Goal: Contribute content: Contribute content

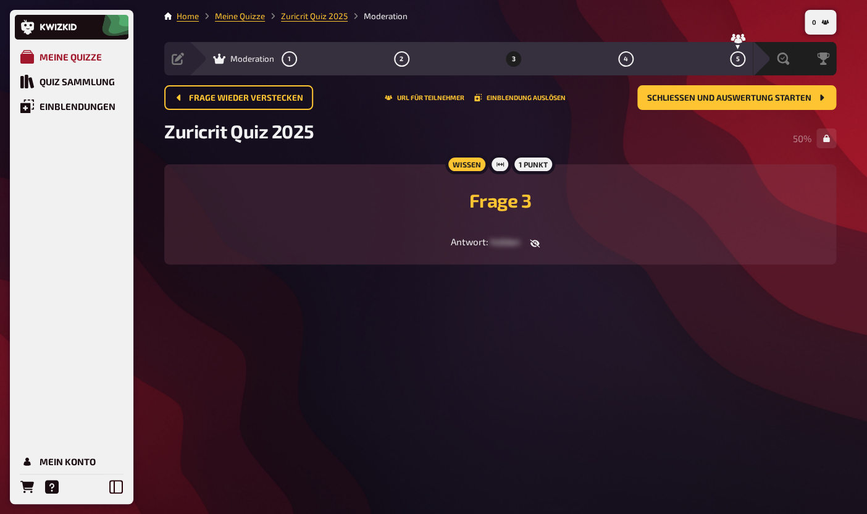
click at [78, 64] on link "Meine Quizze" at bounding box center [72, 56] width 114 height 25
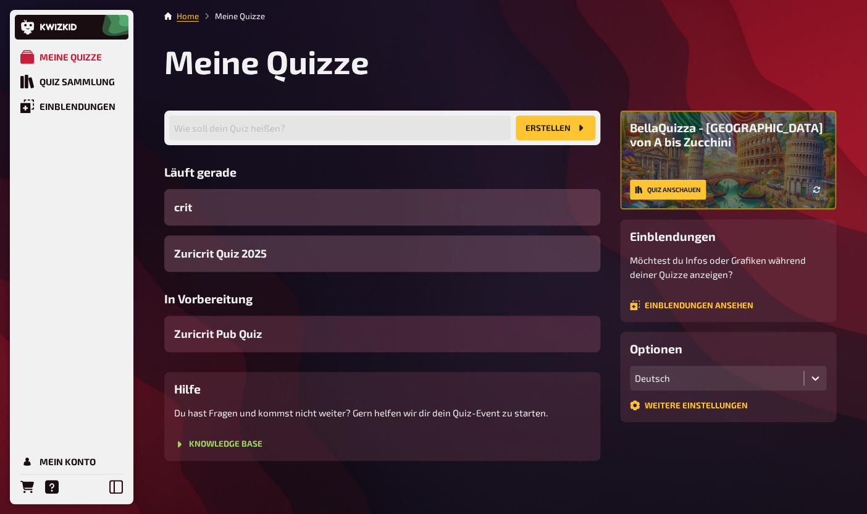
click at [246, 343] on div "Zuricrit Pub Quiz" at bounding box center [382, 333] width 436 height 36
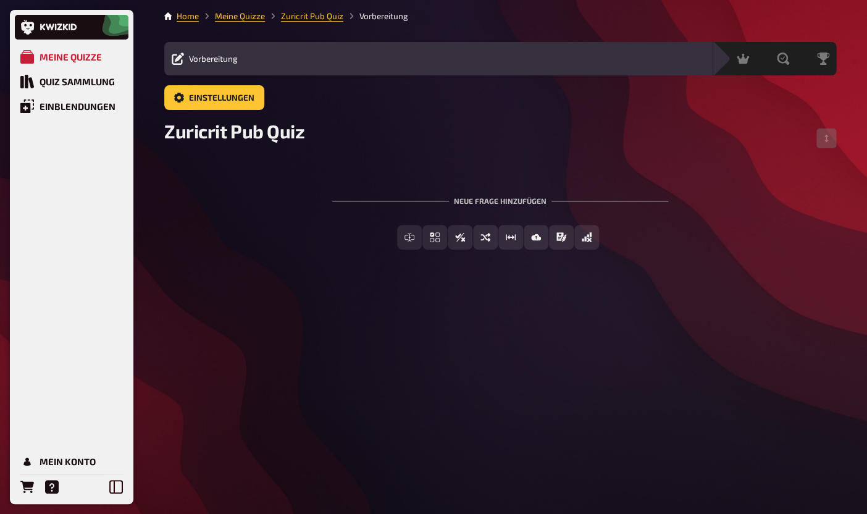
click at [186, 119] on div "Einstellungen" at bounding box center [500, 102] width 672 height 35
click at [186, 108] on link "Einstellungen" at bounding box center [214, 97] width 100 height 25
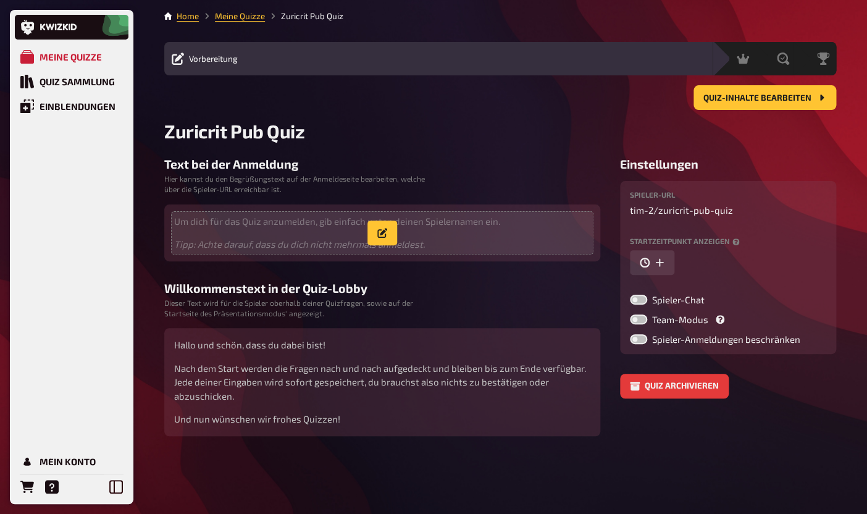
click at [255, 240] on icon "Tipp: Achte darauf, dass du dich nicht mehrmals anmeldest." at bounding box center [299, 243] width 251 height 11
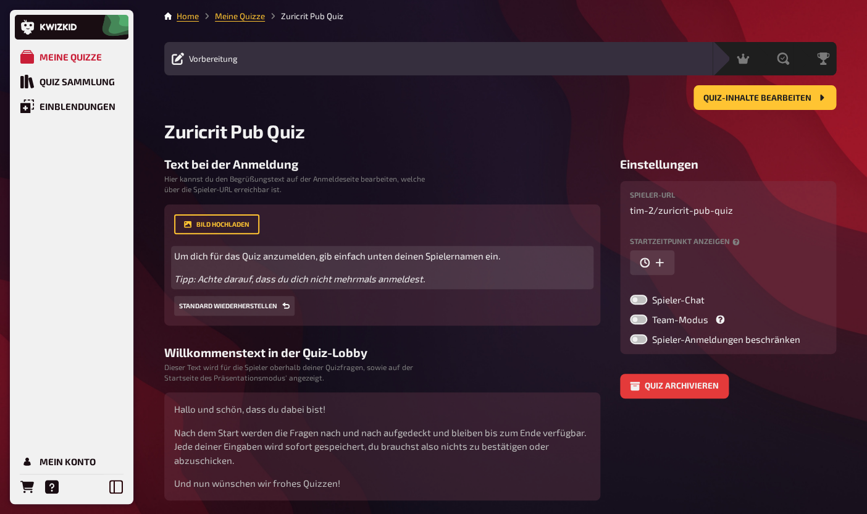
click at [248, 263] on p "Um dich für das Quiz anzumelden, gib einfach unten deinen Spielernamen ein." at bounding box center [382, 256] width 416 height 14
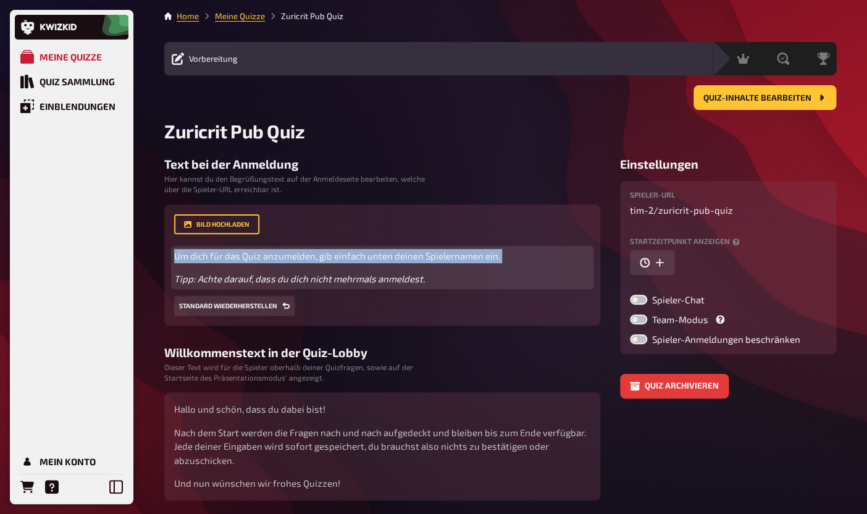
click at [248, 263] on p "Um dich für das Quiz anzumelden, gib einfach unten deinen Spielernamen ein." at bounding box center [382, 256] width 416 height 14
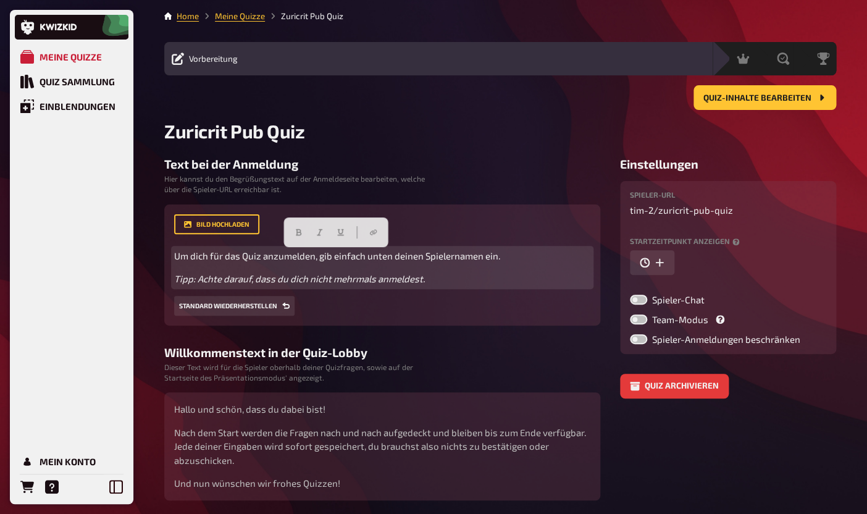
click at [248, 263] on p "Um dich für das Quiz anzumelden, gib einfach unten deinen Spielernamen ein." at bounding box center [382, 256] width 416 height 14
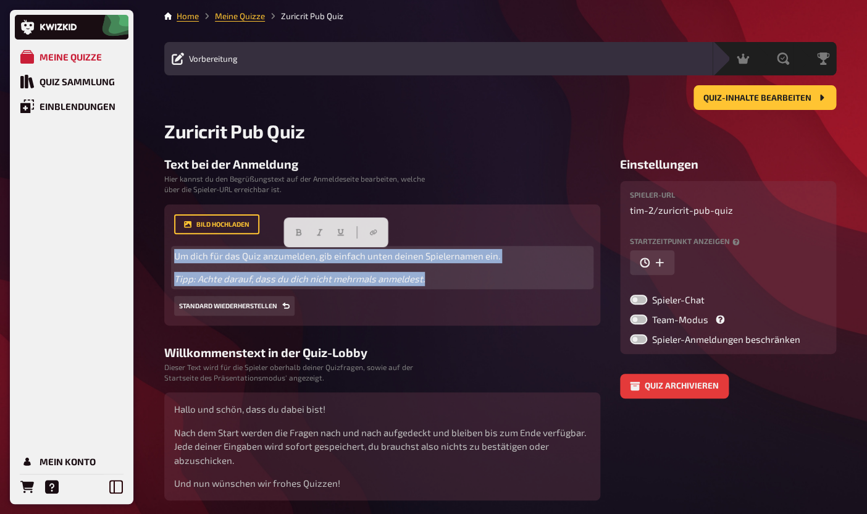
drag, startPoint x: 436, startPoint y: 278, endPoint x: 116, endPoint y: 244, distance: 321.5
click at [116, 244] on div "Meine Quizze Quiz Sammlung Einblendungen Mein Konto Home Meine Quizze Zuricrit …" at bounding box center [433, 279] width 867 height 559
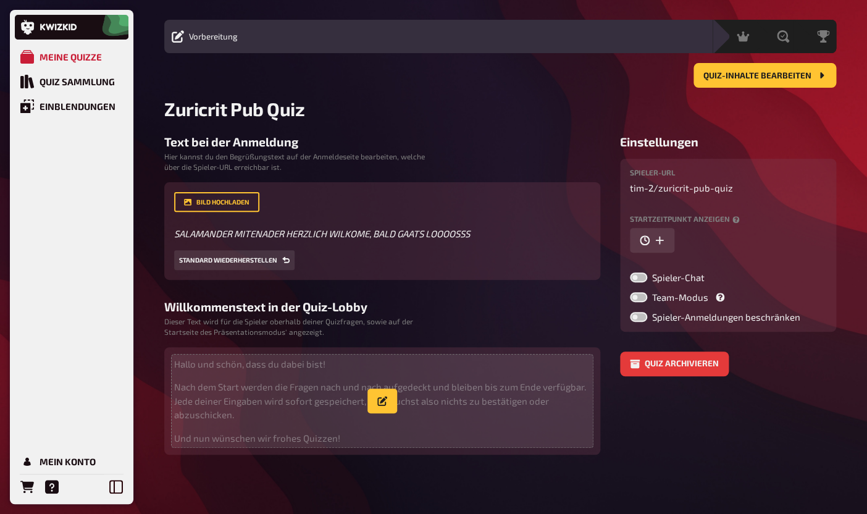
click at [196, 399] on p "Nach dem Start werden die Fragen nach und nach aufgedeckt und bleiben bis zum E…" at bounding box center [382, 401] width 416 height 42
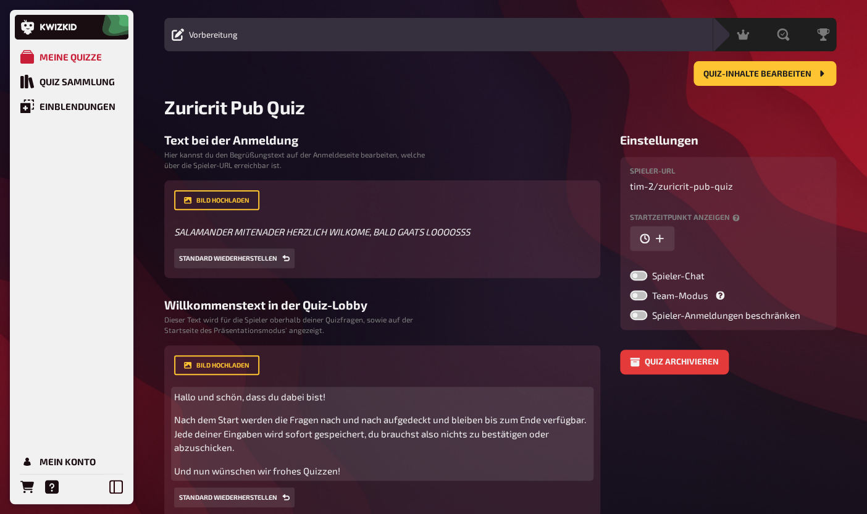
click at [204, 398] on span "Hallo und schön, dass du dabei bist!" at bounding box center [249, 396] width 151 height 11
click at [184, 398] on span "Hallo und schön, dass du dabei bist!" at bounding box center [249, 396] width 151 height 11
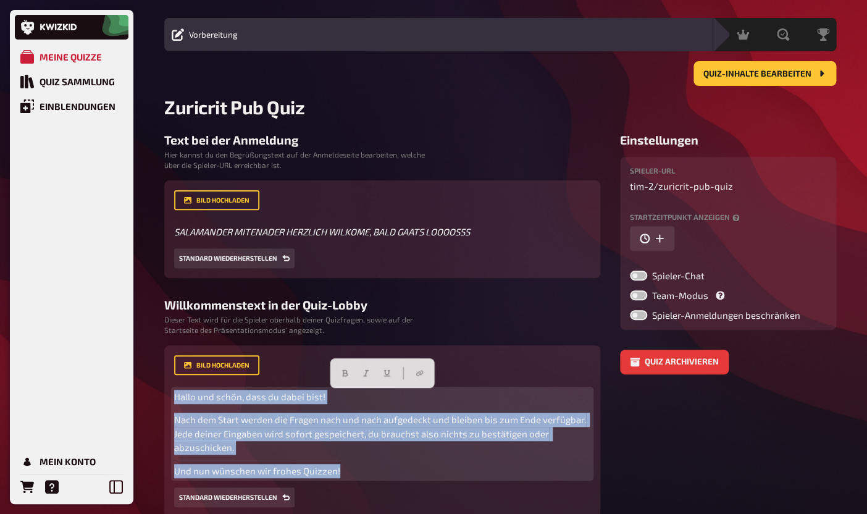
drag, startPoint x: 175, startPoint y: 396, endPoint x: 346, endPoint y: 488, distance: 194.4
click at [346, 488] on div "Bild hochladen Hallo und schön, dass du dabei bist! Nach dem Start werden die F…" at bounding box center [382, 431] width 416 height 152
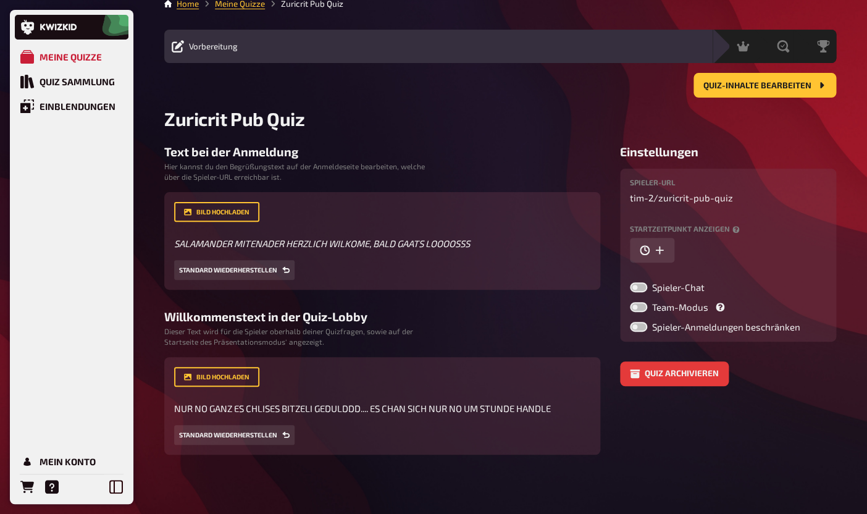
click at [413, 141] on main "Home Meine Quizze Zuricrit Pub Quiz Vorbereitung Inhalte Bearbeiten Quiz Lobby …" at bounding box center [500, 226] width 672 height 457
click at [694, 82] on div "Quiz-Inhalte bearbeiten" at bounding box center [500, 85] width 672 height 25
click at [696, 82] on button "Quiz-Inhalte bearbeiten" at bounding box center [764, 85] width 143 height 25
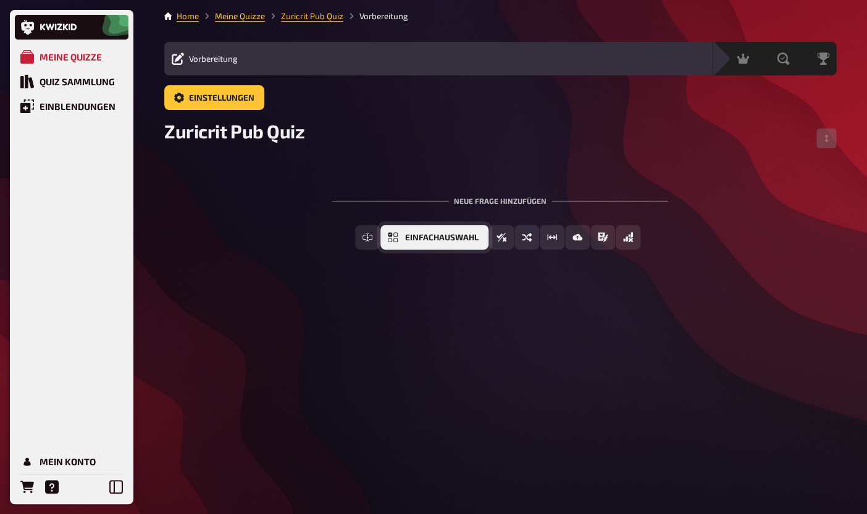
click at [420, 235] on span "Einfachauswahl" at bounding box center [441, 237] width 73 height 9
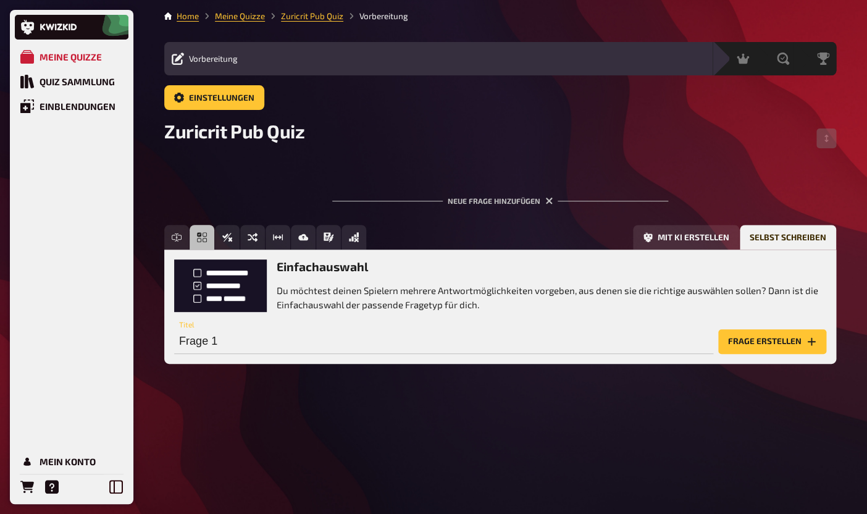
click at [304, 294] on p "Du möchtest deinen Spielern mehrere Antwortmöglichkeiten vorgeben, aus denen si…" at bounding box center [551, 297] width 549 height 28
click at [243, 335] on input "Frage 1" at bounding box center [443, 341] width 539 height 25
click at [768, 348] on button "Frage erstellen" at bounding box center [772, 341] width 108 height 25
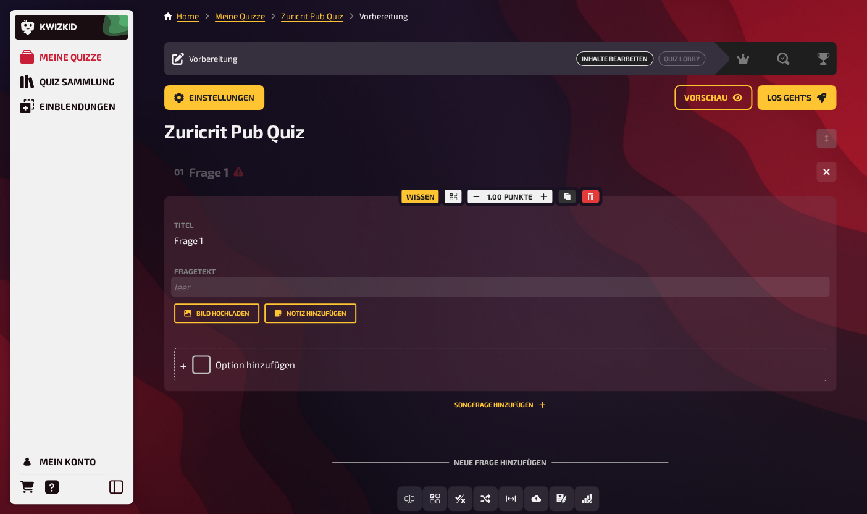
click at [277, 294] on p "﻿ leer" at bounding box center [500, 287] width 652 height 14
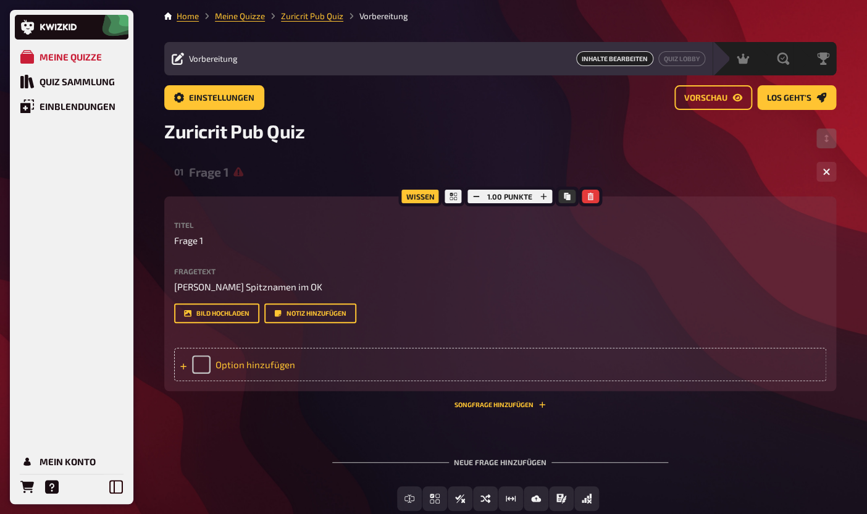
click at [243, 364] on div "Option hinzufügen" at bounding box center [500, 364] width 652 height 33
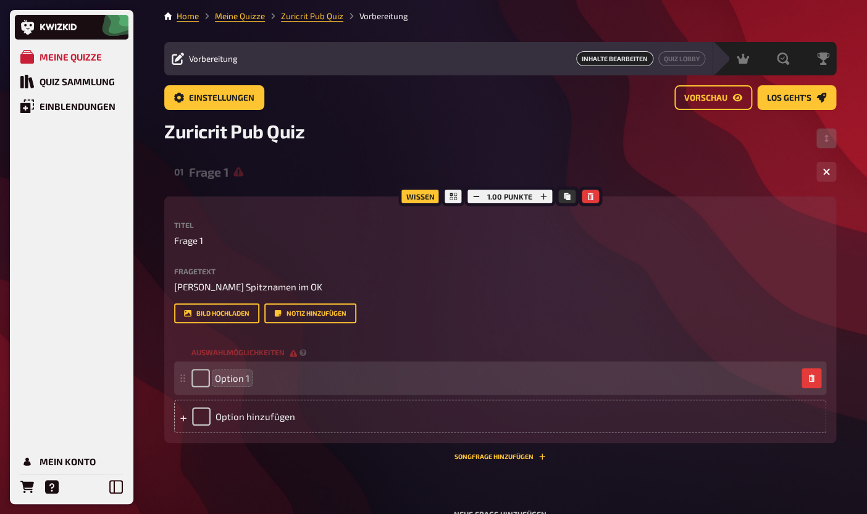
click at [246, 377] on span "Option 1" at bounding box center [232, 377] width 35 height 11
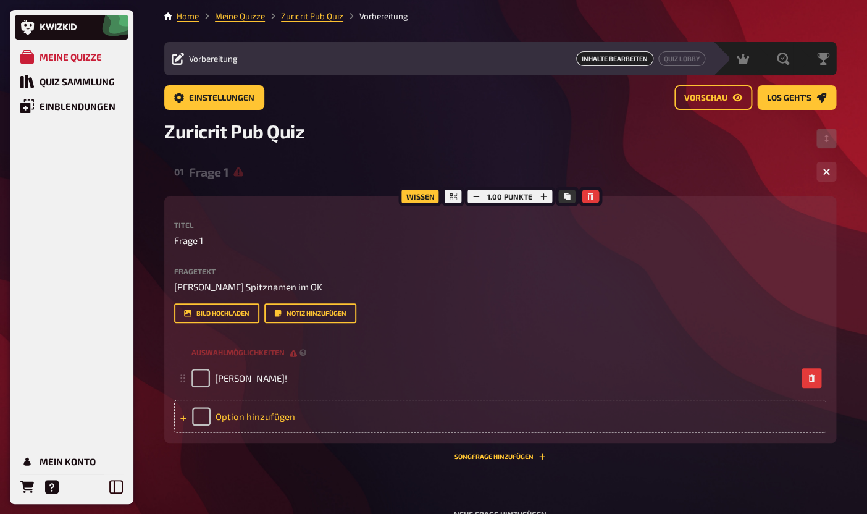
click at [245, 414] on div "Option hinzufügen" at bounding box center [500, 415] width 652 height 33
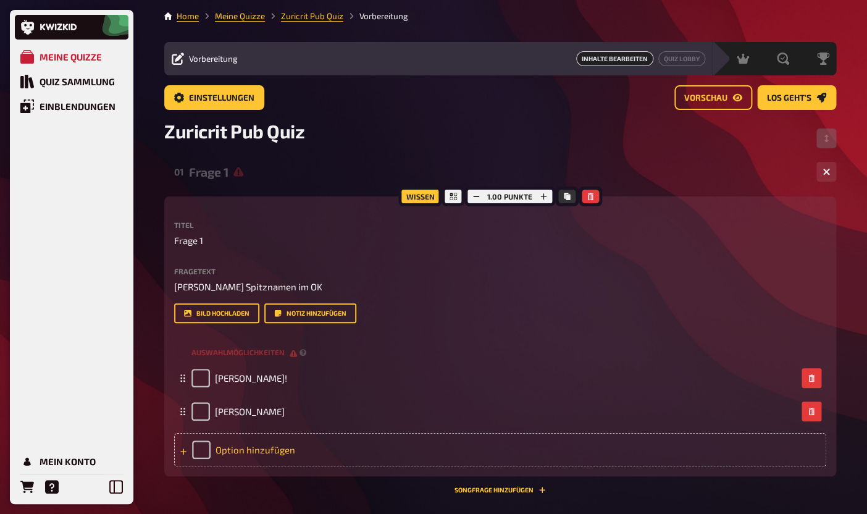
click at [248, 451] on div "Option hinzufügen" at bounding box center [500, 449] width 652 height 33
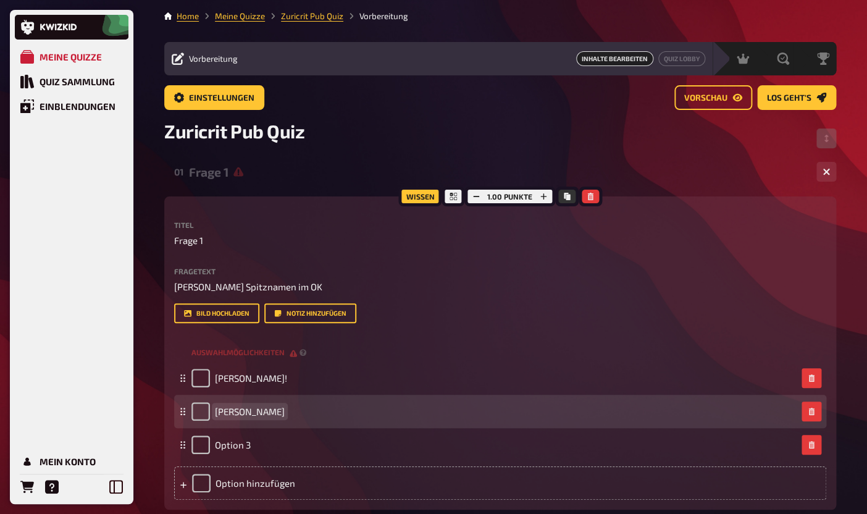
click at [242, 409] on span "[PERSON_NAME]" at bounding box center [250, 411] width 70 height 11
click at [249, 412] on span "[PERSON_NAME]" at bounding box center [250, 411] width 70 height 11
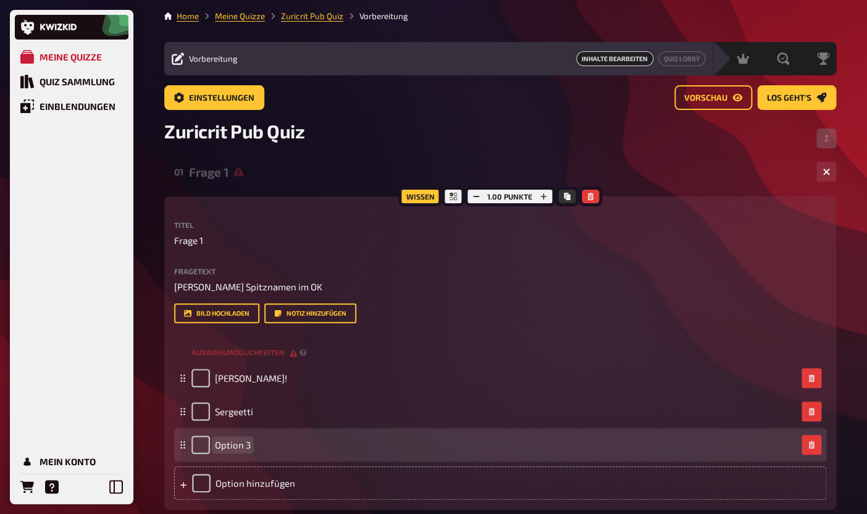
click at [244, 448] on span "Option 3" at bounding box center [233, 444] width 36 height 11
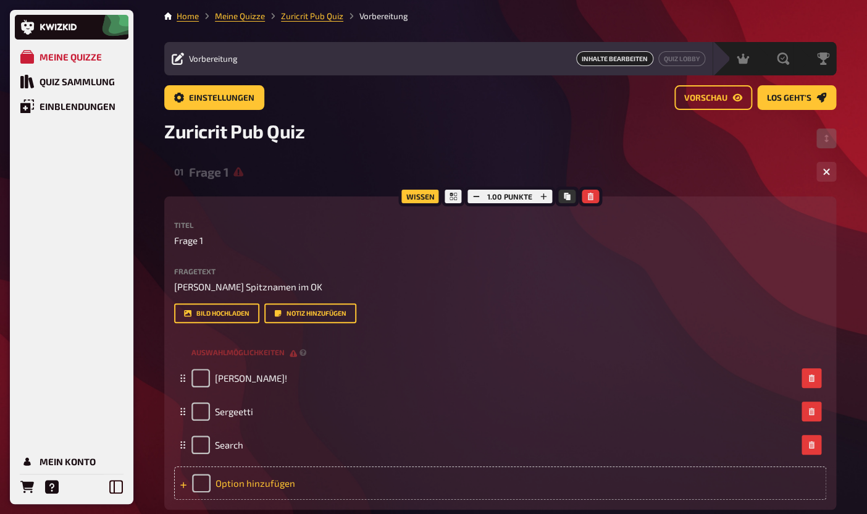
click at [248, 485] on div "Option hinzufügen" at bounding box center [500, 482] width 652 height 33
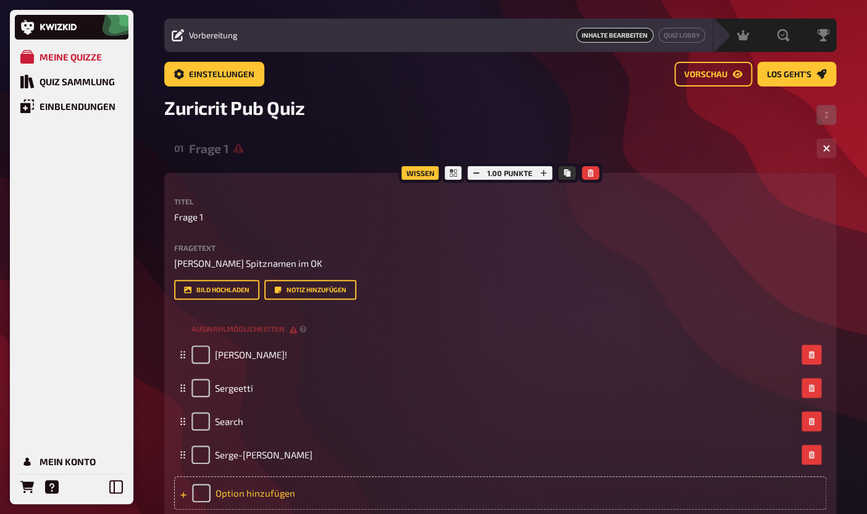
scroll to position [30, 0]
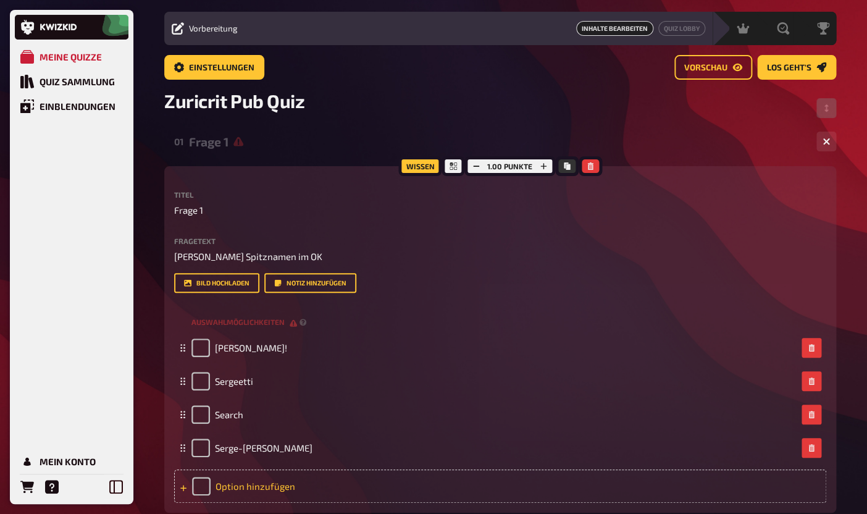
click at [249, 487] on div "Option hinzufügen" at bounding box center [500, 485] width 652 height 33
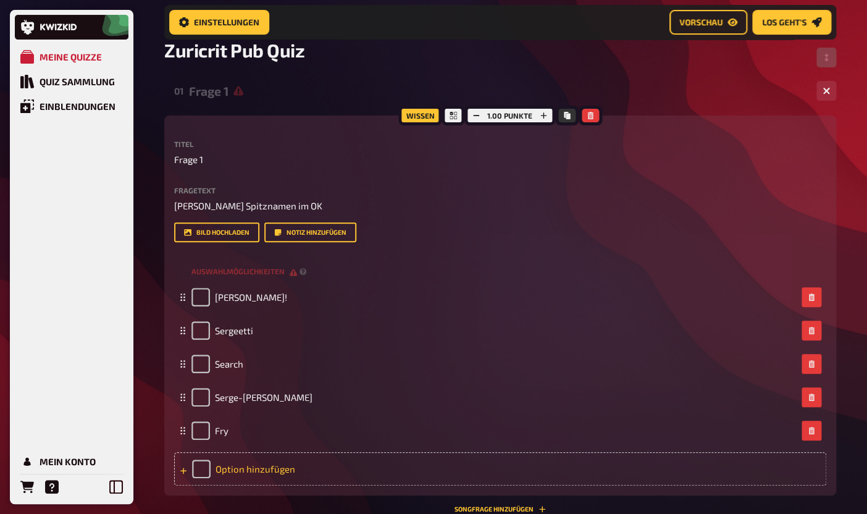
scroll to position [107, 0]
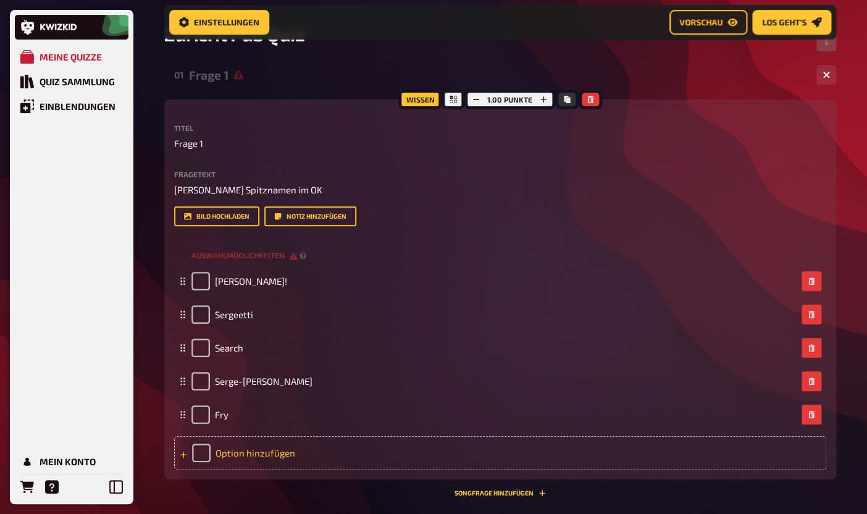
click at [228, 446] on div "Option hinzufügen" at bounding box center [500, 452] width 652 height 33
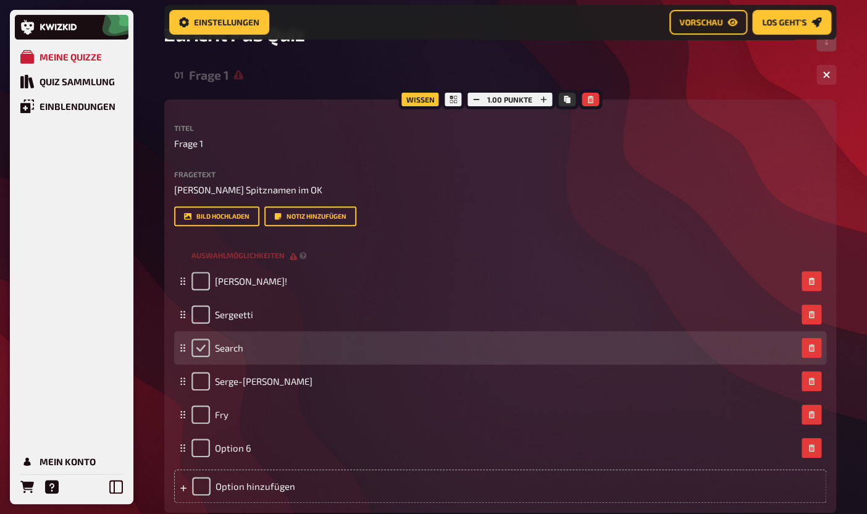
click at [205, 348] on input "checkbox" at bounding box center [200, 347] width 19 height 19
checkbox input "true"
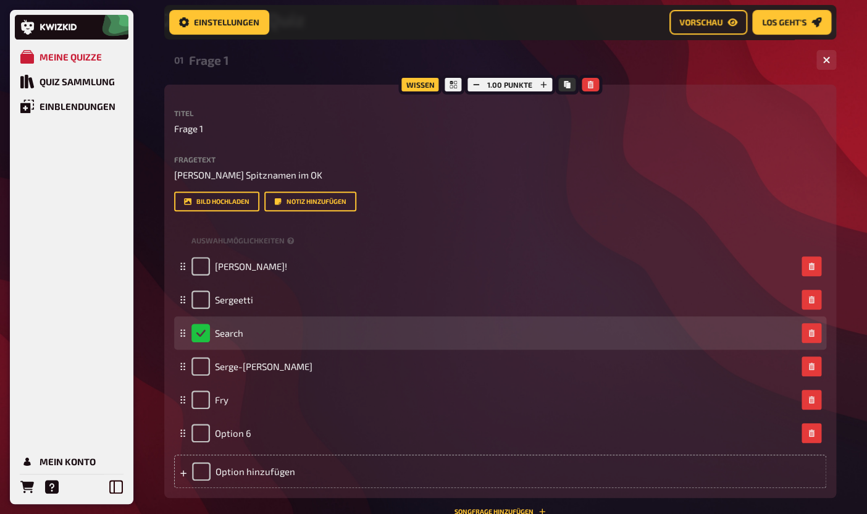
scroll to position [128, 0]
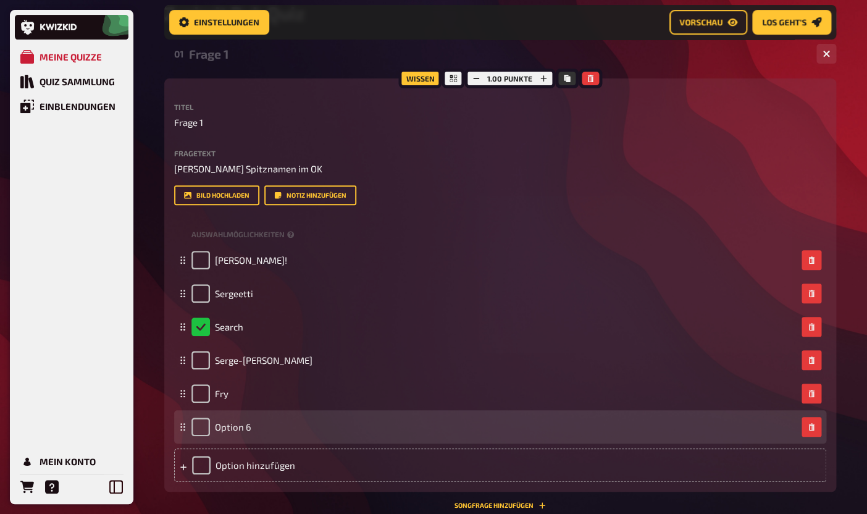
click at [241, 433] on div "Option 6" at bounding box center [221, 426] width 60 height 19
click at [238, 428] on span "Option 6" at bounding box center [233, 426] width 36 height 11
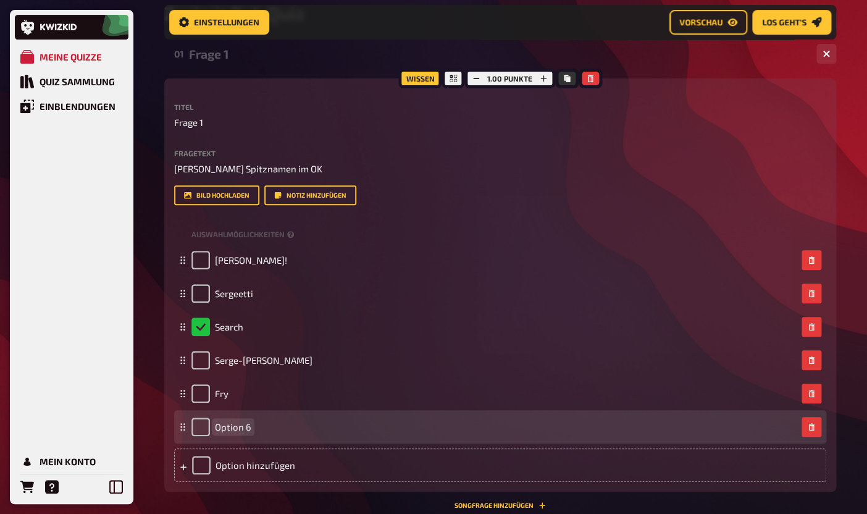
click at [238, 428] on span "Option 6" at bounding box center [233, 426] width 36 height 11
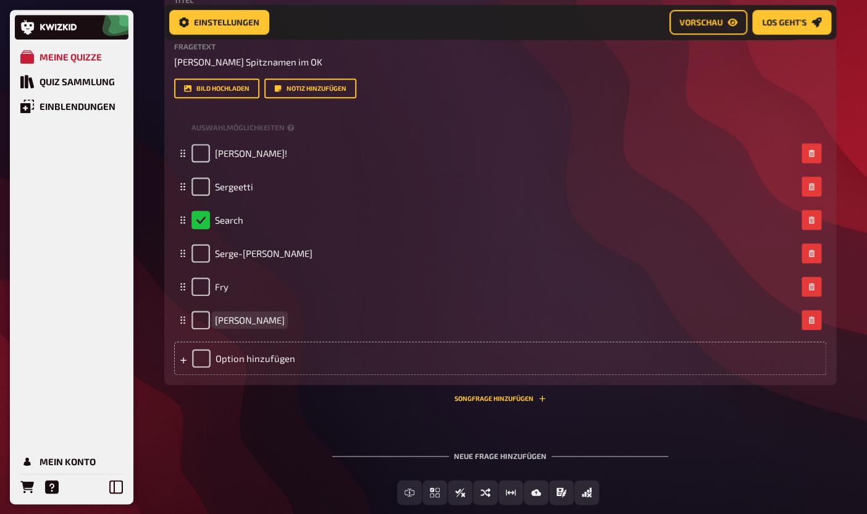
scroll to position [306, 0]
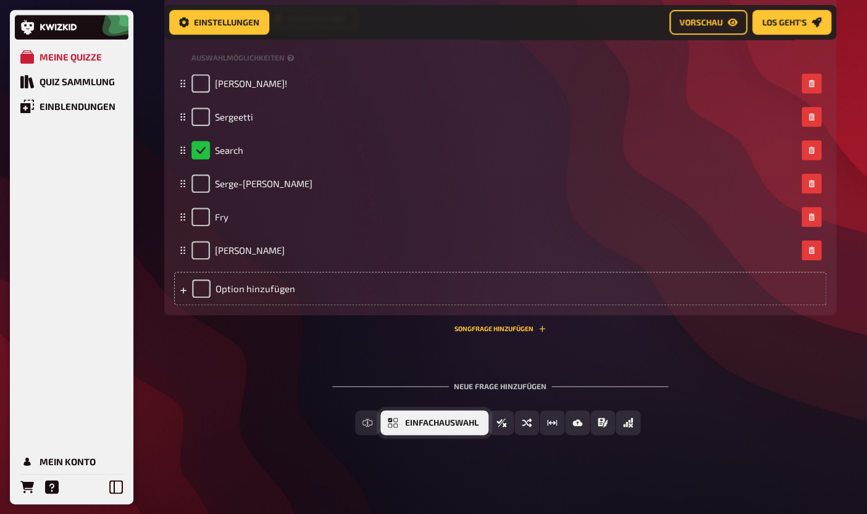
click at [441, 422] on span "Einfachauswahl" at bounding box center [441, 423] width 73 height 9
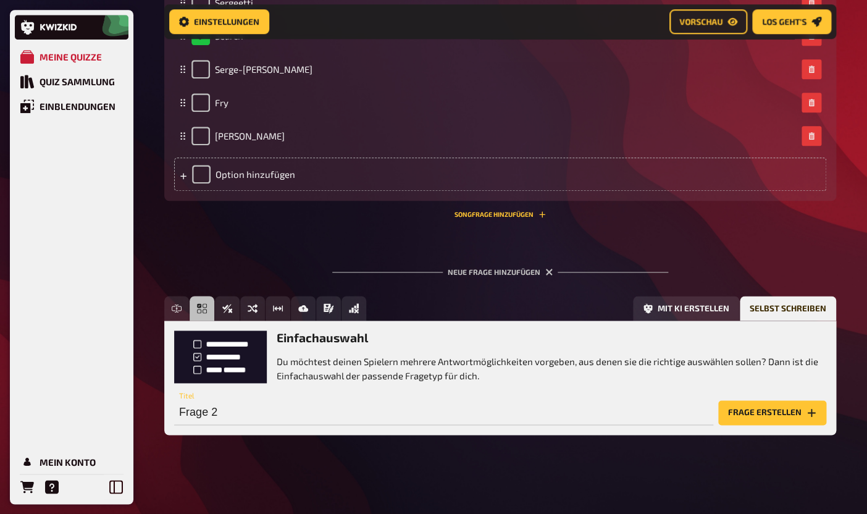
scroll to position [419, 0]
click at [768, 420] on button "Frage erstellen" at bounding box center [772, 412] width 108 height 25
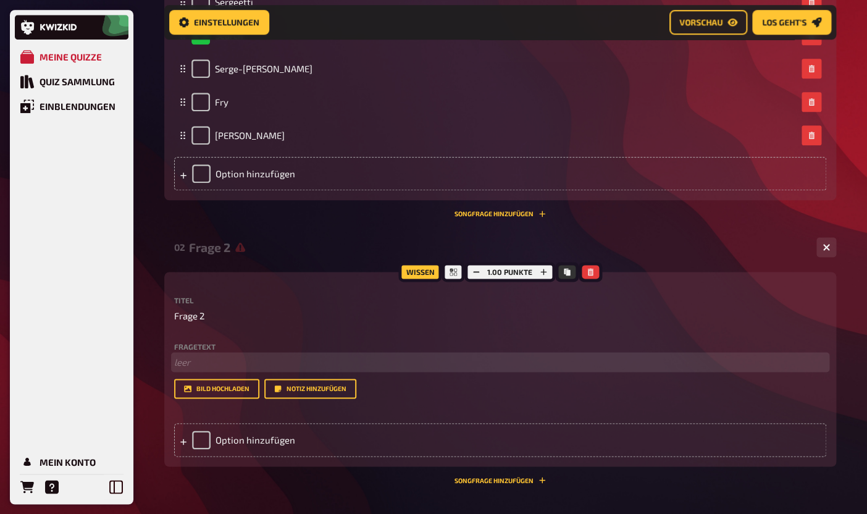
click at [299, 362] on p "﻿ leer" at bounding box center [500, 362] width 652 height 14
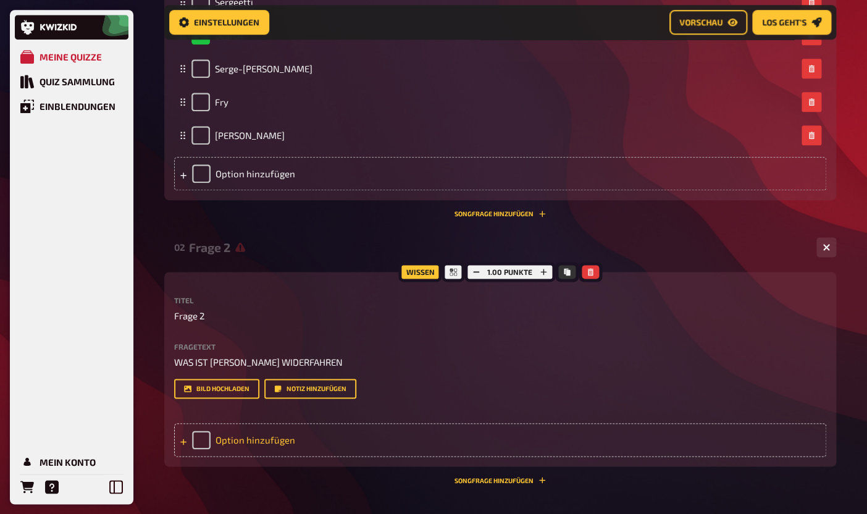
click at [225, 441] on div "Option hinzufügen" at bounding box center [500, 439] width 652 height 33
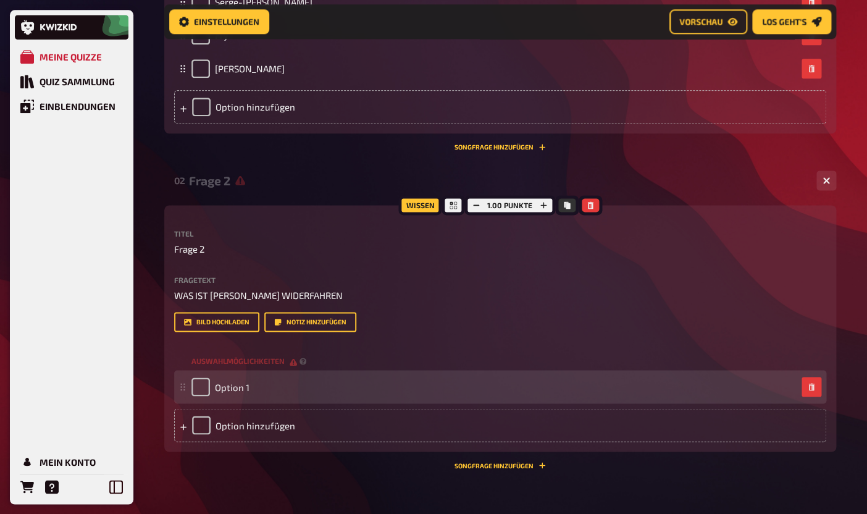
scroll to position [491, 0]
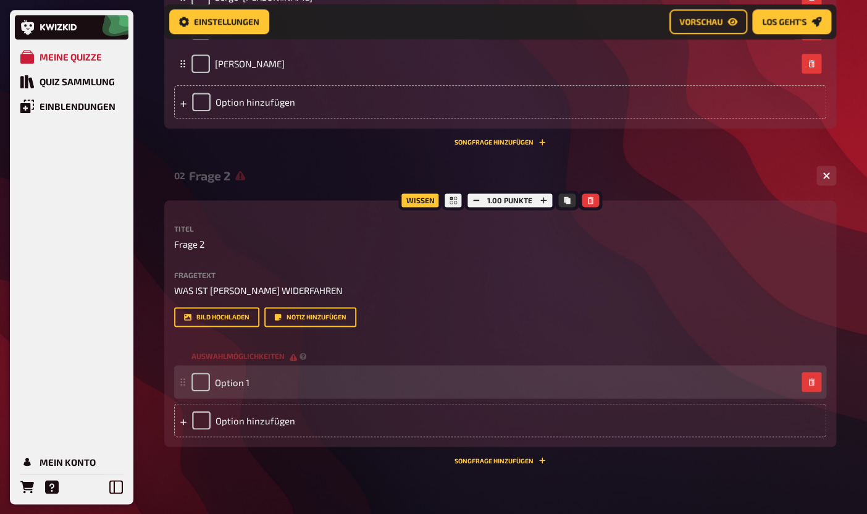
click at [232, 375] on div "Option 1" at bounding box center [220, 381] width 58 height 19
click at [236, 386] on span "Option 1" at bounding box center [232, 381] width 35 height 11
paste span
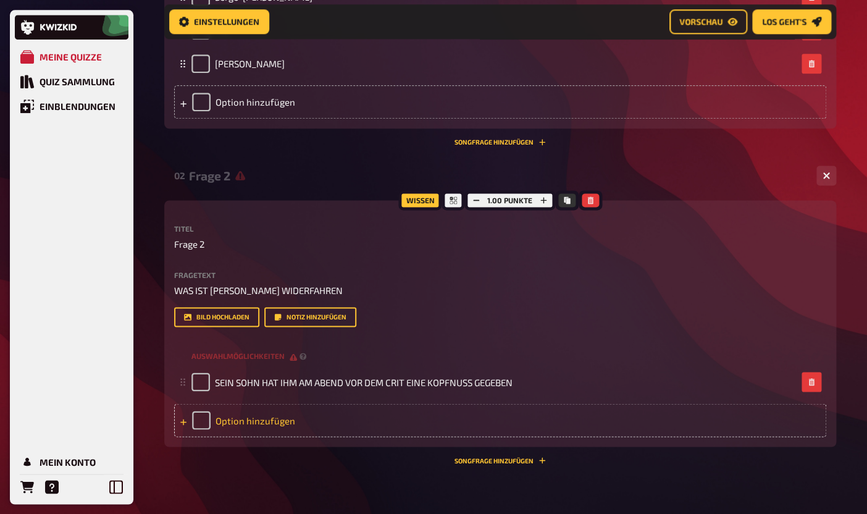
click at [231, 414] on div "Option hinzufügen" at bounding box center [500, 419] width 652 height 33
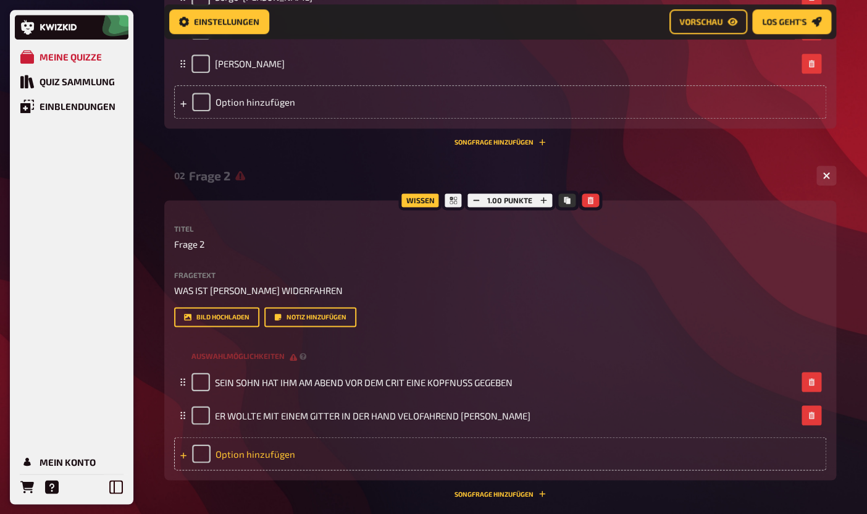
click at [262, 456] on div "Option hinzufügen" at bounding box center [500, 452] width 652 height 33
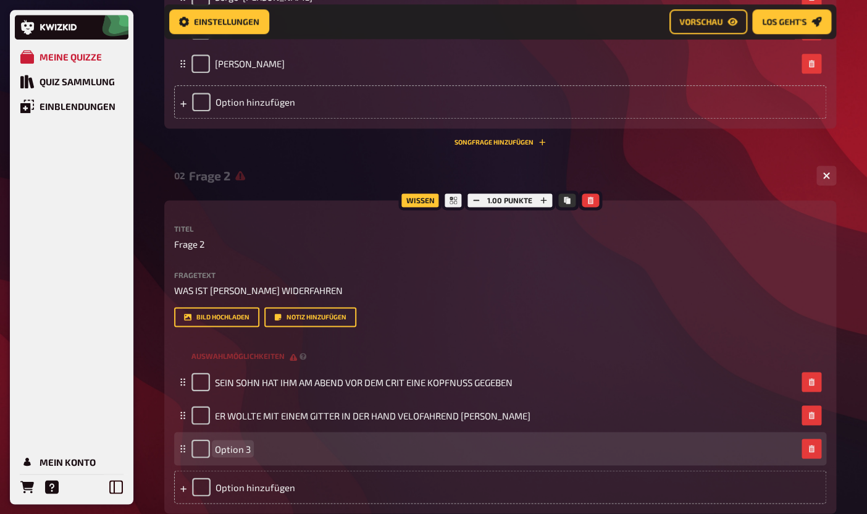
click at [230, 454] on span "Option 3" at bounding box center [233, 448] width 36 height 11
paste span
click at [230, 451] on span "OptJEMAND HAT SEINE MUTTER BELEIDIGTion 3" at bounding box center [313, 448] width 197 height 11
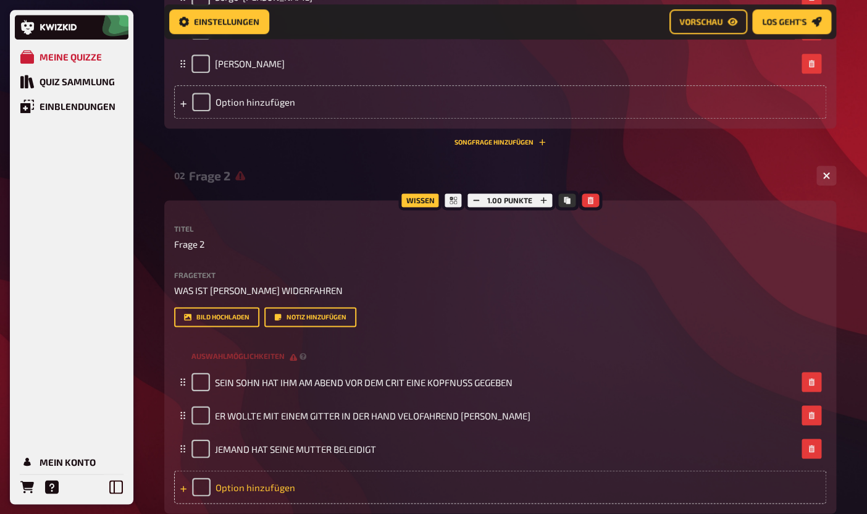
click at [230, 490] on div "Option hinzufügen" at bounding box center [500, 486] width 652 height 33
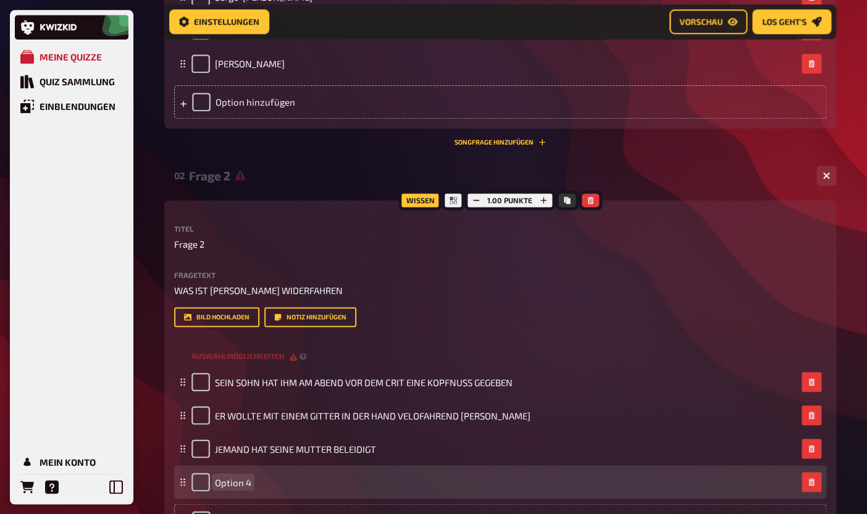
click at [237, 483] on span "Option 4" at bounding box center [233, 481] width 36 height 11
paste span
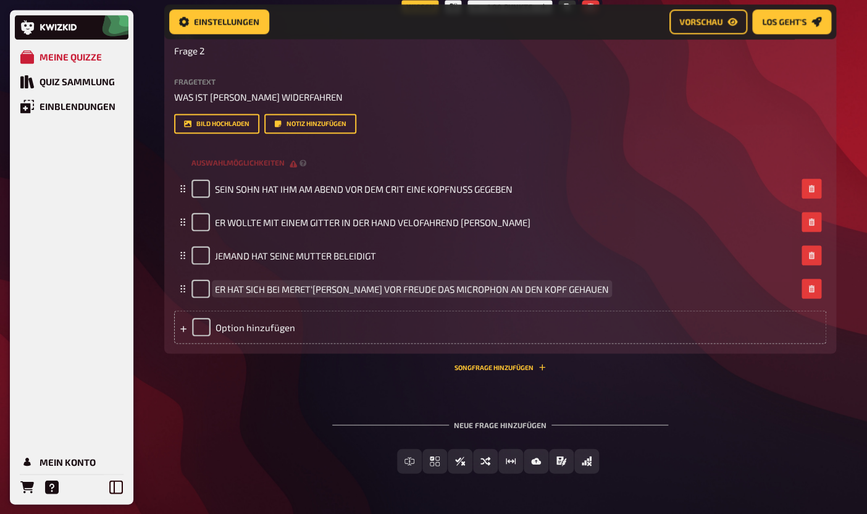
scroll to position [688, 0]
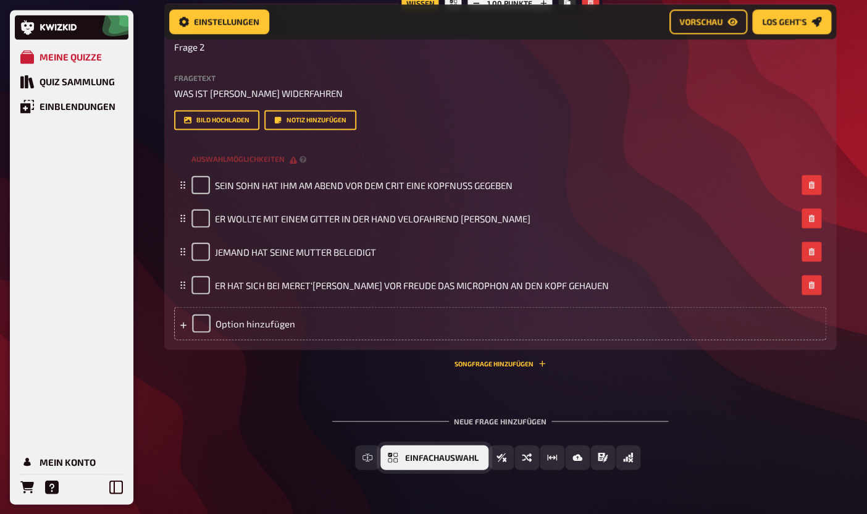
click at [412, 457] on span "Einfachauswahl" at bounding box center [441, 457] width 73 height 9
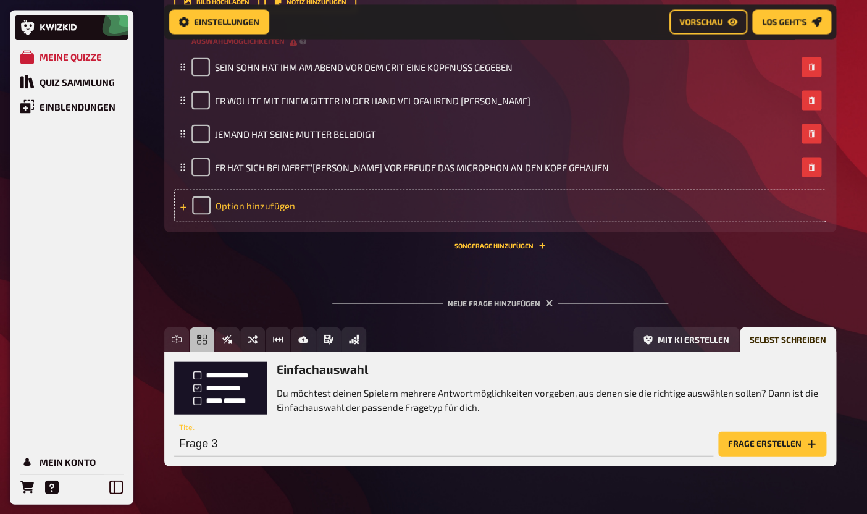
scroll to position [799, 0]
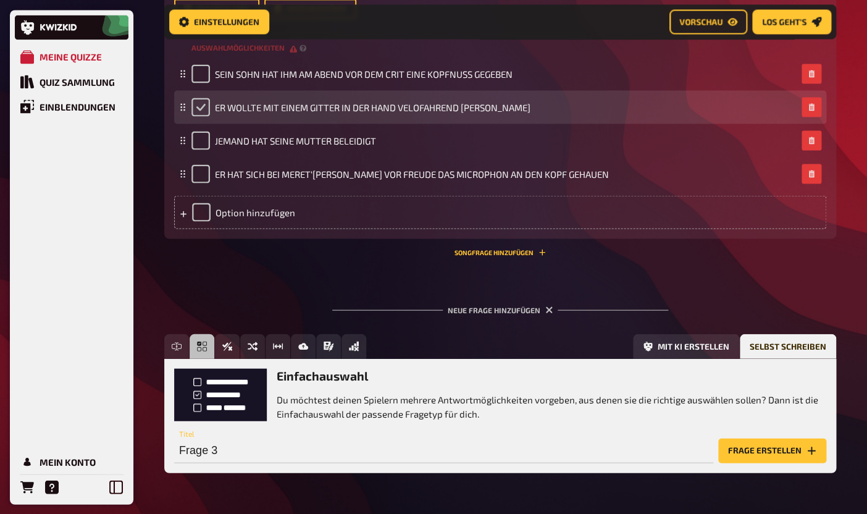
click at [202, 111] on input "checkbox" at bounding box center [200, 107] width 19 height 19
checkbox input "true"
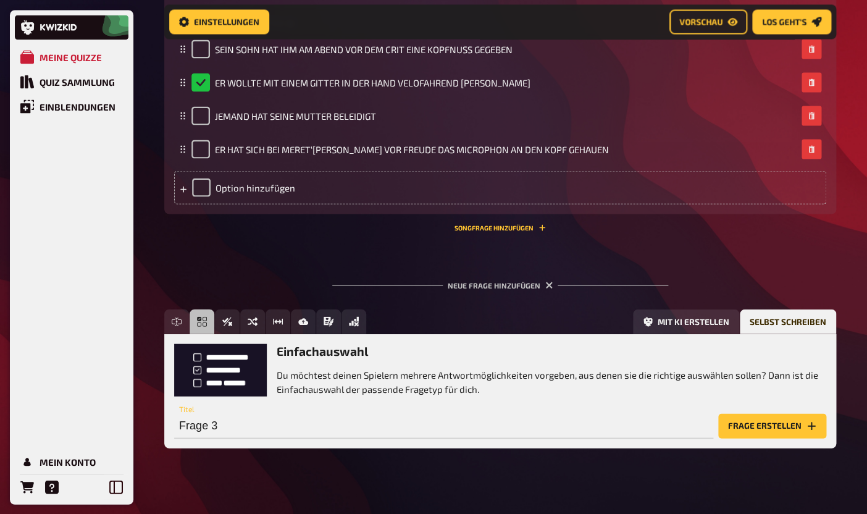
scroll to position [825, 0]
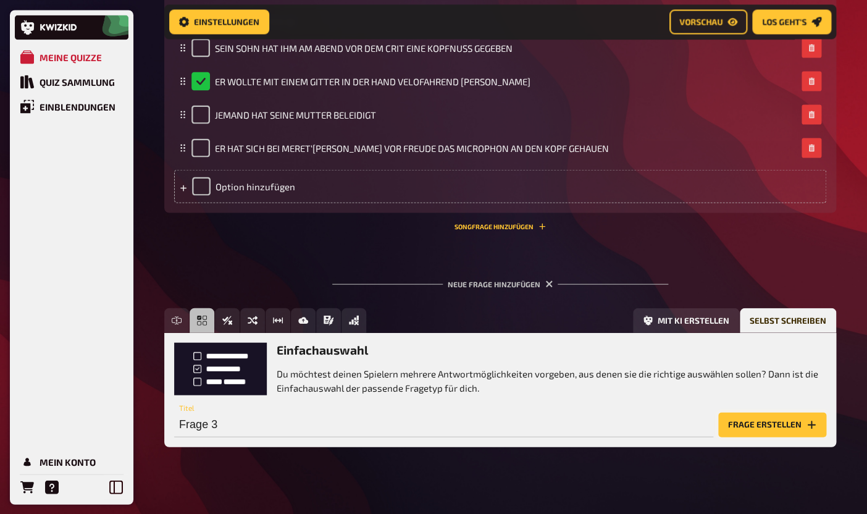
click at [786, 427] on button "Frage erstellen" at bounding box center [772, 424] width 108 height 25
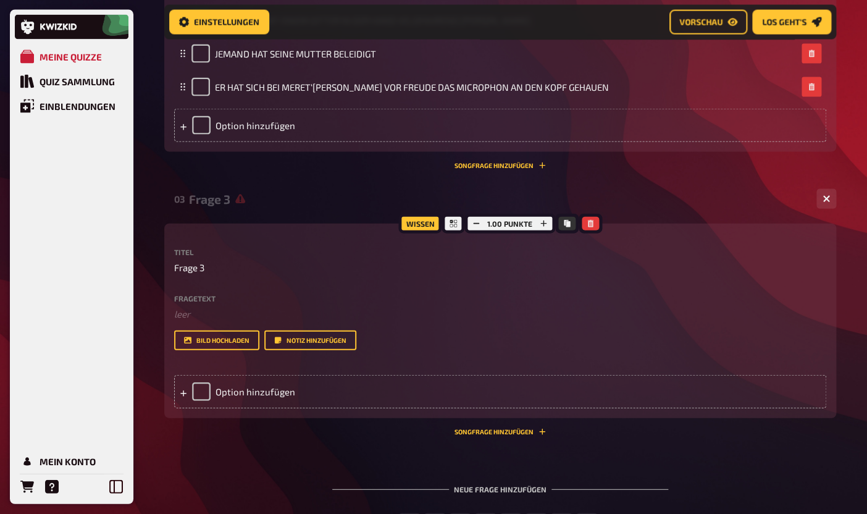
scroll to position [889, 0]
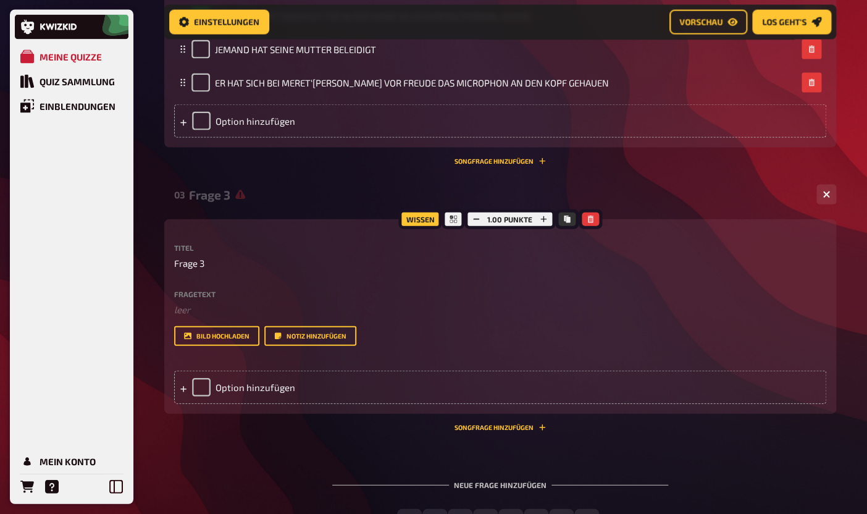
click at [246, 288] on div "Titel Frage 3 Fragetext ﻿ leer Hier hinziehen für Dateiupload Bild hochladen No…" at bounding box center [500, 295] width 652 height 102
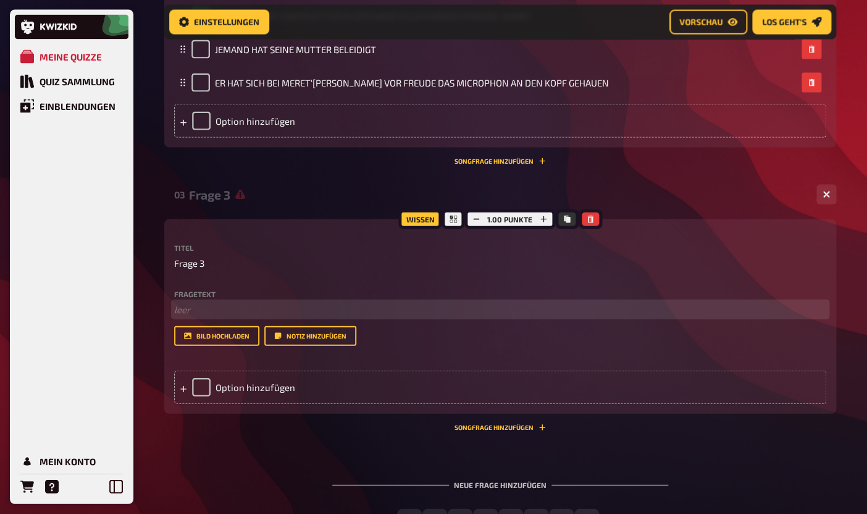
click at [219, 307] on p "﻿ leer" at bounding box center [500, 309] width 652 height 14
click at [201, 310] on p "﻿ leer" at bounding box center [500, 309] width 652 height 14
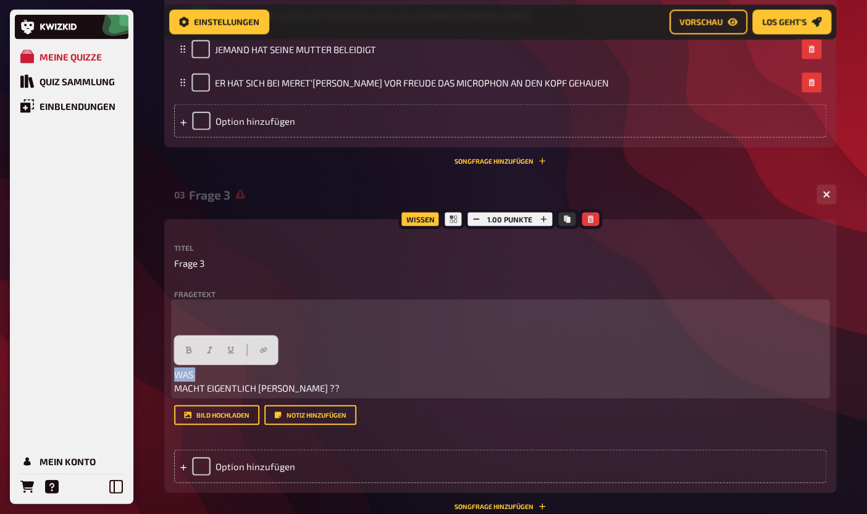
drag, startPoint x: 176, startPoint y: 388, endPoint x: 146, endPoint y: 332, distance: 63.0
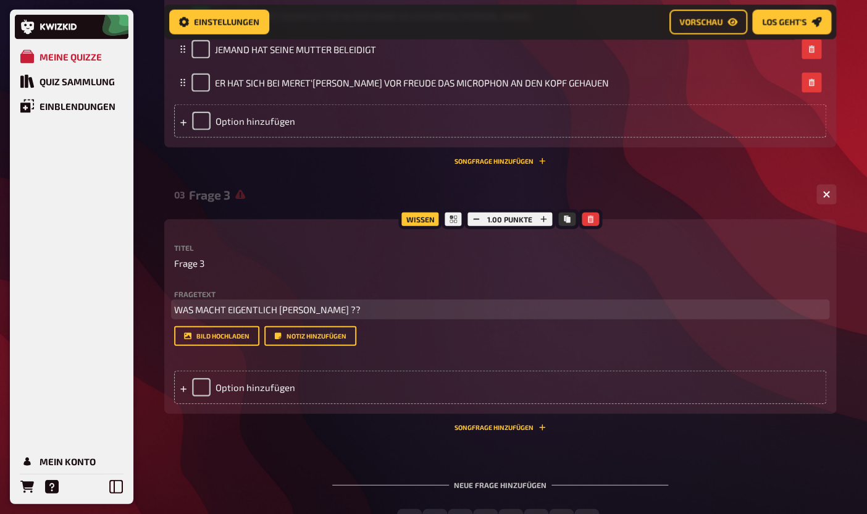
click at [314, 312] on span "WAS MACHT EIGENTLICH [PERSON_NAME] ??" at bounding box center [267, 309] width 186 height 11
click at [343, 311] on span "WAS MACHT EIGENTLICH [PERSON_NAME]??" at bounding box center [266, 309] width 185 height 11
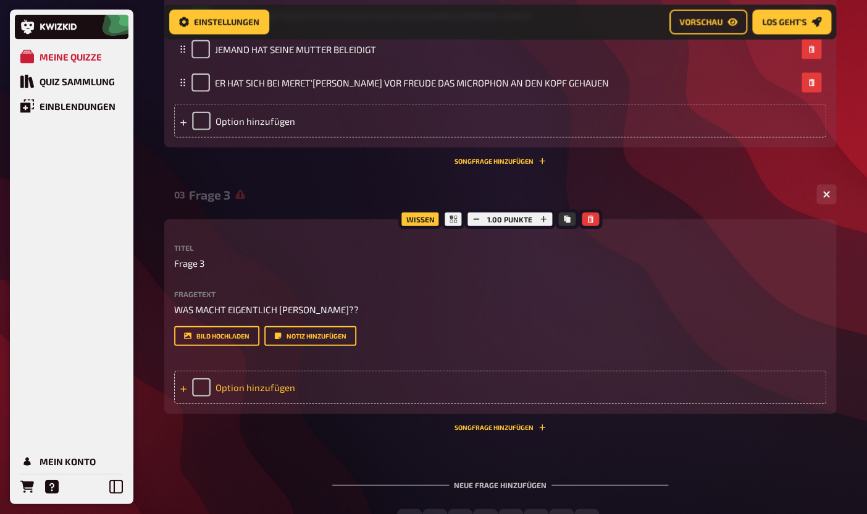
click at [270, 373] on div "Option hinzufügen" at bounding box center [500, 386] width 652 height 33
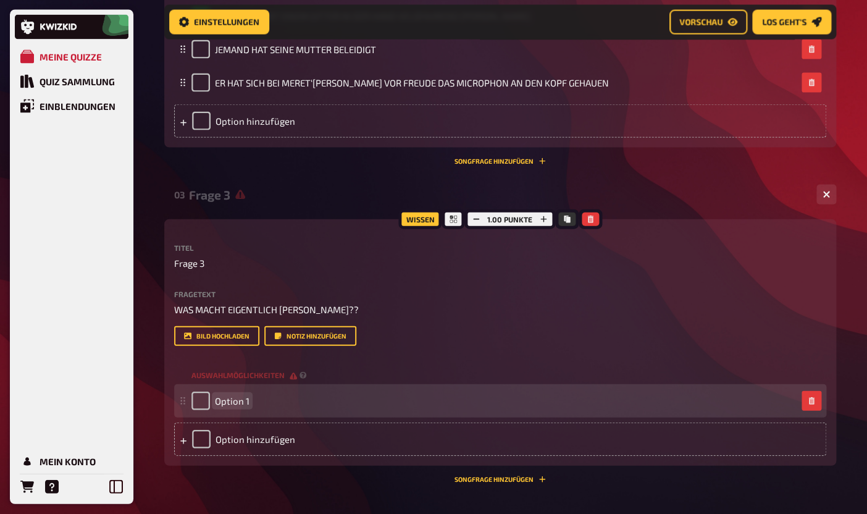
click at [241, 403] on span "Option 1" at bounding box center [232, 400] width 35 height 11
paste span
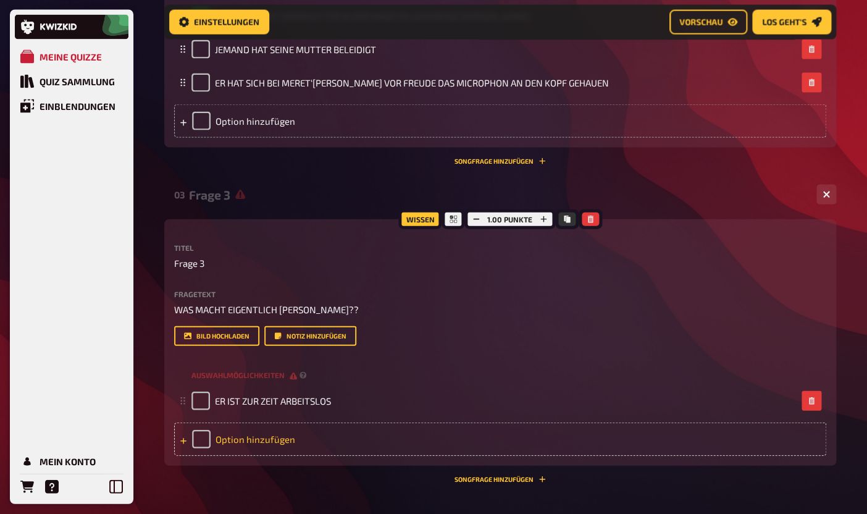
click at [239, 443] on div "Option hinzufügen" at bounding box center [500, 438] width 652 height 33
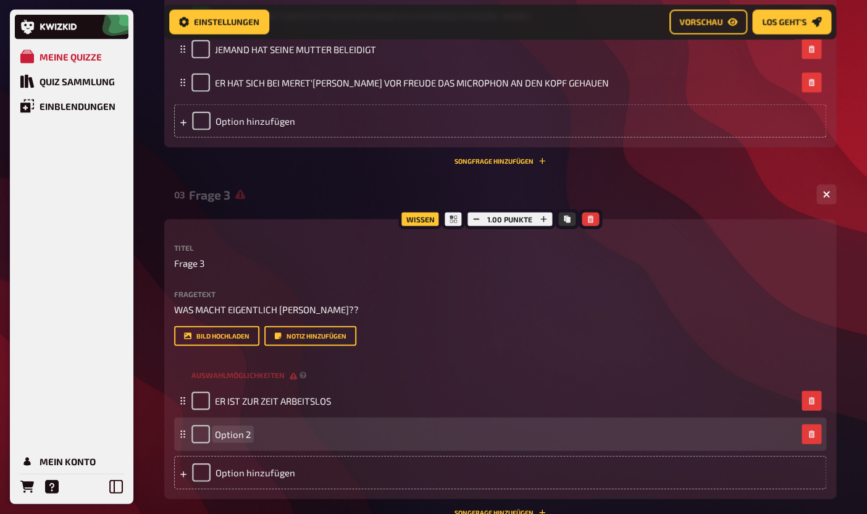
click at [238, 434] on span "Option 2" at bounding box center [233, 433] width 36 height 11
paste span
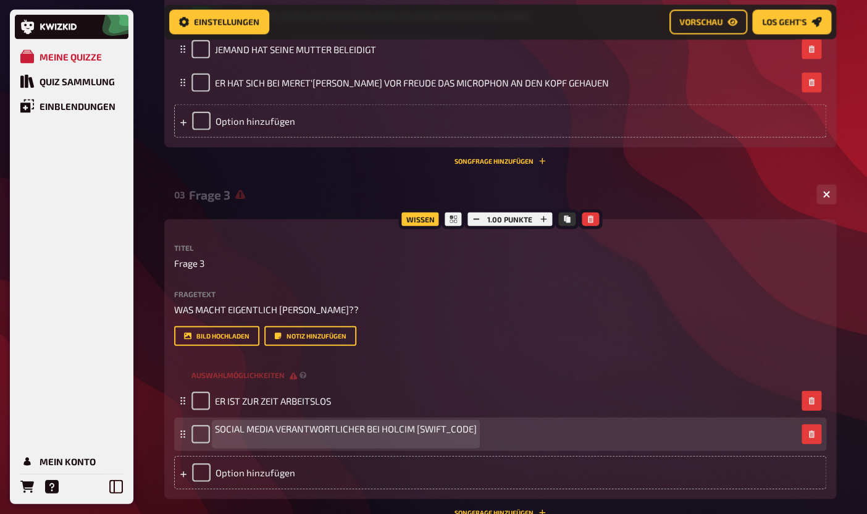
click at [237, 444] on span "SOCIAL MEDIA VERANTWORTLICHER BEI HOLCIM [SWIFT_CODE]" at bounding box center [346, 434] width 262 height 22
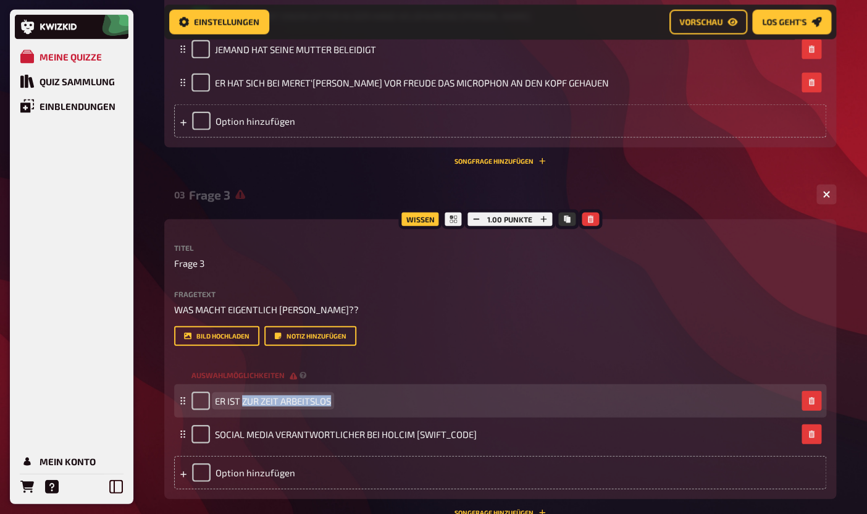
click at [245, 397] on span "ER IST ZUR ZEIT ARBEITSLOS" at bounding box center [273, 400] width 116 height 11
click at [241, 404] on span "ER IST ZUR ZEIT ARBEITSLOS" at bounding box center [273, 400] width 116 height 11
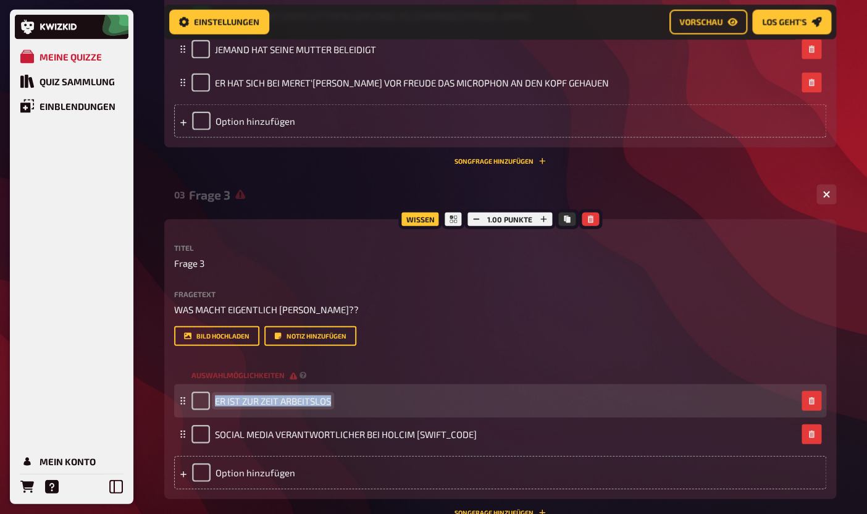
click at [241, 404] on span "ER IST ZUR ZEIT ARBEITSLOS" at bounding box center [273, 400] width 116 height 11
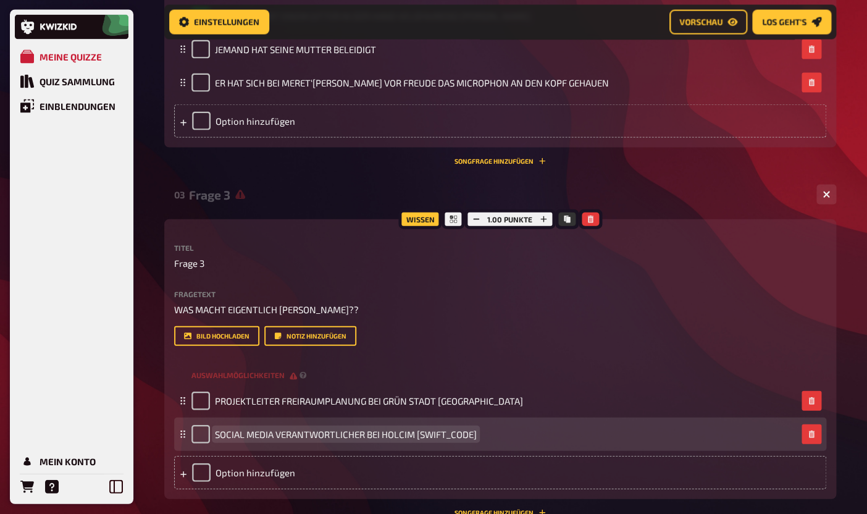
click at [228, 432] on span "SOCIAL MEDIA VERANTWORTLICHER BEI HOLCIM [SWIFT_CODE]" at bounding box center [346, 433] width 262 height 11
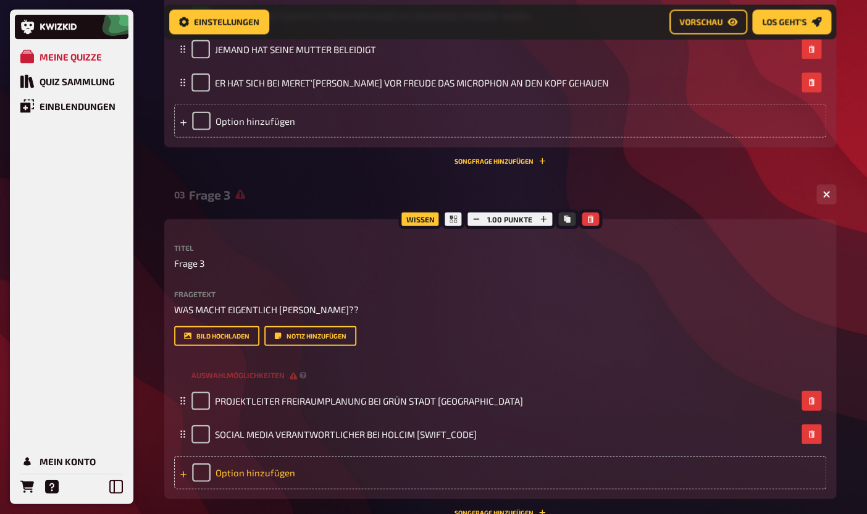
click at [231, 478] on div "Option hinzufügen" at bounding box center [500, 472] width 652 height 33
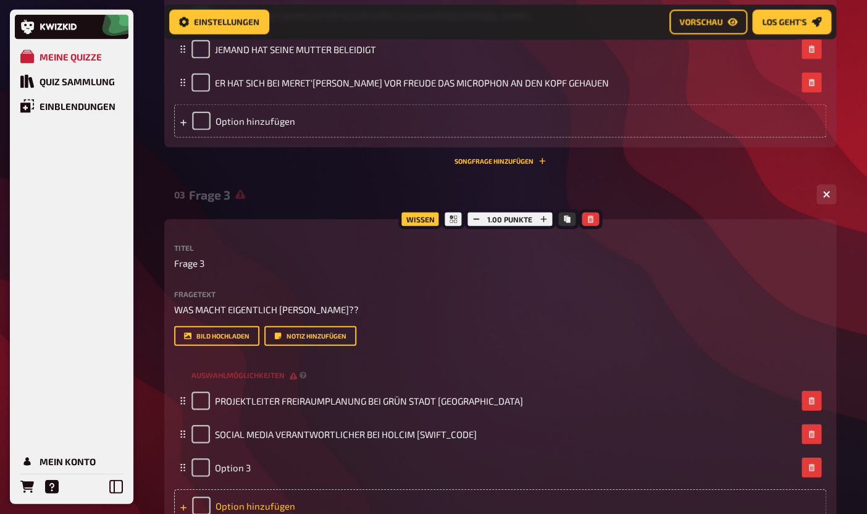
click at [231, 478] on div "Option 3" at bounding box center [500, 467] width 652 height 33
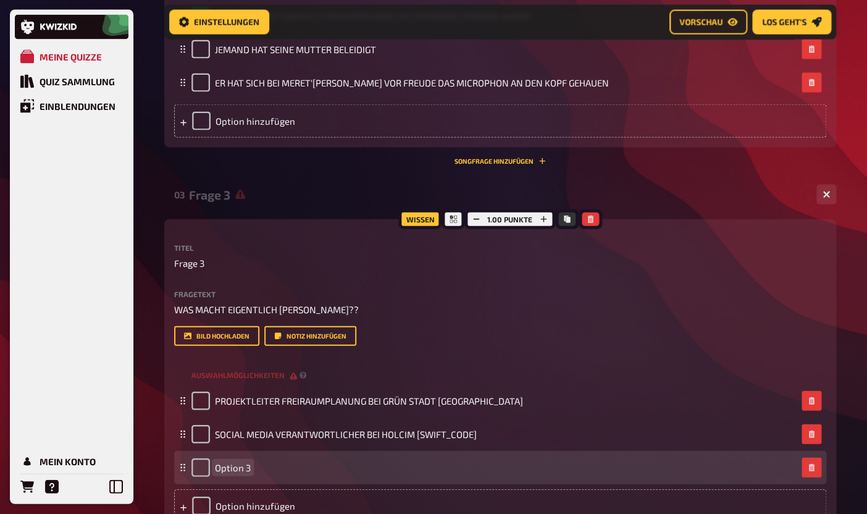
click at [226, 472] on span "Option 3" at bounding box center [233, 467] width 36 height 11
click at [207, 472] on input "checkbox" at bounding box center [200, 467] width 19 height 19
checkbox input "true"
click at [221, 470] on span "Option 3" at bounding box center [233, 467] width 36 height 11
click at [205, 470] on div "Option 3" at bounding box center [220, 467] width 59 height 19
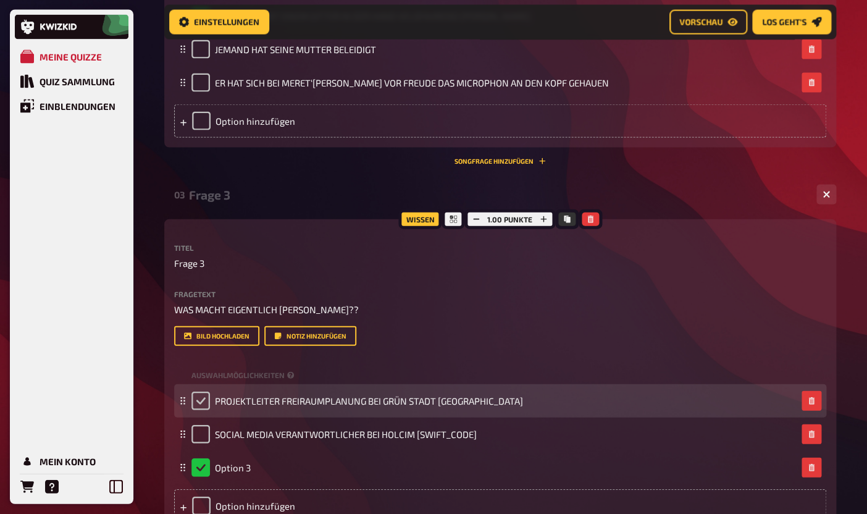
click at [205, 404] on input "checkbox" at bounding box center [200, 400] width 19 height 19
checkbox input "true"
checkbox input "false"
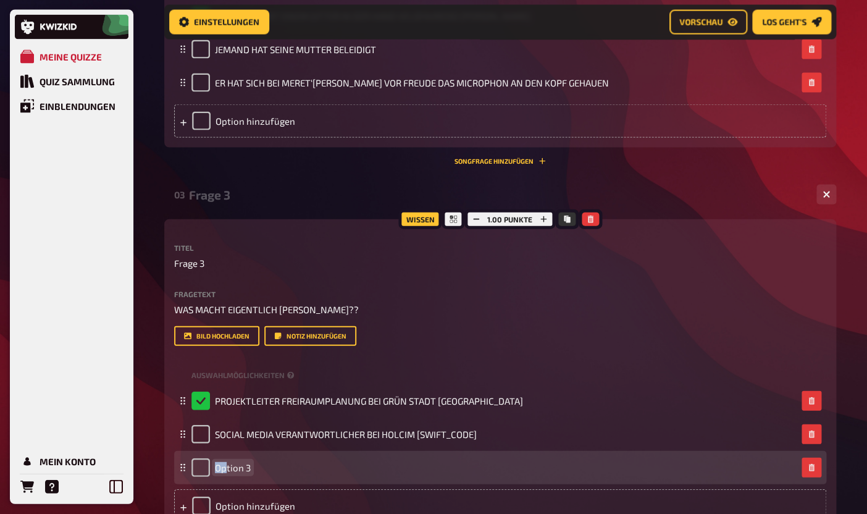
click at [224, 468] on span "Option 3" at bounding box center [233, 467] width 36 height 11
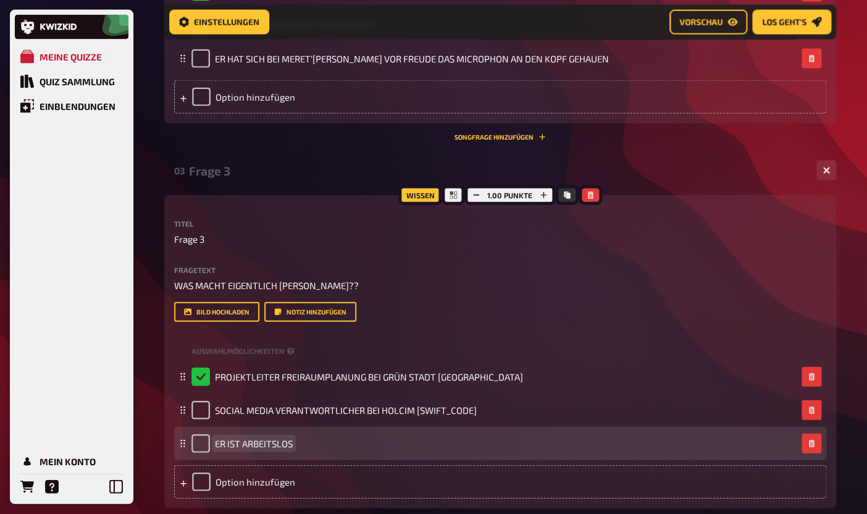
scroll to position [927, 0]
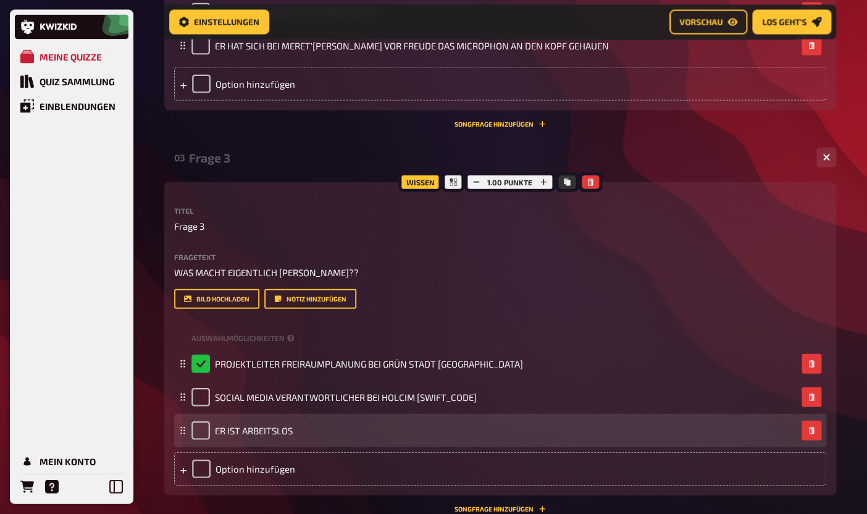
click at [222, 477] on div "Option hinzufügen" at bounding box center [500, 468] width 652 height 33
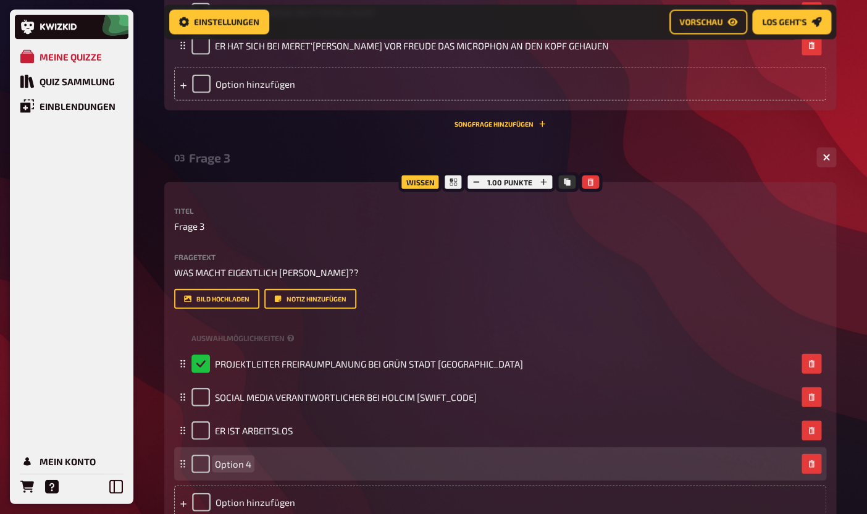
click at [236, 460] on span "Option 4" at bounding box center [233, 463] width 36 height 11
paste span
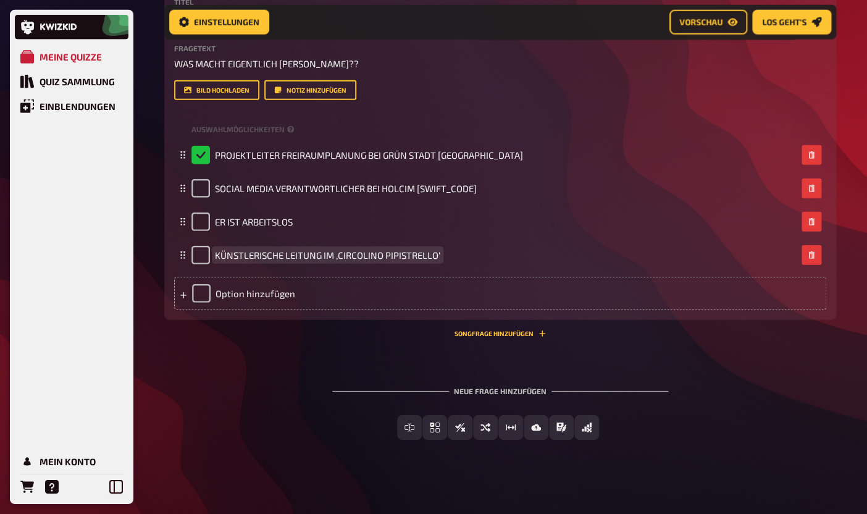
scroll to position [1141, 0]
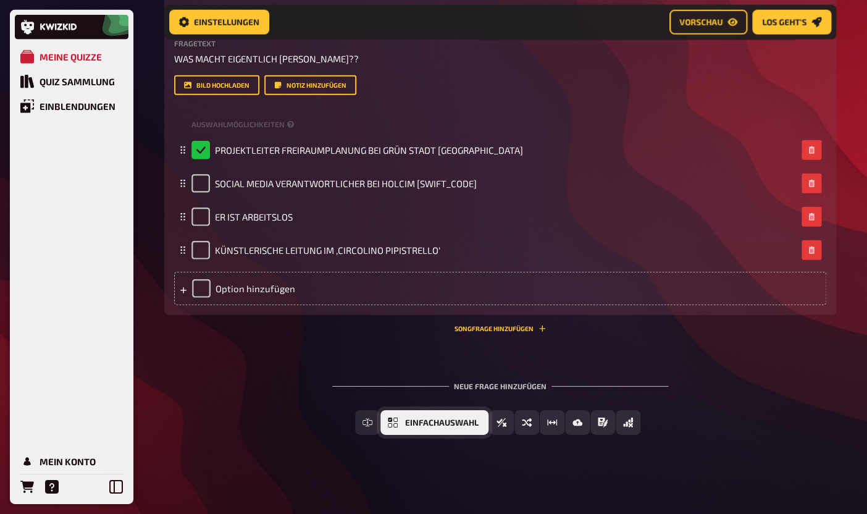
click at [423, 421] on span "Einfachauswahl" at bounding box center [441, 423] width 73 height 9
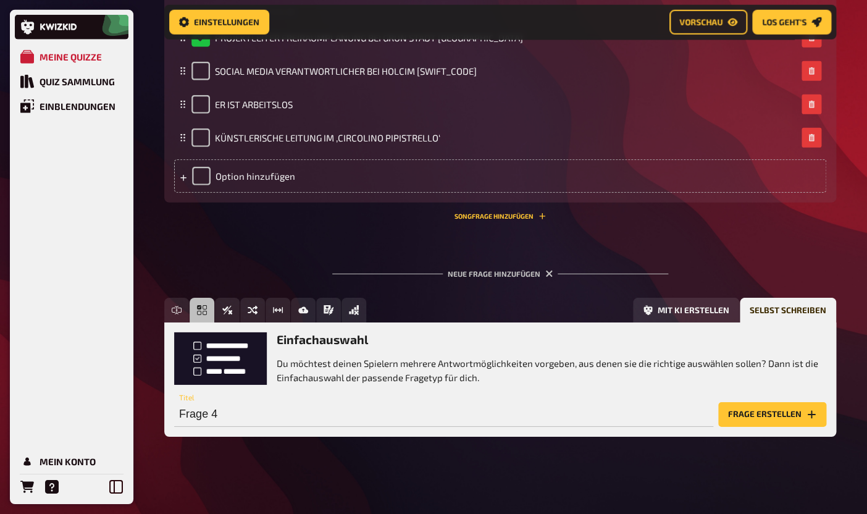
scroll to position [1255, 0]
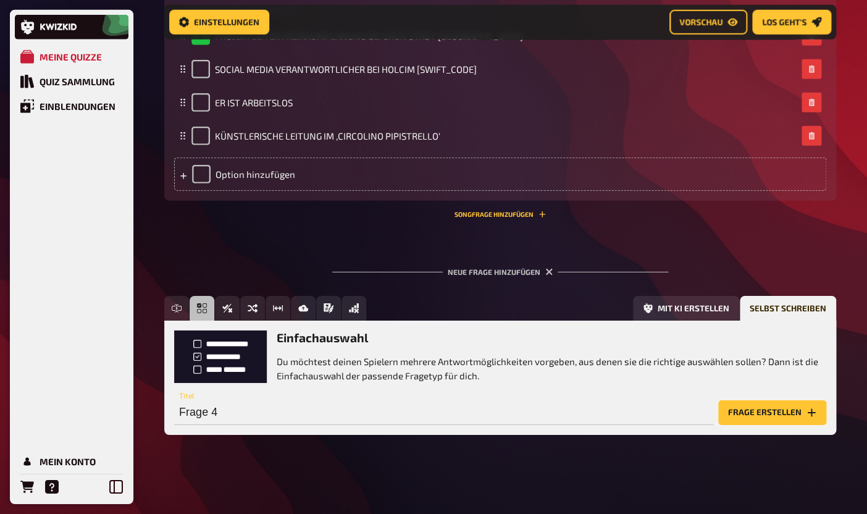
click at [790, 420] on button "Frage erstellen" at bounding box center [772, 412] width 108 height 25
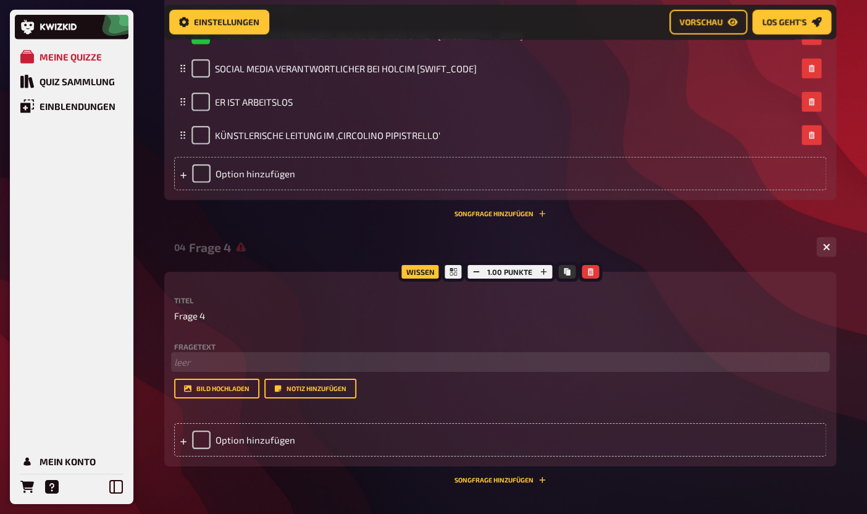
click at [238, 358] on p "﻿ leer" at bounding box center [500, 362] width 652 height 14
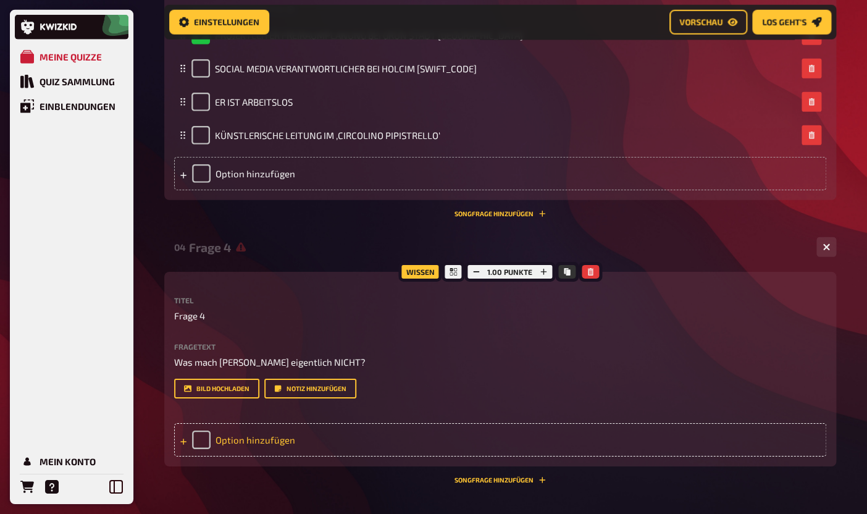
click at [238, 446] on div "Option hinzufügen" at bounding box center [500, 439] width 652 height 33
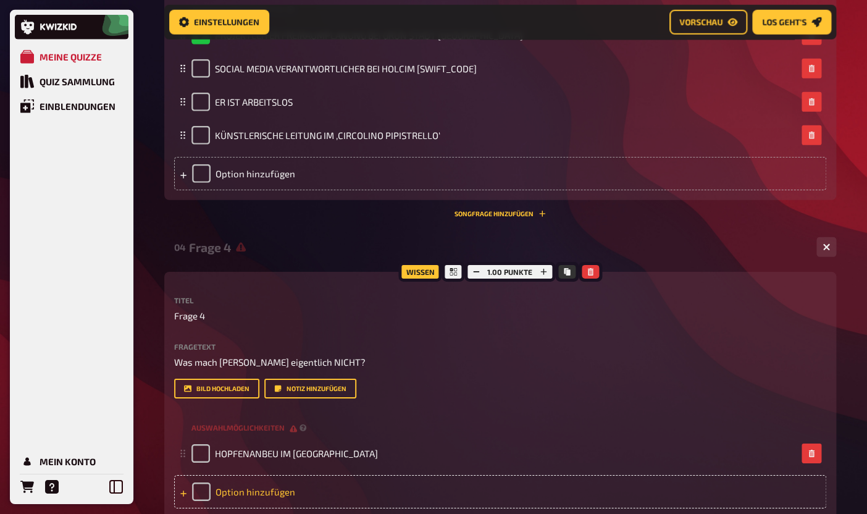
click at [220, 493] on div "Option hinzufügen" at bounding box center [500, 491] width 652 height 33
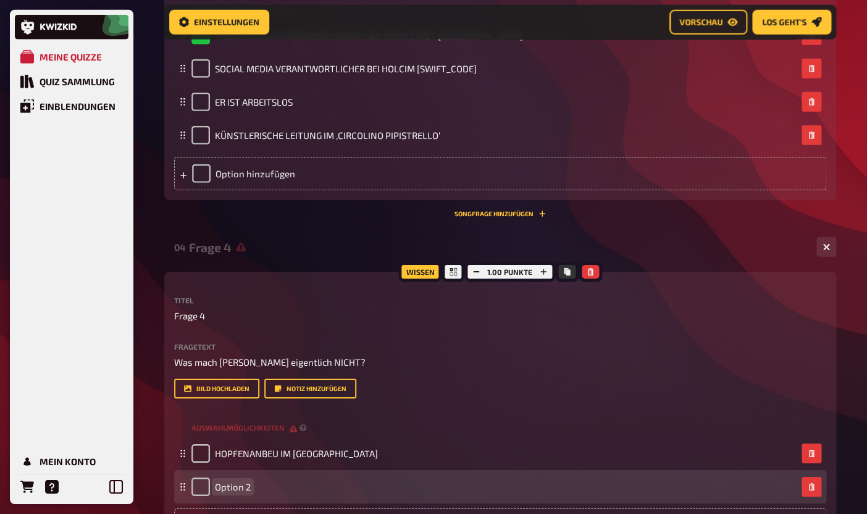
click at [239, 491] on span "Option 2" at bounding box center [233, 486] width 36 height 11
paste span
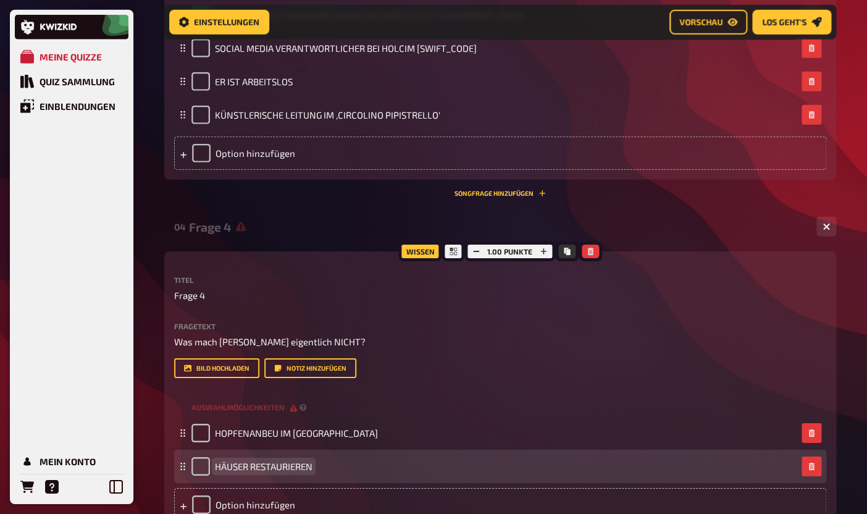
scroll to position [1281, 0]
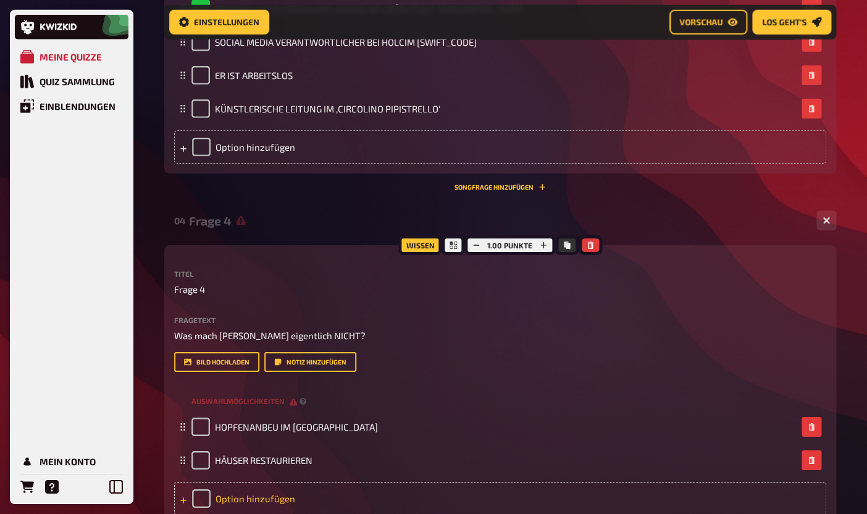
click at [259, 491] on div "Option hinzufügen" at bounding box center [500, 497] width 652 height 33
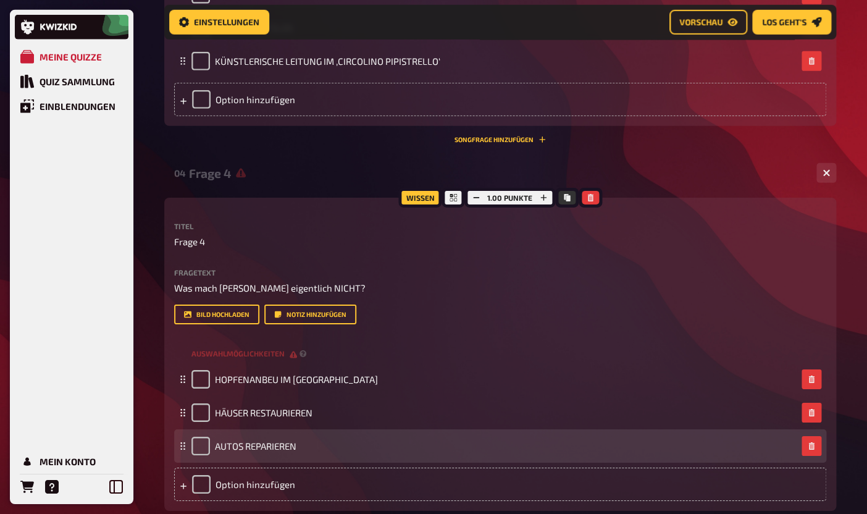
scroll to position [1339, 0]
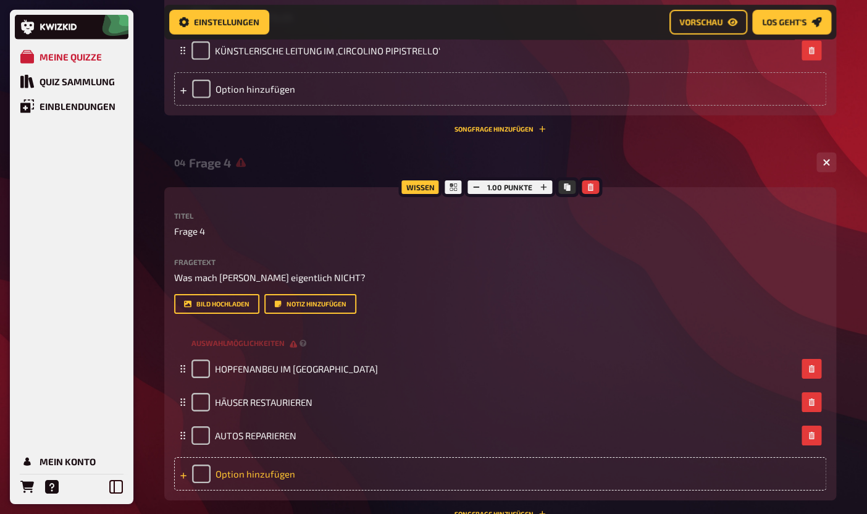
click at [242, 482] on div "Option hinzufügen" at bounding box center [500, 473] width 652 height 33
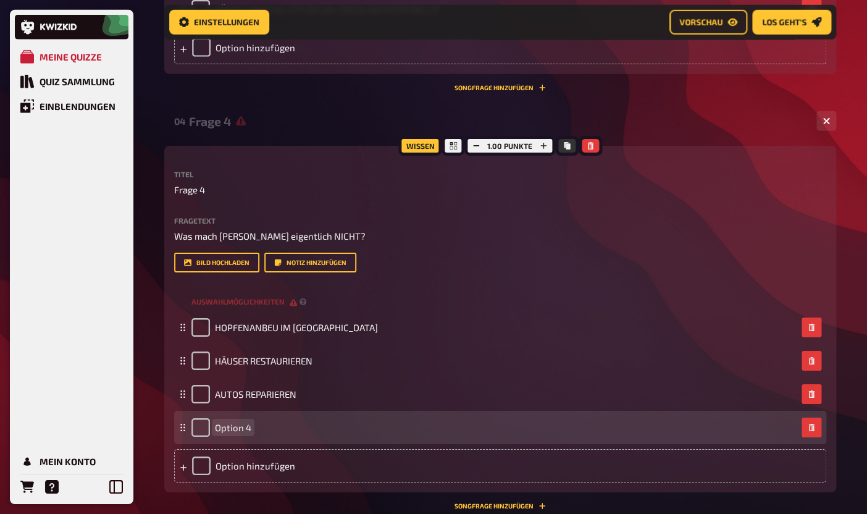
scroll to position [1385, 0]
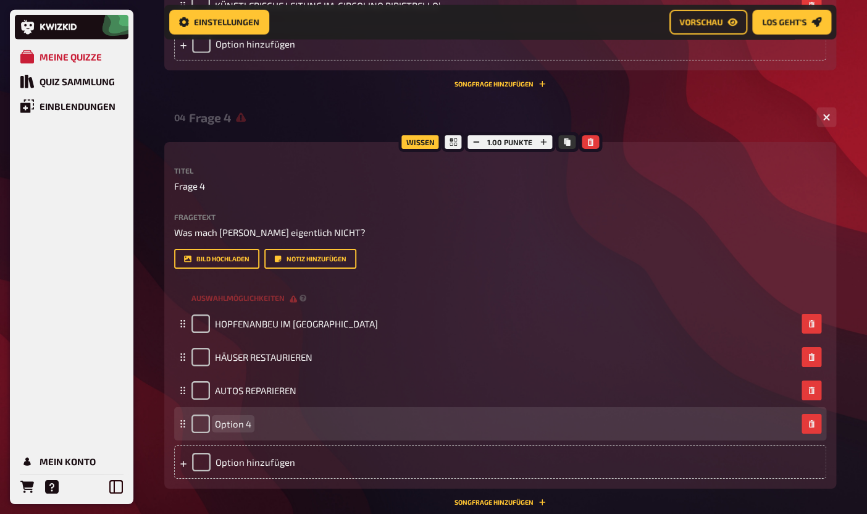
click at [238, 419] on span "Option 4" at bounding box center [233, 423] width 36 height 11
click at [238, 420] on span "Option 4" at bounding box center [233, 423] width 36 height 11
paste span
click at [238, 420] on span "TESSINER BERGKÄSE 4" at bounding box center [257, 423] width 85 height 22
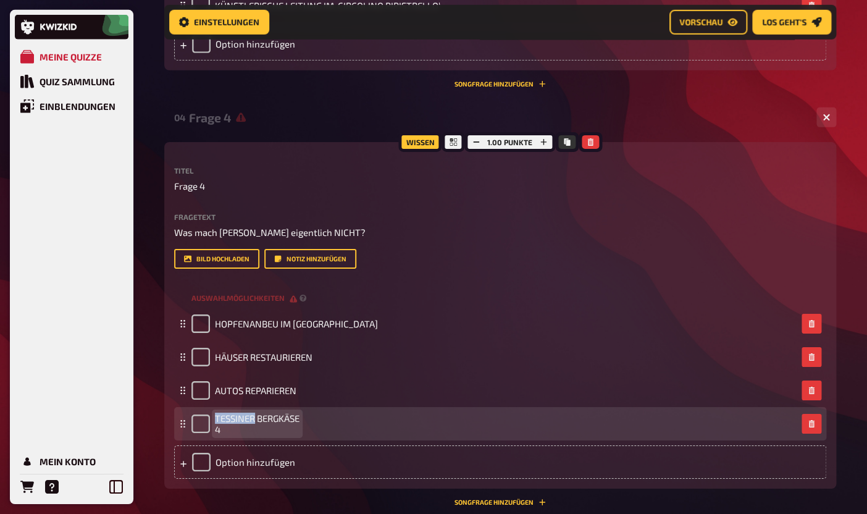
click at [238, 420] on span "TESSINER BERGKÄSE 4" at bounding box center [257, 423] width 85 height 22
drag, startPoint x: 235, startPoint y: 432, endPoint x: 216, endPoint y: 419, distance: 22.6
click at [216, 419] on span "TESSINER BERGKÄSE 4" at bounding box center [257, 423] width 85 height 22
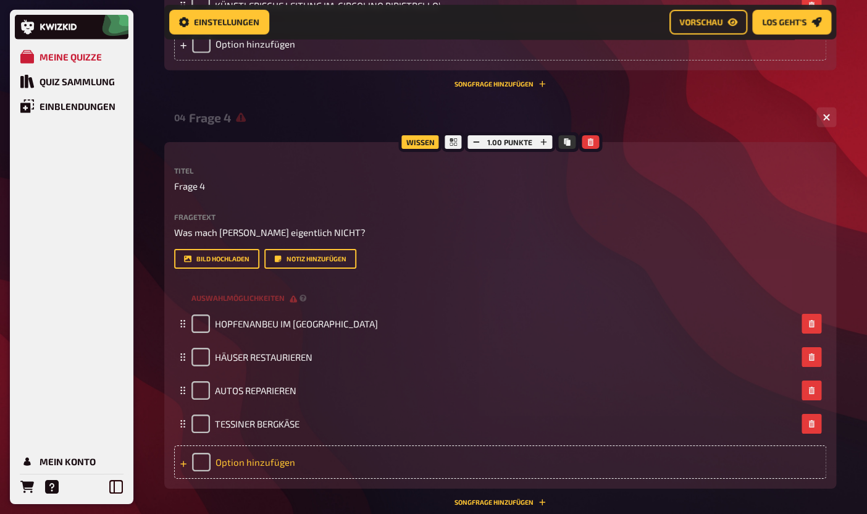
click at [207, 462] on div "Option hinzufügen" at bounding box center [500, 461] width 652 height 33
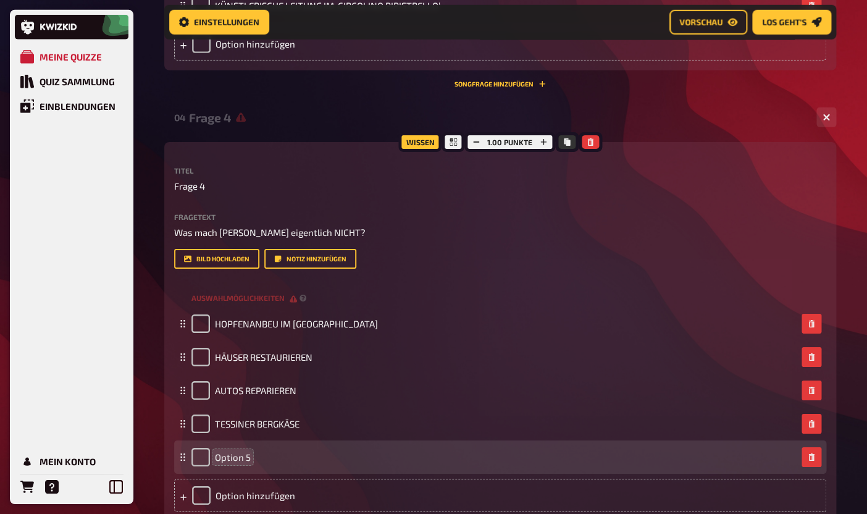
click at [236, 458] on span "Option 5" at bounding box center [233, 456] width 36 height 11
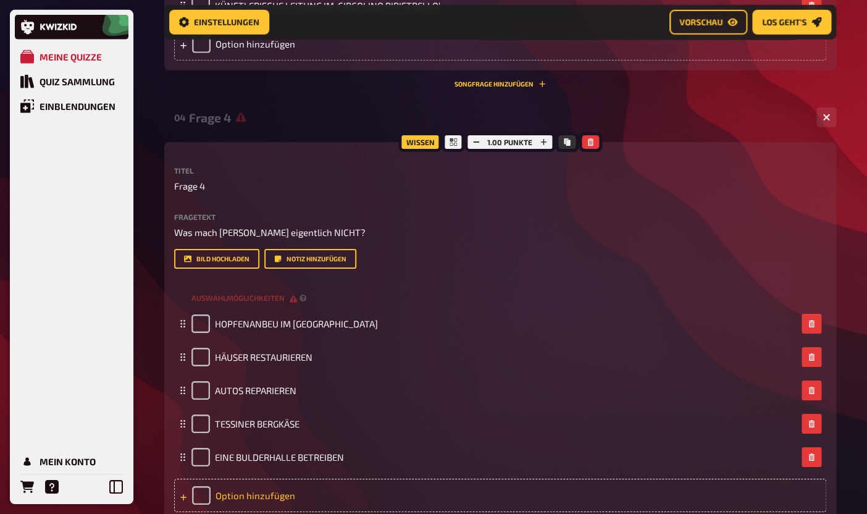
click at [223, 495] on div "Option hinzufügen" at bounding box center [500, 494] width 652 height 33
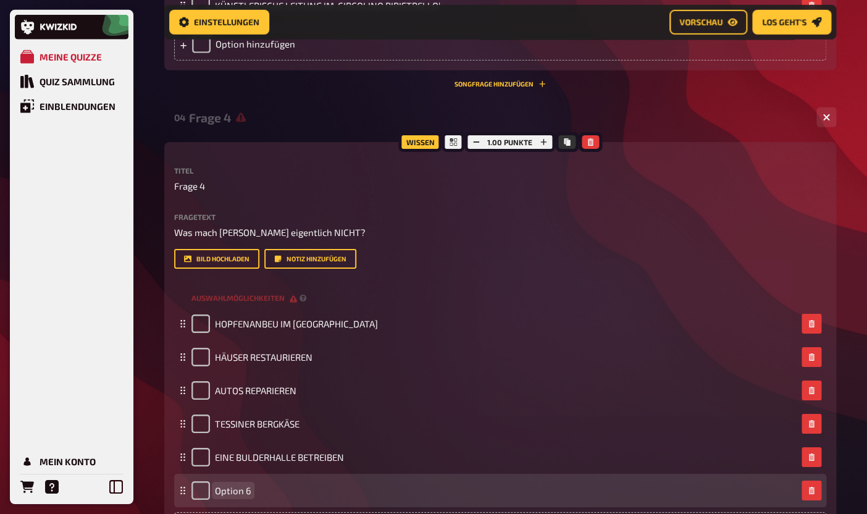
paste span
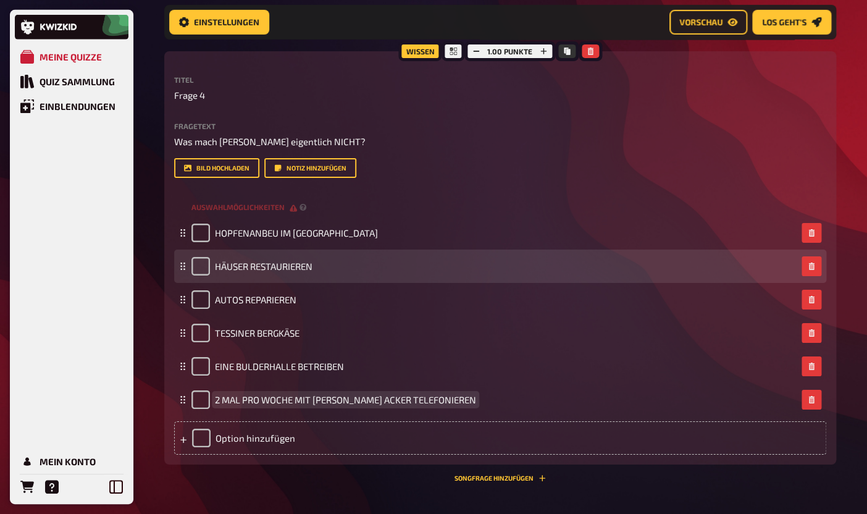
scroll to position [1472, 0]
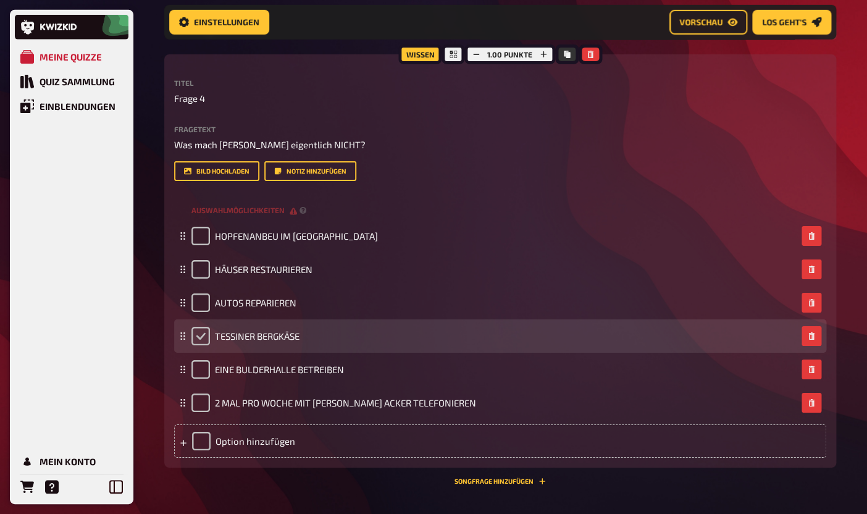
click at [202, 340] on input "checkbox" at bounding box center [200, 336] width 19 height 19
checkbox input "true"
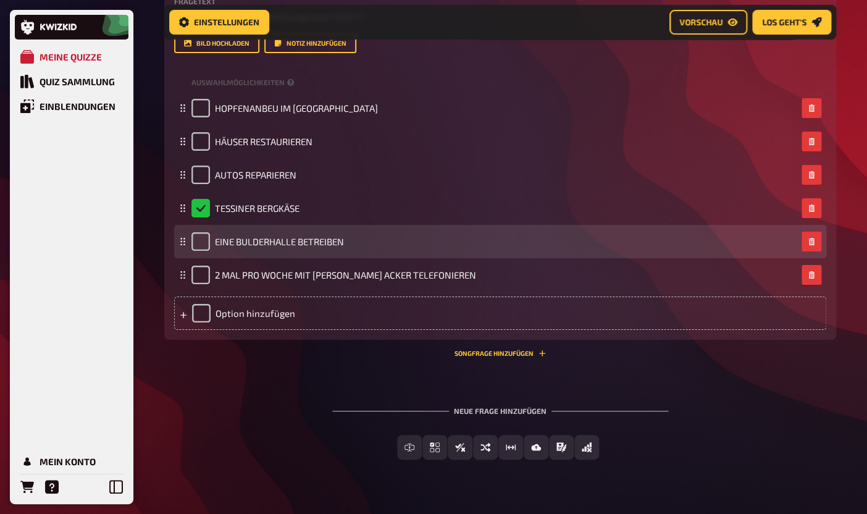
scroll to position [1626, 0]
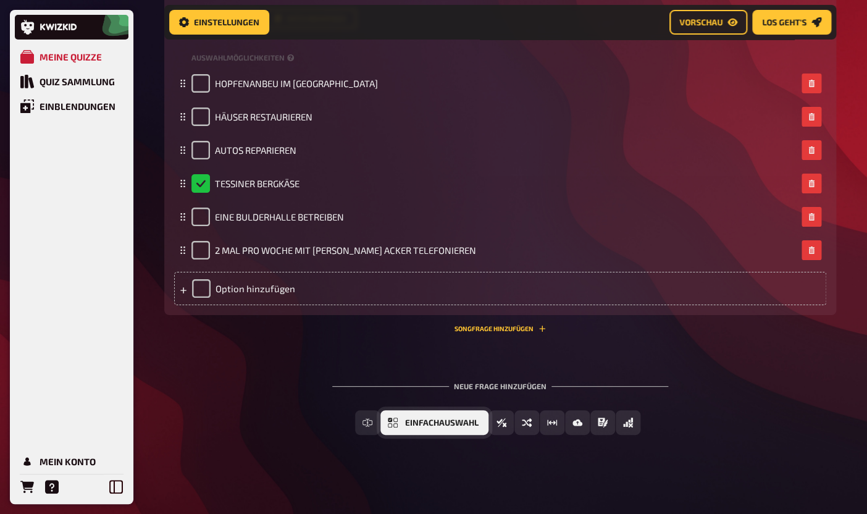
click at [406, 425] on span "Einfachauswahl" at bounding box center [441, 423] width 73 height 9
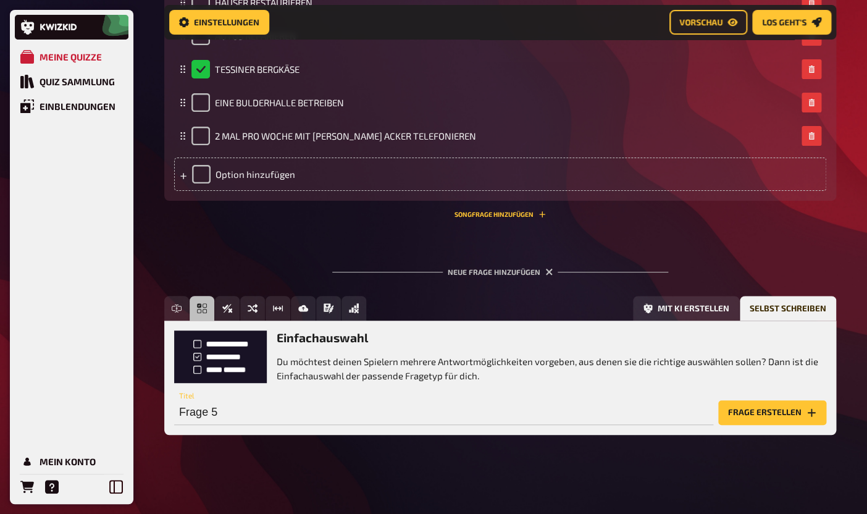
scroll to position [1739, 0]
click at [249, 310] on icon "Sortierfrage" at bounding box center [253, 308] width 10 height 9
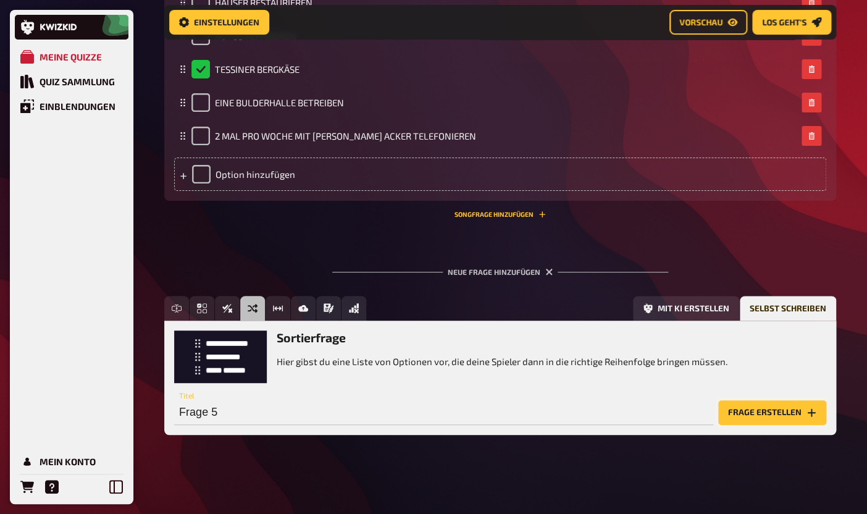
click at [768, 412] on button "Frage erstellen" at bounding box center [772, 412] width 108 height 25
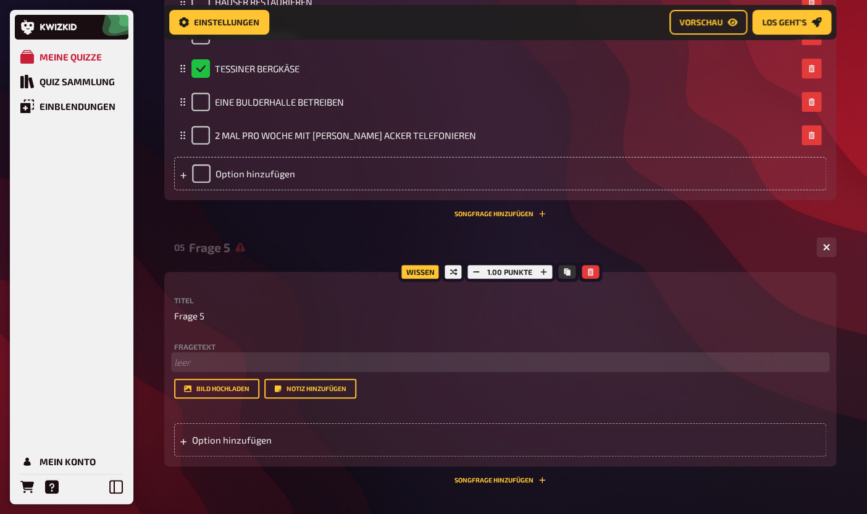
click at [325, 367] on p "﻿ leer" at bounding box center [500, 362] width 652 height 14
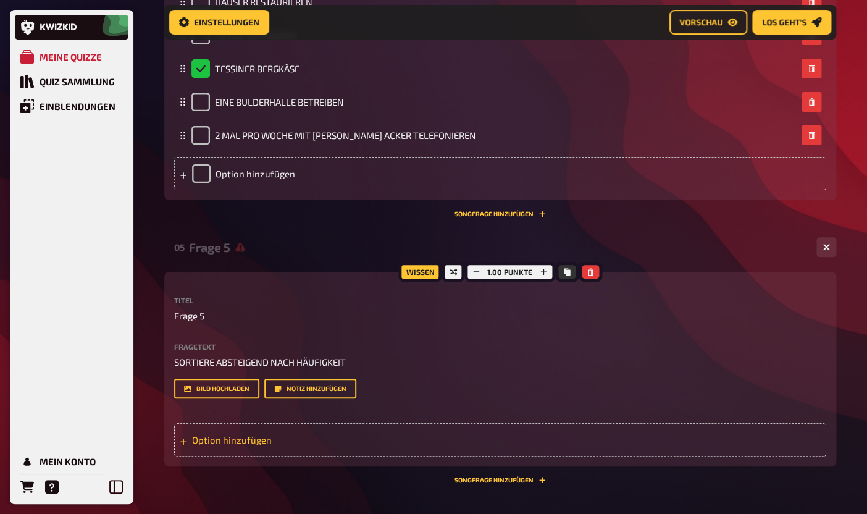
click at [231, 443] on div "Option hinzufügen" at bounding box center [500, 439] width 652 height 33
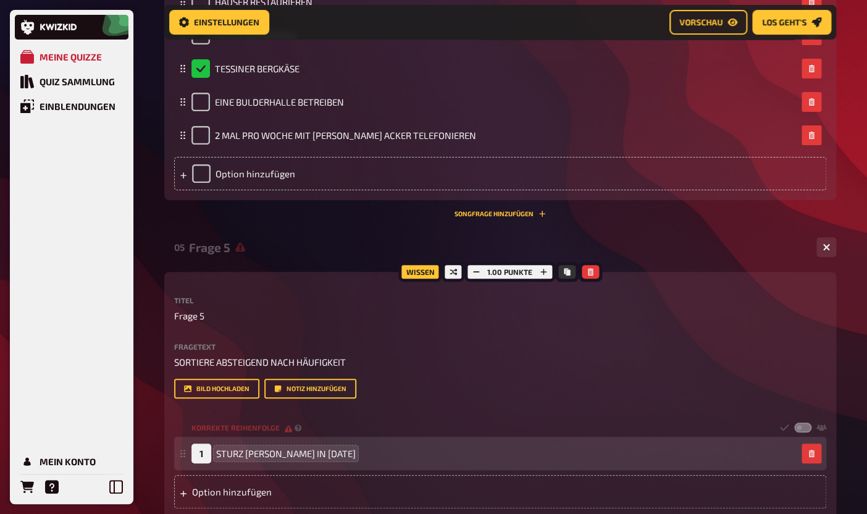
click at [238, 456] on span "STURZ [PERSON_NAME] IN [DATE]" at bounding box center [286, 453] width 140 height 11
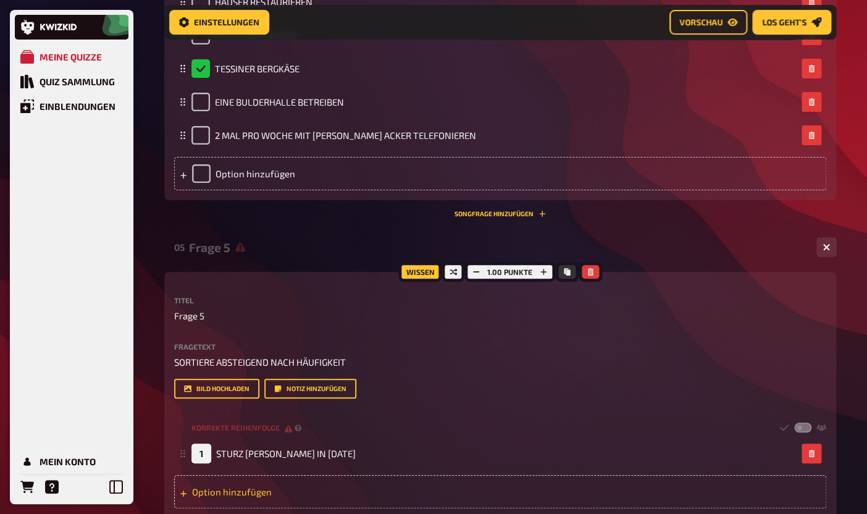
click at [233, 491] on div "Option hinzufügen" at bounding box center [500, 491] width 652 height 33
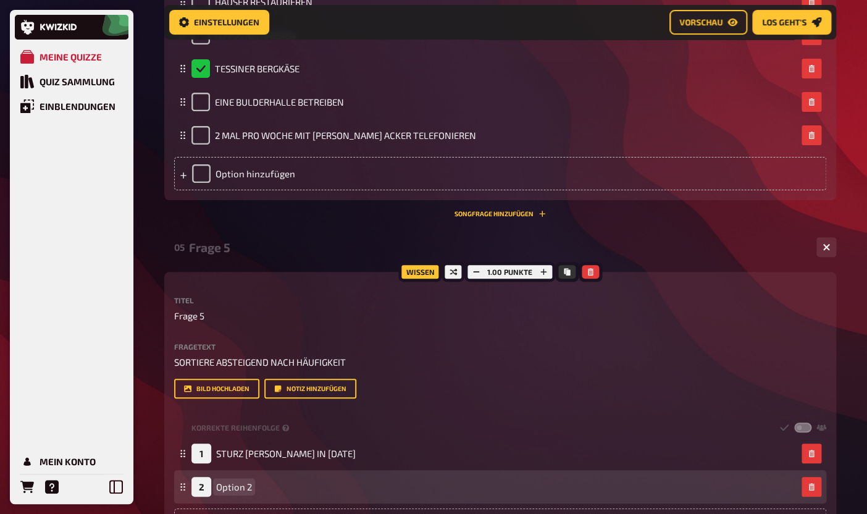
click at [238, 486] on span "Option 2" at bounding box center [234, 486] width 36 height 11
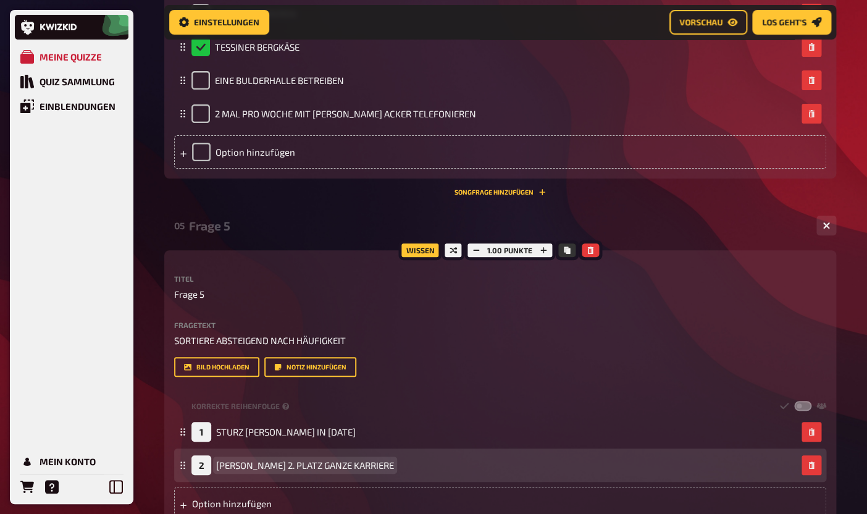
scroll to position [1772, 0]
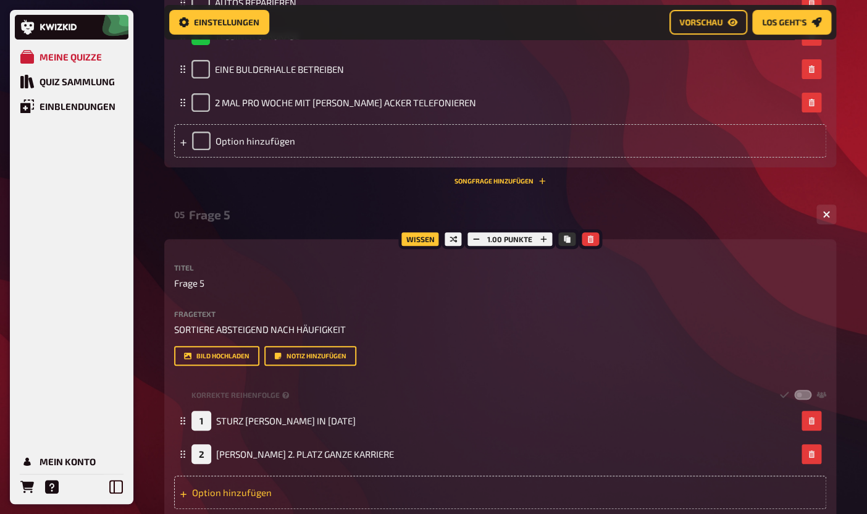
click at [231, 494] on div "Option hinzufügen" at bounding box center [500, 491] width 652 height 33
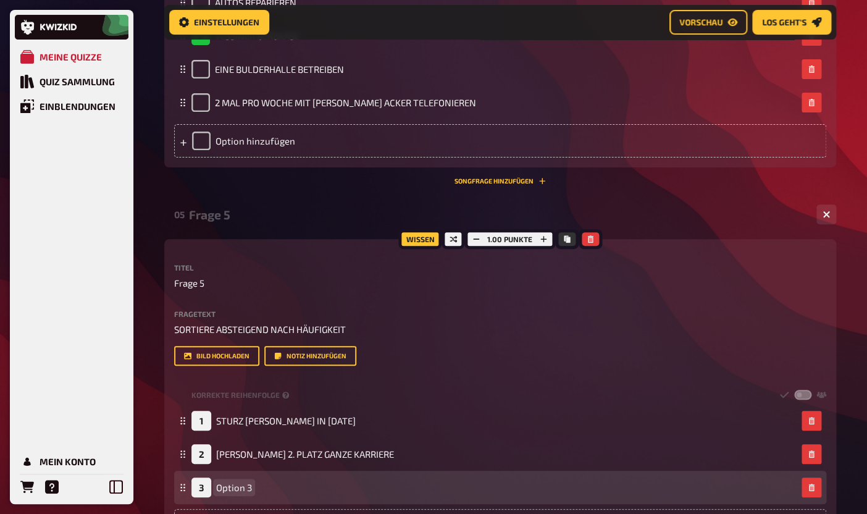
click at [242, 491] on span "Option 3" at bounding box center [234, 486] width 36 height 11
paste span
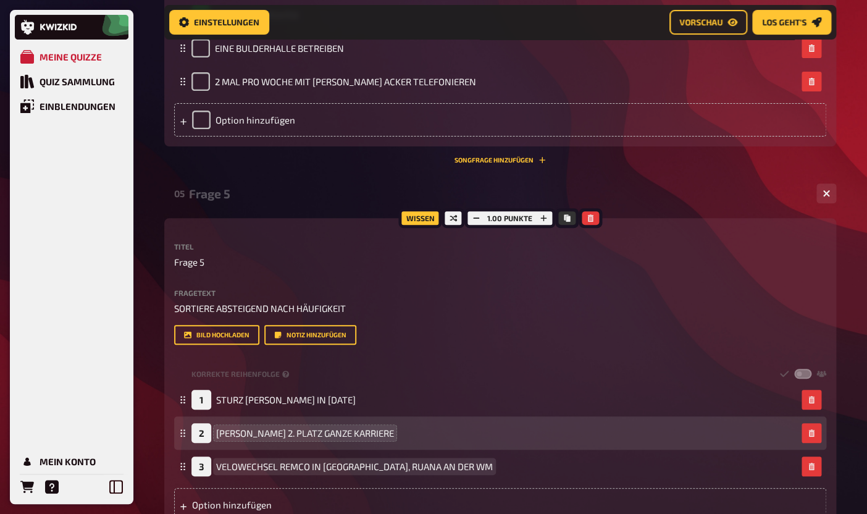
scroll to position [1806, 0]
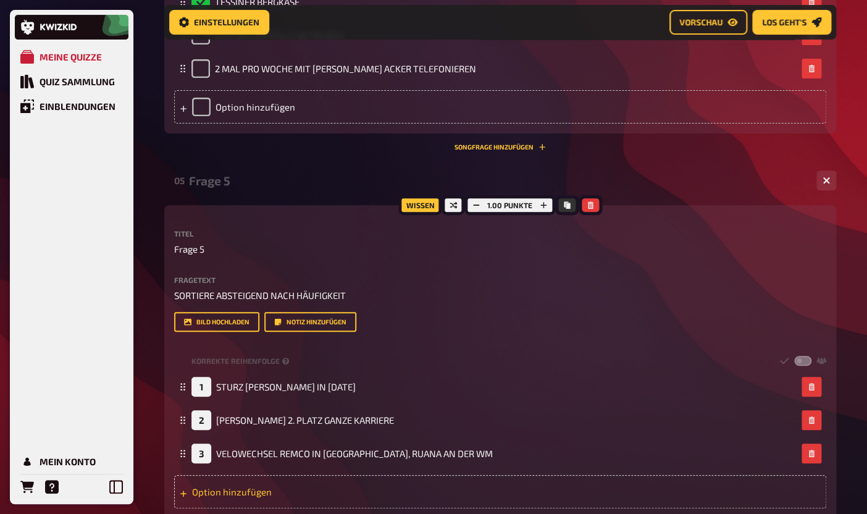
click at [245, 497] on div "Option hinzufügen" at bounding box center [500, 491] width 652 height 33
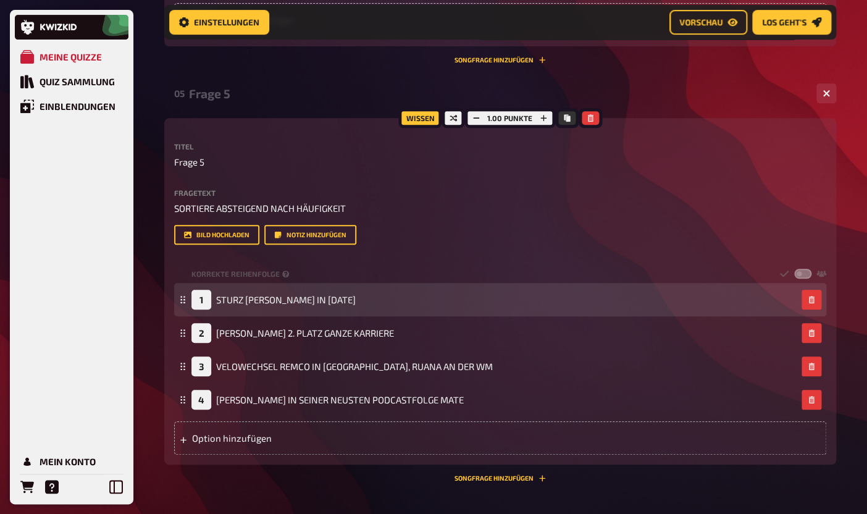
scroll to position [1895, 0]
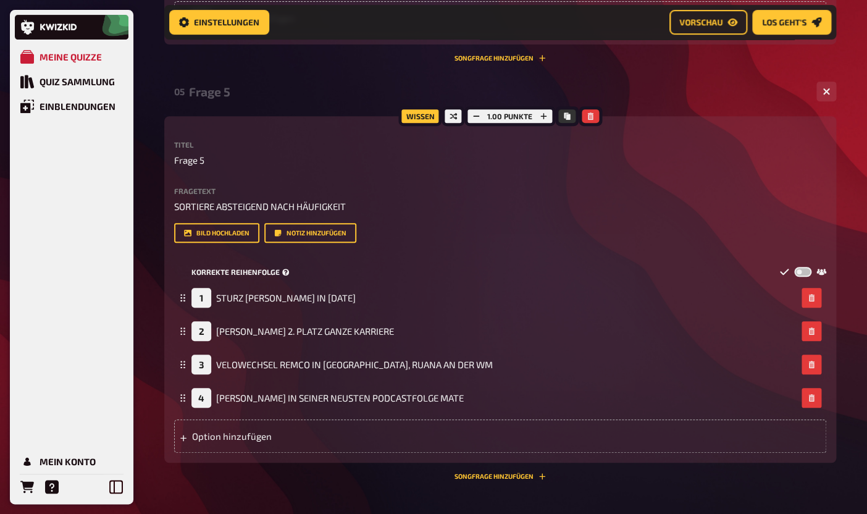
click at [801, 274] on label at bounding box center [802, 272] width 17 height 10
click at [794, 267] on input "checkbox" at bounding box center [793, 266] width 1 height 1
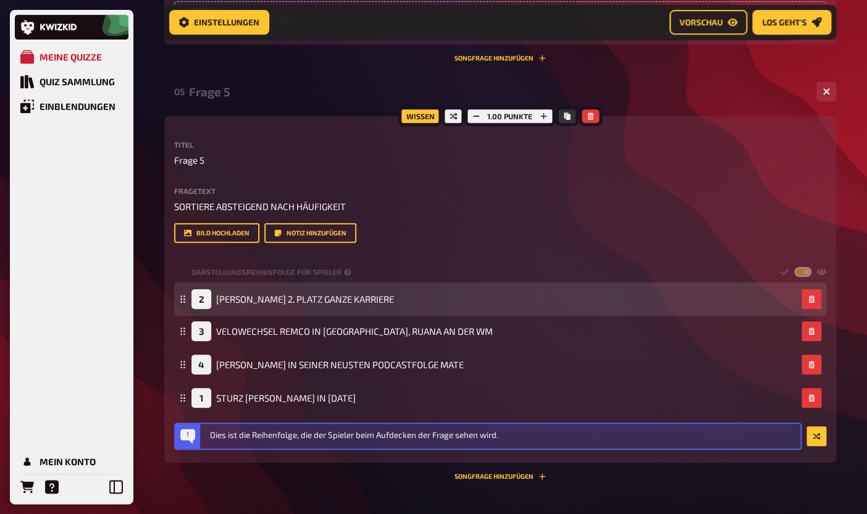
click at [183, 298] on icon at bounding box center [182, 298] width 7 height 7
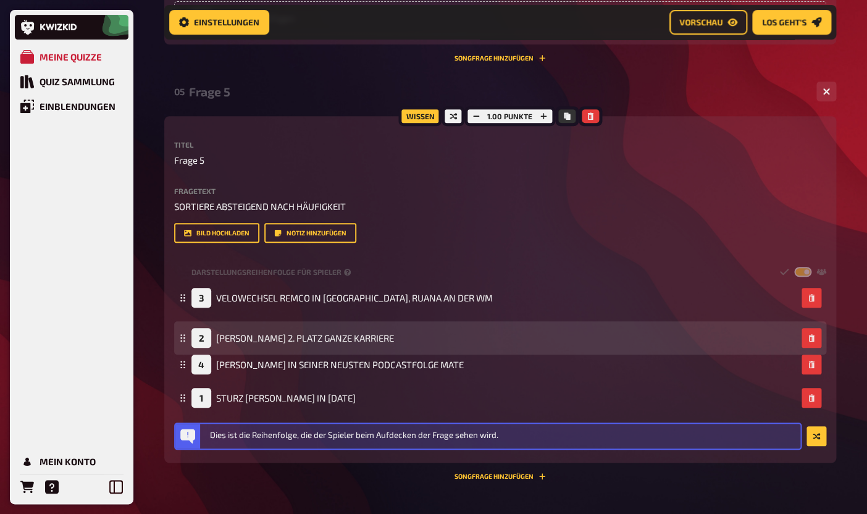
drag, startPoint x: 184, startPoint y: 296, endPoint x: 185, endPoint y: 336, distance: 40.1
click at [185, 336] on icon at bounding box center [182, 337] width 7 height 7
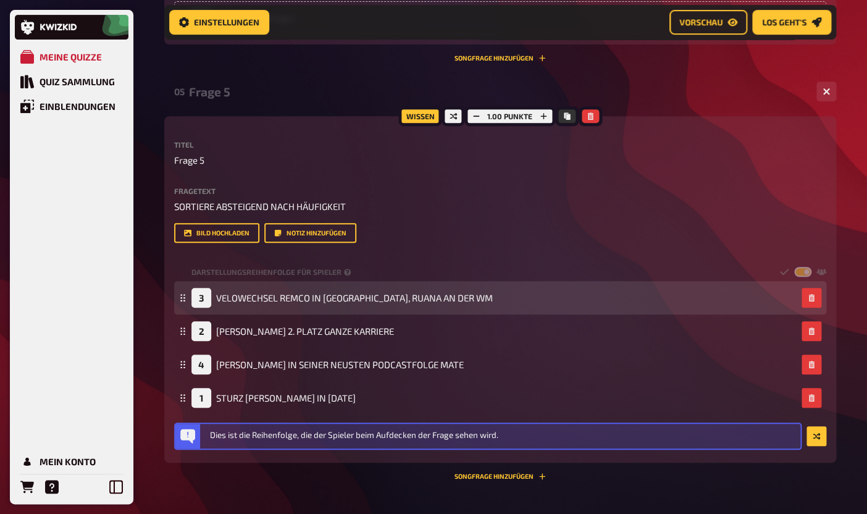
drag, startPoint x: 183, startPoint y: 402, endPoint x: 181, endPoint y: 301, distance: 100.6
click at [181, 301] on fieldset "3 VELOWECHSEL REMCO IN [GEOGRAPHIC_DATA], RUANA AN DER WM 2 [PERSON_NAME] 2. PL…" at bounding box center [500, 347] width 652 height 133
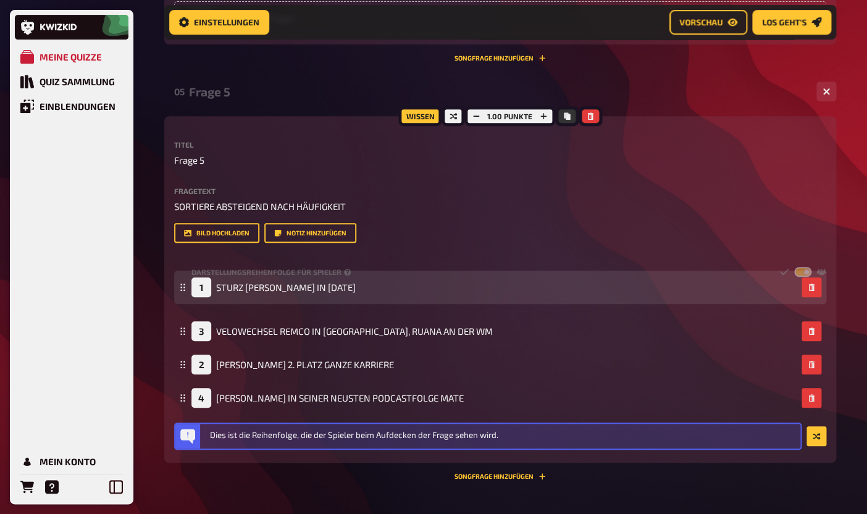
drag, startPoint x: 185, startPoint y: 399, endPoint x: 183, endPoint y: 292, distance: 106.8
click at [183, 291] on icon at bounding box center [182, 286] width 7 height 7
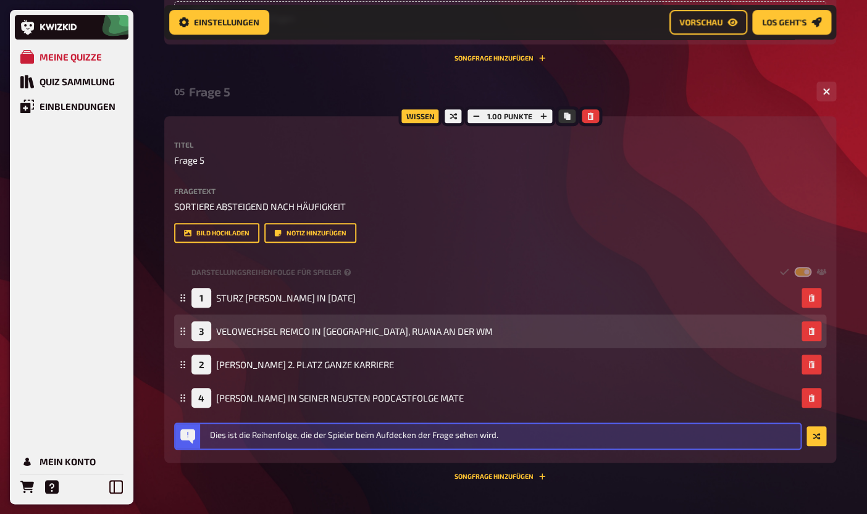
drag, startPoint x: 187, startPoint y: 367, endPoint x: 186, endPoint y: 319, distance: 48.2
click at [186, 319] on fieldset "1 STURZ [PERSON_NAME] IN [DATE] 3 VELOWECHSEL REMCO IN [GEOGRAPHIC_DATA], RUANA…" at bounding box center [500, 347] width 652 height 133
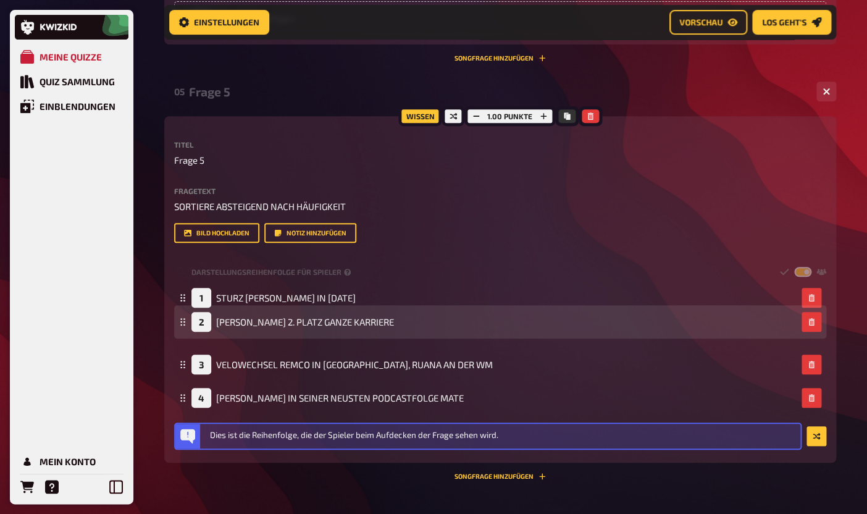
drag, startPoint x: 184, startPoint y: 365, endPoint x: 185, endPoint y: 326, distance: 39.5
click at [185, 325] on icon at bounding box center [182, 321] width 7 height 7
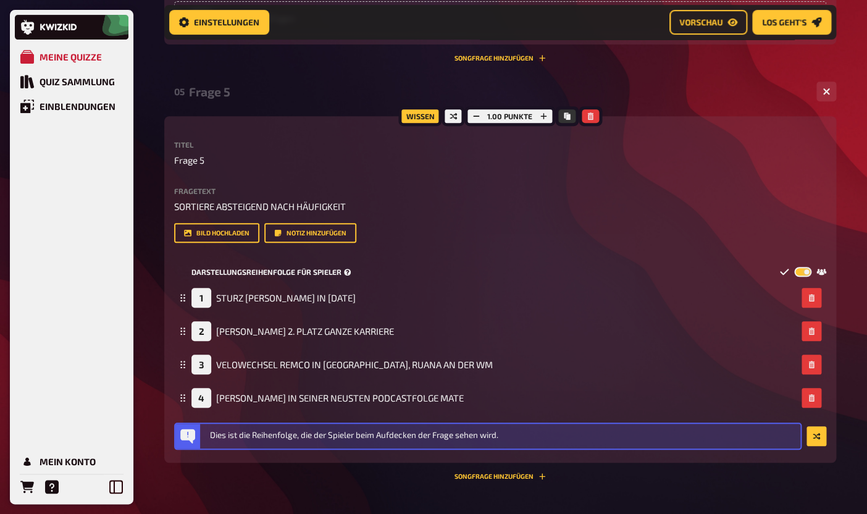
click at [801, 273] on label at bounding box center [802, 272] width 17 height 10
click at [794, 267] on input "checkbox" at bounding box center [793, 266] width 1 height 1
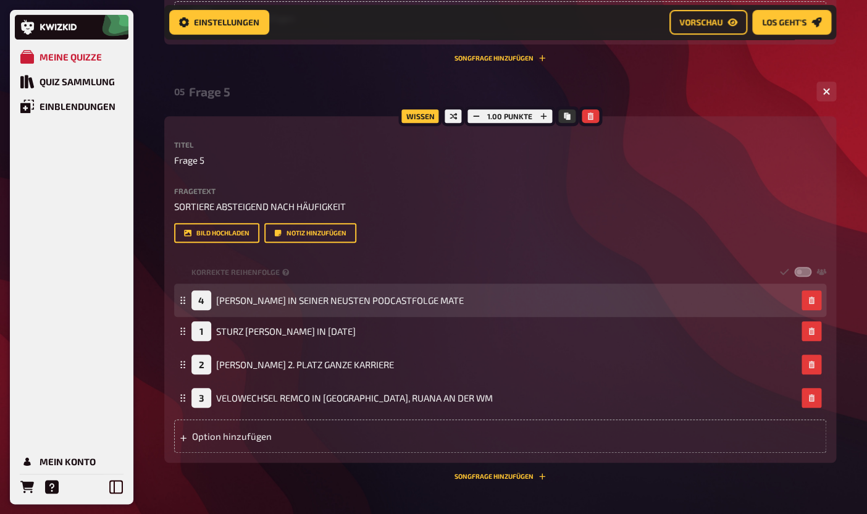
drag, startPoint x: 179, startPoint y: 396, endPoint x: 175, endPoint y: 299, distance: 97.6
click at [175, 299] on div "4 [PERSON_NAME] IN SEINER NEUSTEN PODCASTFOLGE MATE" at bounding box center [500, 299] width 652 height 33
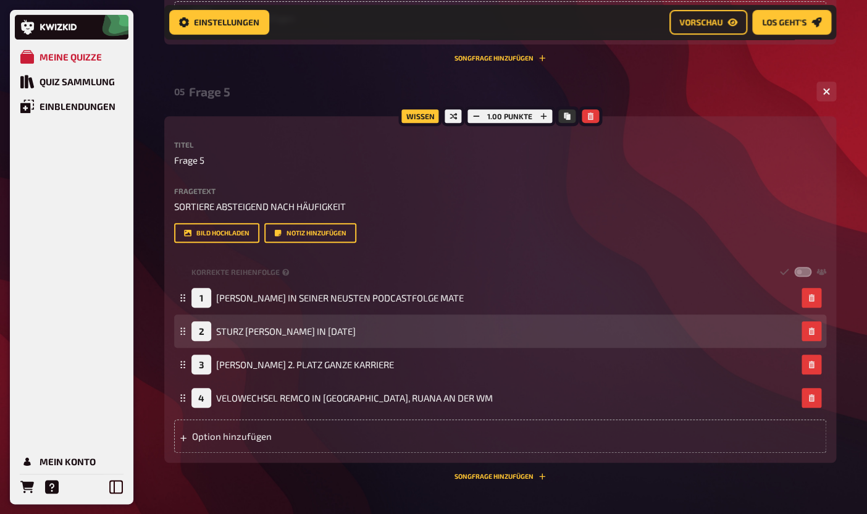
drag, startPoint x: 181, startPoint y: 370, endPoint x: 188, endPoint y: 322, distance: 48.6
click at [188, 322] on fieldset "1 [PERSON_NAME] IN SEINER NEUSTEN PODCASTFOLGE MATE 2 STURZ [PERSON_NAME] IN [D…" at bounding box center [500, 347] width 652 height 133
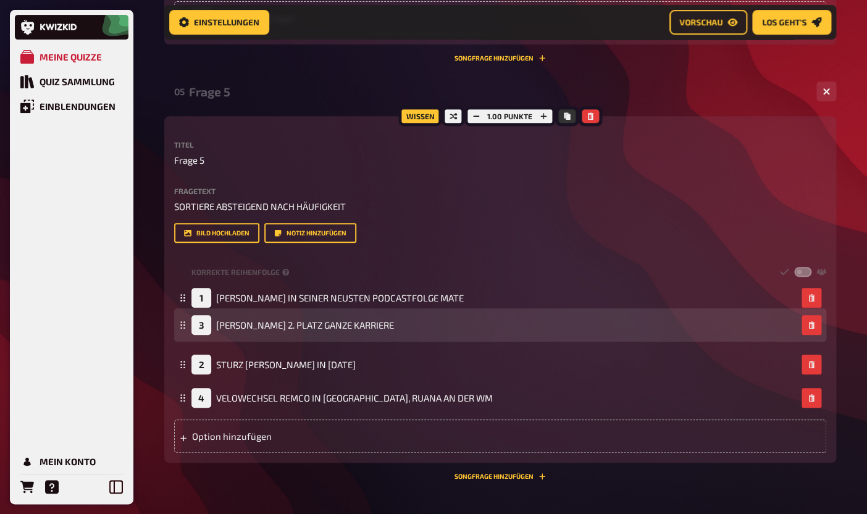
drag, startPoint x: 185, startPoint y: 366, endPoint x: 184, endPoint y: 327, distance: 38.9
click at [184, 327] on icon at bounding box center [182, 324] width 7 height 7
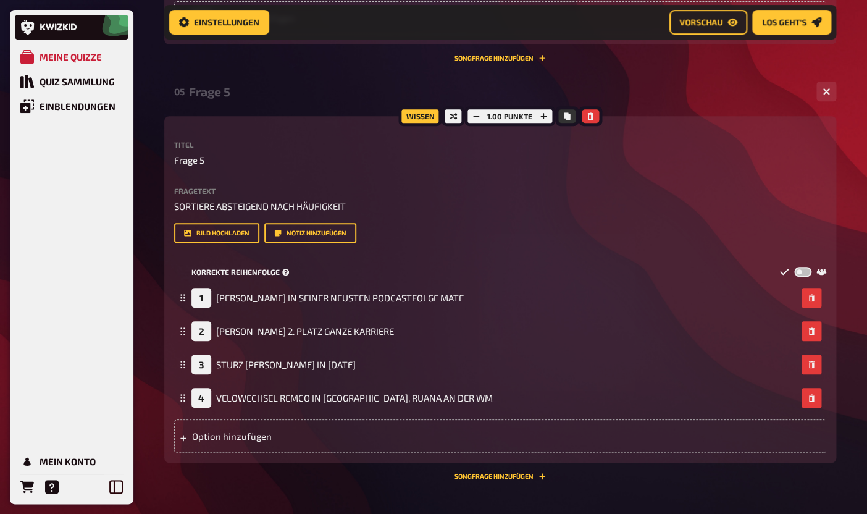
click at [803, 275] on label at bounding box center [802, 272] width 17 height 10
click at [794, 267] on input "checkbox" at bounding box center [793, 266] width 1 height 1
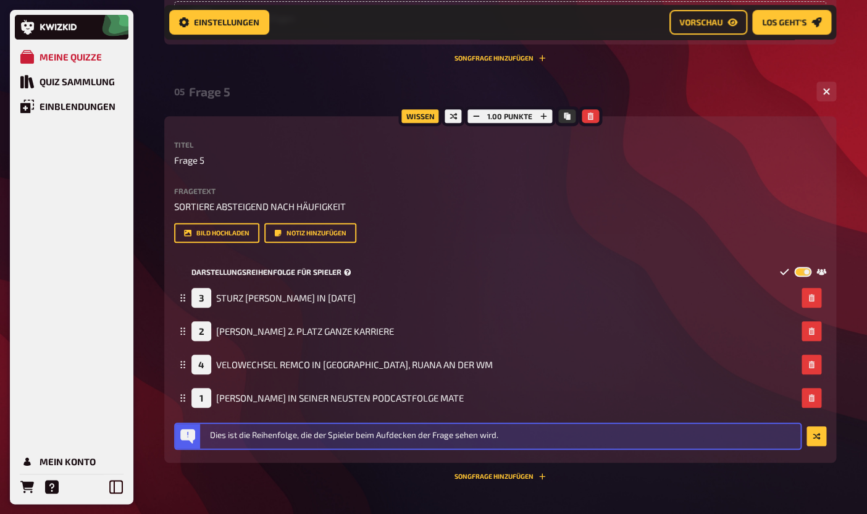
click at [803, 275] on label at bounding box center [802, 272] width 17 height 10
click at [794, 267] on input "checkbox" at bounding box center [793, 266] width 1 height 1
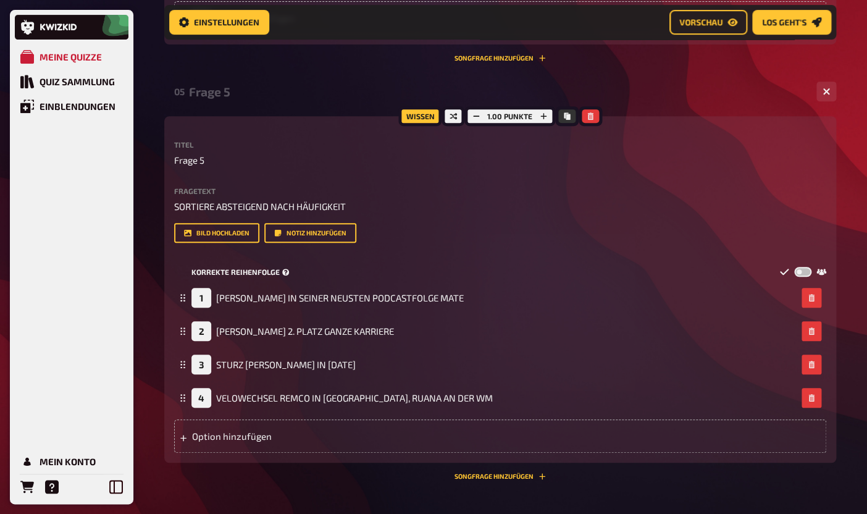
click at [265, 276] on span "Korrekte Reihenfolge" at bounding box center [235, 272] width 88 height 10
click at [807, 273] on label at bounding box center [802, 272] width 17 height 10
click at [794, 267] on input "checkbox" at bounding box center [793, 266] width 1 height 1
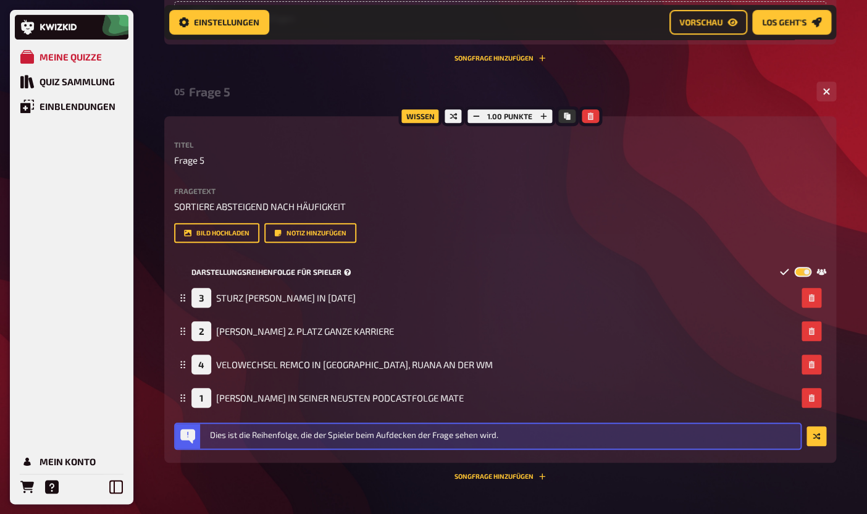
click at [807, 273] on label at bounding box center [802, 272] width 17 height 10
click at [794, 267] on input "checkbox" at bounding box center [793, 266] width 1 height 1
checkbox input "false"
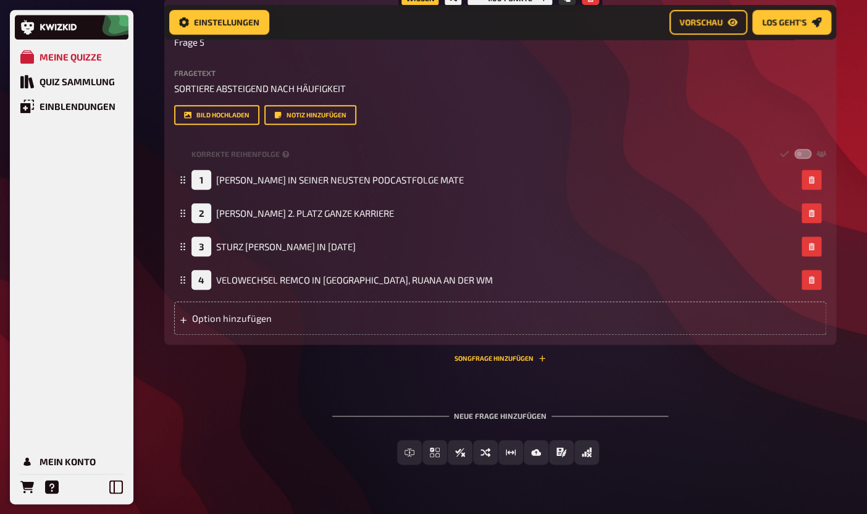
scroll to position [2044, 0]
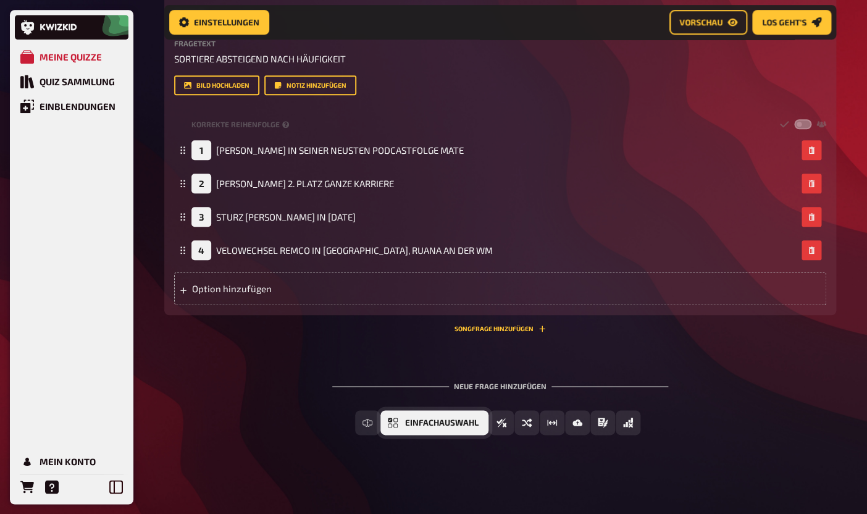
click at [433, 428] on button "Einfachauswahl" at bounding box center [434, 422] width 108 height 25
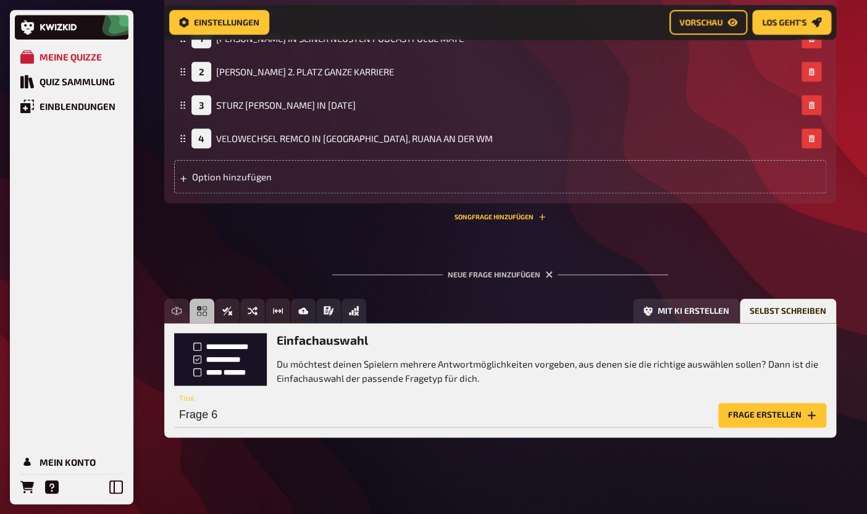
scroll to position [2157, 0]
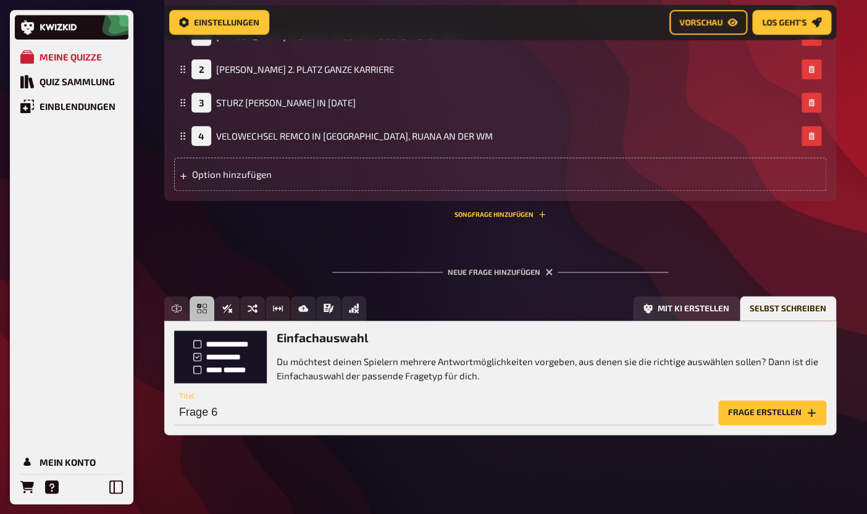
click at [733, 415] on button "Frage erstellen" at bounding box center [772, 412] width 108 height 25
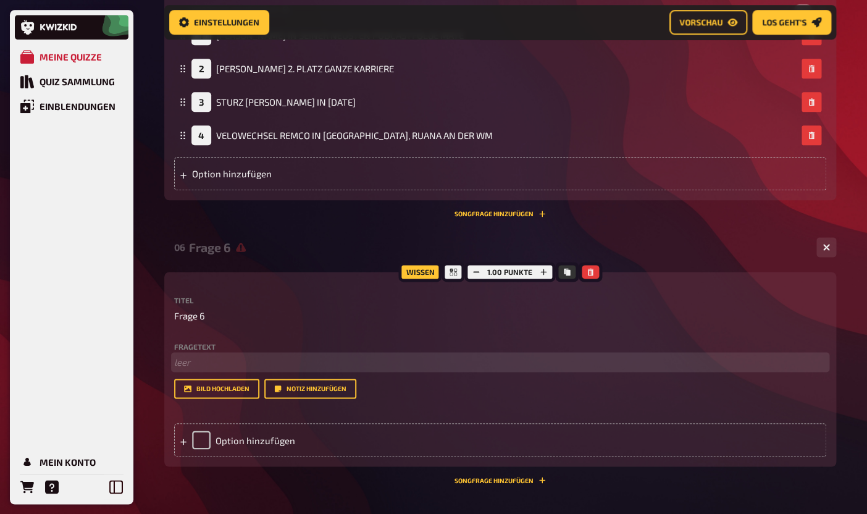
click at [266, 369] on p "﻿ leer" at bounding box center [500, 362] width 652 height 14
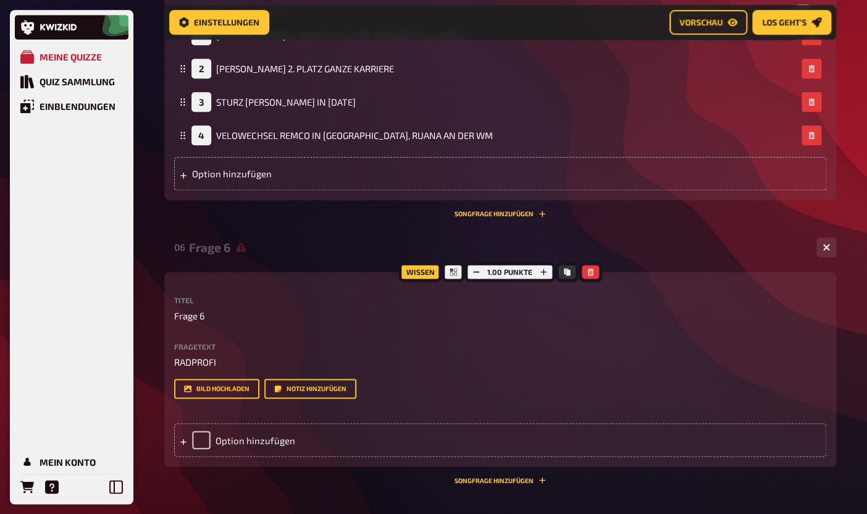
click at [173, 364] on div "Wissen 1.00 Punkte Titel Frage 6 Fragetext RADPROFI Hier hinziehen für Dateiupl…" at bounding box center [500, 369] width 672 height 194
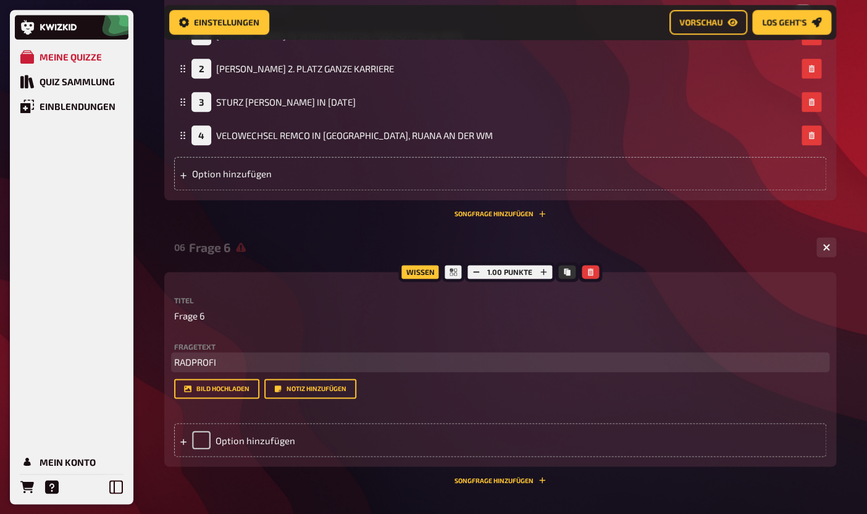
click at [177, 363] on span "RADPROFI" at bounding box center [195, 361] width 42 height 11
click at [316, 361] on p "VON WELCHEM EX-RADPROFI" at bounding box center [500, 362] width 652 height 14
click at [324, 362] on span "VON WELCHEM EX-RADPROFI IST KEIN ENTZUG DES FAHRAUSWEISES BEKANNT" at bounding box center [337, 361] width 326 height 11
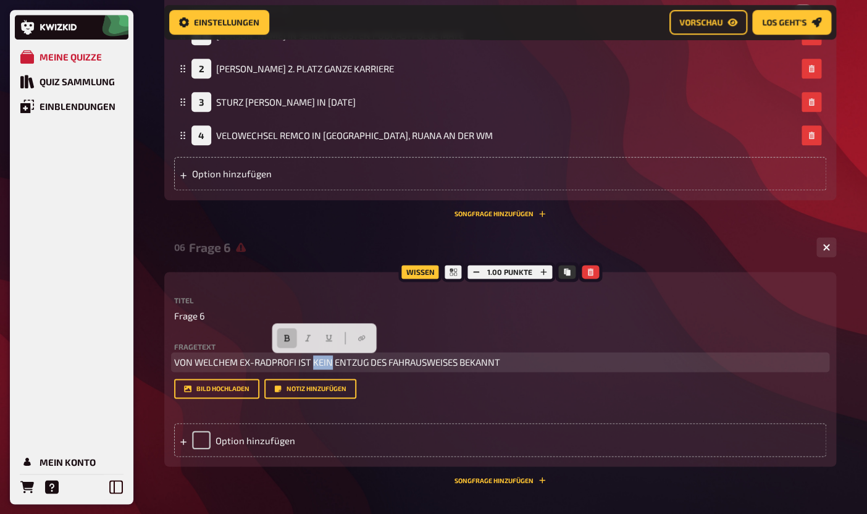
click at [281, 344] on button "button" at bounding box center [287, 338] width 20 height 20
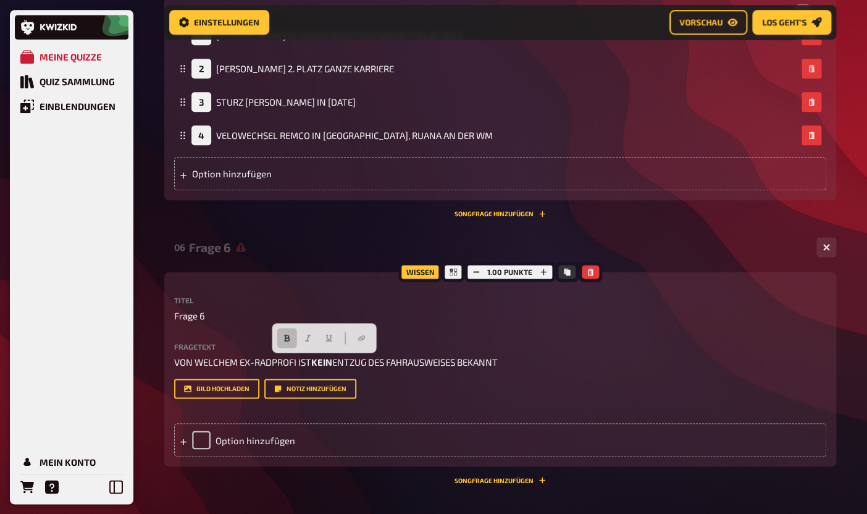
click at [388, 396] on div "Bild hochladen Notiz hinzufügen" at bounding box center [500, 388] width 652 height 20
click at [223, 436] on div "Option hinzufügen" at bounding box center [500, 439] width 652 height 33
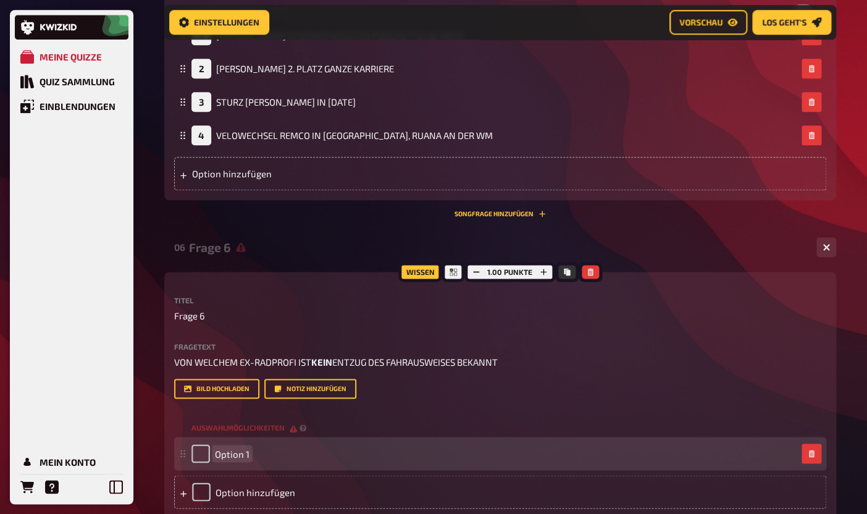
click at [229, 455] on span "Option 1" at bounding box center [232, 453] width 35 height 11
paste span
click at [229, 455] on span "[PERSON_NAME] 1" at bounding box center [250, 453] width 70 height 22
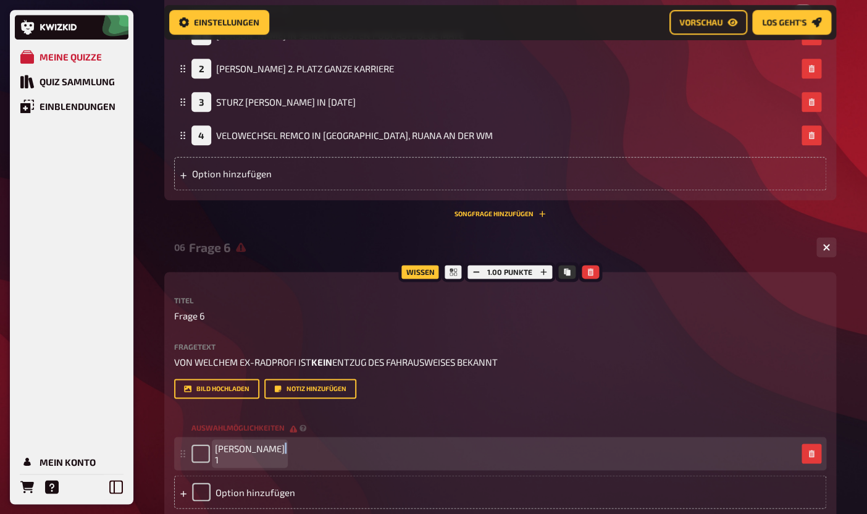
click at [229, 455] on span "[PERSON_NAME] 1" at bounding box center [250, 453] width 70 height 22
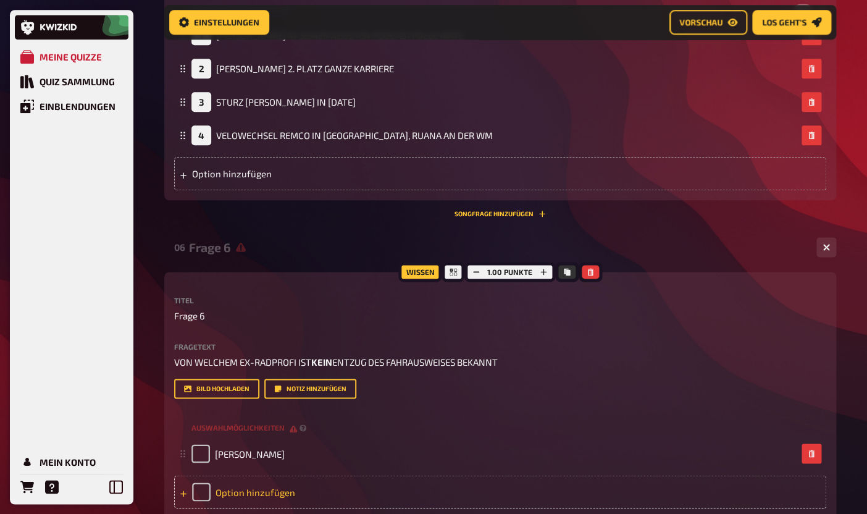
click at [234, 494] on div "Option hinzufügen" at bounding box center [500, 491] width 652 height 33
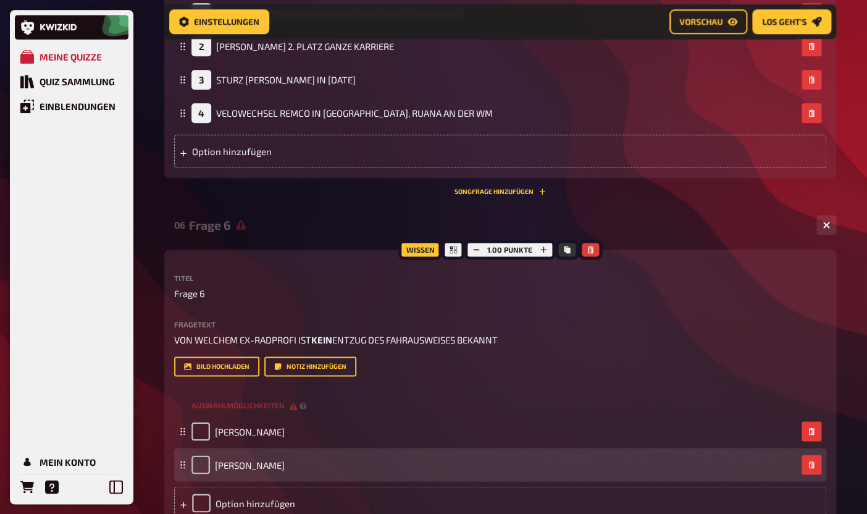
scroll to position [2202, 0]
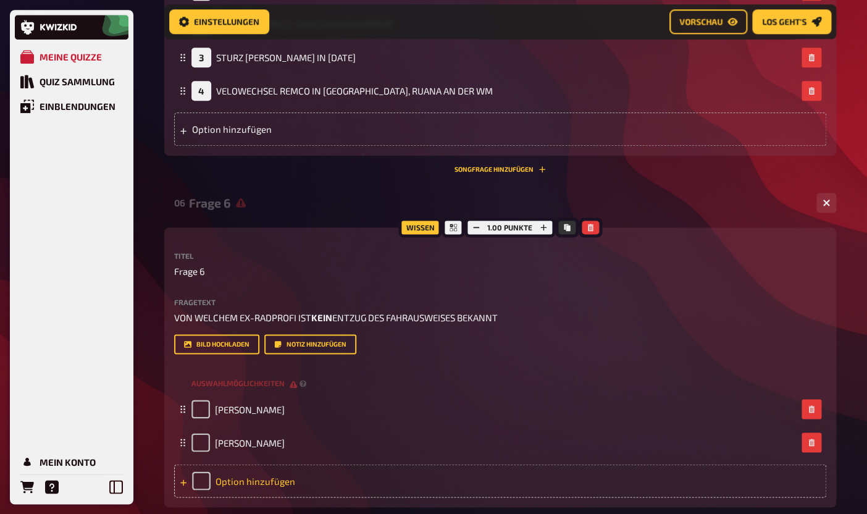
click at [264, 481] on div "Option hinzufügen" at bounding box center [500, 480] width 652 height 33
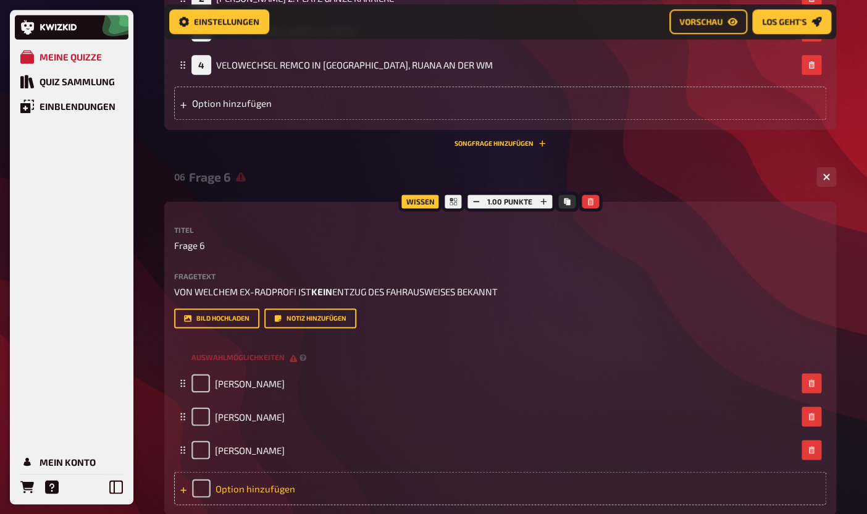
scroll to position [2251, 0]
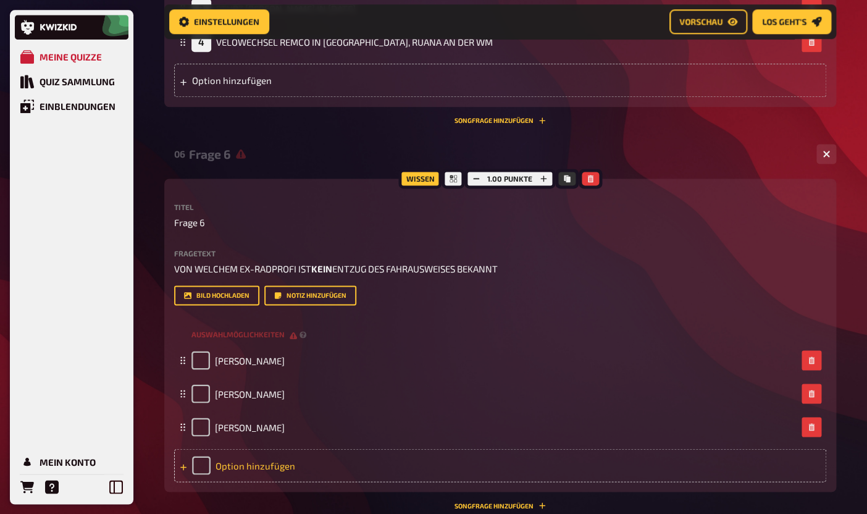
click at [255, 470] on div "Option hinzufügen" at bounding box center [500, 464] width 652 height 33
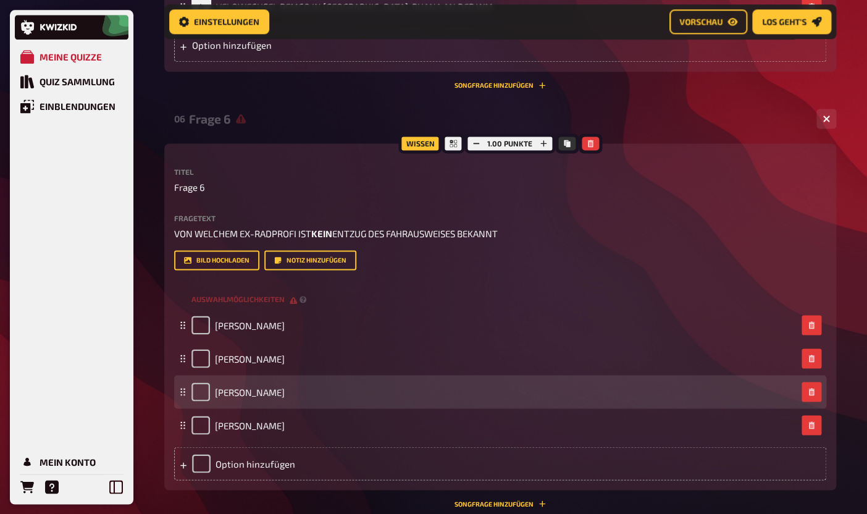
scroll to position [2293, 0]
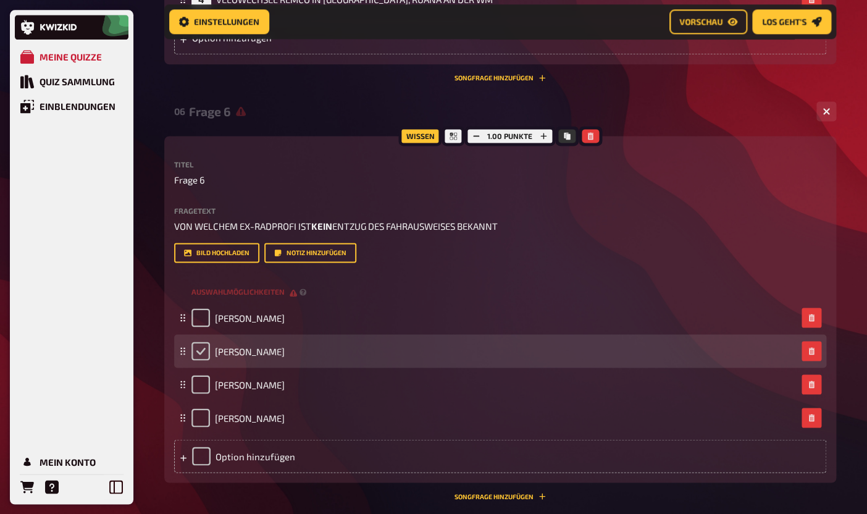
click at [201, 356] on input "checkbox" at bounding box center [200, 350] width 19 height 19
checkbox input "true"
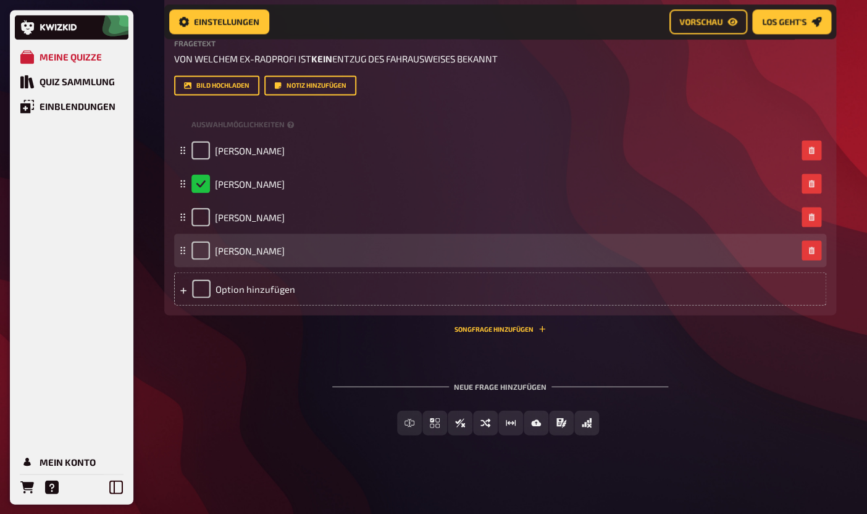
scroll to position [2451, 0]
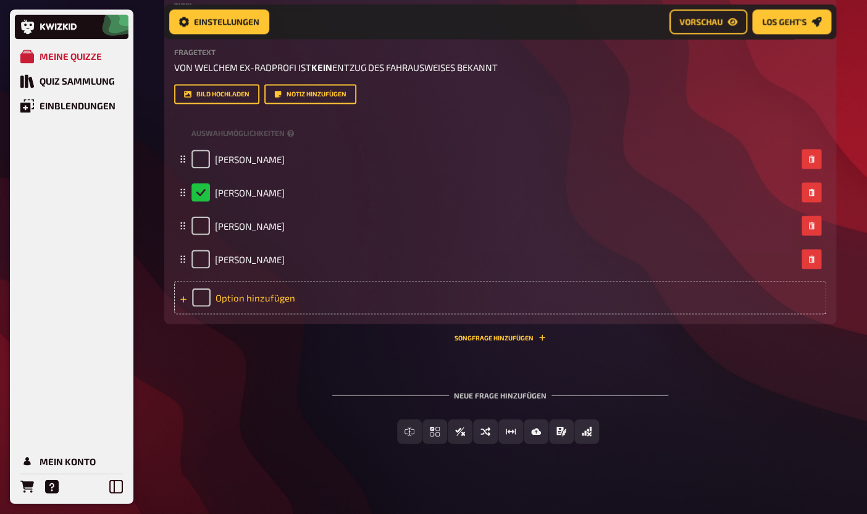
click at [229, 300] on div "Option hinzufügen" at bounding box center [500, 297] width 652 height 33
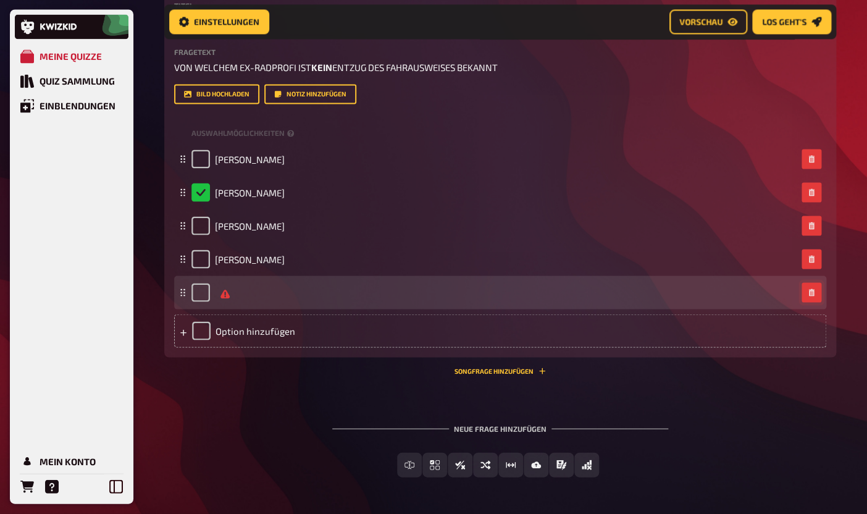
click at [806, 294] on button "button" at bounding box center [811, 293] width 20 height 20
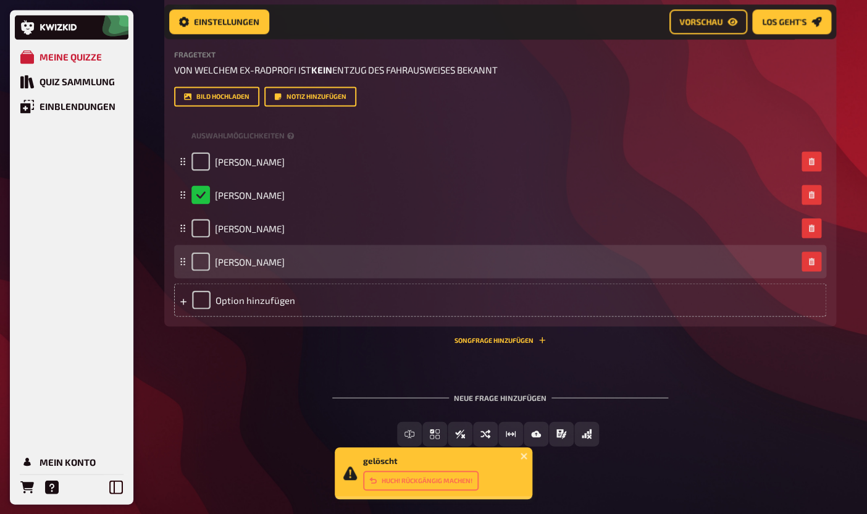
scroll to position [2449, 0]
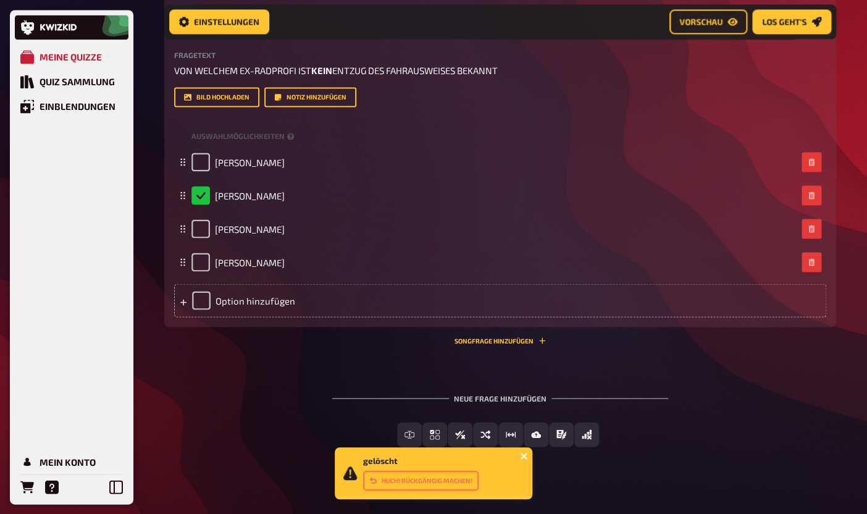
click at [525, 458] on icon "close" at bounding box center [524, 456] width 9 height 10
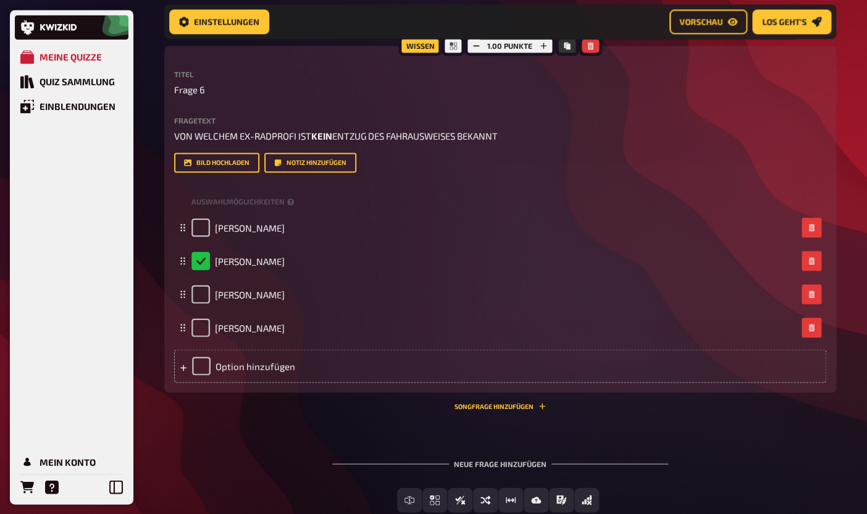
scroll to position [2462, 0]
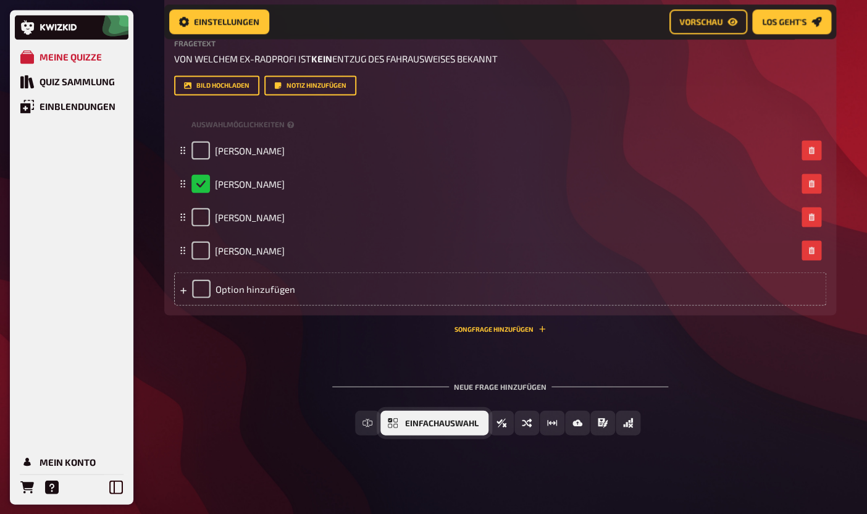
click at [404, 426] on button "Einfachauswahl" at bounding box center [434, 422] width 108 height 25
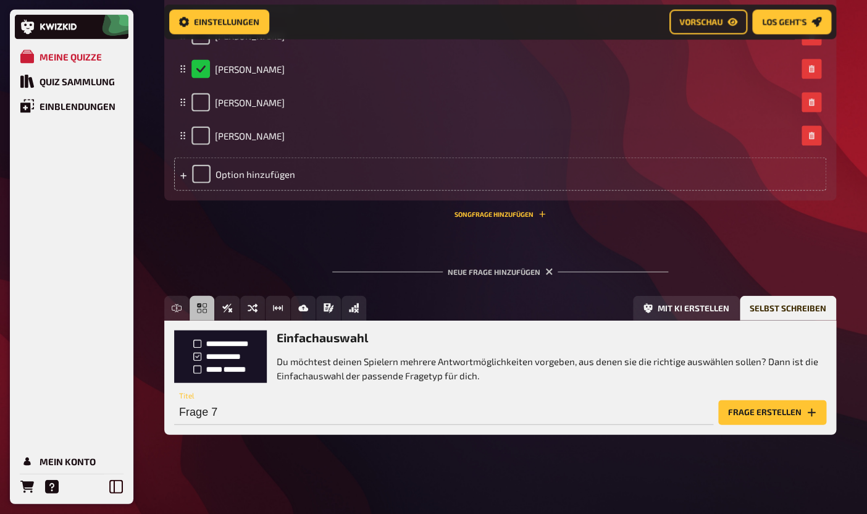
scroll to position [2575, 0]
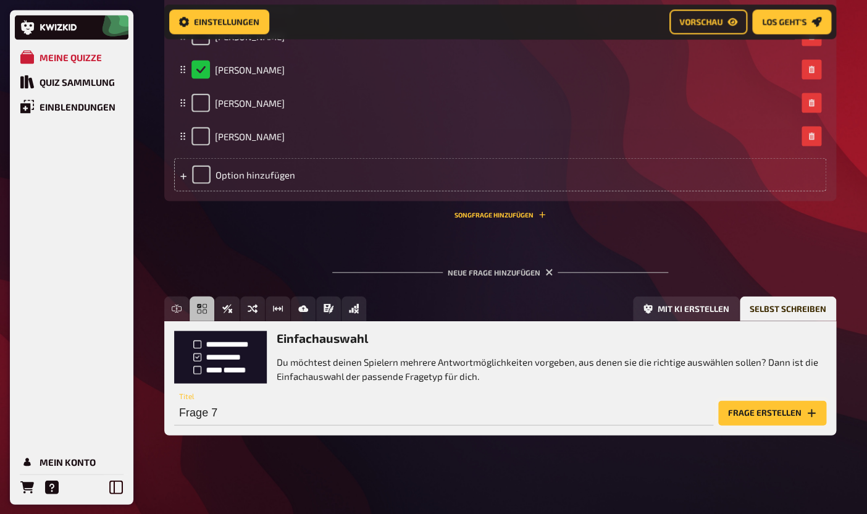
click at [753, 416] on button "Frage erstellen" at bounding box center [772, 412] width 108 height 25
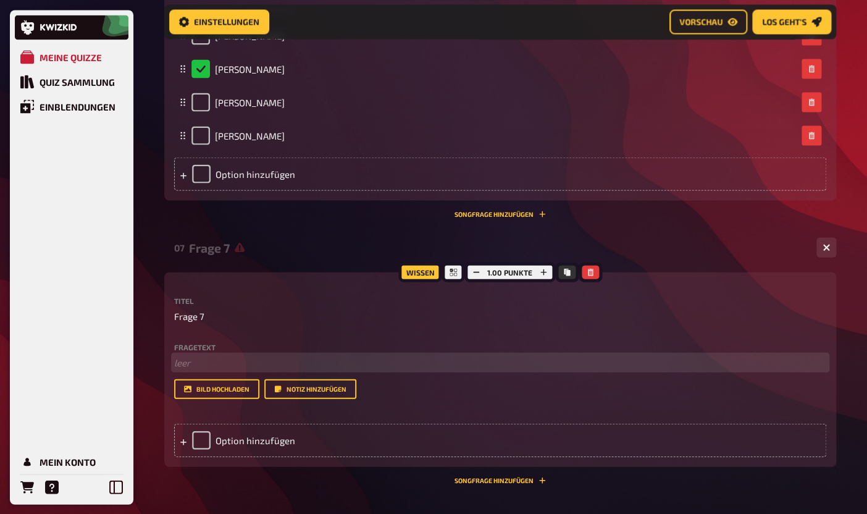
click at [228, 365] on p "﻿ leer" at bounding box center [500, 362] width 652 height 14
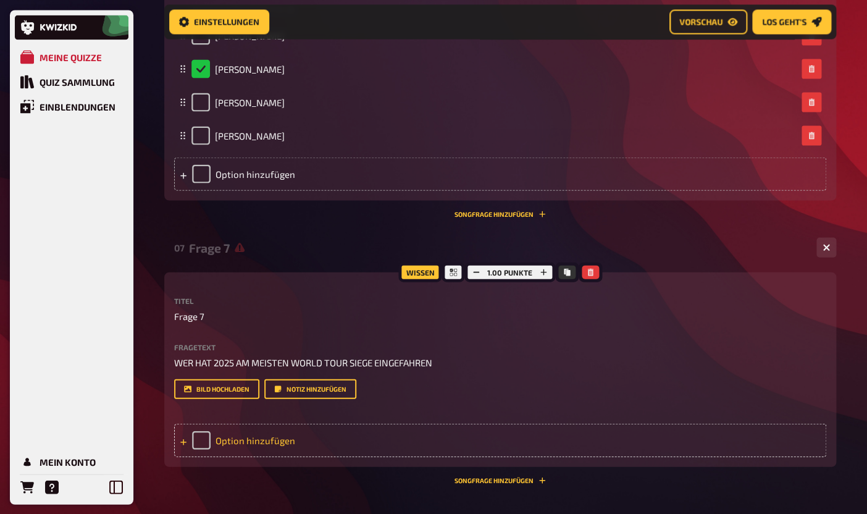
click at [236, 443] on div "Option hinzufügen" at bounding box center [500, 439] width 652 height 33
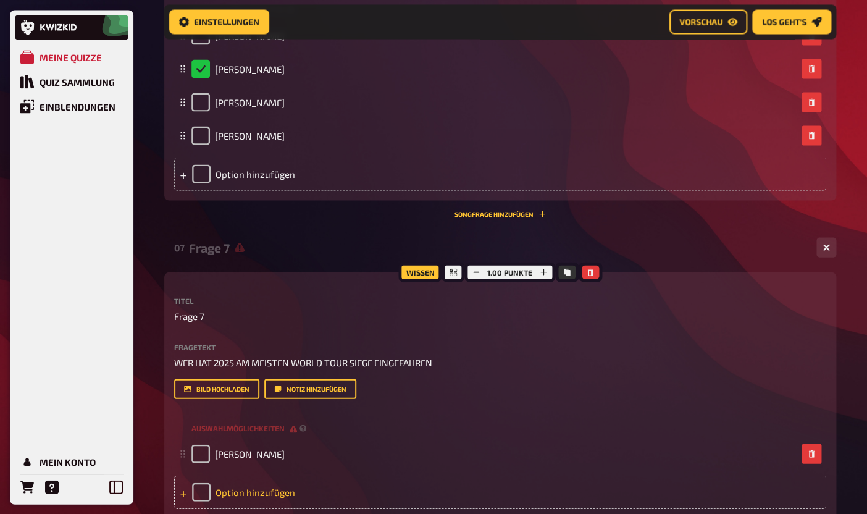
click at [266, 489] on div "Option hinzufügen" at bounding box center [500, 491] width 652 height 33
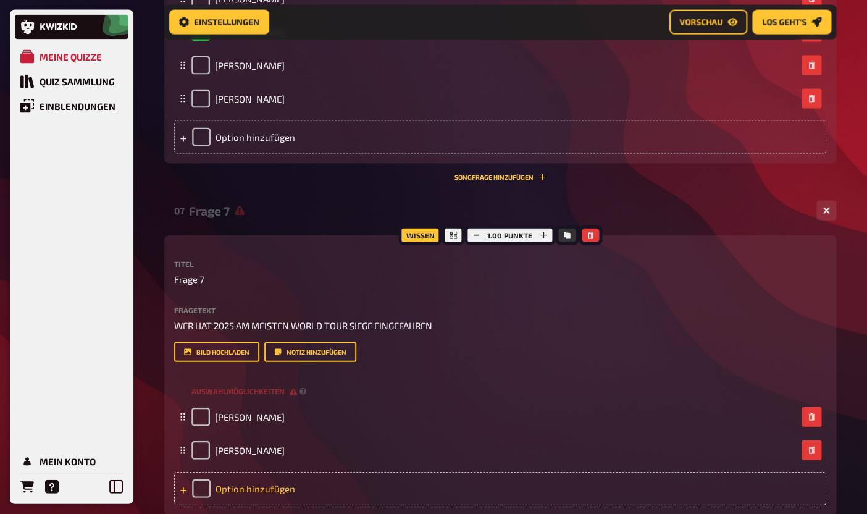
scroll to position [2614, 0]
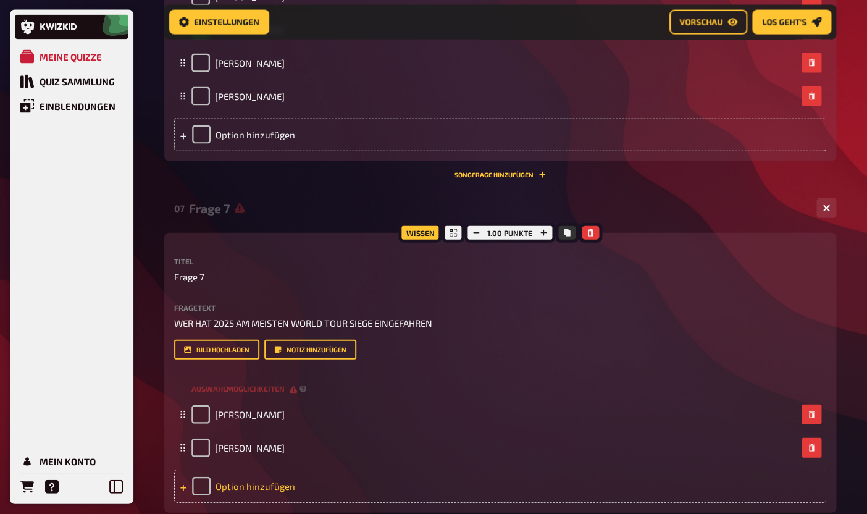
click at [257, 494] on div "Option hinzufügen" at bounding box center [500, 485] width 652 height 33
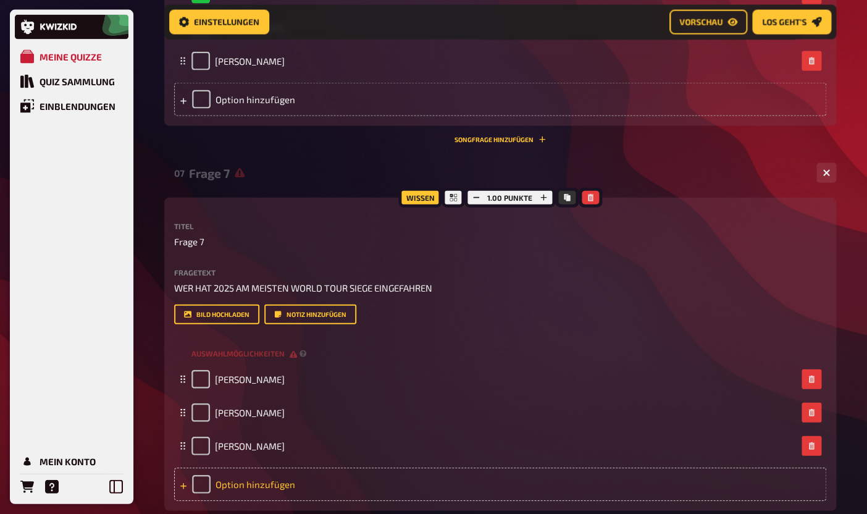
click at [244, 485] on div "Option hinzufügen" at bounding box center [500, 483] width 652 height 33
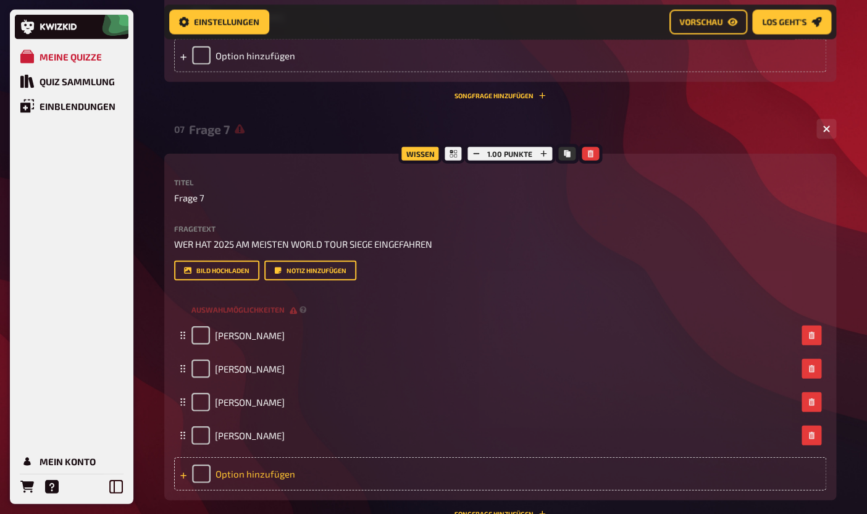
scroll to position [2710, 0]
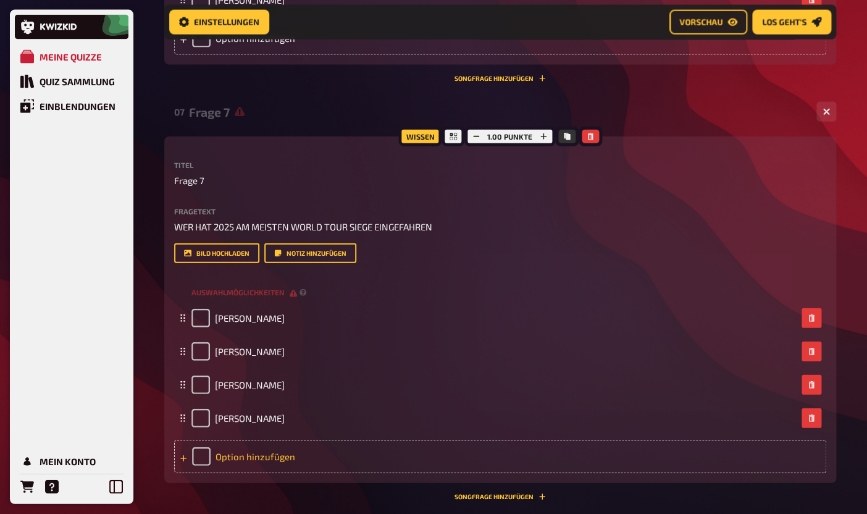
click at [233, 464] on div "Option hinzufügen" at bounding box center [500, 455] width 652 height 33
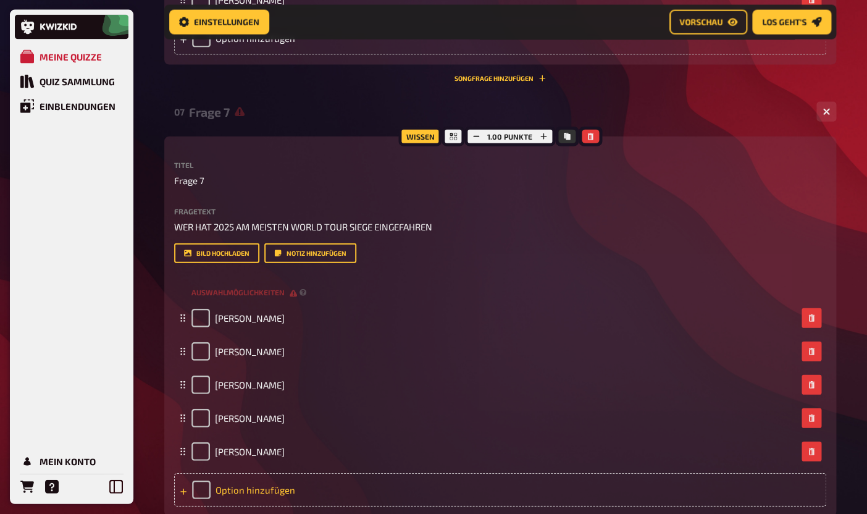
click at [235, 493] on div "Option hinzufügen" at bounding box center [500, 489] width 652 height 33
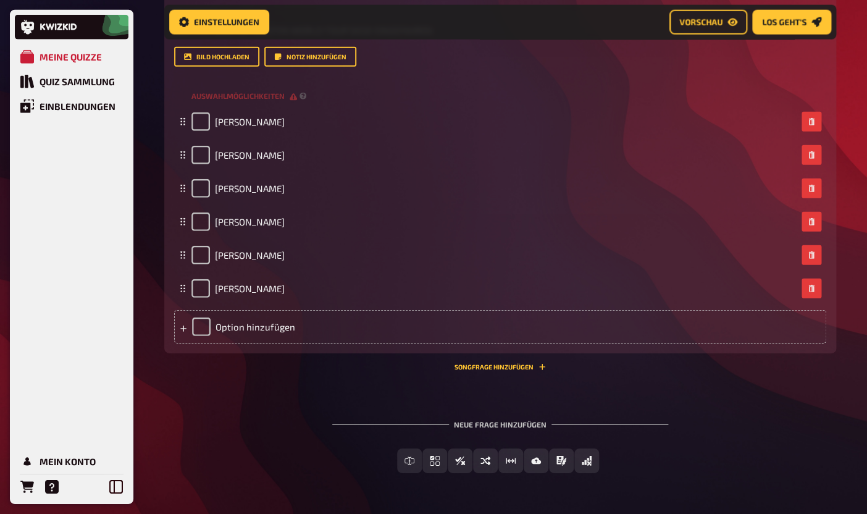
scroll to position [2915, 0]
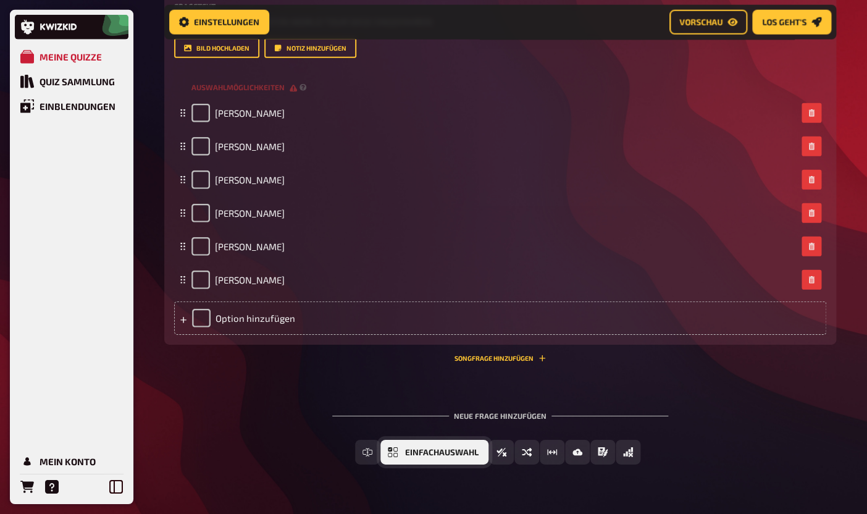
click at [446, 454] on span "Einfachauswahl" at bounding box center [441, 452] width 73 height 9
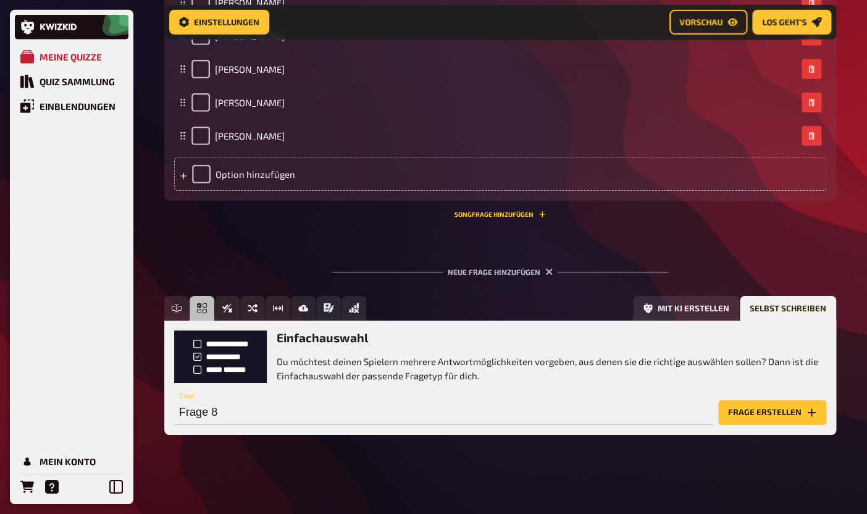
scroll to position [3060, 0]
click at [349, 366] on p "Du möchtest deinen Spielern mehrere Antwortmöglichkeiten vorgeben, aus denen si…" at bounding box center [551, 368] width 549 height 28
click at [268, 364] on div "Einfachauswahl Du möchtest deinen Spielern mehrere Antwortmöglichkeiten vorgebe…" at bounding box center [500, 356] width 652 height 52
click at [796, 410] on button "Frage erstellen" at bounding box center [772, 412] width 108 height 25
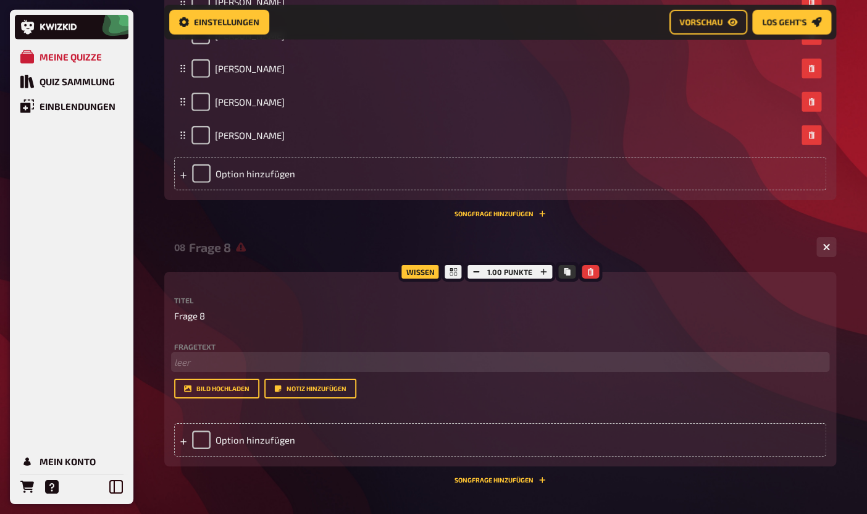
click at [367, 364] on p "﻿ leer" at bounding box center [500, 362] width 652 height 14
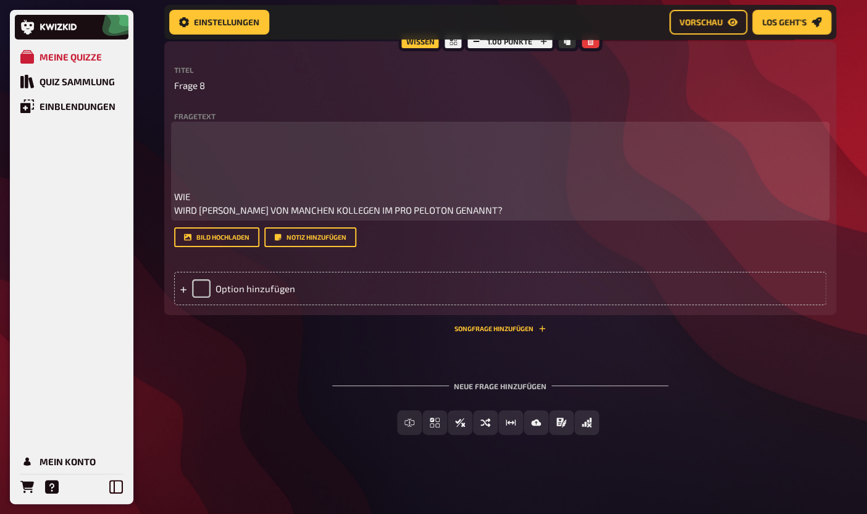
scroll to position [3291, 0]
click at [175, 215] on p "WIE WIRD [PERSON_NAME] VON MANCHEN KOLLEGEN IM PRO PELOTON GENANNT?" at bounding box center [500, 204] width 652 height 28
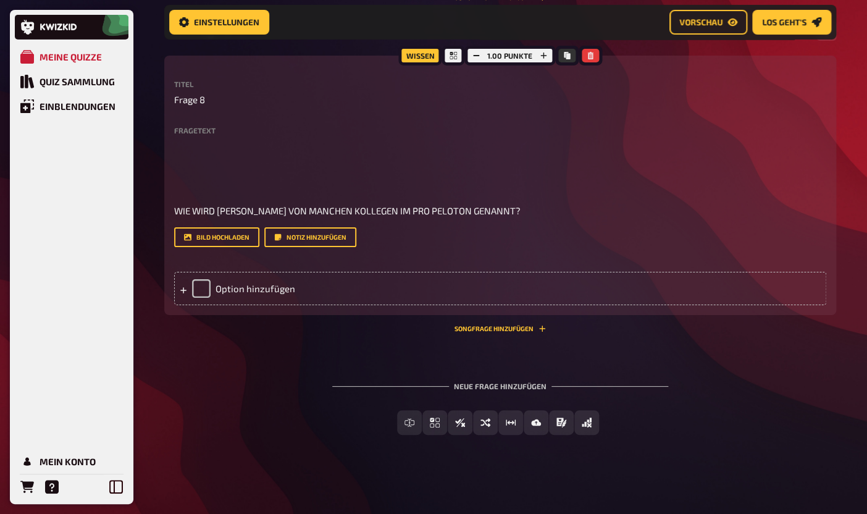
click at [172, 207] on div "Wissen 1.00 Punkte Titel Frage 8 Fragetext WIE WIRD [PERSON_NAME] VON MANCHEN K…" at bounding box center [500, 185] width 672 height 259
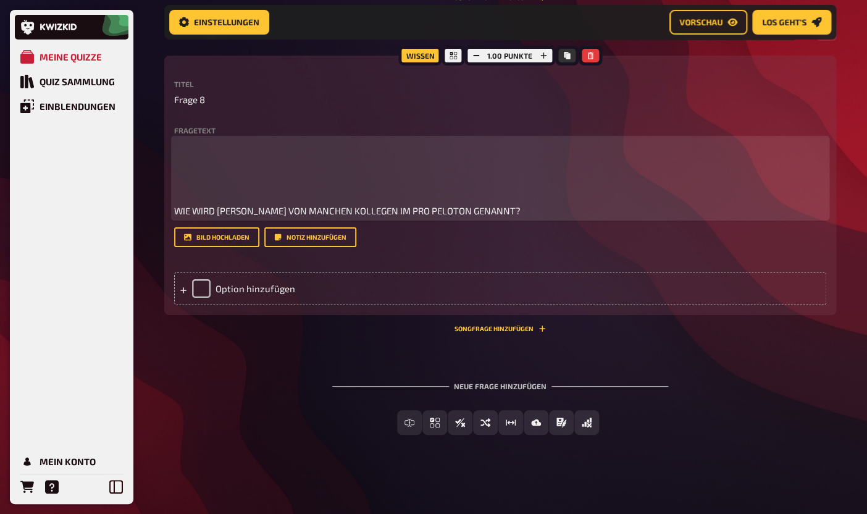
click at [175, 212] on span "WIE WIRD [PERSON_NAME] VON MANCHEN KOLLEGEN IM PRO PELOTON GENANNT?" at bounding box center [347, 210] width 346 height 11
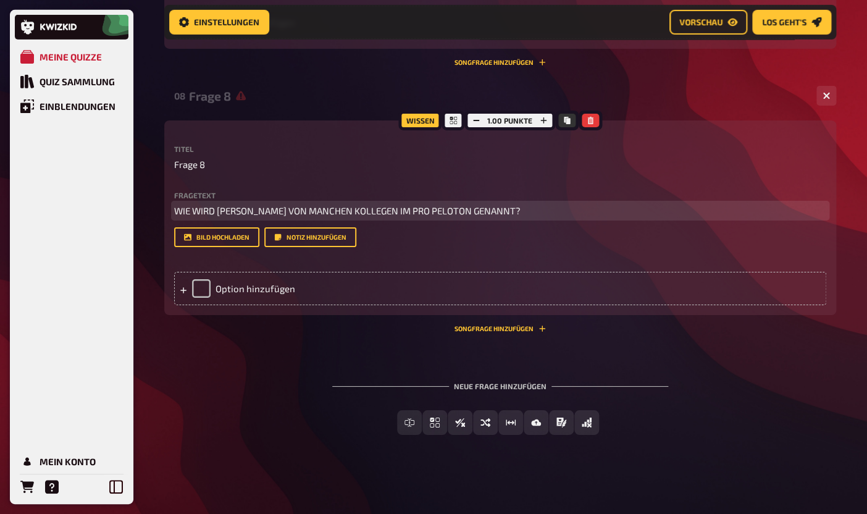
scroll to position [3212, 0]
click at [206, 289] on div "Option hinzufügen" at bounding box center [500, 288] width 652 height 33
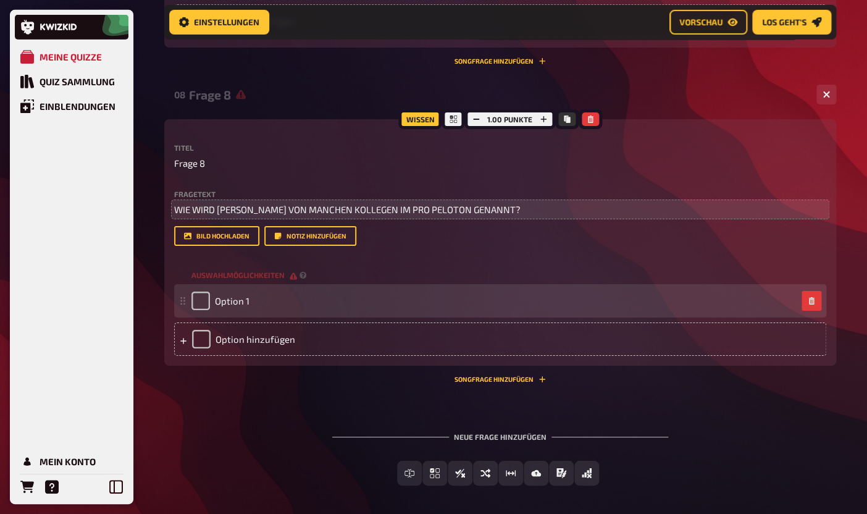
click at [240, 307] on div "Option 1" at bounding box center [220, 300] width 58 height 19
click at [240, 303] on span "Option 1" at bounding box center [232, 300] width 35 height 11
click at [235, 304] on span "Option 1" at bounding box center [232, 300] width 35 height 11
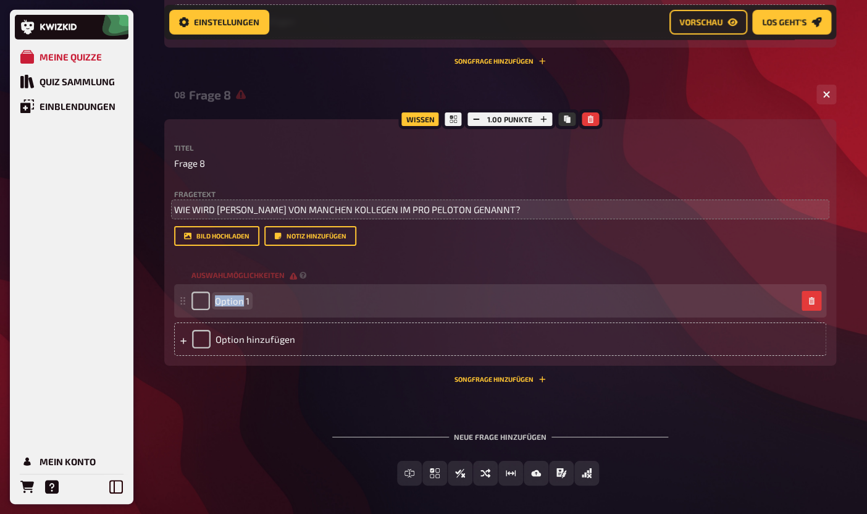
click at [235, 304] on span "Option 1" at bounding box center [232, 300] width 35 height 11
paste span
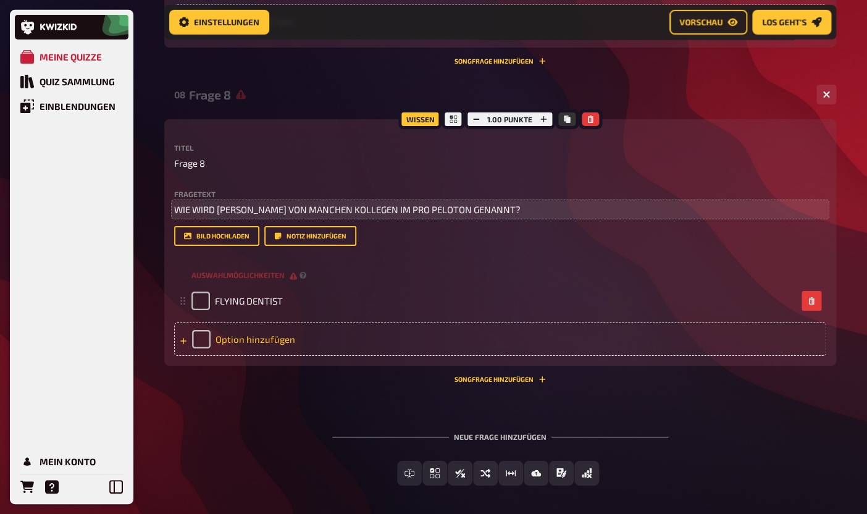
click at [241, 339] on div "Option hinzufügen" at bounding box center [500, 338] width 652 height 33
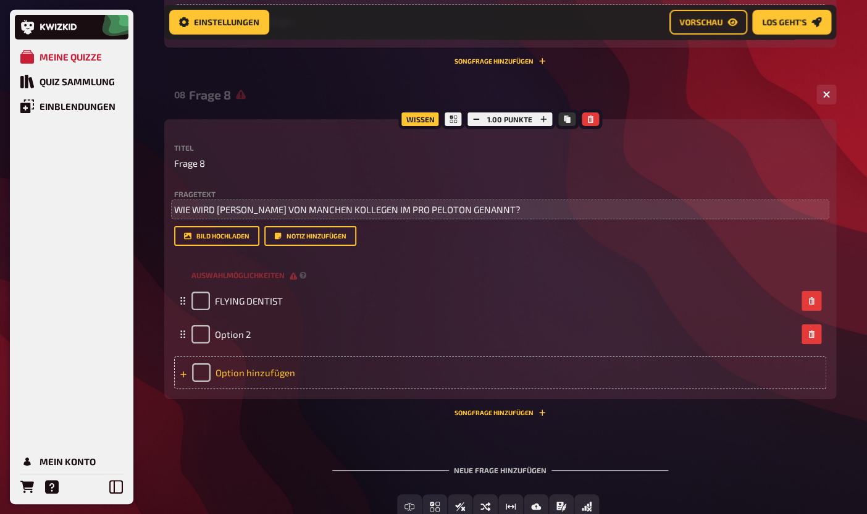
click at [241, 339] on span "Option 2" at bounding box center [233, 333] width 36 height 11
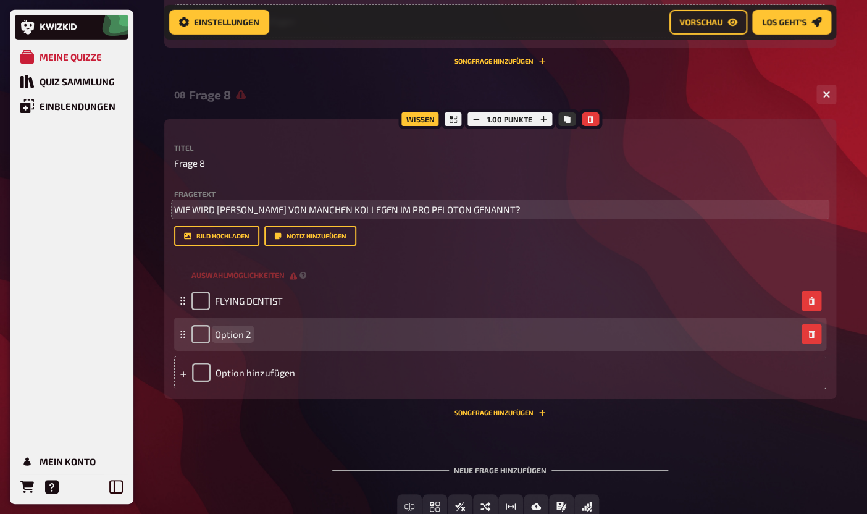
click at [244, 336] on span "Option 2" at bounding box center [233, 333] width 36 height 11
paste span
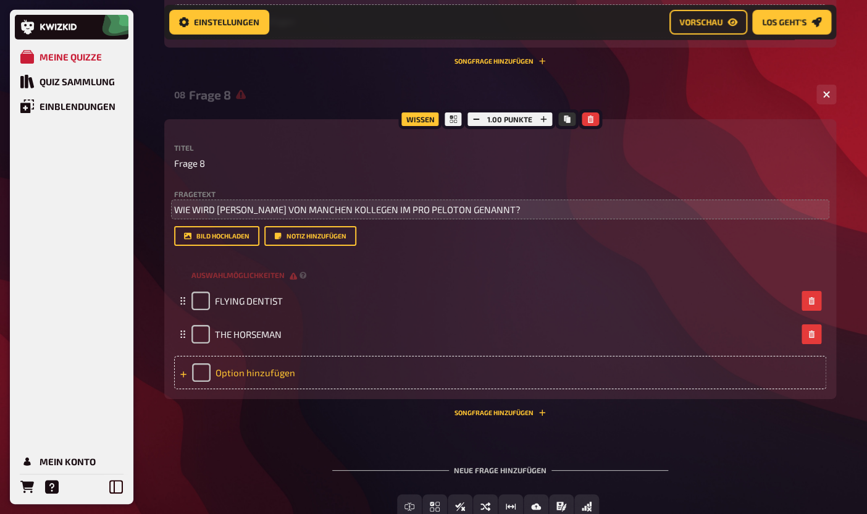
click at [249, 372] on div "Option hinzufügen" at bounding box center [500, 372] width 652 height 33
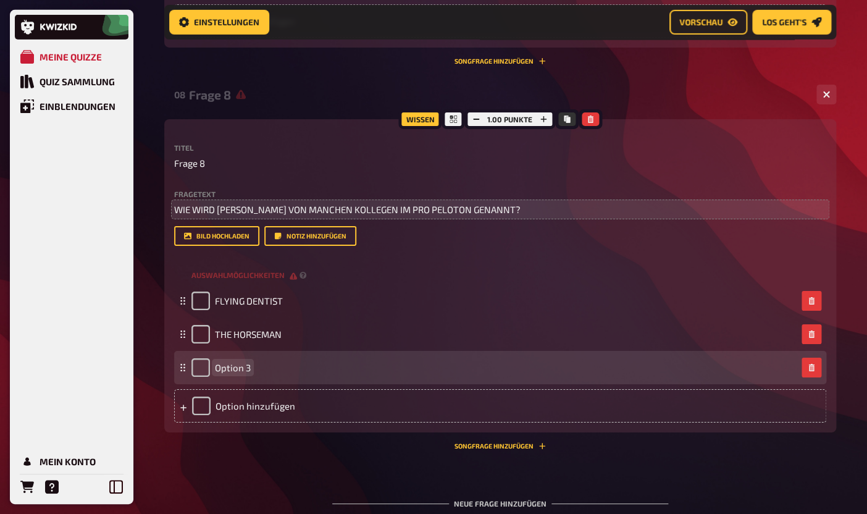
click at [227, 366] on span "Option 3" at bounding box center [233, 367] width 36 height 11
paste span
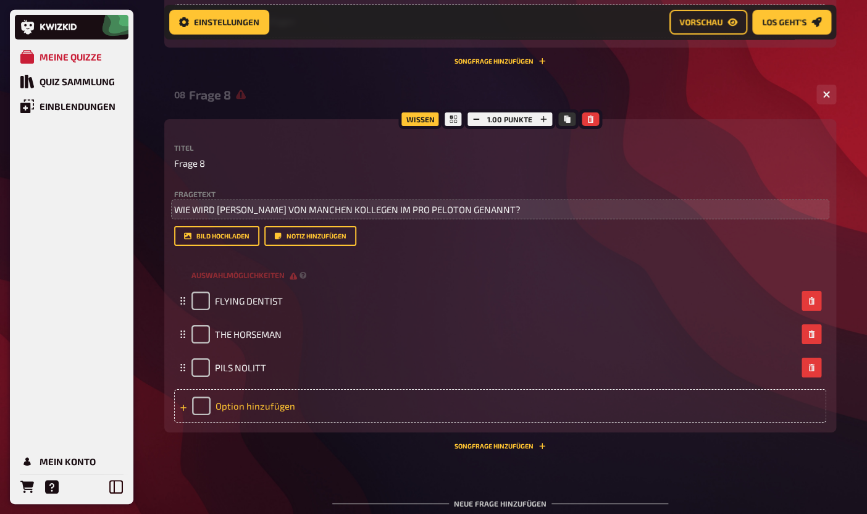
click at [236, 407] on div "Option hinzufügen" at bounding box center [500, 405] width 652 height 33
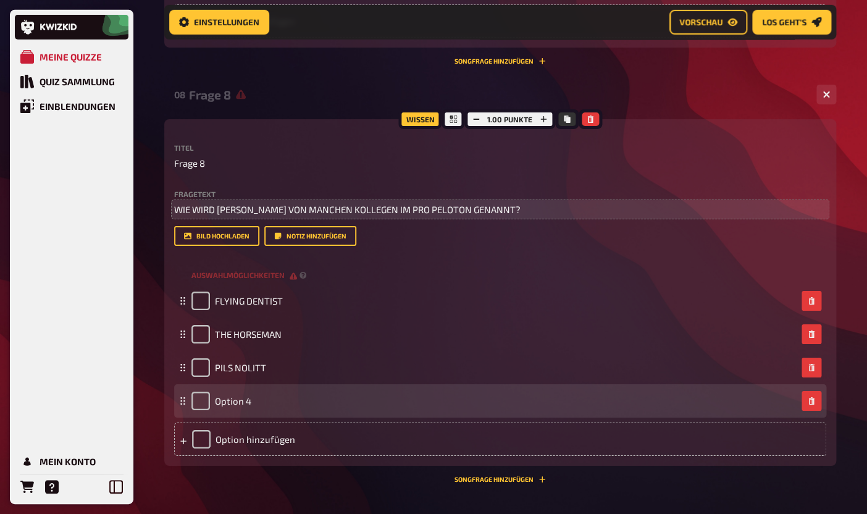
click at [242, 407] on div "Option 4" at bounding box center [221, 400] width 60 height 19
click at [242, 405] on span "Option 4" at bounding box center [233, 400] width 36 height 11
paste span
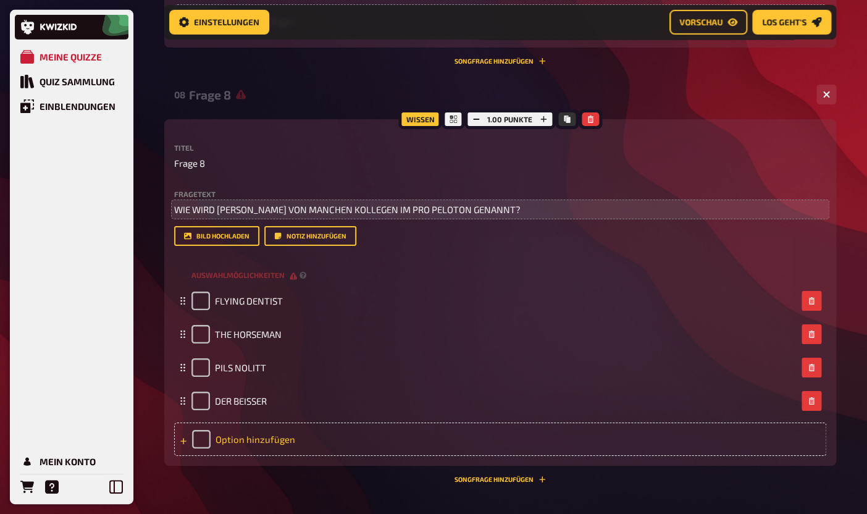
click at [249, 441] on div "Option hinzufügen" at bounding box center [500, 438] width 652 height 33
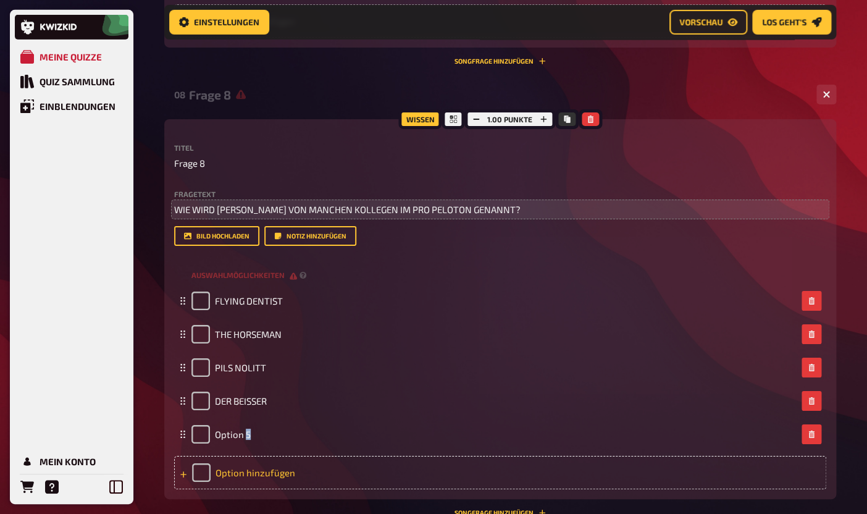
click at [249, 441] on div "Option 5" at bounding box center [220, 434] width 59 height 19
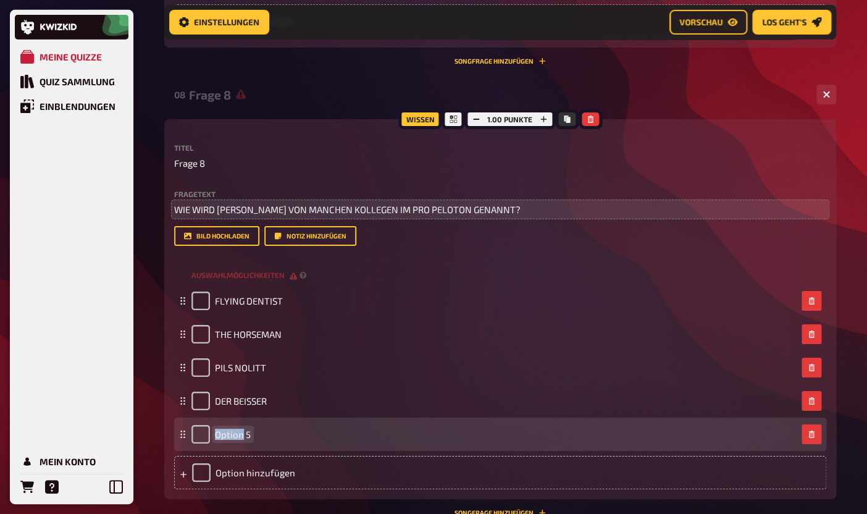
click at [244, 439] on span "Option 5" at bounding box center [233, 433] width 36 height 11
click at [215, 436] on div "leer" at bounding box center [493, 434] width 605 height 19
click at [252, 437] on icon "leer" at bounding box center [246, 433] width 16 height 11
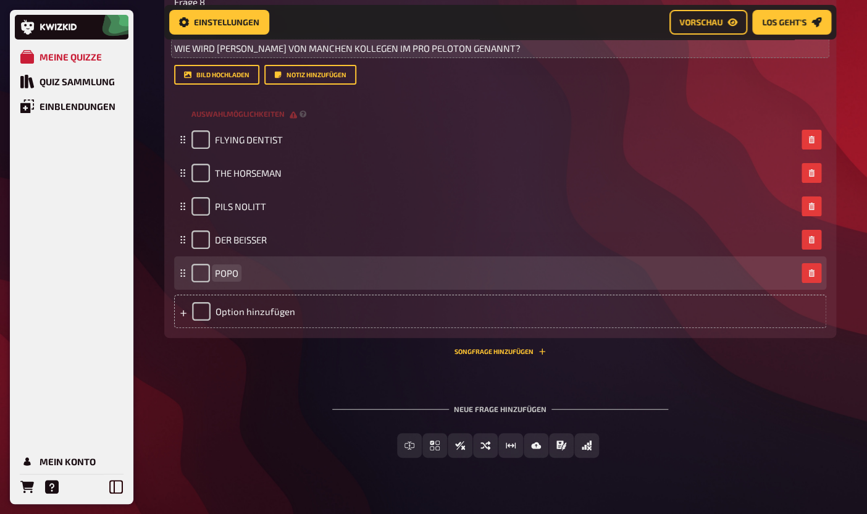
scroll to position [3375, 0]
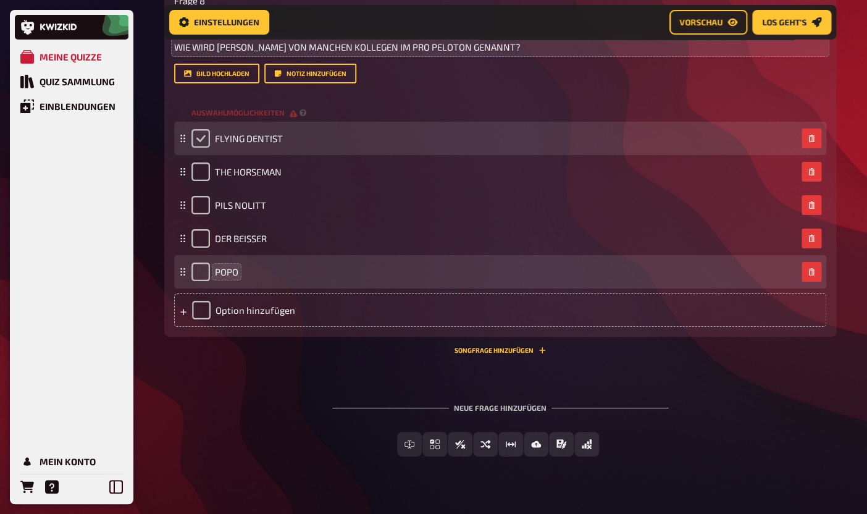
click at [202, 140] on input "checkbox" at bounding box center [200, 138] width 19 height 19
checkbox input "true"
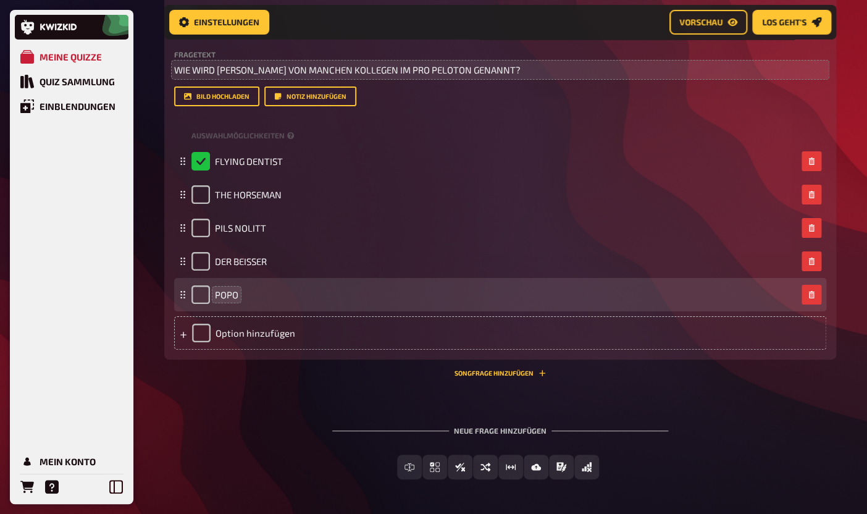
scroll to position [3351, 0]
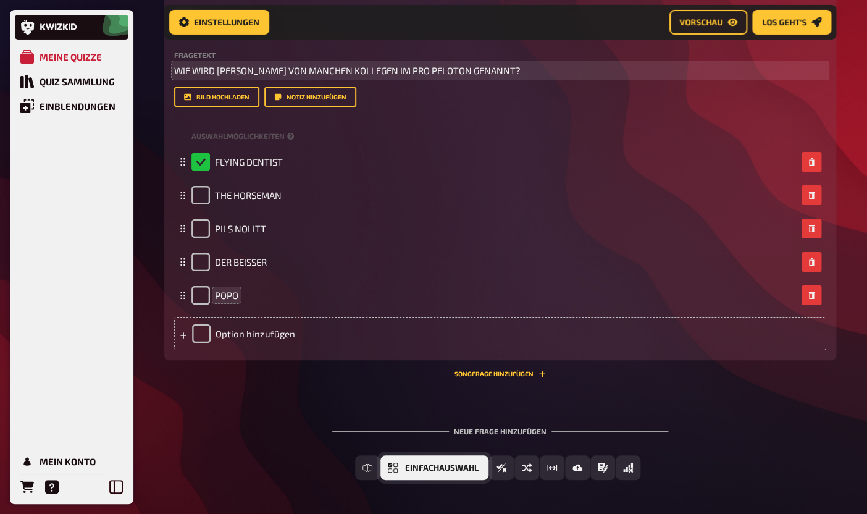
click at [403, 472] on button "Einfachauswahl" at bounding box center [434, 467] width 108 height 25
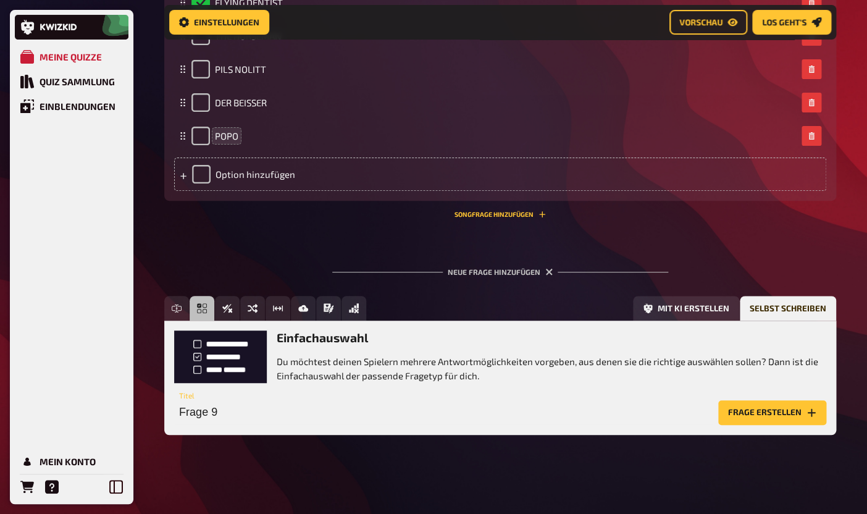
scroll to position [3511, 0]
click at [751, 414] on button "Frage erstellen" at bounding box center [772, 412] width 108 height 25
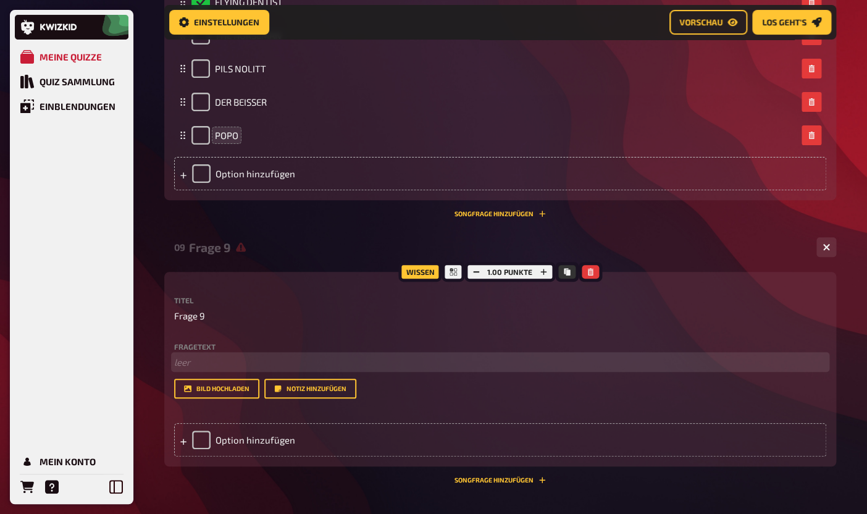
click at [280, 362] on p "﻿ leer" at bounding box center [500, 362] width 652 height 14
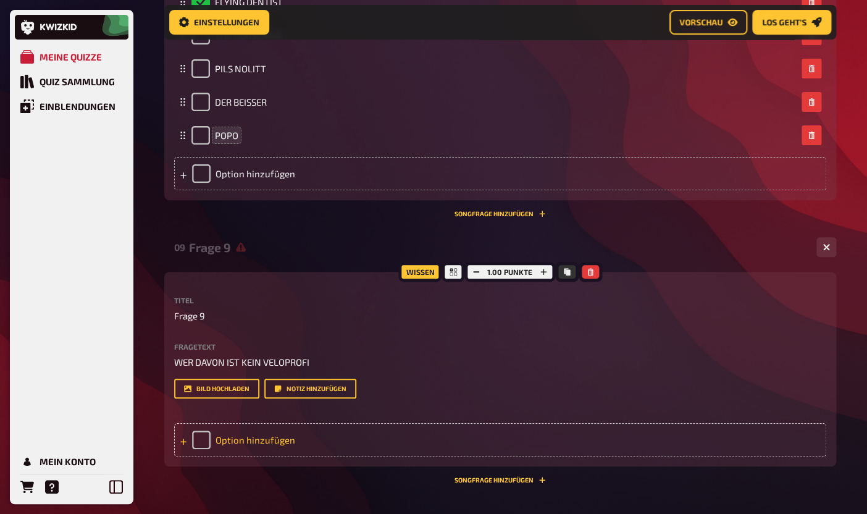
click at [260, 436] on div "Option hinzufügen" at bounding box center [500, 439] width 652 height 33
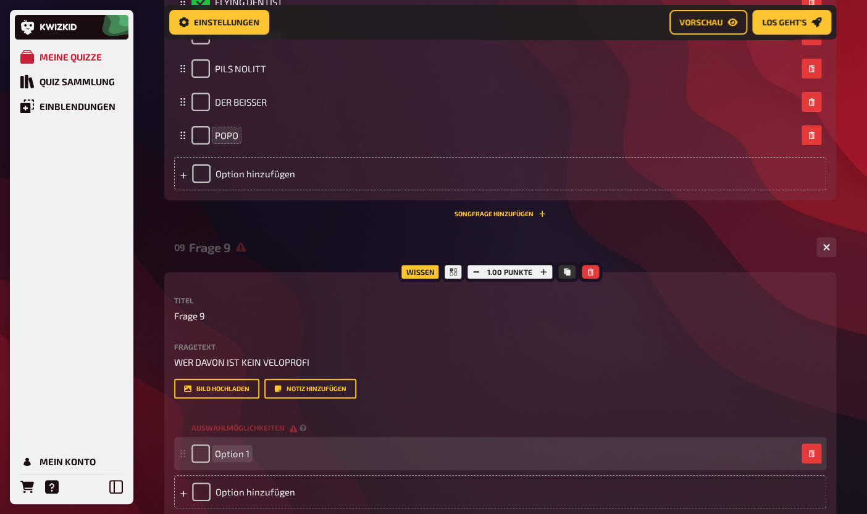
click at [232, 449] on span "Option 1" at bounding box center [232, 453] width 35 height 11
click at [232, 450] on span "Option 1" at bounding box center [232, 453] width 35 height 11
paste span
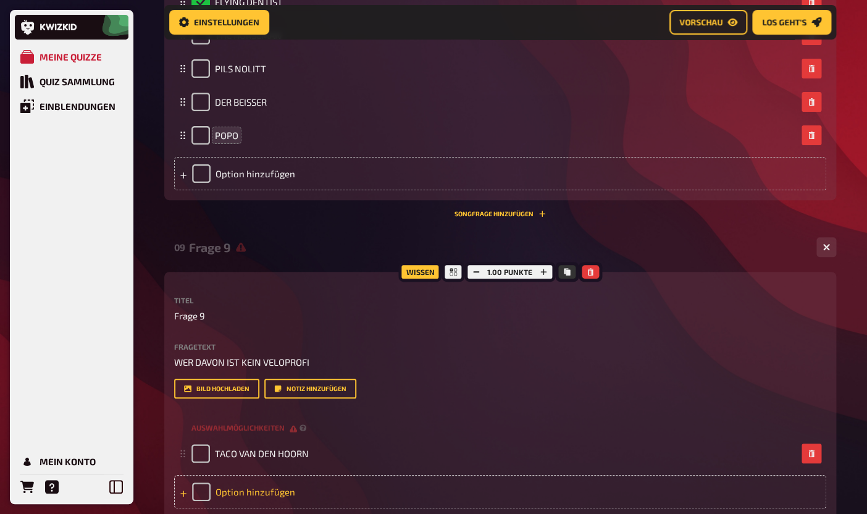
click at [238, 498] on div "Option hinzufügen" at bounding box center [500, 491] width 652 height 33
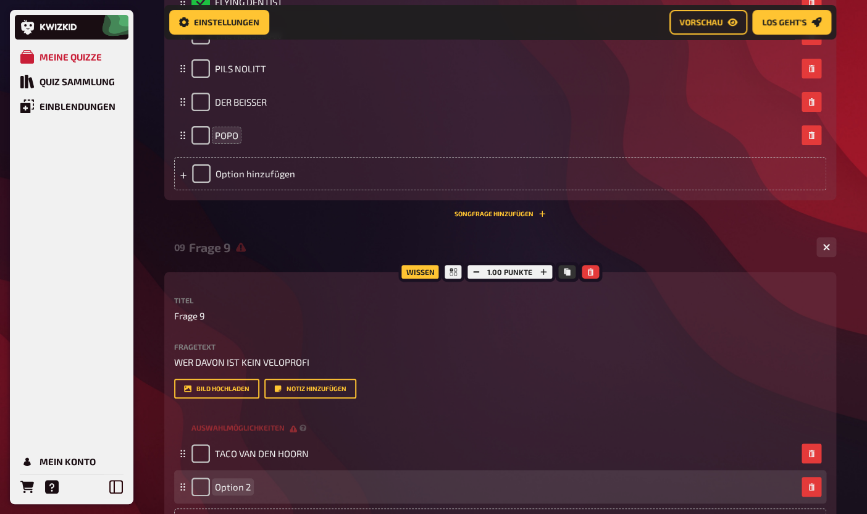
click at [238, 489] on span "Option 2" at bounding box center [233, 486] width 36 height 11
paste span
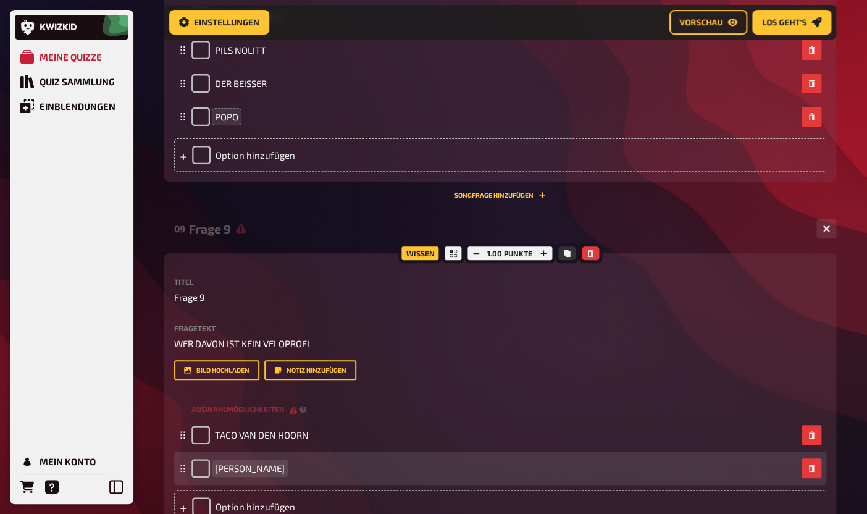
scroll to position [3536, 0]
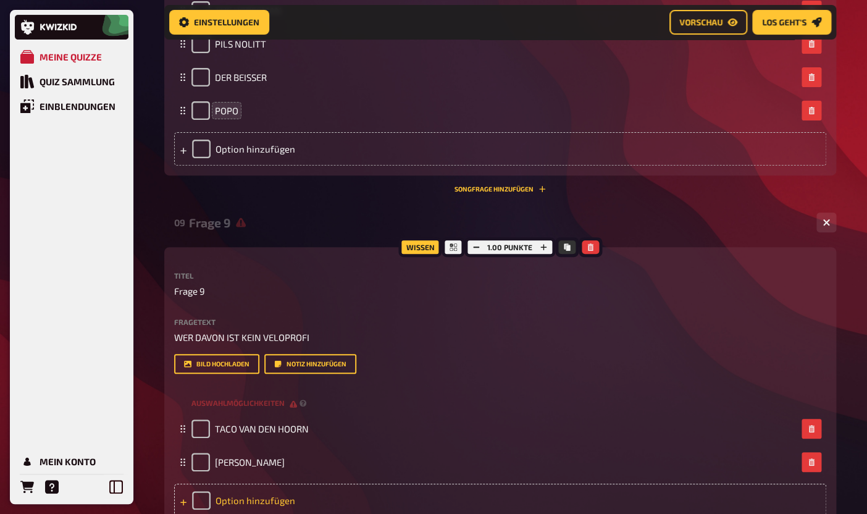
click at [233, 501] on div "Option hinzufügen" at bounding box center [500, 499] width 652 height 33
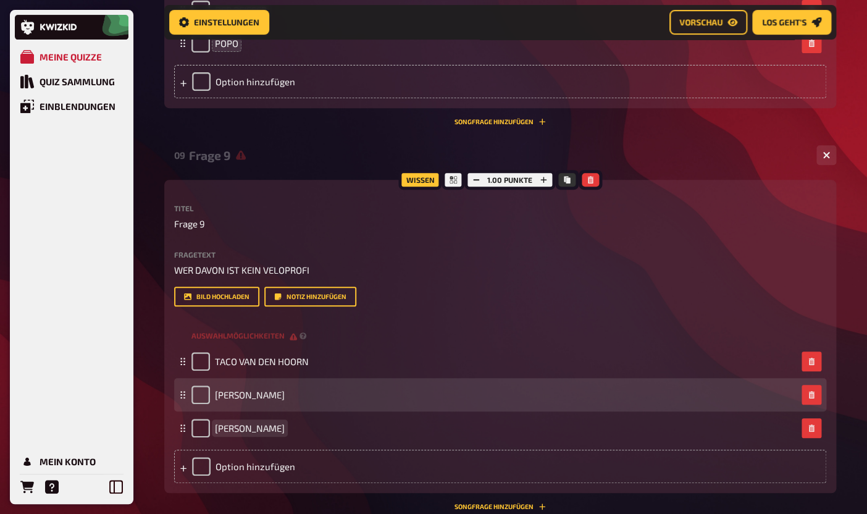
scroll to position [3626, 0]
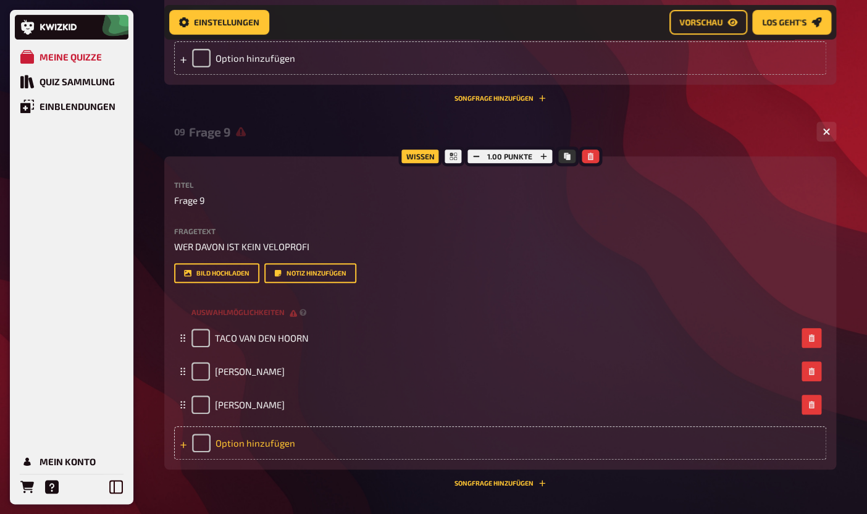
click at [259, 449] on div "Option hinzufügen" at bounding box center [500, 442] width 652 height 33
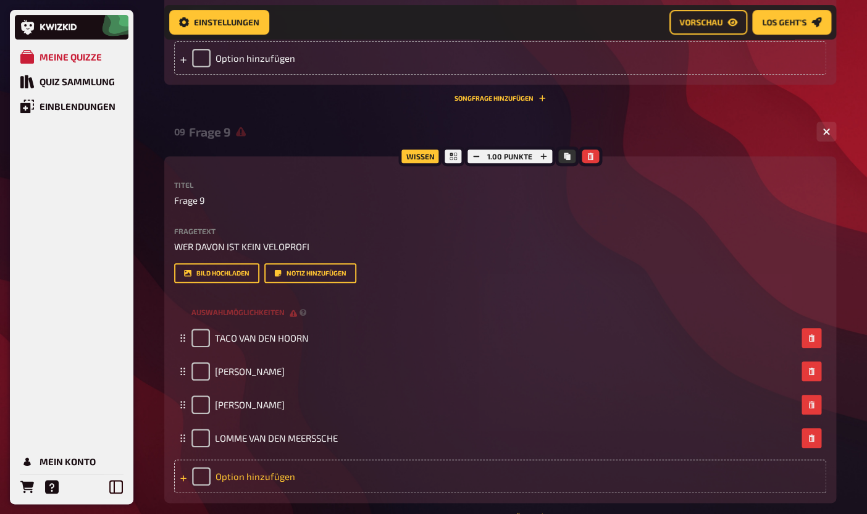
click at [251, 479] on div "Option hinzufügen" at bounding box center [500, 475] width 652 height 33
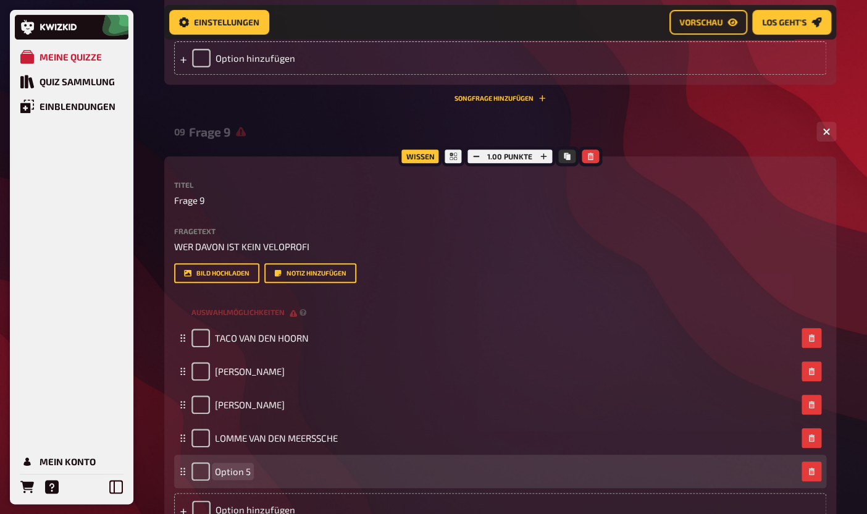
click at [236, 469] on span "Option 5" at bounding box center [233, 470] width 36 height 11
paste span
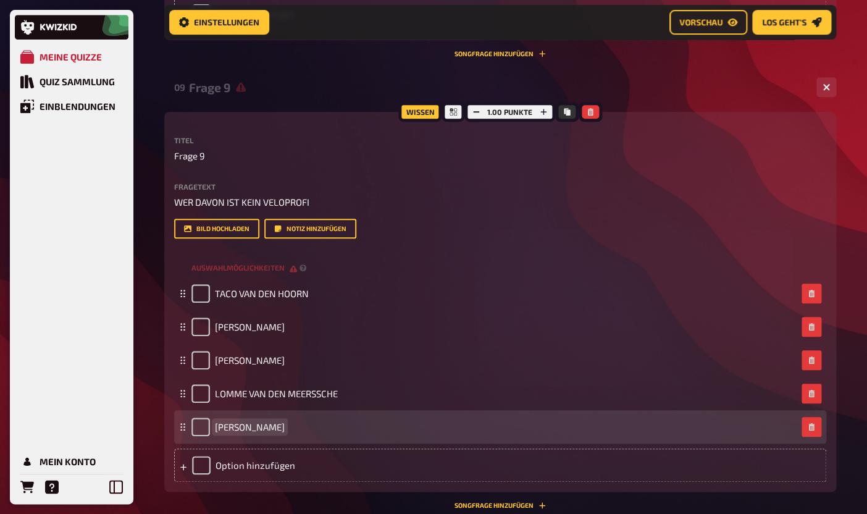
scroll to position [3684, 0]
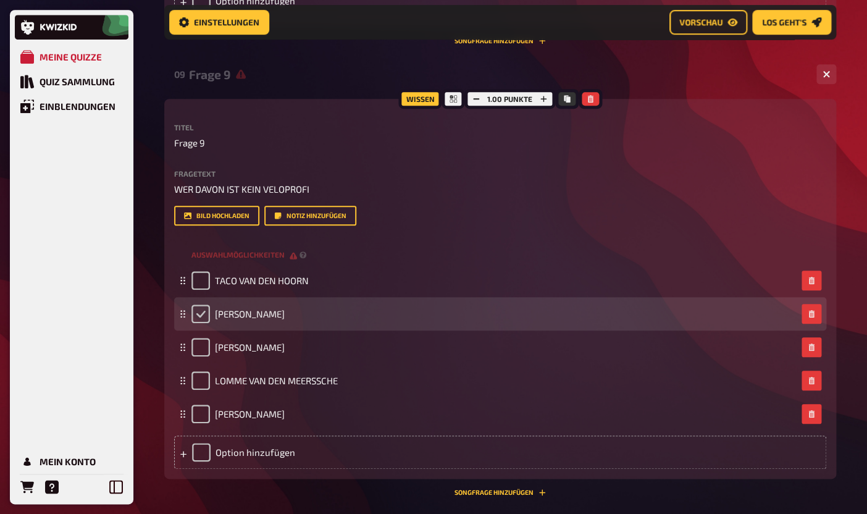
click at [203, 322] on input "checkbox" at bounding box center [200, 313] width 19 height 19
checkbox input "true"
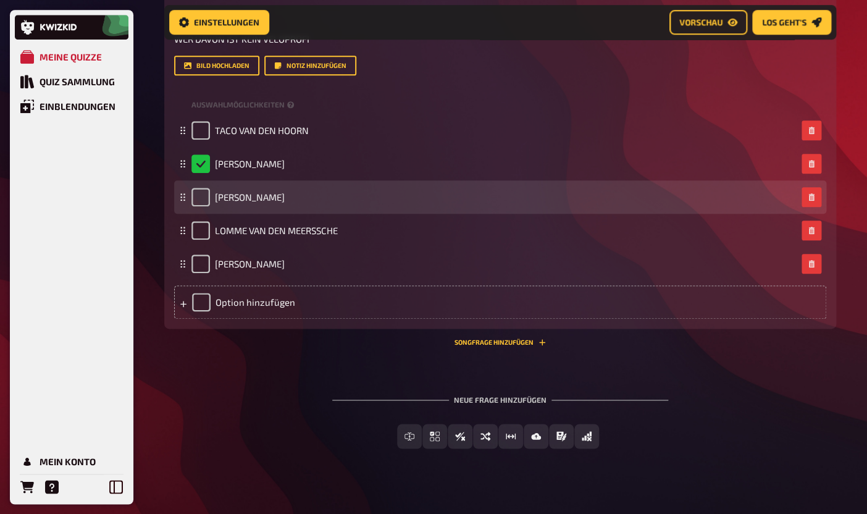
scroll to position [3849, 0]
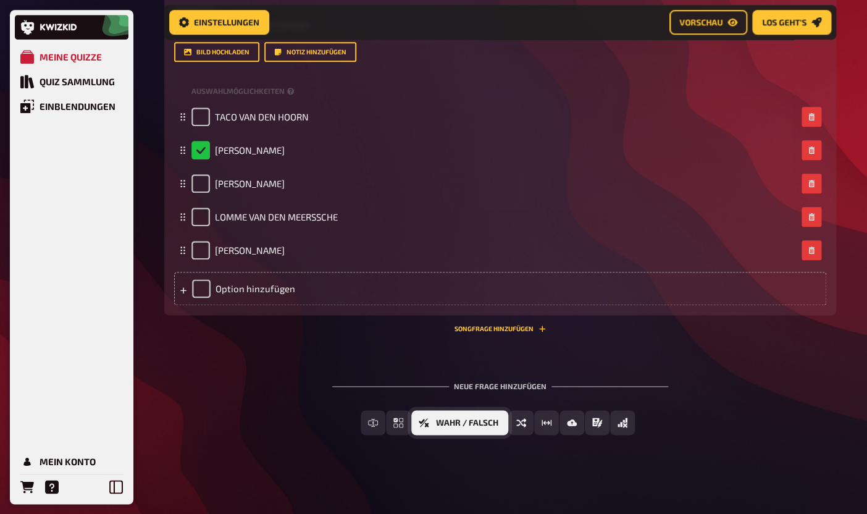
click at [462, 425] on span "Wahr / Falsch" at bounding box center [467, 423] width 62 height 9
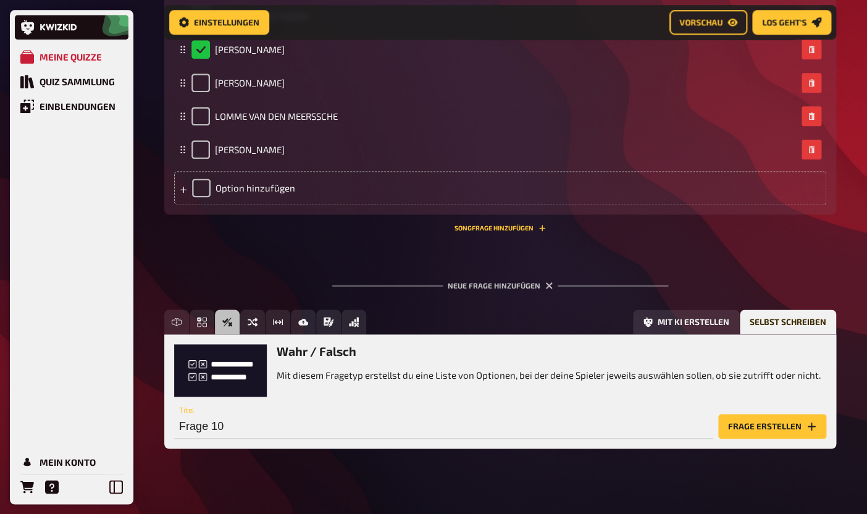
scroll to position [3962, 0]
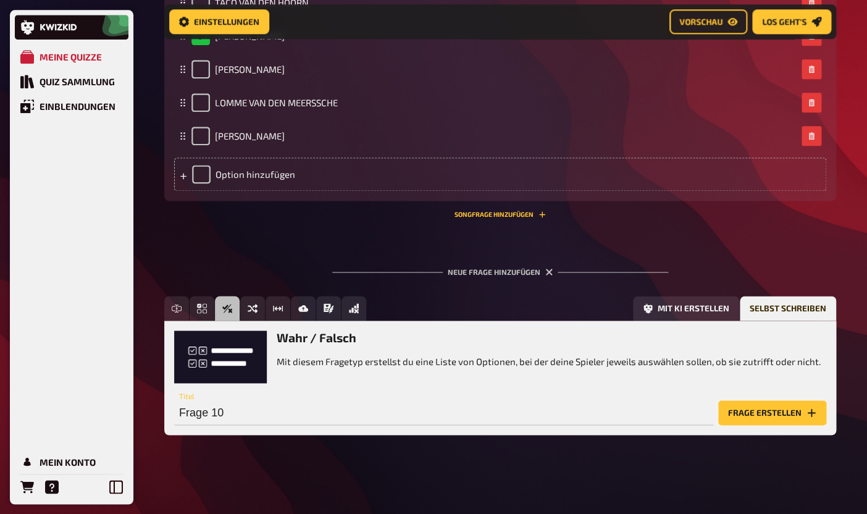
click at [761, 414] on button "Frage erstellen" at bounding box center [772, 412] width 108 height 25
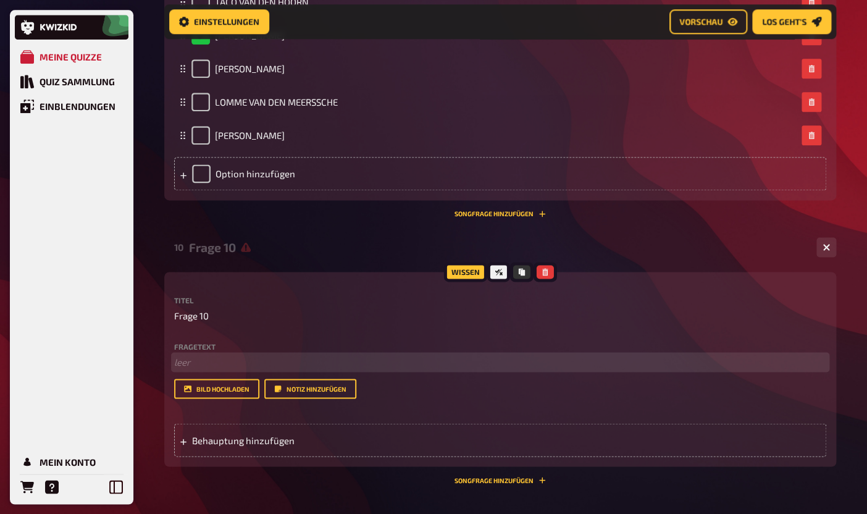
click at [215, 362] on p "﻿ leer" at bounding box center [500, 362] width 652 height 14
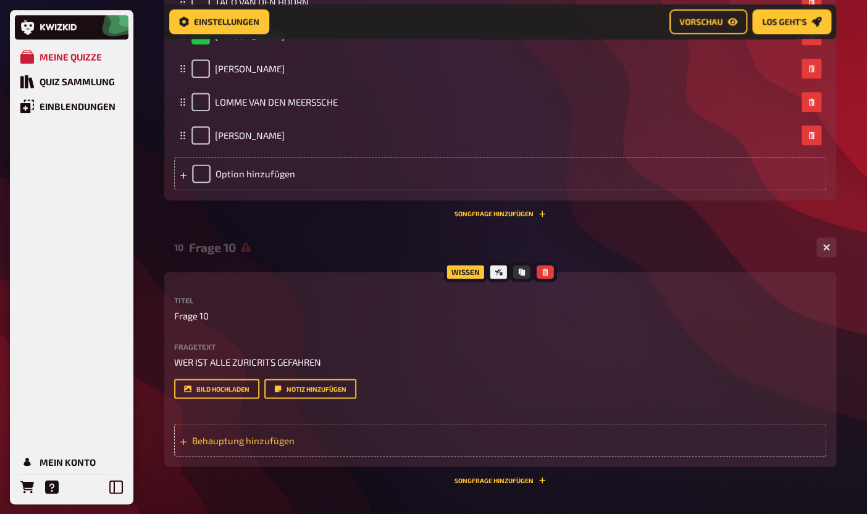
click at [215, 447] on div "Behauptung hinzufügen" at bounding box center [500, 439] width 652 height 33
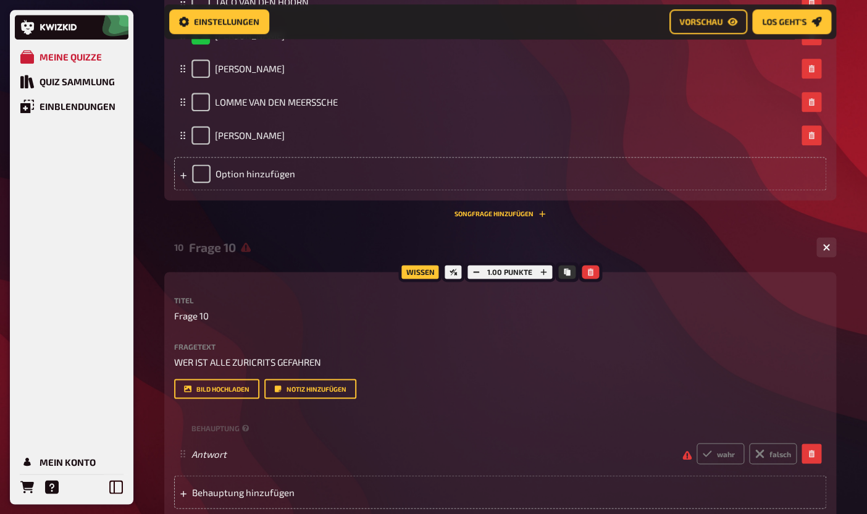
scroll to position [4008, 0]
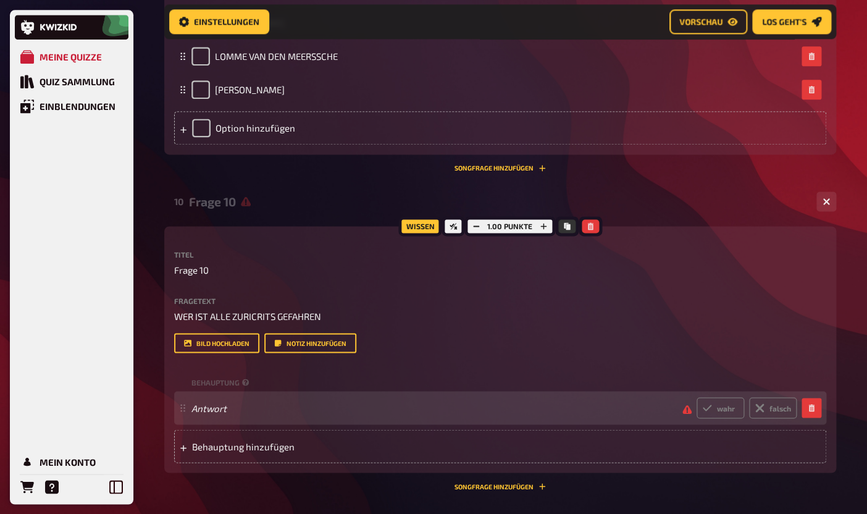
click at [269, 407] on span "Antwort" at bounding box center [431, 407] width 481 height 11
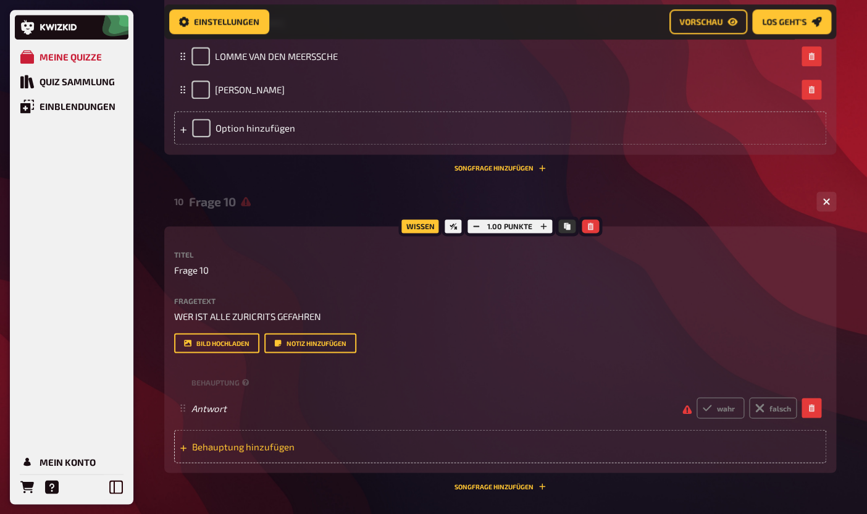
click at [242, 448] on span "Behauptung hinzufügen" at bounding box center [288, 445] width 192 height 11
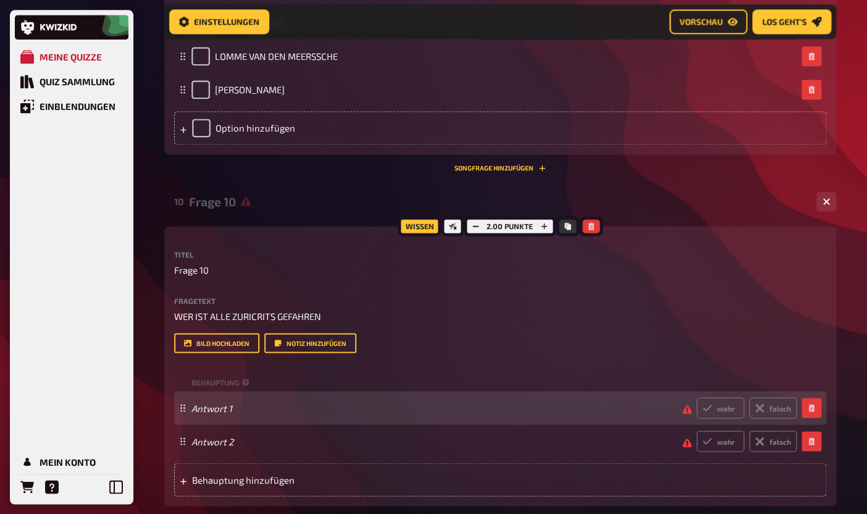
click at [225, 414] on div "Antwort 1 wahr falsch" at bounding box center [493, 407] width 605 height 21
click at [213, 411] on span at bounding box center [431, 407] width 481 height 11
click at [191, 409] on div "Antwort 1 wahr falsch" at bounding box center [500, 407] width 652 height 33
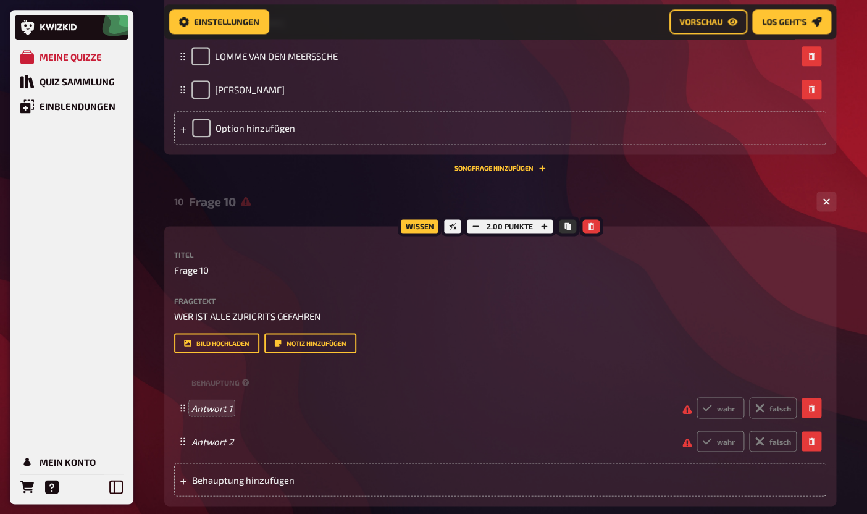
click at [201, 410] on span "Antwort 1" at bounding box center [431, 407] width 481 height 11
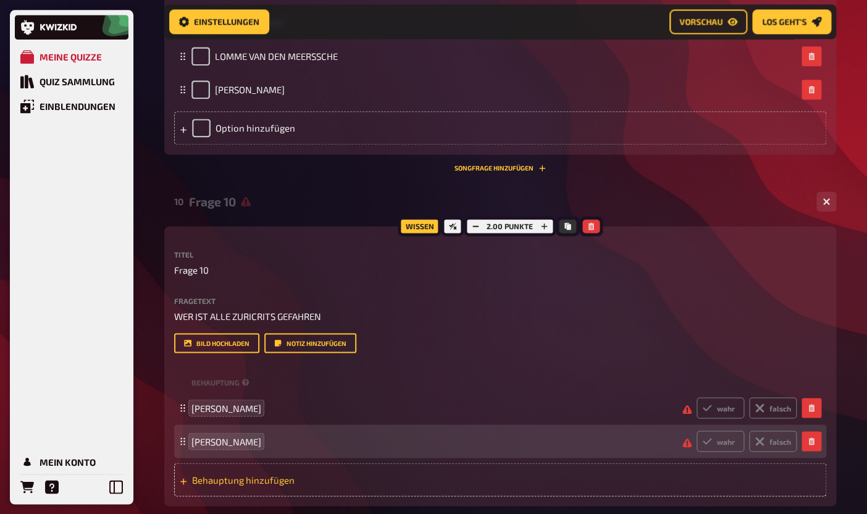
click at [217, 474] on span "Behauptung hinzufügen" at bounding box center [288, 478] width 192 height 11
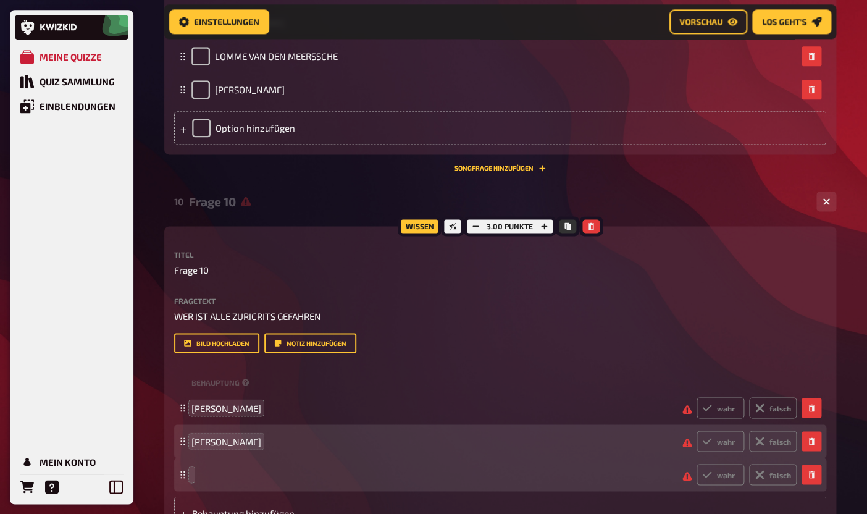
click at [222, 474] on span at bounding box center [431, 474] width 481 height 11
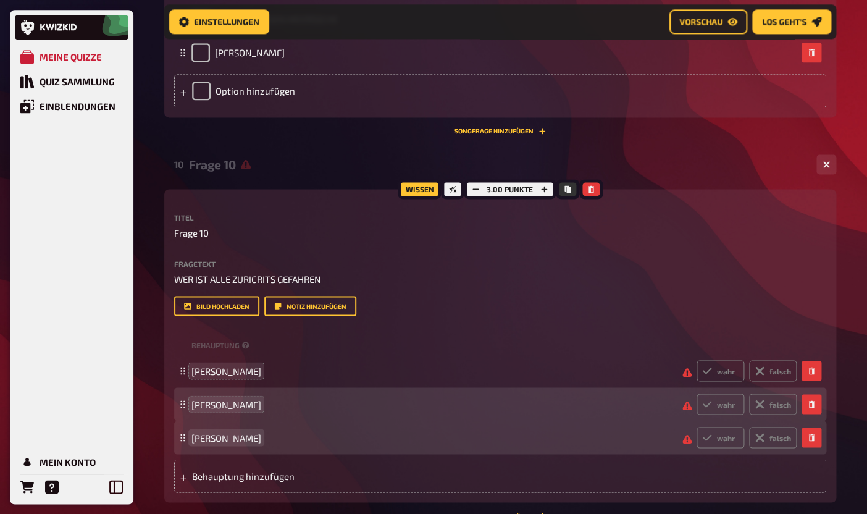
scroll to position [4046, 0]
click at [220, 480] on span "Behauptung hinzufügen" at bounding box center [288, 474] width 192 height 11
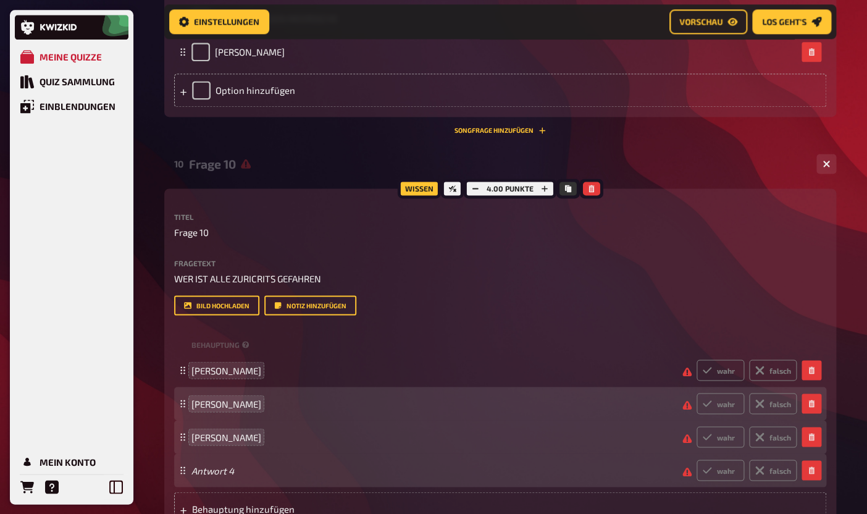
click at [220, 477] on div "Antwort 4 wahr falsch" at bounding box center [493, 469] width 605 height 21
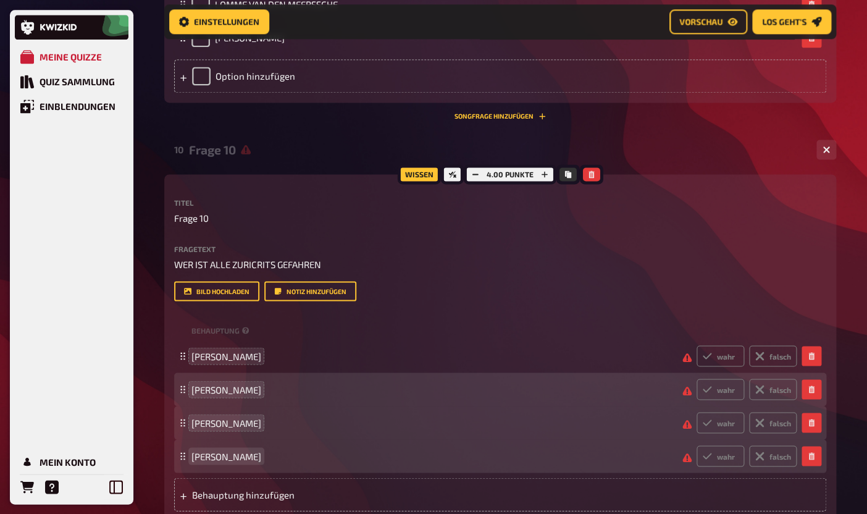
scroll to position [4068, 0]
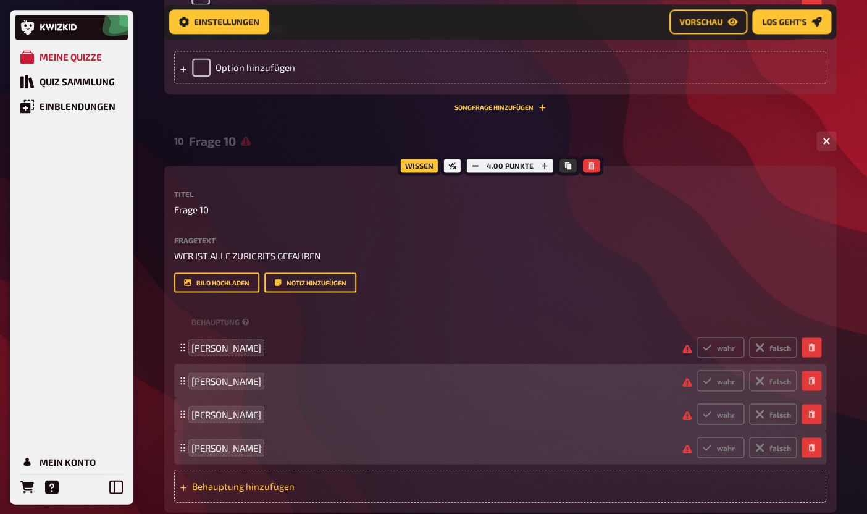
click at [216, 488] on span "Behauptung hinzufügen" at bounding box center [288, 485] width 192 height 11
click at [216, 488] on div "Antwort 5 wahr falsch" at bounding box center [493, 480] width 605 height 21
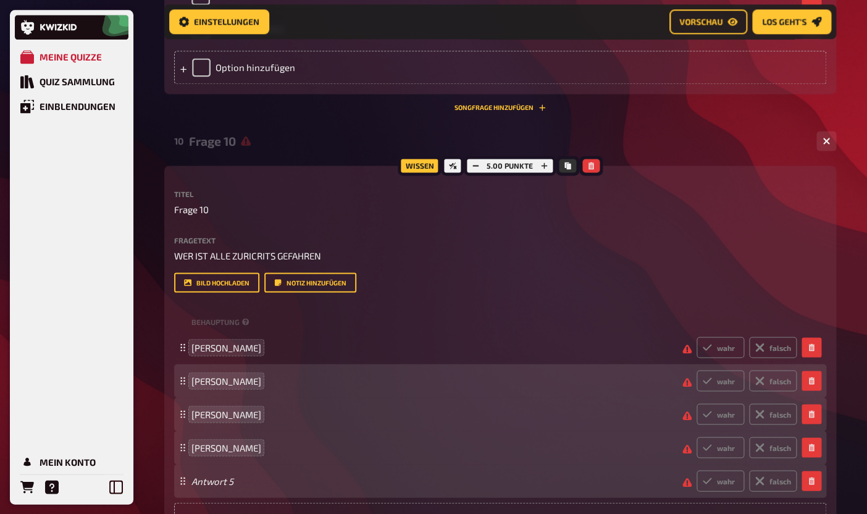
click at [191, 481] on div "Antwort 5 wahr falsch" at bounding box center [500, 480] width 652 height 33
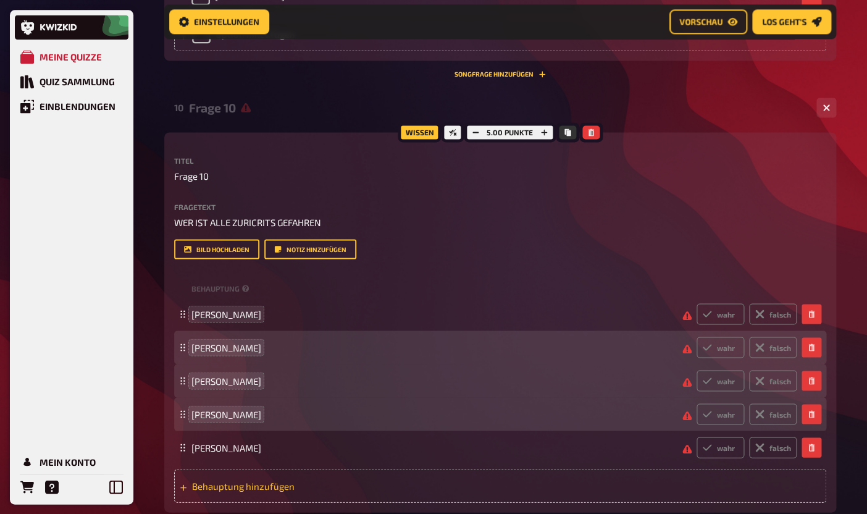
click at [207, 485] on span "Behauptung hinzufügen" at bounding box center [288, 485] width 192 height 11
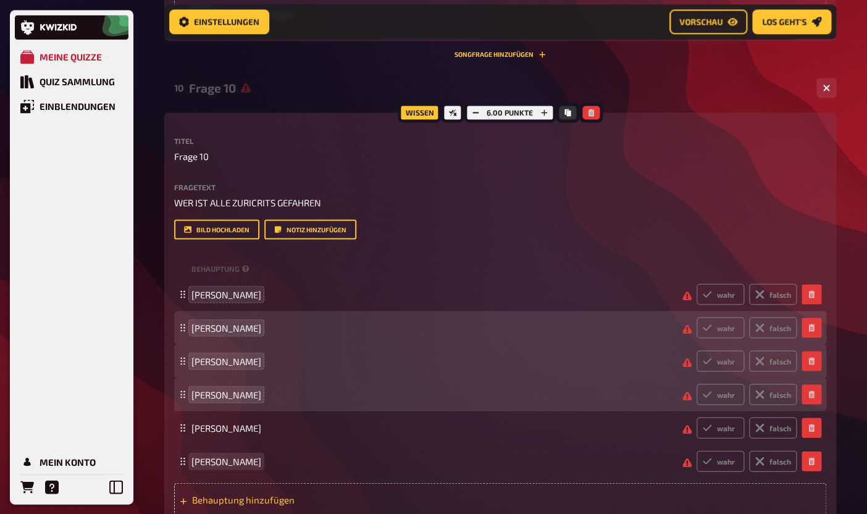
scroll to position [4129, 0]
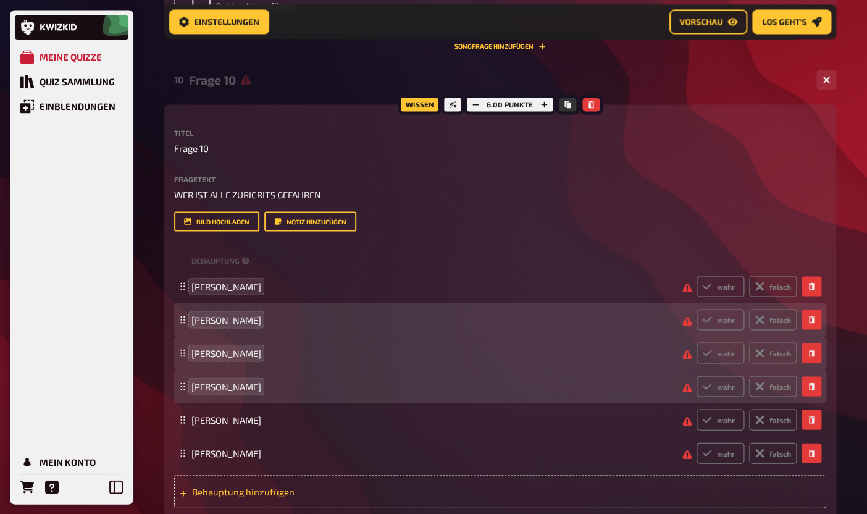
click at [214, 496] on span "Behauptung hinzufügen" at bounding box center [288, 490] width 192 height 11
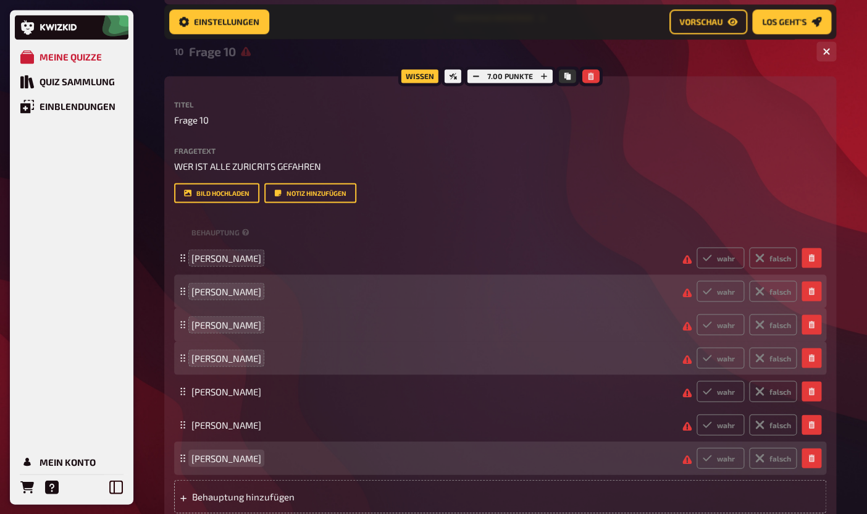
scroll to position [4166, 0]
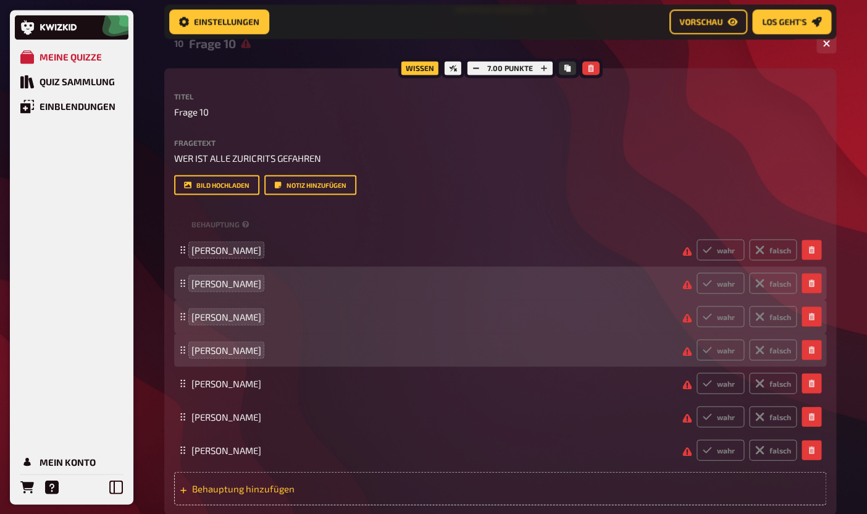
click at [215, 484] on span "Behauptung hinzufügen" at bounding box center [288, 487] width 192 height 11
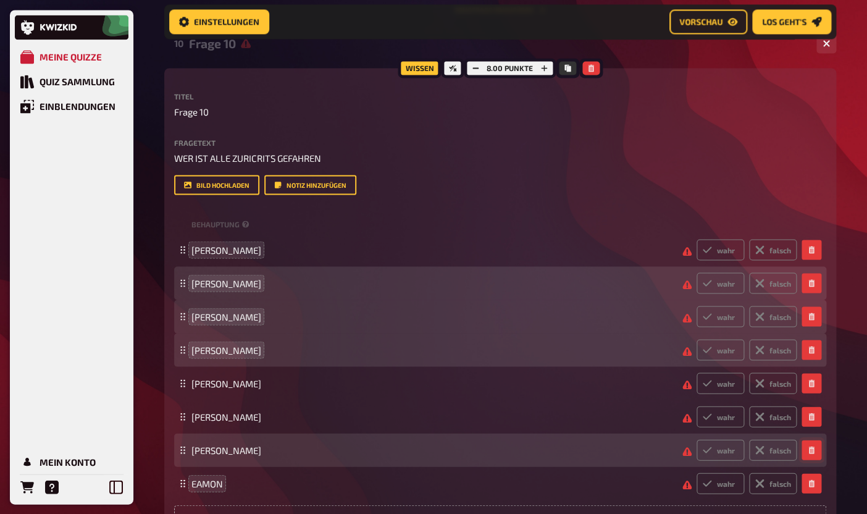
click at [814, 454] on button "button" at bounding box center [811, 449] width 20 height 20
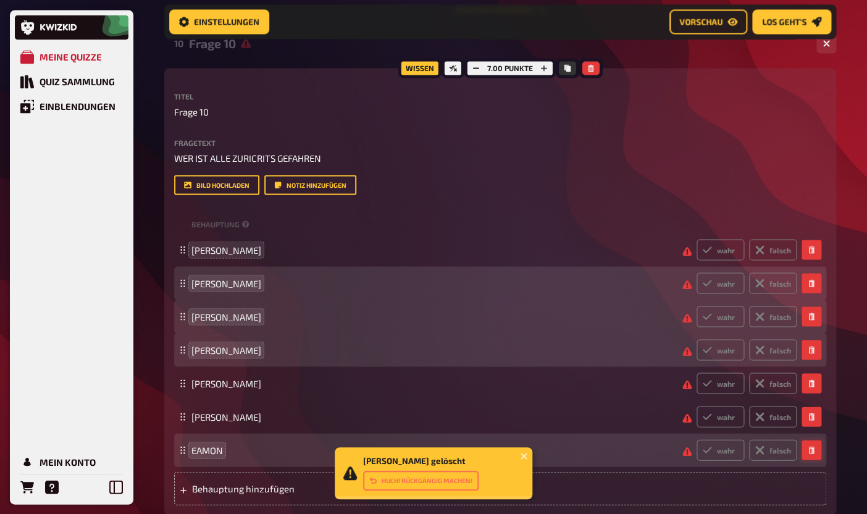
click at [814, 457] on button "button" at bounding box center [811, 449] width 20 height 20
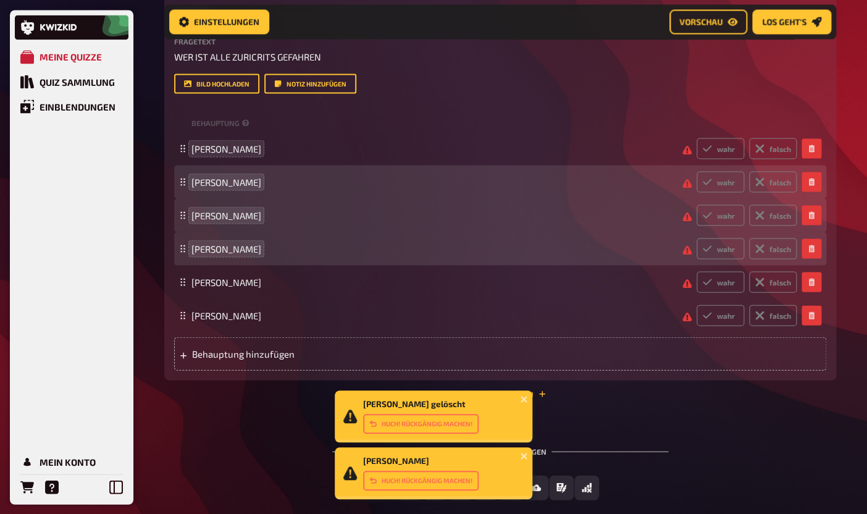
scroll to position [4333, 0]
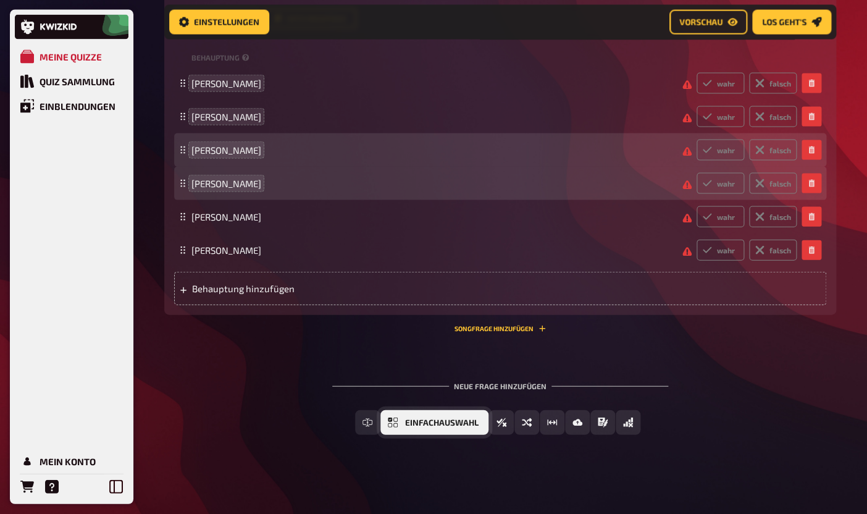
click at [404, 424] on button "Einfachauswahl" at bounding box center [434, 422] width 108 height 25
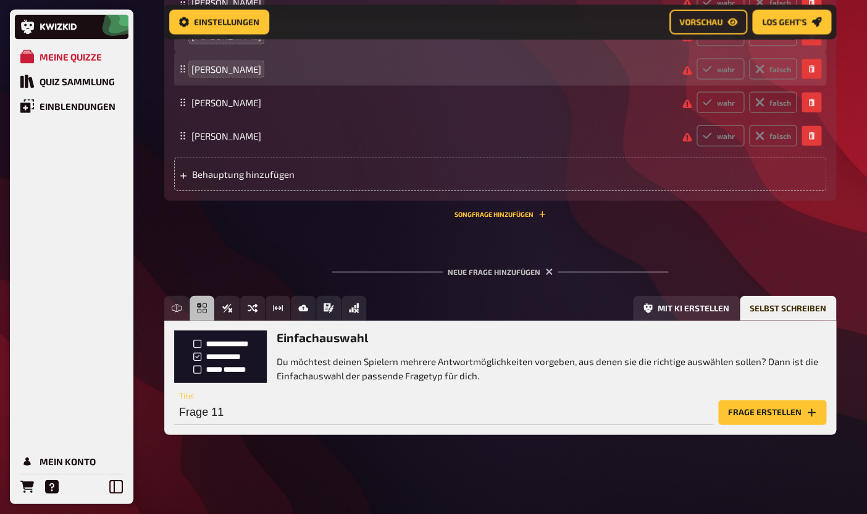
scroll to position [4447, 0]
click at [776, 412] on button "Frage erstellen" at bounding box center [772, 412] width 108 height 25
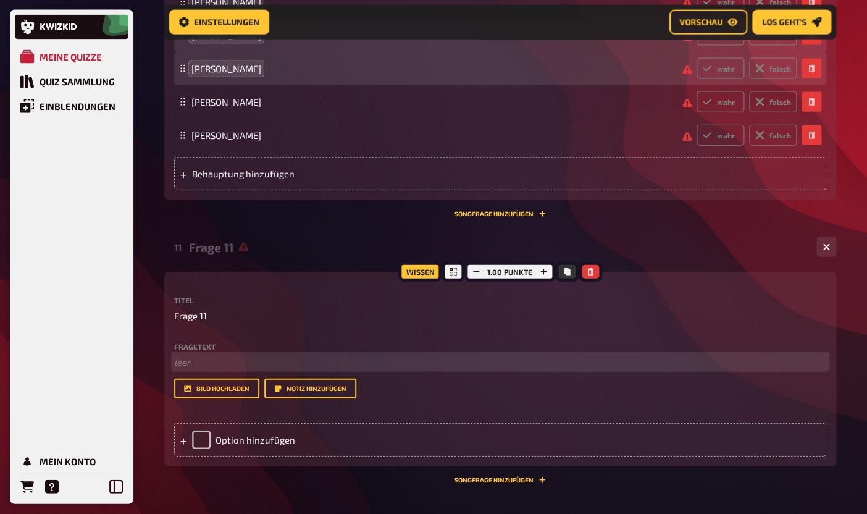
click at [238, 364] on p "﻿ leer" at bounding box center [500, 362] width 652 height 14
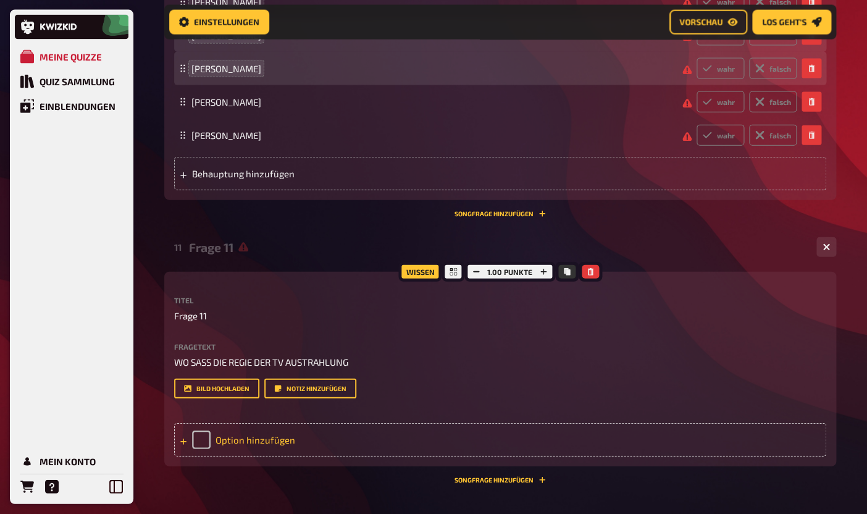
click at [239, 442] on div "Option hinzufügen" at bounding box center [500, 439] width 652 height 33
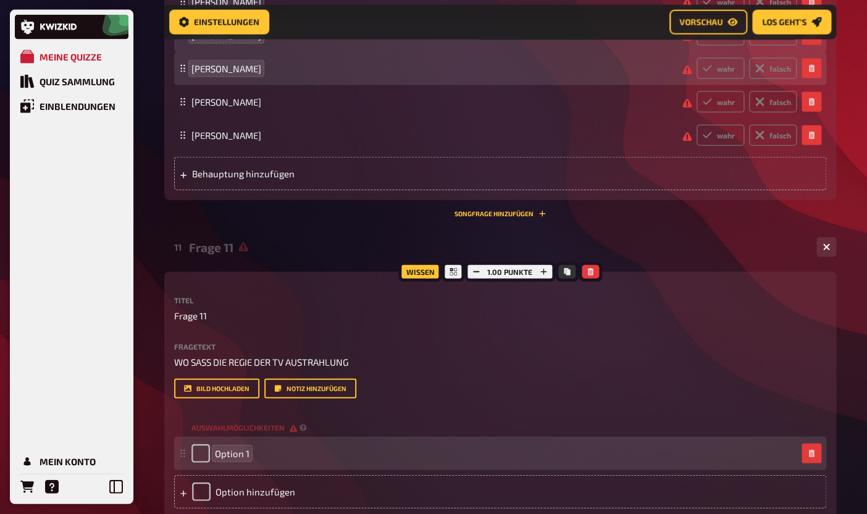
click at [237, 449] on span "Option 1" at bounding box center [232, 453] width 35 height 11
click at [237, 451] on span "Option 1" at bounding box center [232, 453] width 35 height 11
click at [238, 459] on span "Option 1" at bounding box center [232, 453] width 35 height 11
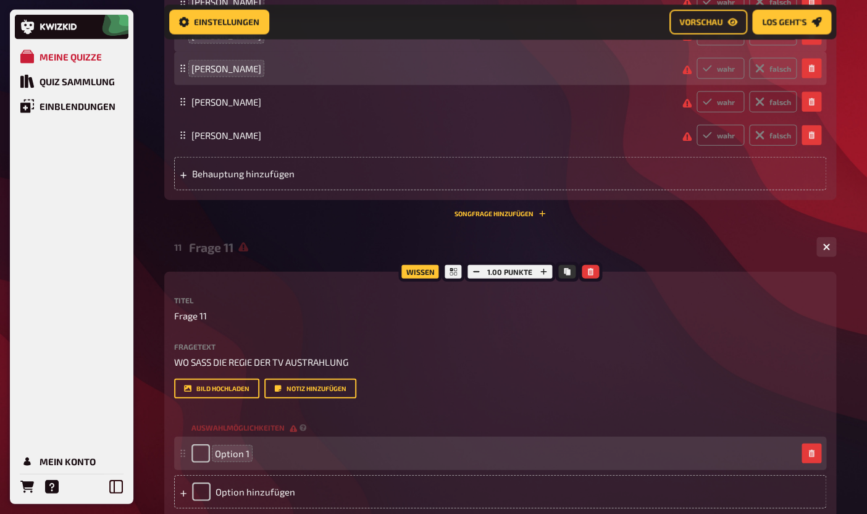
click at [238, 459] on span "Option 1" at bounding box center [232, 453] width 35 height 11
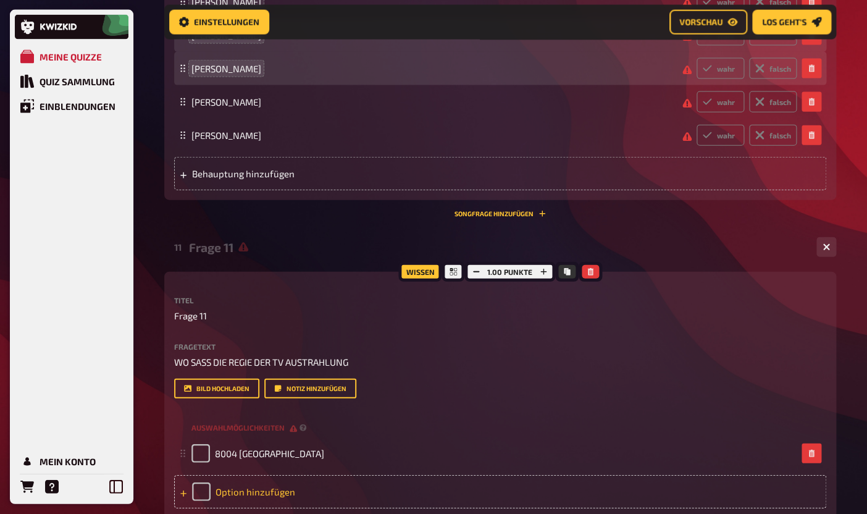
click at [267, 495] on div "Option hinzufügen" at bounding box center [500, 491] width 652 height 33
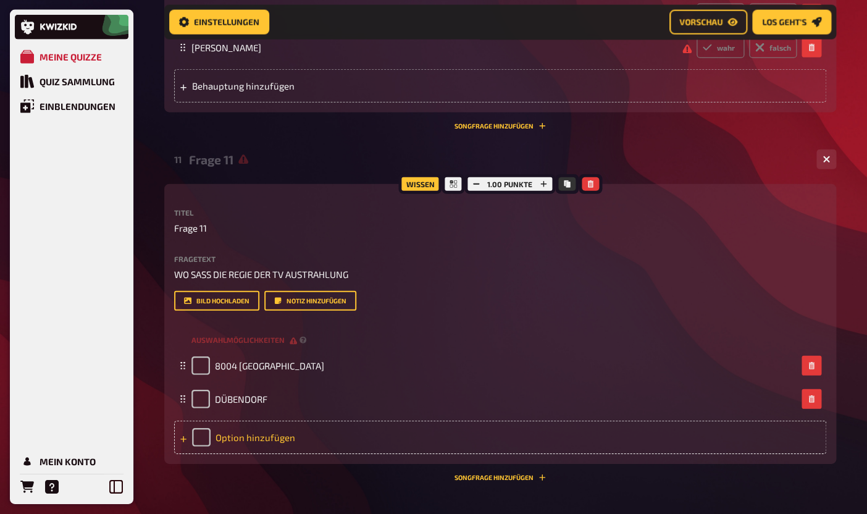
scroll to position [4535, 0]
click at [244, 448] on div "Option hinzufügen" at bounding box center [500, 436] width 652 height 33
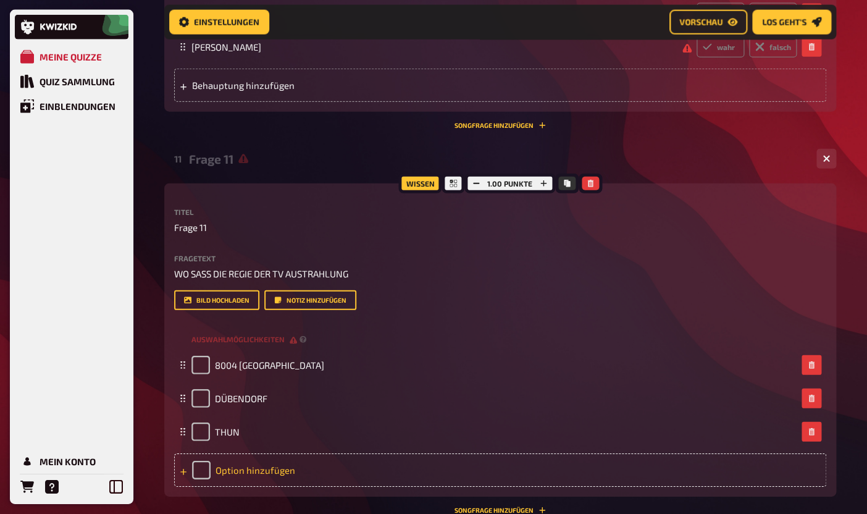
click at [242, 472] on div "Option hinzufügen" at bounding box center [500, 469] width 652 height 33
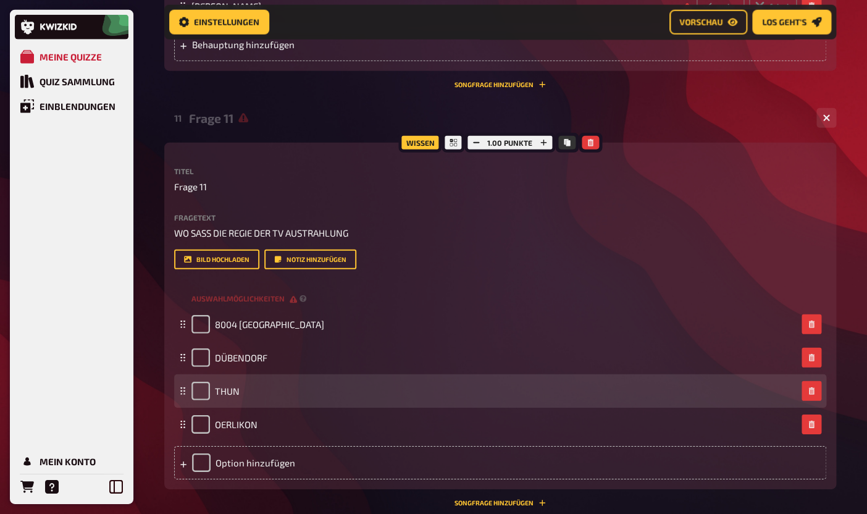
scroll to position [4582, 0]
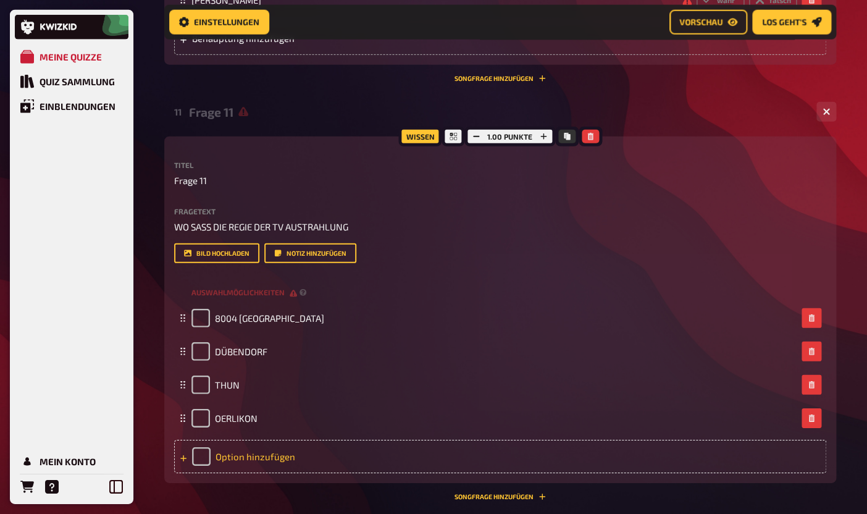
click at [225, 460] on div "Option hinzufügen" at bounding box center [500, 455] width 652 height 33
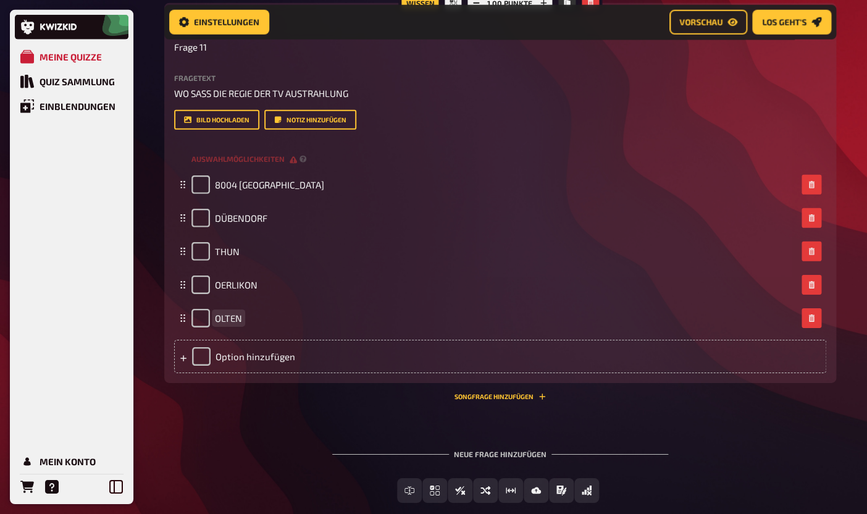
scroll to position [4717, 0]
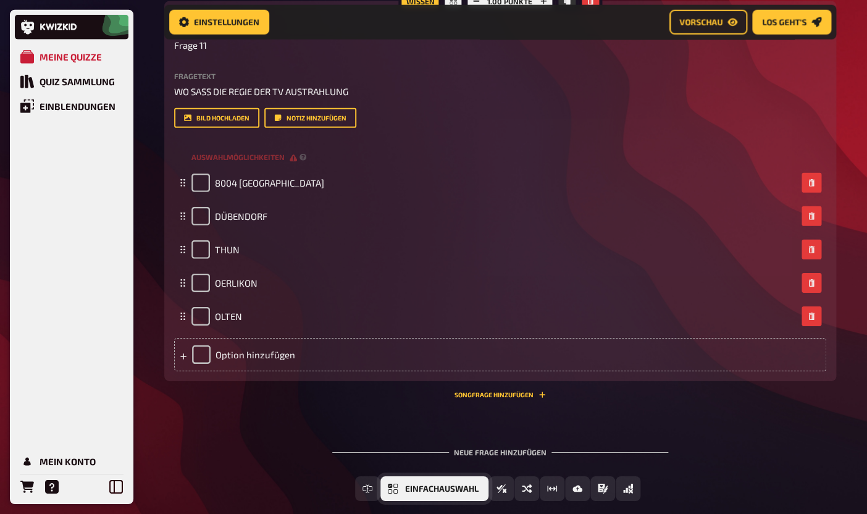
click at [401, 488] on button "Einfachauswahl" at bounding box center [434, 488] width 108 height 25
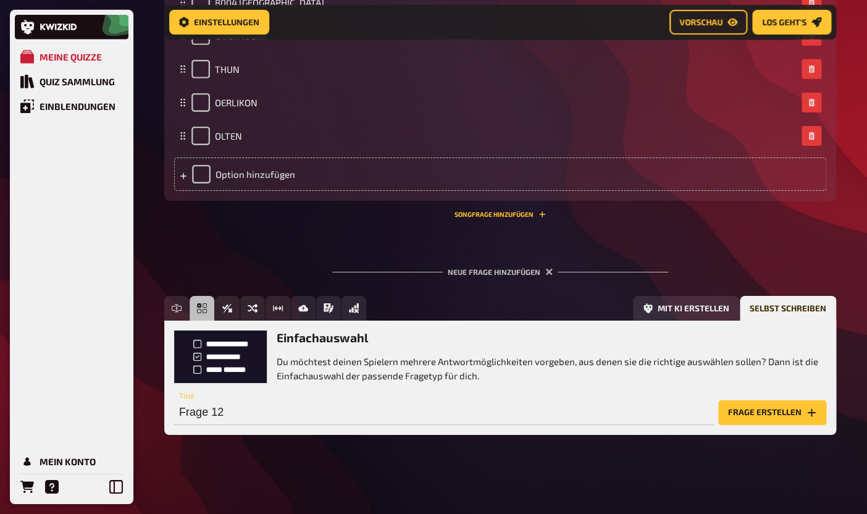
scroll to position [4898, 0]
click at [309, 359] on p "Du möchtest deinen Spielern mehrere Antwortmöglichkeiten vorgeben, aus denen si…" at bounding box center [551, 368] width 549 height 28
click at [211, 419] on input "Frage 12" at bounding box center [443, 412] width 539 height 25
click at [757, 417] on button "Frage erstellen" at bounding box center [772, 412] width 108 height 25
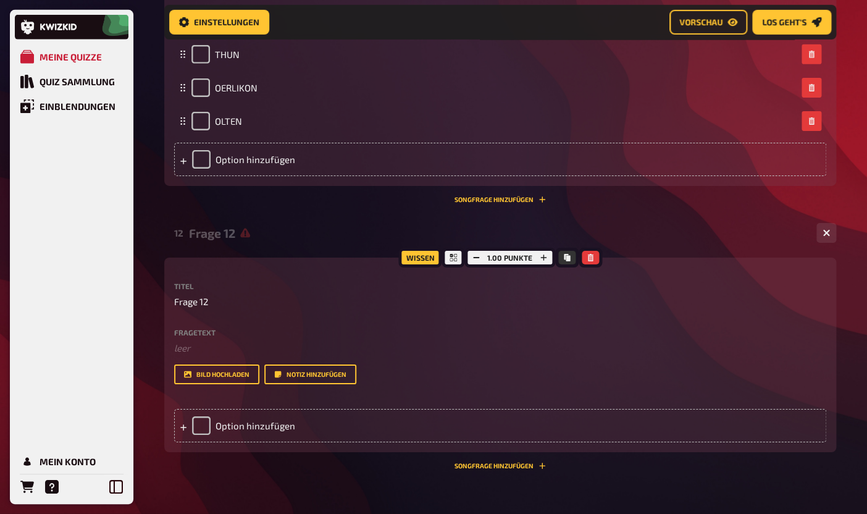
scroll to position [4918, 0]
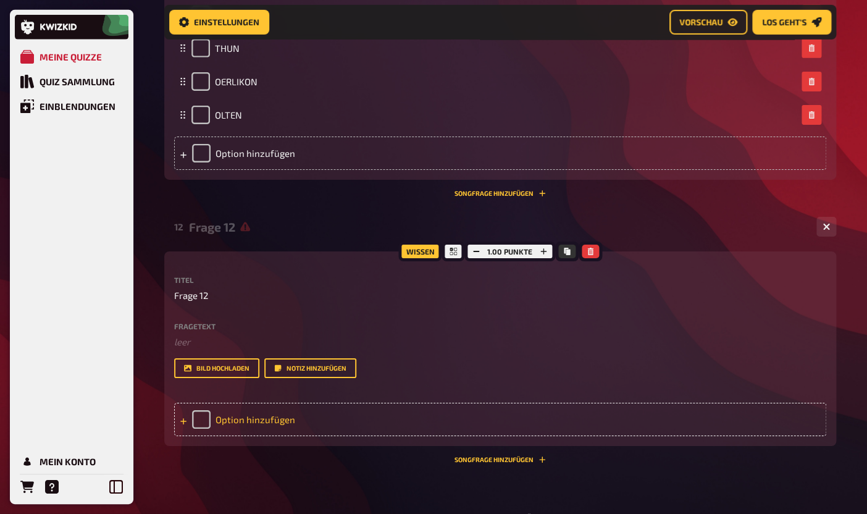
click at [264, 433] on div "Option hinzufügen" at bounding box center [500, 418] width 652 height 33
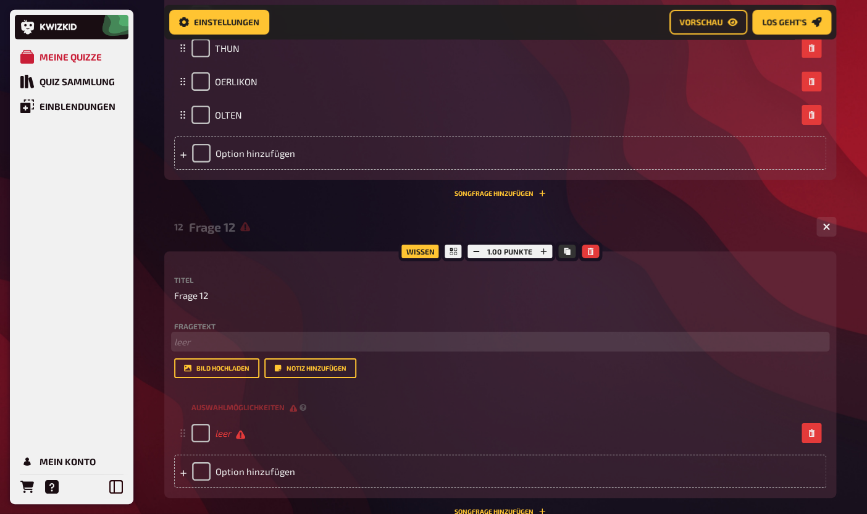
click at [193, 345] on p "﻿ leer" at bounding box center [500, 342] width 652 height 14
click at [175, 344] on span "ZURICRIT-TEILNEHMENDE" at bounding box center [228, 341] width 108 height 11
click at [377, 348] on p "WELCHE/R DIESER ZURICRIT-TEILNEHMENDE" at bounding box center [500, 342] width 652 height 14
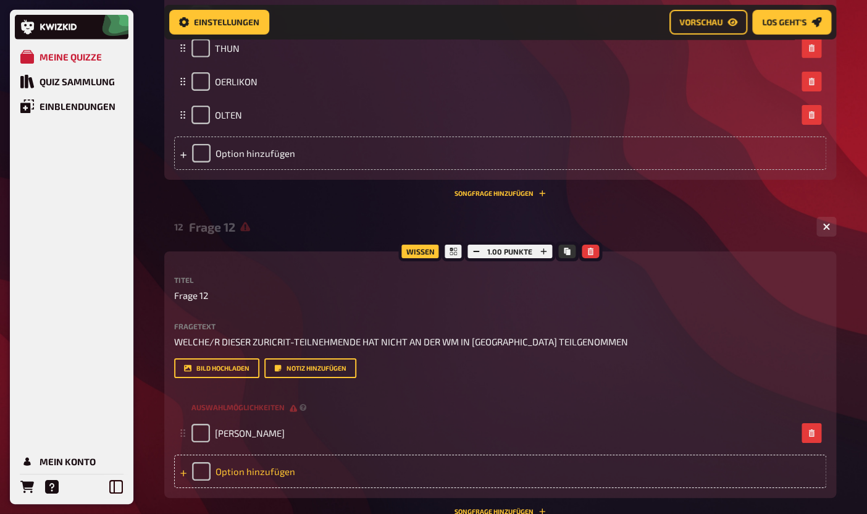
click at [238, 471] on div "Option hinzufügen" at bounding box center [500, 470] width 652 height 33
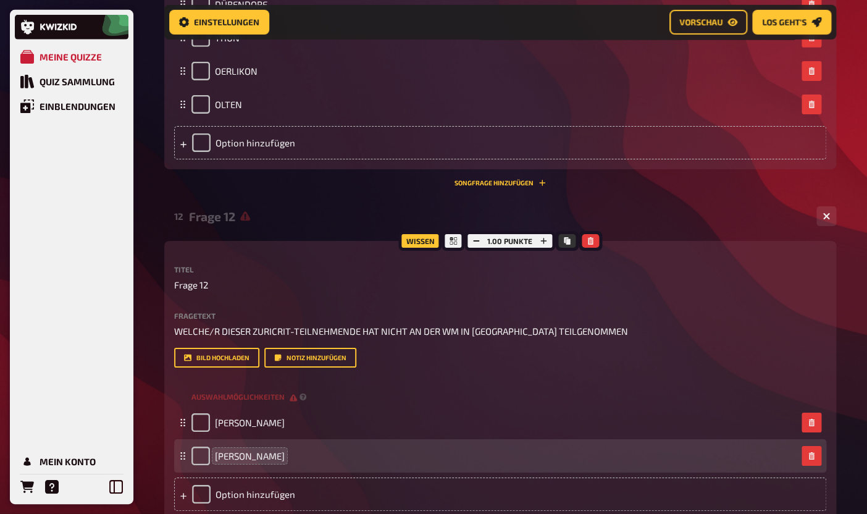
scroll to position [4950, 0]
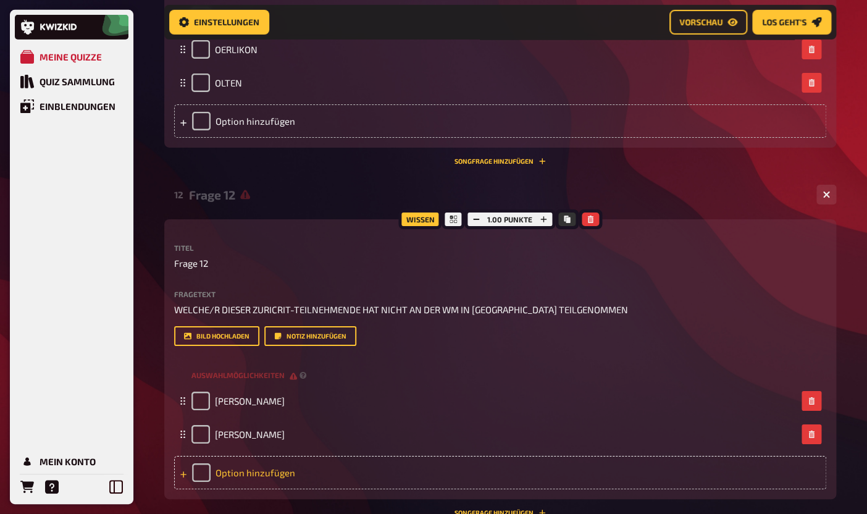
click at [241, 476] on div "Option hinzufügen" at bounding box center [500, 472] width 652 height 33
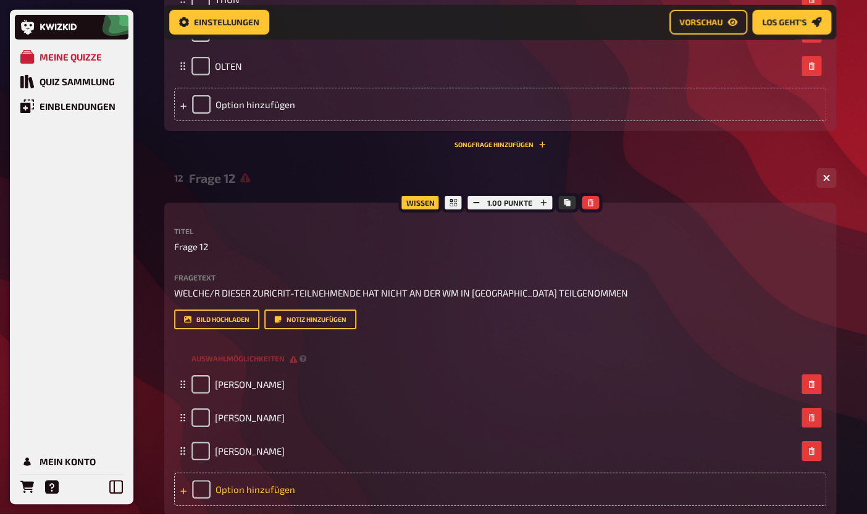
scroll to position [4973, 0]
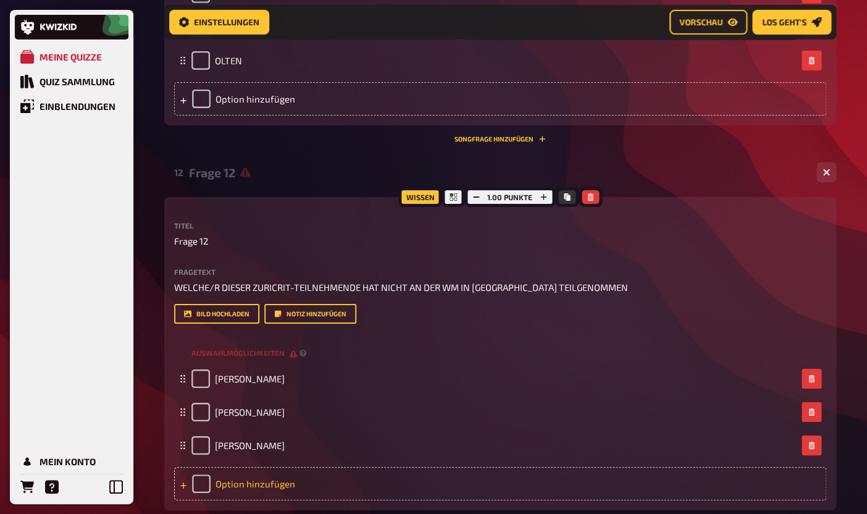
click at [239, 487] on div "Option hinzufügen" at bounding box center [500, 483] width 652 height 33
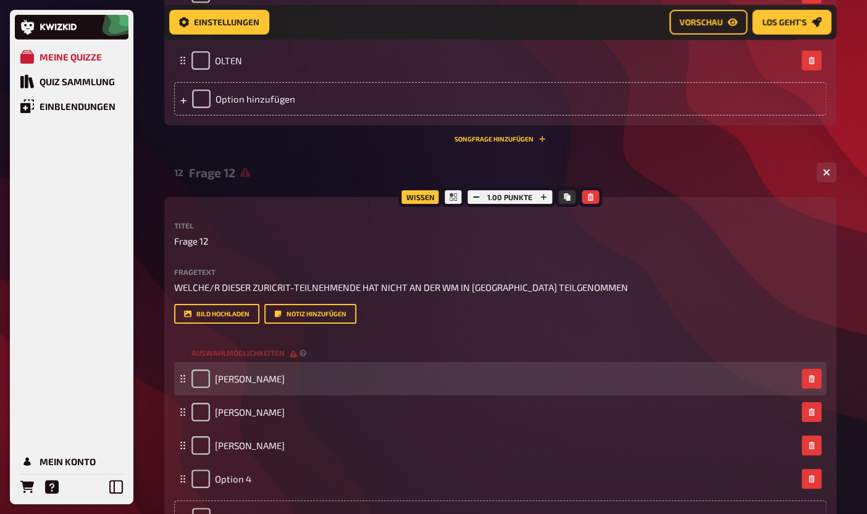
click at [247, 386] on div "[PERSON_NAME]" at bounding box center [237, 378] width 93 height 19
click at [273, 378] on span "[PERSON_NAME]" at bounding box center [250, 378] width 70 height 11
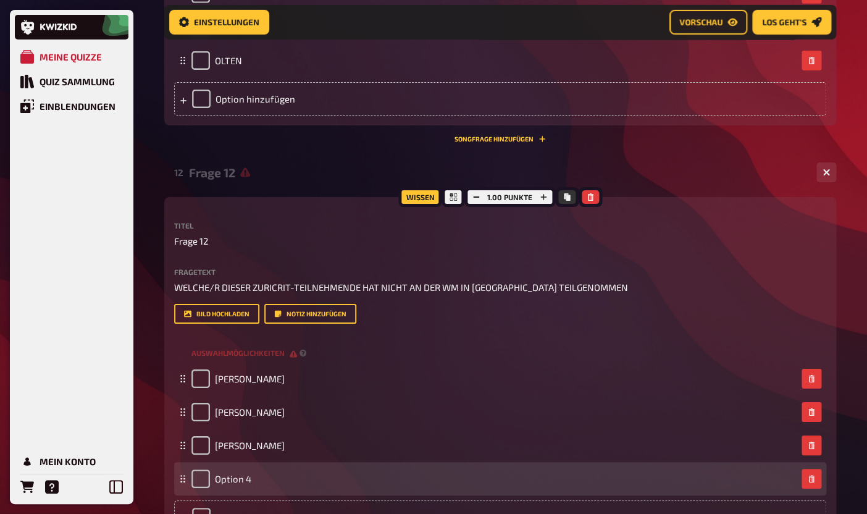
click at [251, 479] on div "Option 4" at bounding box center [493, 478] width 605 height 19
click at [237, 480] on span "Option 4" at bounding box center [233, 478] width 36 height 11
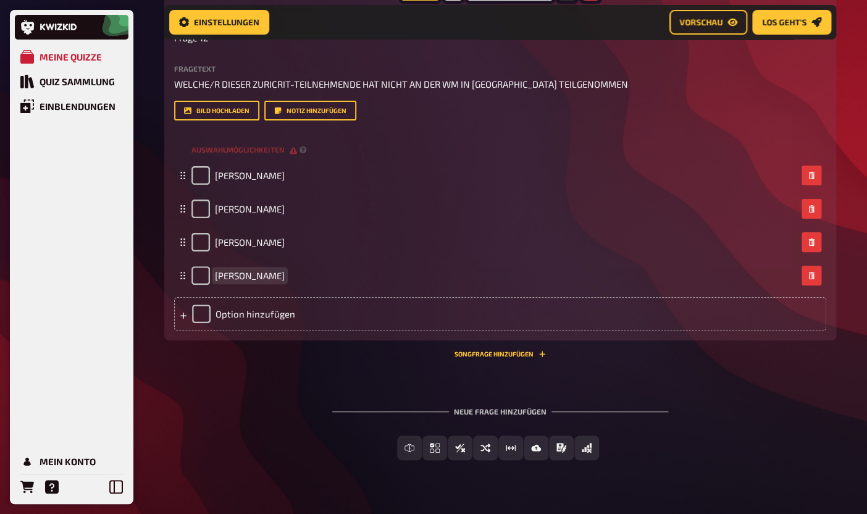
scroll to position [5177, 0]
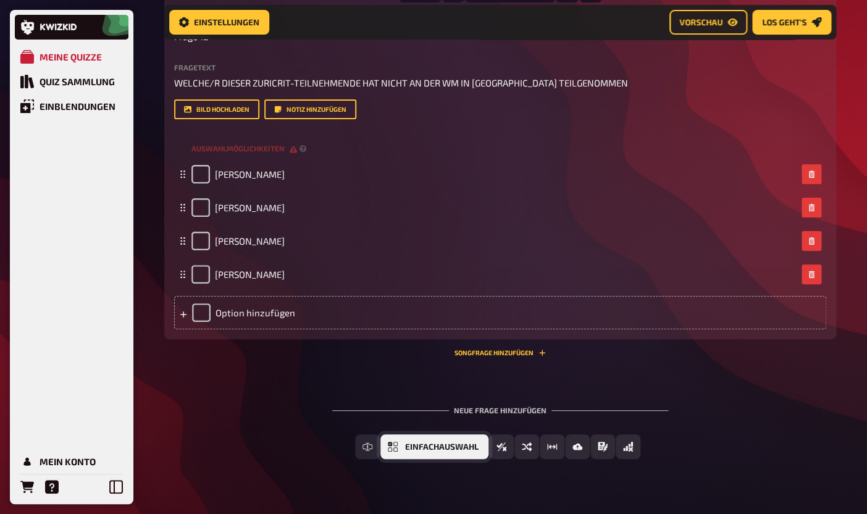
click at [405, 453] on button "Einfachauswahl" at bounding box center [434, 446] width 108 height 25
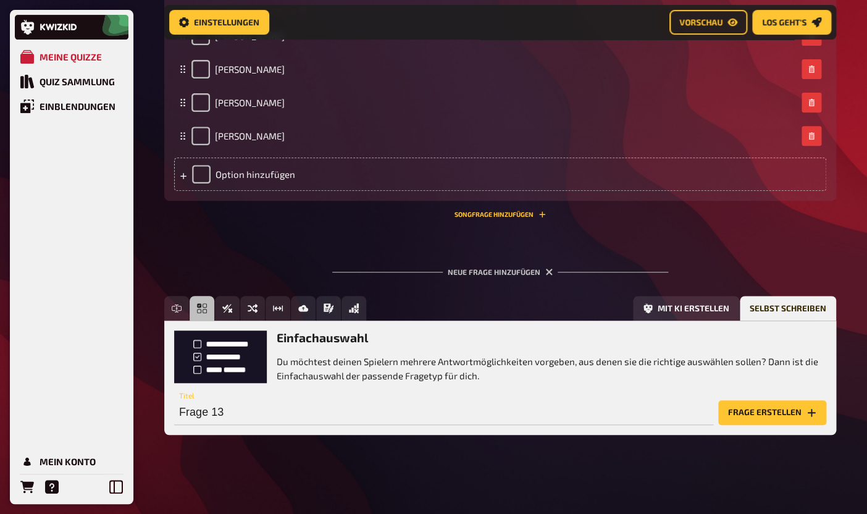
scroll to position [5316, 0]
click at [783, 412] on button "Frage erstellen" at bounding box center [772, 412] width 108 height 25
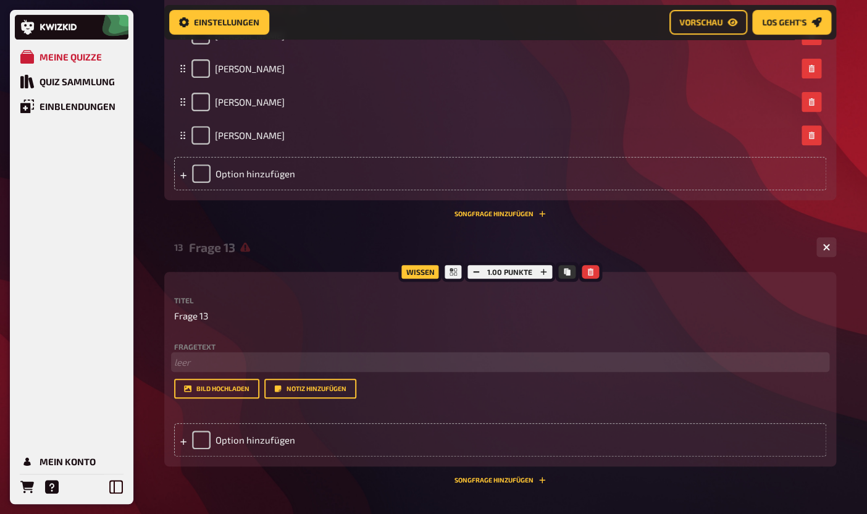
click at [243, 364] on p "﻿ leer" at bounding box center [500, 362] width 652 height 14
click at [322, 362] on span "IN WELCHEM JAHR IST VIVI KOLA NICHT SPONSOR EINES VELORENNENS" at bounding box center [321, 361] width 294 height 11
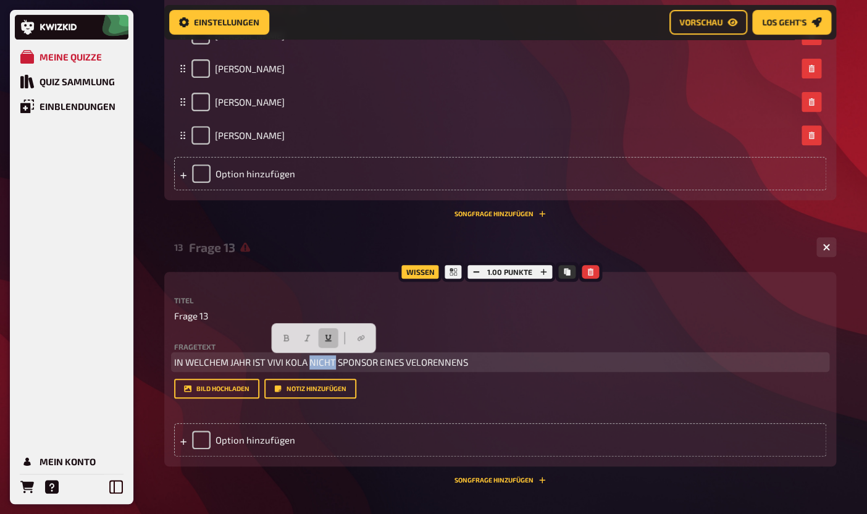
click at [328, 339] on icon "button" at bounding box center [327, 337] width 7 height 7
click at [496, 368] on p "IN WELCHEM JAHR IST VIVI KOLA NICHT SPONSOR EINES VELORENNENS" at bounding box center [500, 362] width 652 height 14
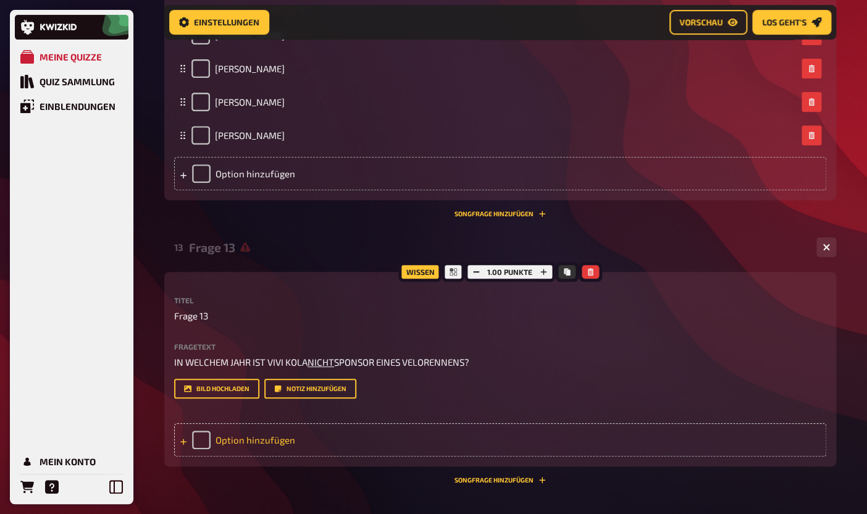
click at [242, 438] on div "Option hinzufügen" at bounding box center [500, 439] width 652 height 33
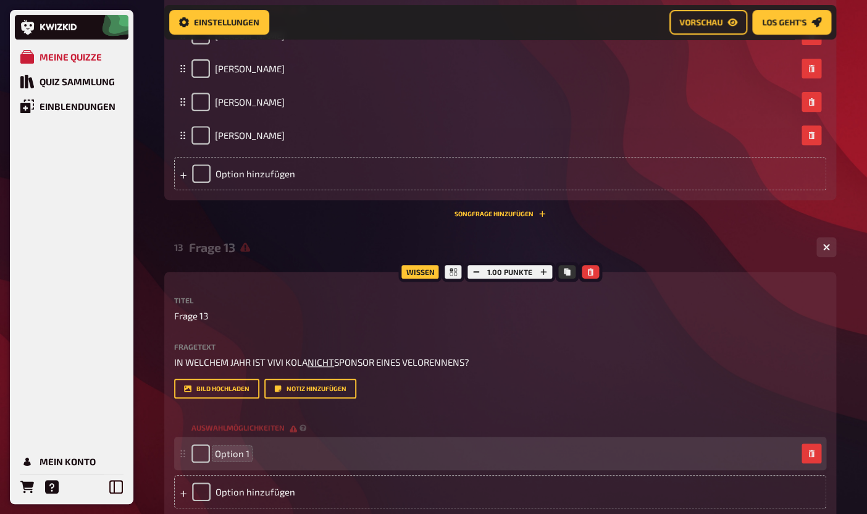
click at [241, 454] on span "Option 1" at bounding box center [232, 453] width 35 height 11
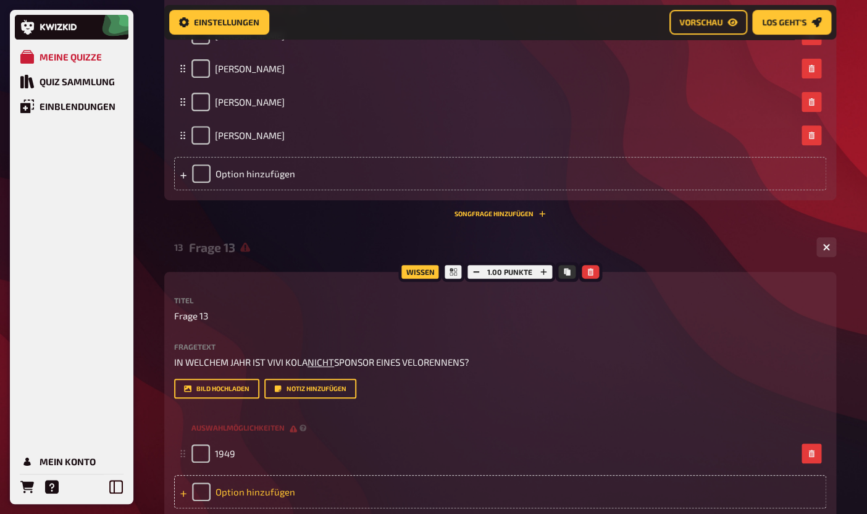
click at [233, 496] on div "Option hinzufügen" at bounding box center [500, 491] width 652 height 33
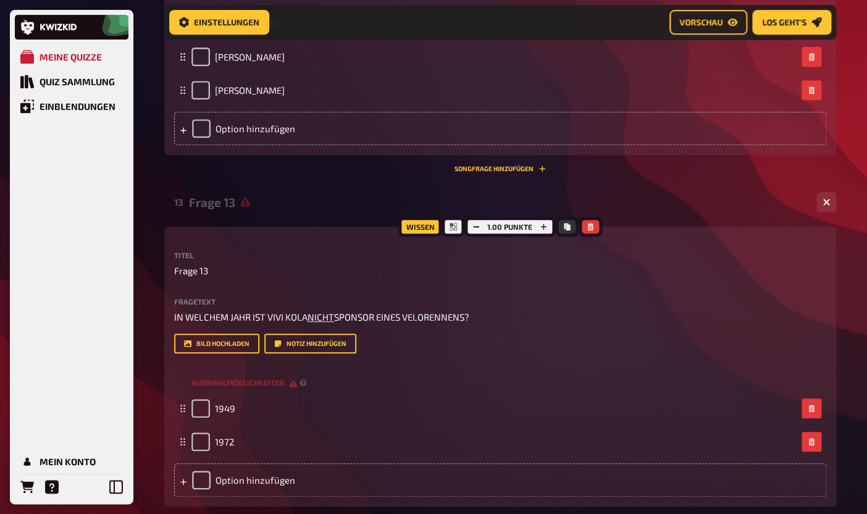
scroll to position [5370, 0]
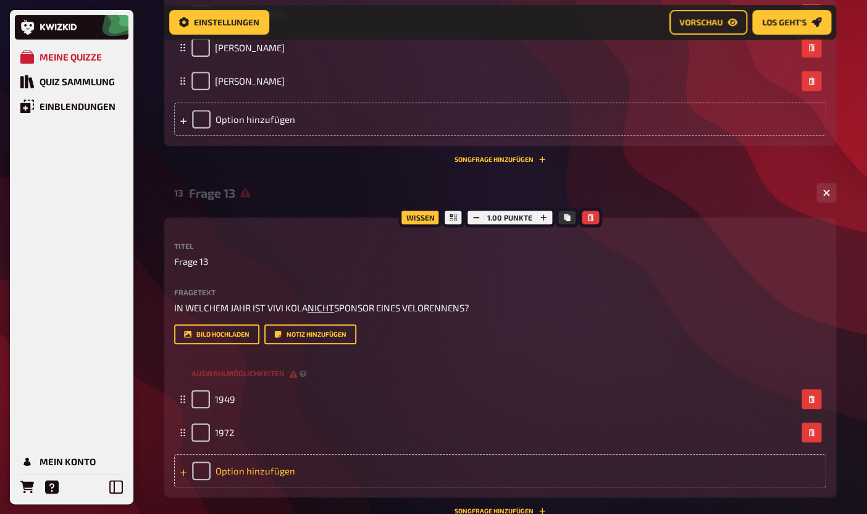
click at [239, 480] on div "Option hinzufügen" at bounding box center [500, 470] width 652 height 33
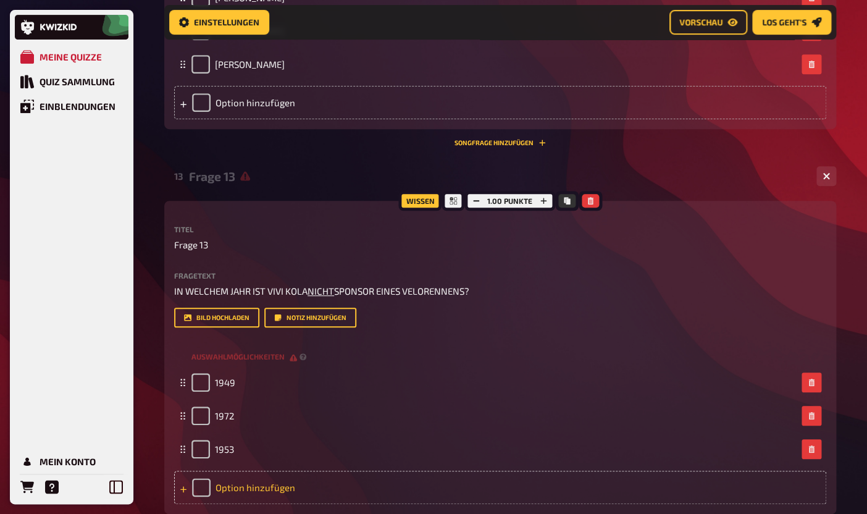
scroll to position [5399, 0]
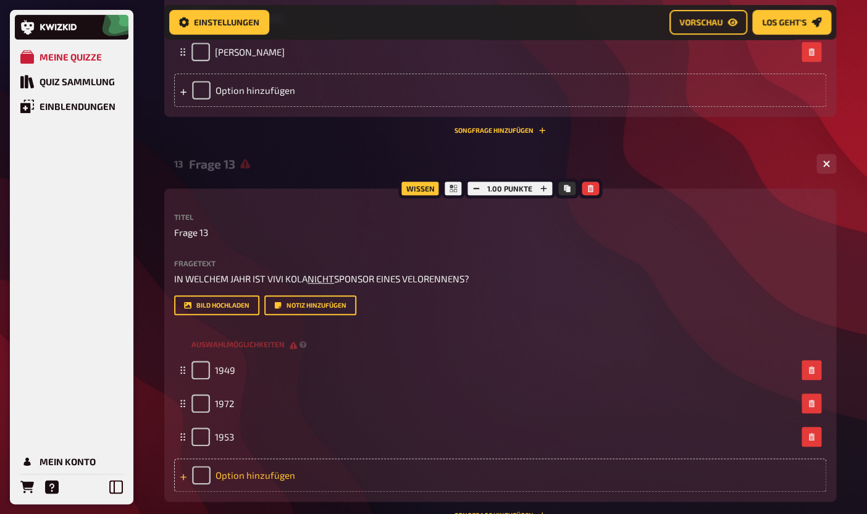
click at [245, 478] on div "Option hinzufügen" at bounding box center [500, 474] width 652 height 33
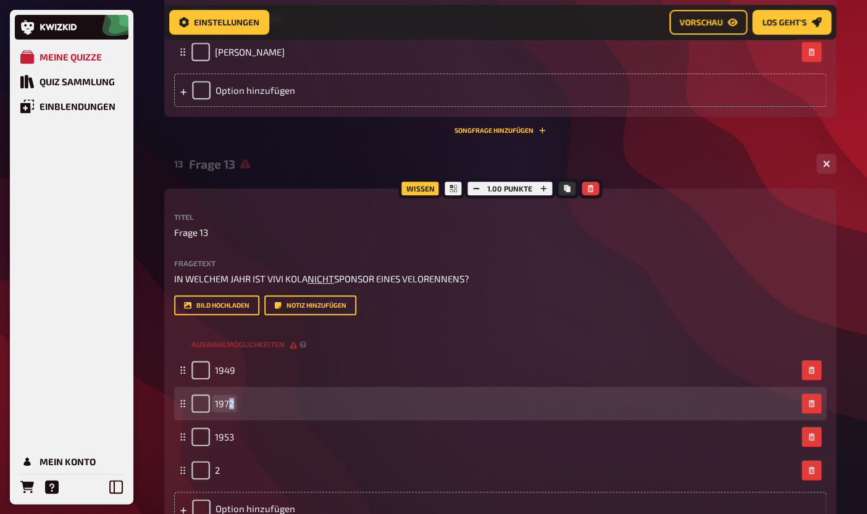
click at [228, 407] on span "1972" at bounding box center [224, 403] width 19 height 11
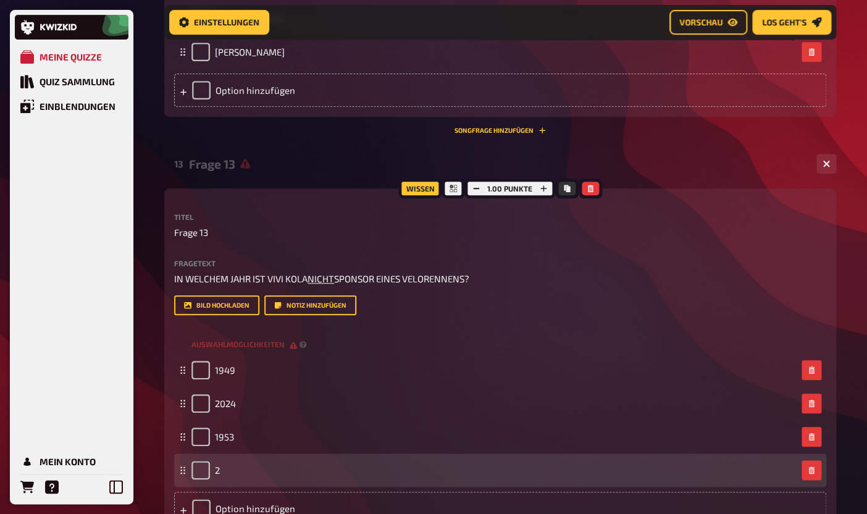
click at [228, 471] on div "2" at bounding box center [493, 469] width 605 height 19
click at [220, 473] on div "2" at bounding box center [493, 469] width 605 height 19
click at [224, 473] on div "2" at bounding box center [493, 469] width 605 height 19
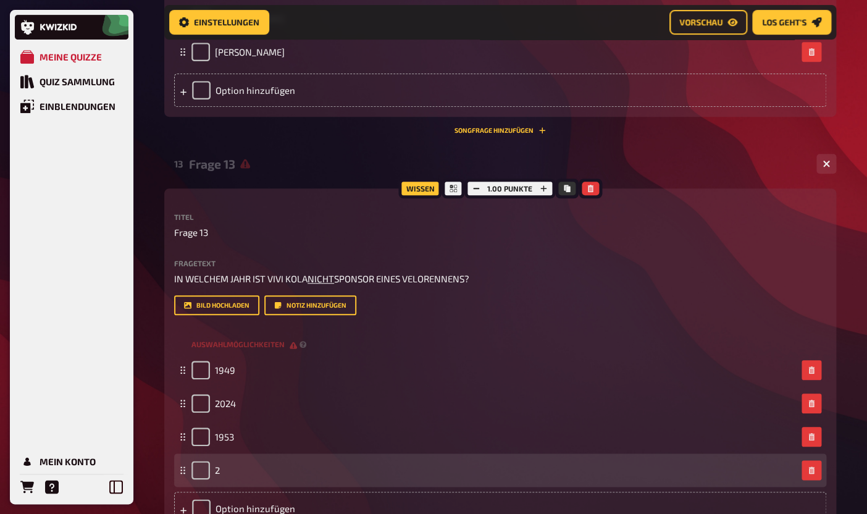
click at [222, 475] on div "2" at bounding box center [493, 469] width 605 height 19
click at [217, 473] on span "2" at bounding box center [217, 469] width 5 height 11
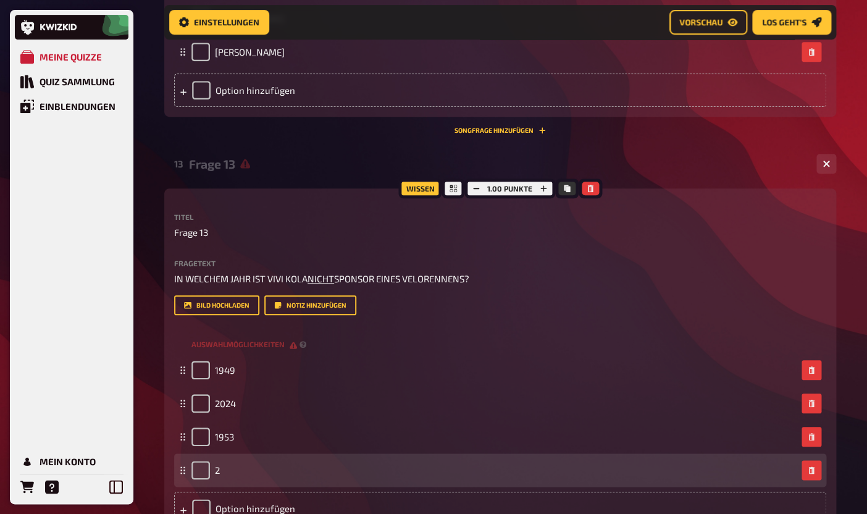
click at [224, 472] on div "2" at bounding box center [493, 469] width 605 height 19
click at [220, 472] on span "2" at bounding box center [217, 469] width 5 height 11
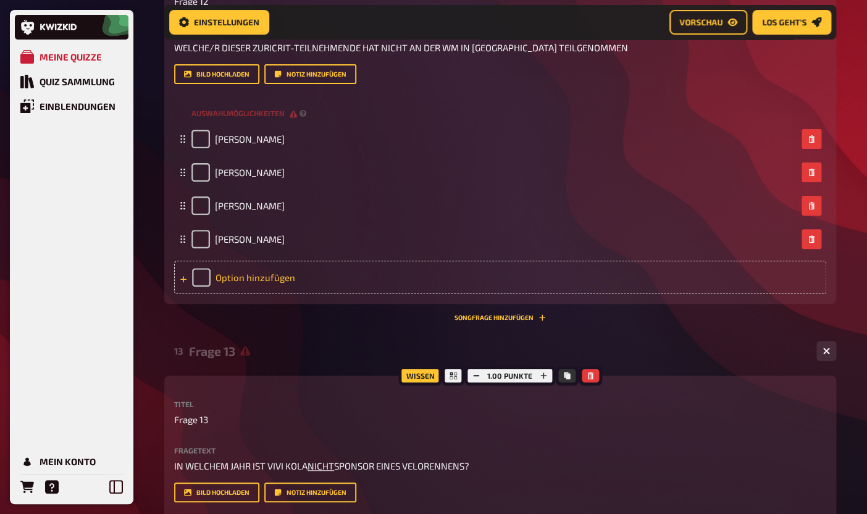
scroll to position [5204, 0]
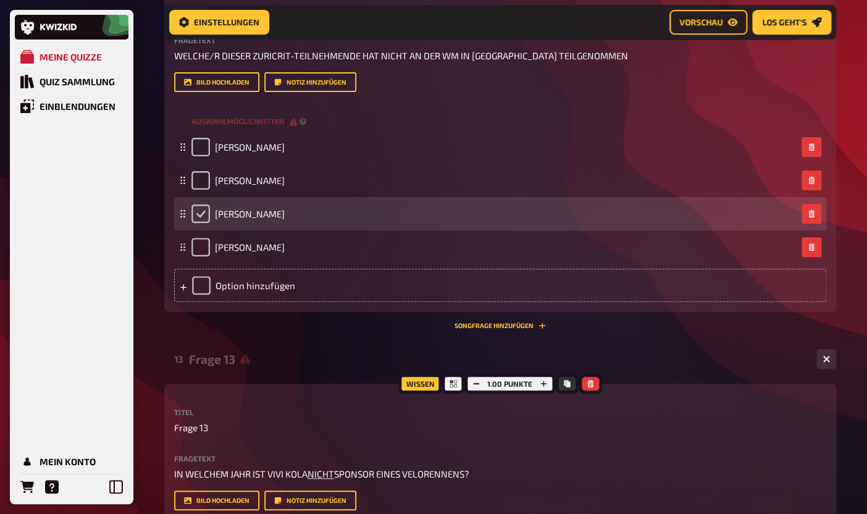
click at [208, 214] on input "checkbox" at bounding box center [200, 213] width 19 height 19
checkbox input "true"
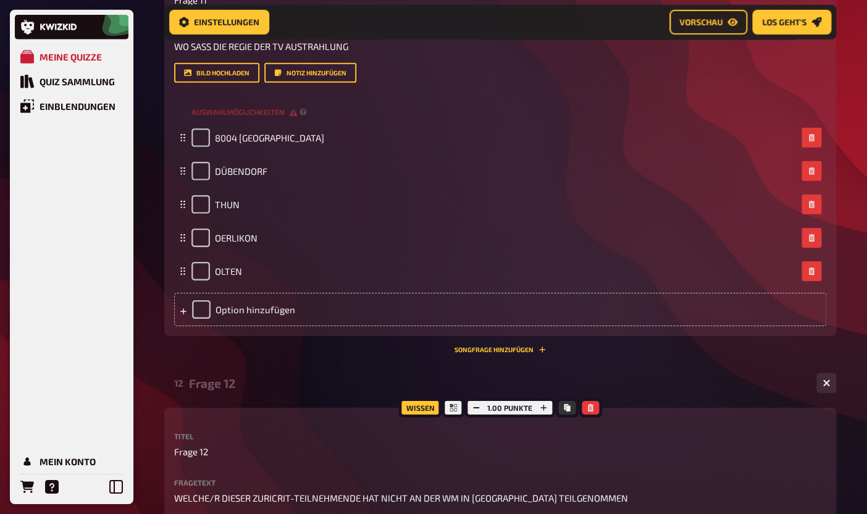
scroll to position [4754, 0]
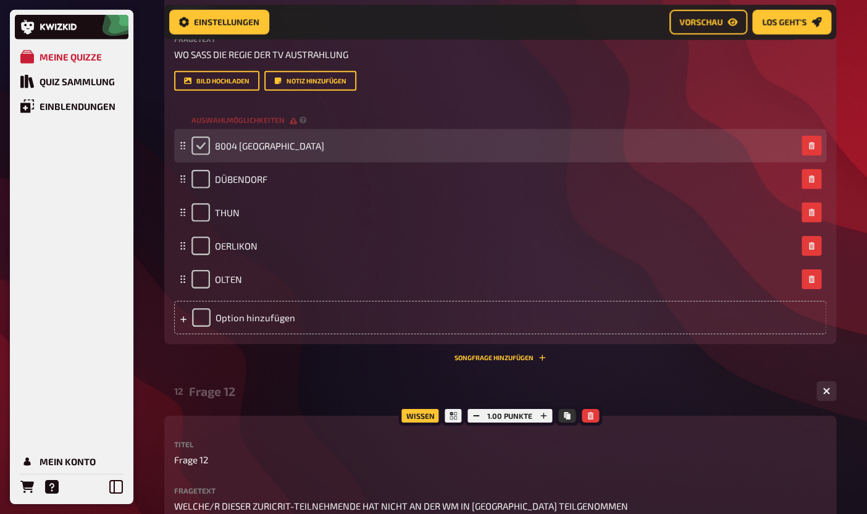
click at [197, 151] on input "checkbox" at bounding box center [200, 145] width 19 height 19
checkbox input "true"
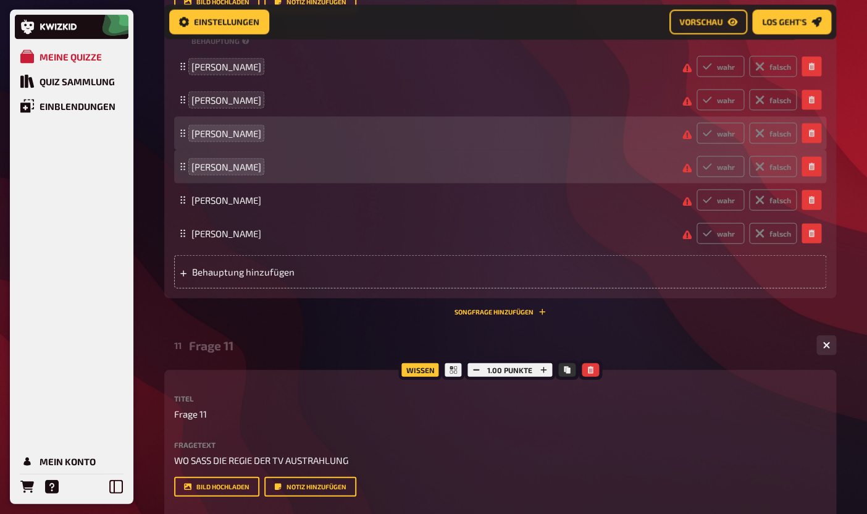
scroll to position [4220, 0]
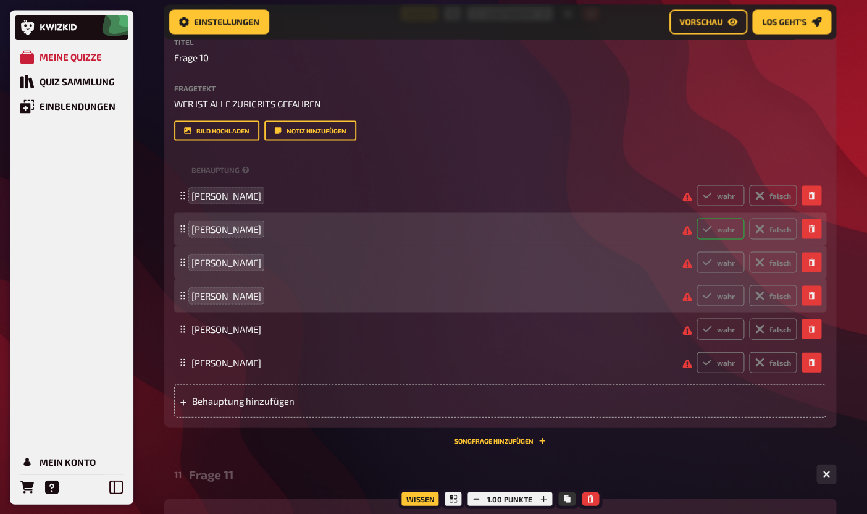
click at [720, 231] on label "wahr" at bounding box center [720, 228] width 48 height 21
click at [696, 218] on input "wahr" at bounding box center [696, 217] width 1 height 1
radio input "true"
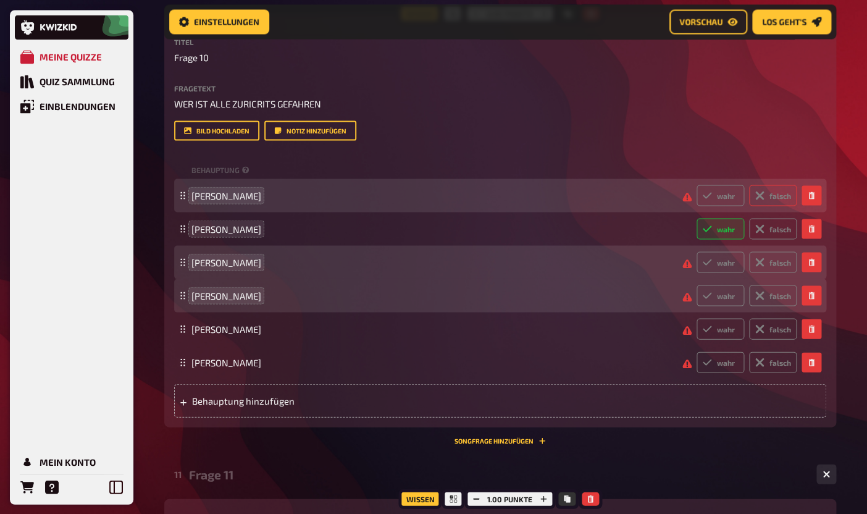
click at [774, 189] on label "falsch" at bounding box center [773, 195] width 48 height 21
click at [696, 185] on input "falsch" at bounding box center [696, 184] width 1 height 1
radio input "true"
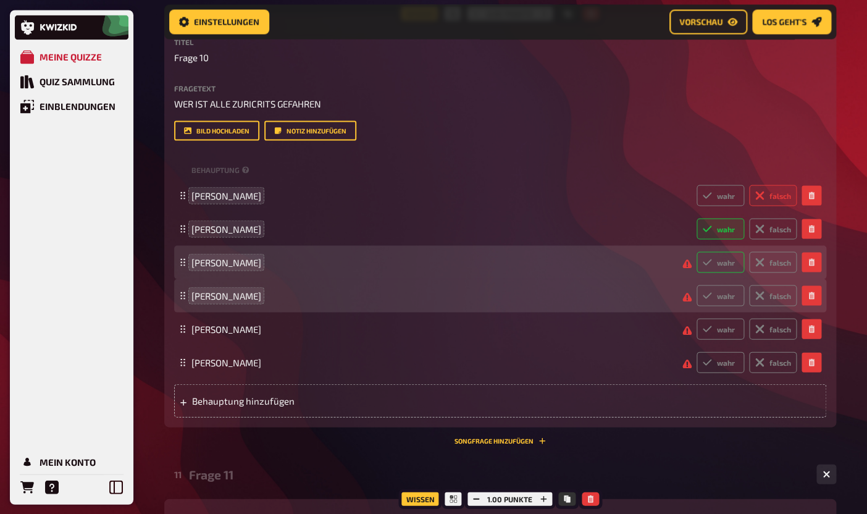
click at [725, 258] on label "wahr" at bounding box center [720, 261] width 48 height 21
click at [696, 251] on input "wahr" at bounding box center [696, 251] width 1 height 1
radio input "true"
click at [771, 264] on label "falsch" at bounding box center [773, 261] width 48 height 21
click at [696, 251] on input "falsch" at bounding box center [696, 251] width 1 height 1
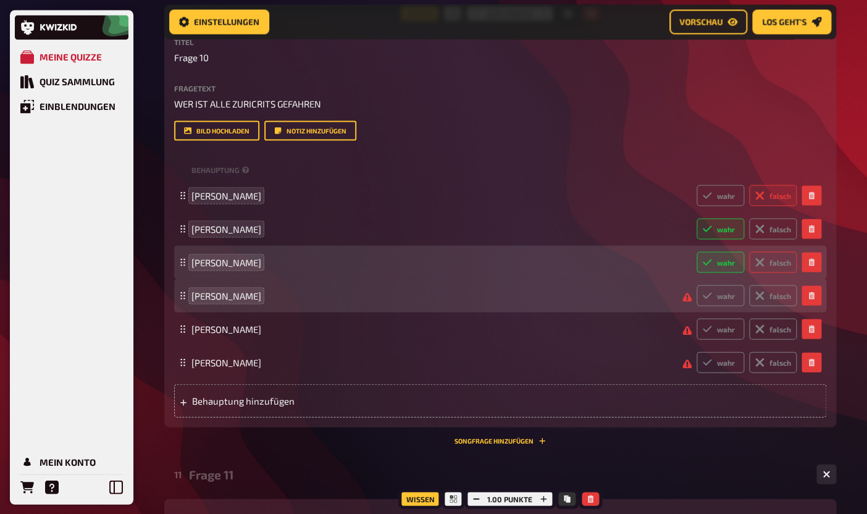
radio input "true"
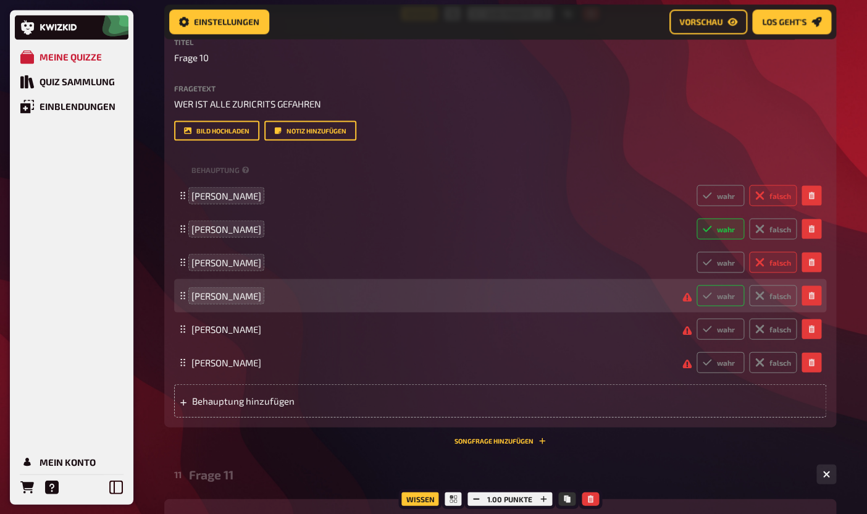
click at [723, 297] on label "wahr" at bounding box center [720, 295] width 48 height 21
click at [696, 285] on input "wahr" at bounding box center [696, 284] width 1 height 1
radio input "true"
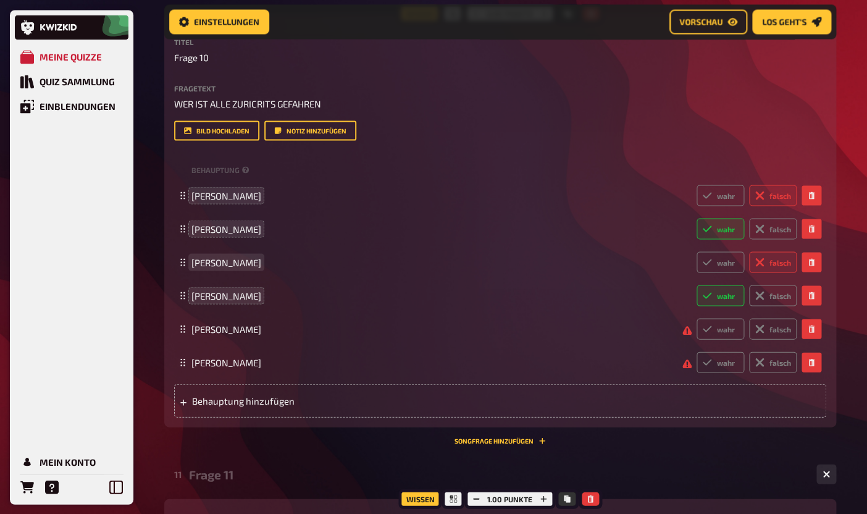
click at [261, 260] on span "[PERSON_NAME]" at bounding box center [226, 261] width 70 height 11
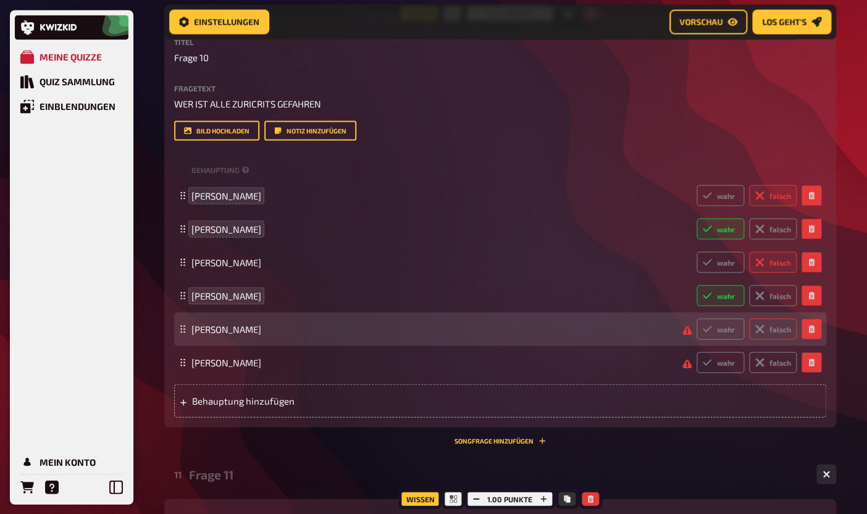
click at [788, 327] on label "falsch" at bounding box center [773, 328] width 48 height 21
click at [696, 318] on input "falsch" at bounding box center [696, 317] width 1 height 1
radio input "true"
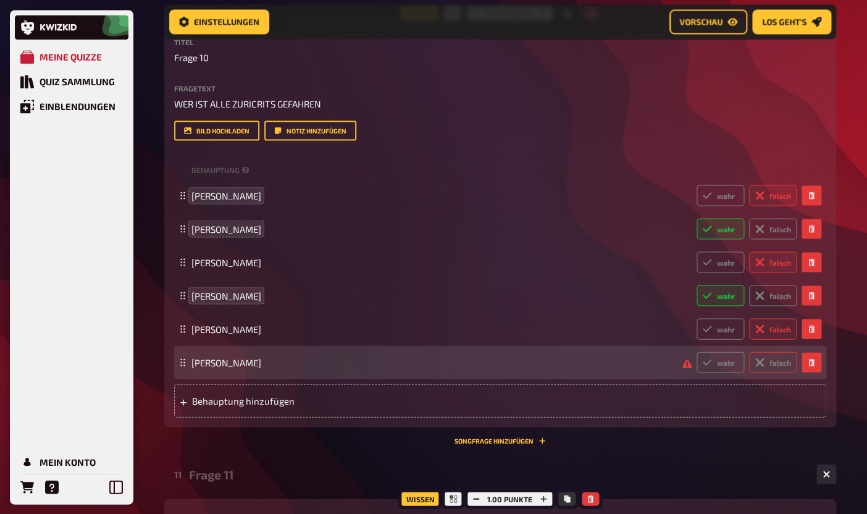
click at [772, 364] on label "falsch" at bounding box center [773, 361] width 48 height 21
click at [696, 351] on input "falsch" at bounding box center [696, 351] width 1 height 1
radio input "true"
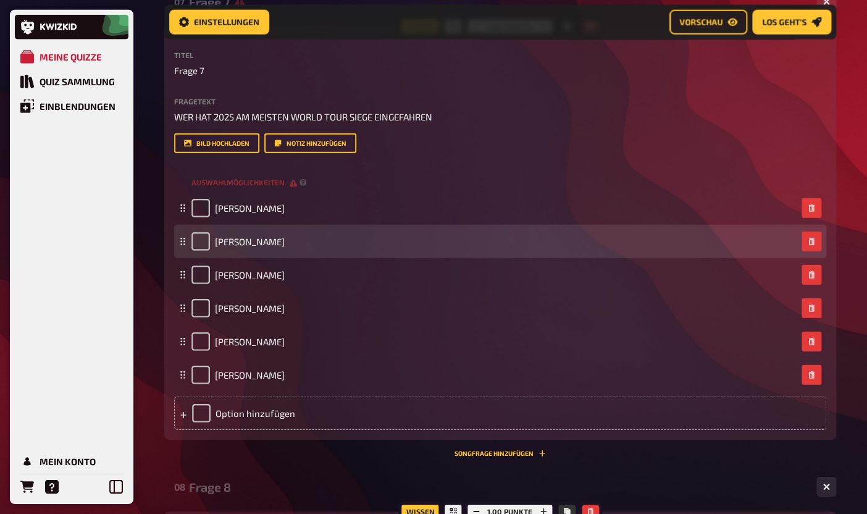
scroll to position [2804, 0]
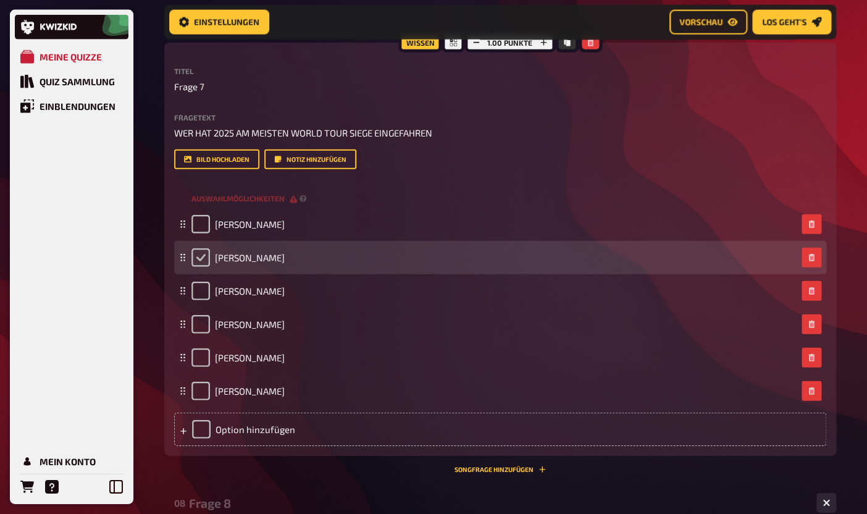
click at [199, 259] on input "checkbox" at bounding box center [200, 257] width 19 height 19
checkbox input "true"
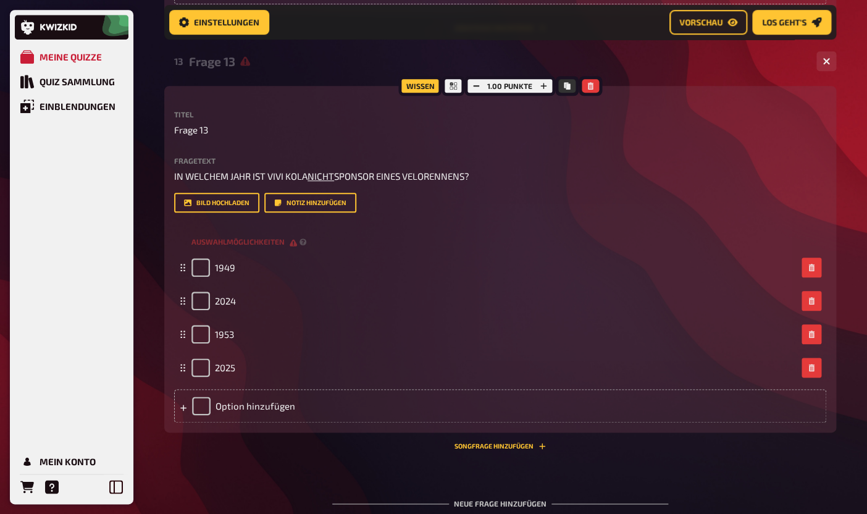
scroll to position [5514, 0]
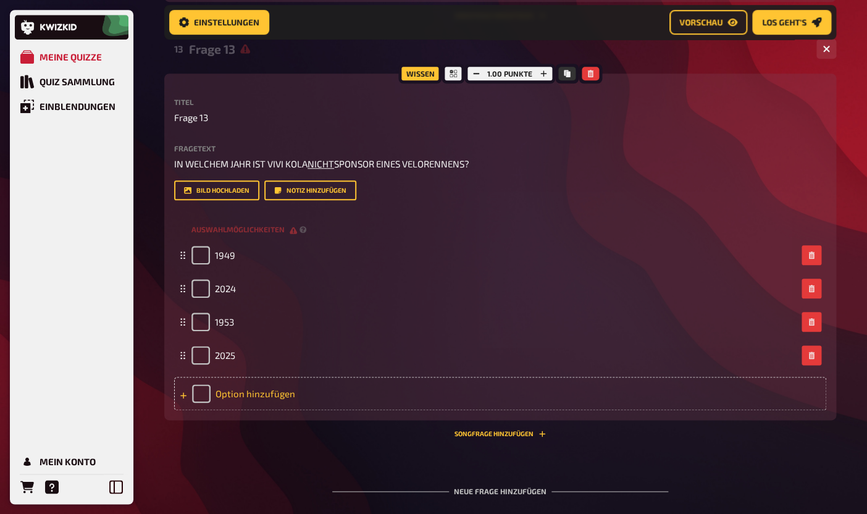
click at [238, 393] on div "Option hinzufügen" at bounding box center [500, 393] width 652 height 33
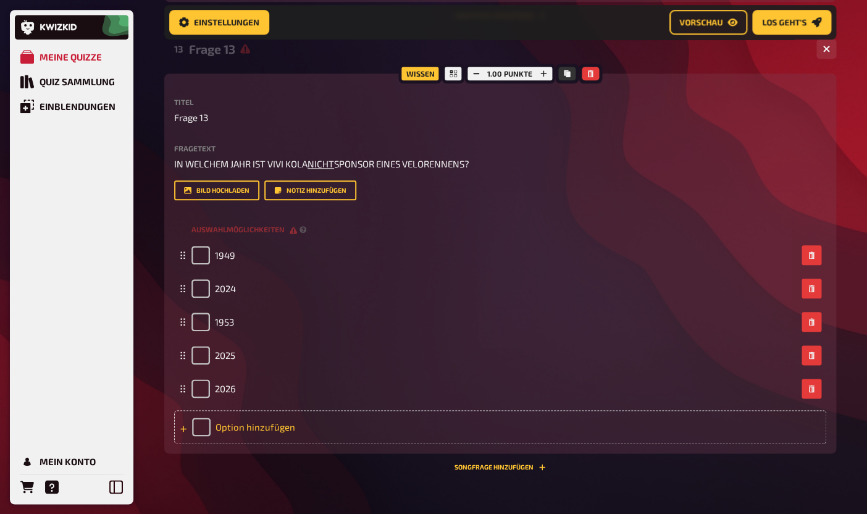
click at [244, 431] on div "Option hinzufügen" at bounding box center [500, 426] width 652 height 33
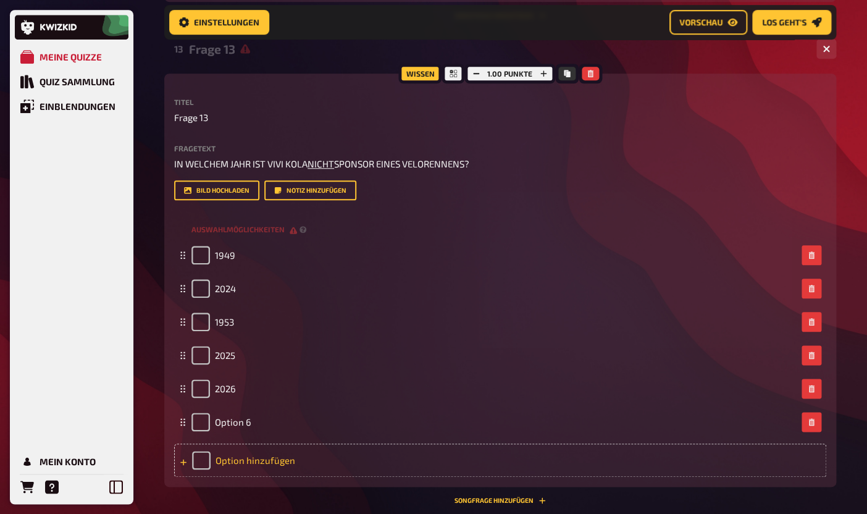
click at [235, 462] on div "Option hinzufügen" at bounding box center [500, 459] width 652 height 33
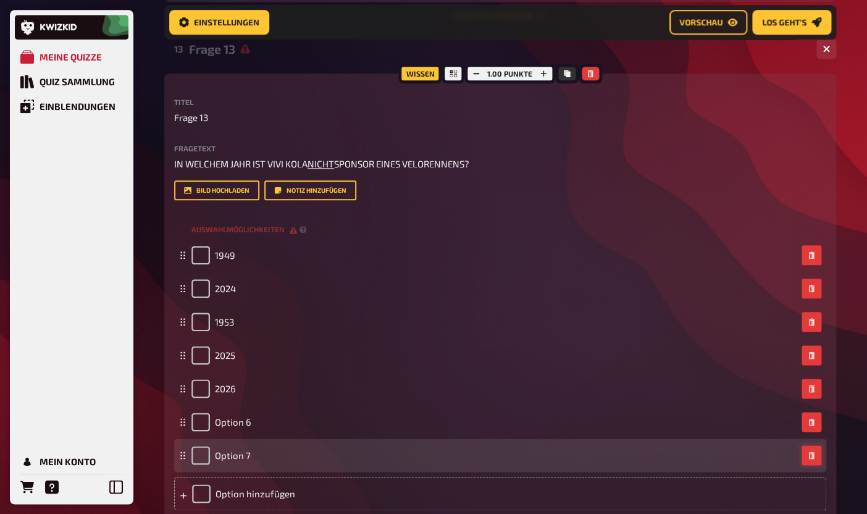
click at [815, 454] on icon "button" at bounding box center [810, 454] width 7 height 7
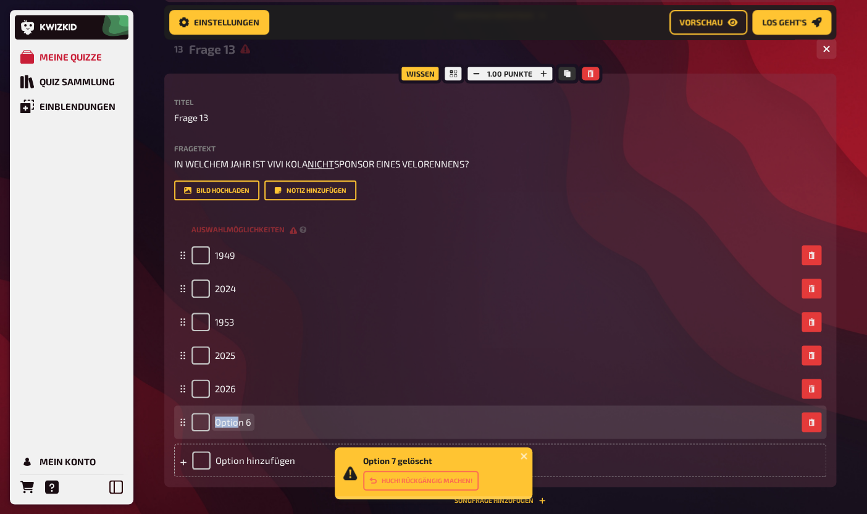
click at [238, 423] on span "Option 6" at bounding box center [233, 421] width 36 height 11
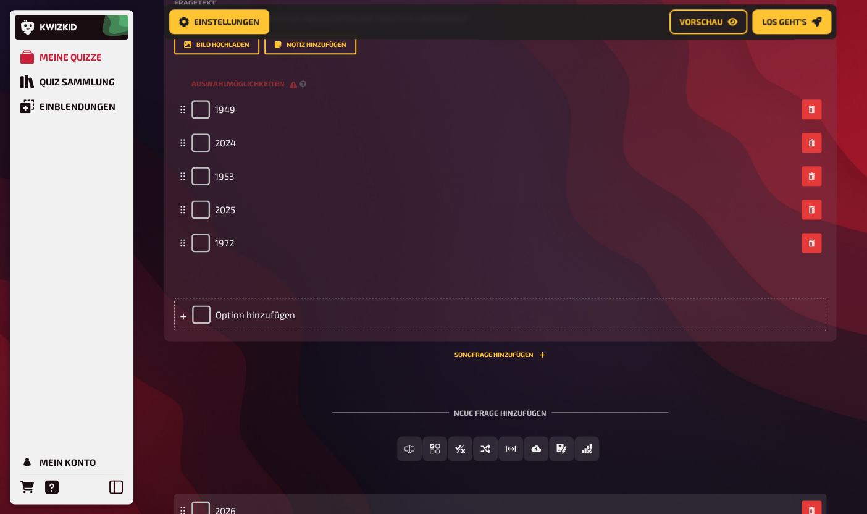
scroll to position [5687, 0]
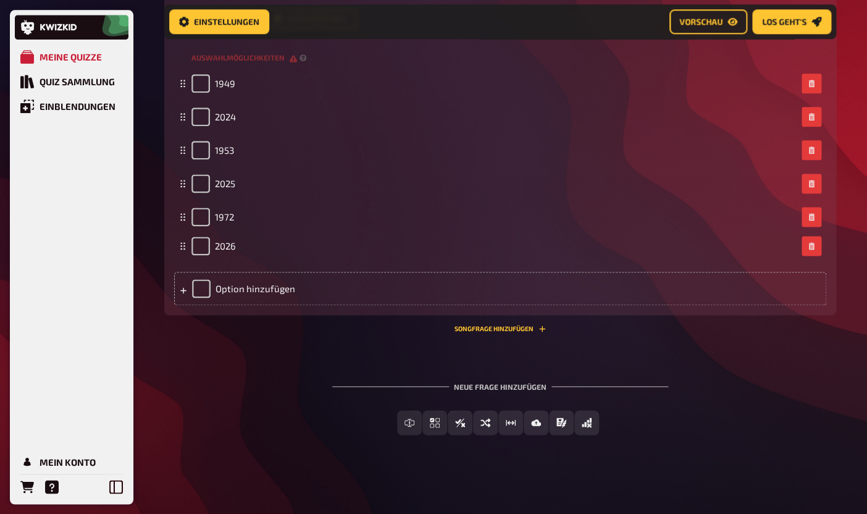
drag, startPoint x: 181, startPoint y: 449, endPoint x: 170, endPoint y: 246, distance: 202.8
click at [170, 246] on div "Wissen 1.00 Punkte Titel Frage 13 Fragetext IN WELCHEM JAHR IST VIVI KOLA NICHT…" at bounding box center [500, 108] width 672 height 413
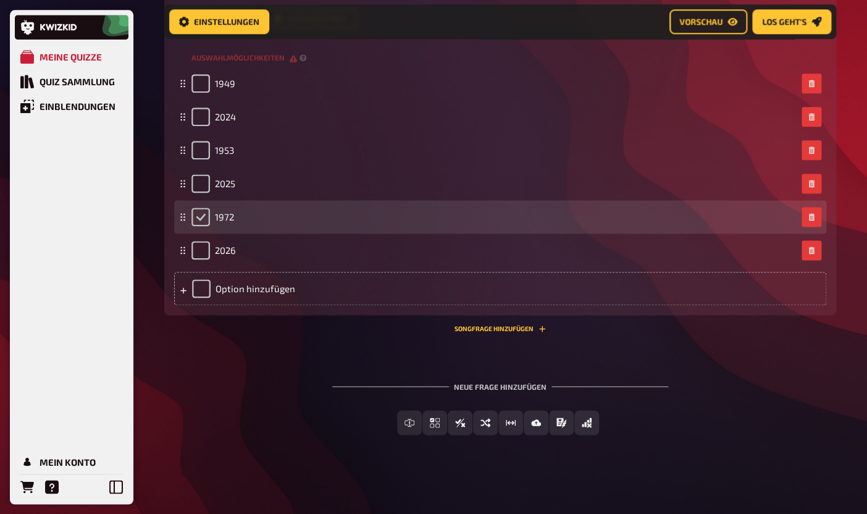
click at [206, 214] on input "checkbox" at bounding box center [200, 216] width 19 height 19
checkbox input "true"
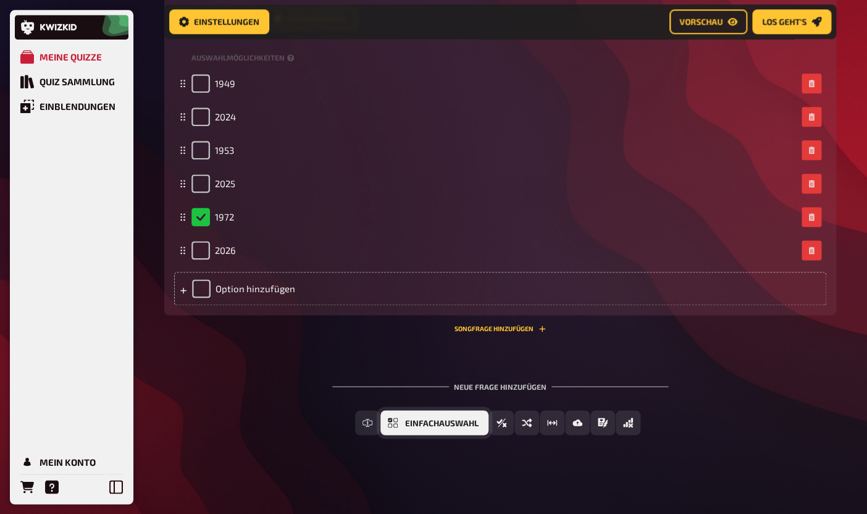
click at [440, 423] on span "Einfachauswahl" at bounding box center [441, 423] width 73 height 9
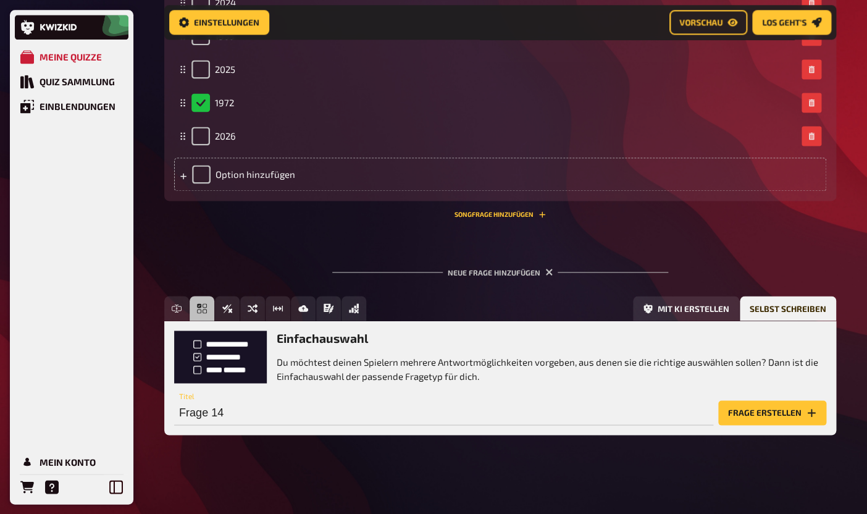
scroll to position [5800, 0]
click at [735, 422] on button "Frage erstellen" at bounding box center [772, 412] width 108 height 25
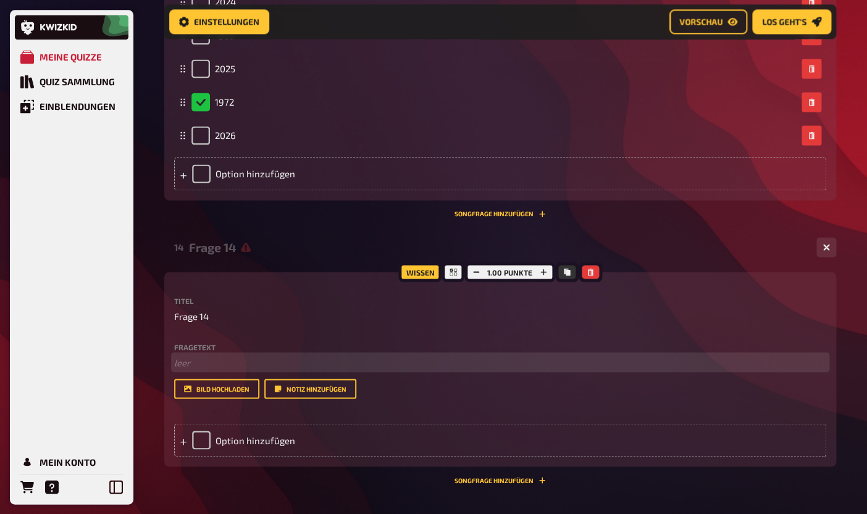
click at [216, 368] on p "﻿ leer" at bounding box center [500, 362] width 652 height 14
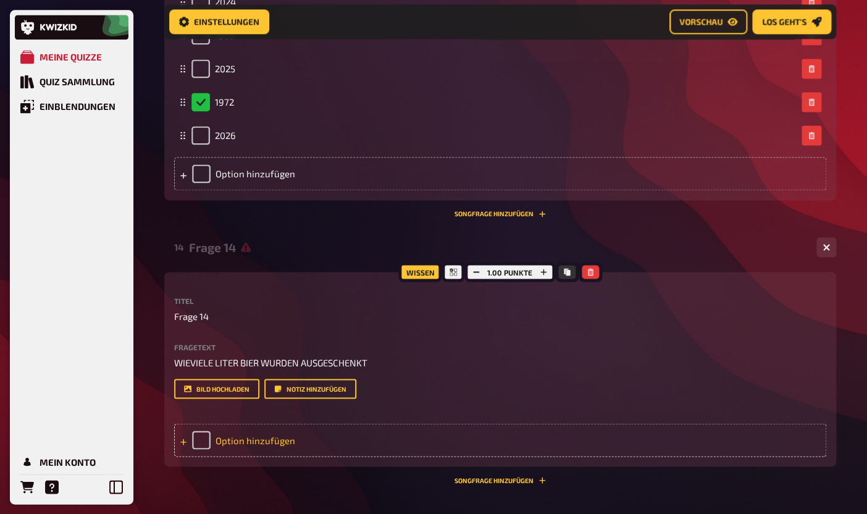
click at [231, 446] on div "Option hinzufügen" at bounding box center [500, 439] width 652 height 33
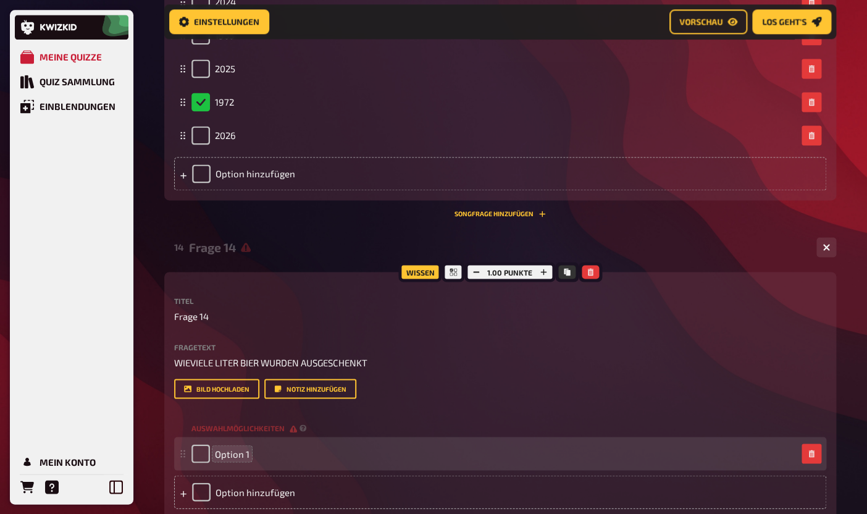
click at [223, 451] on span "Option 1" at bounding box center [232, 453] width 35 height 11
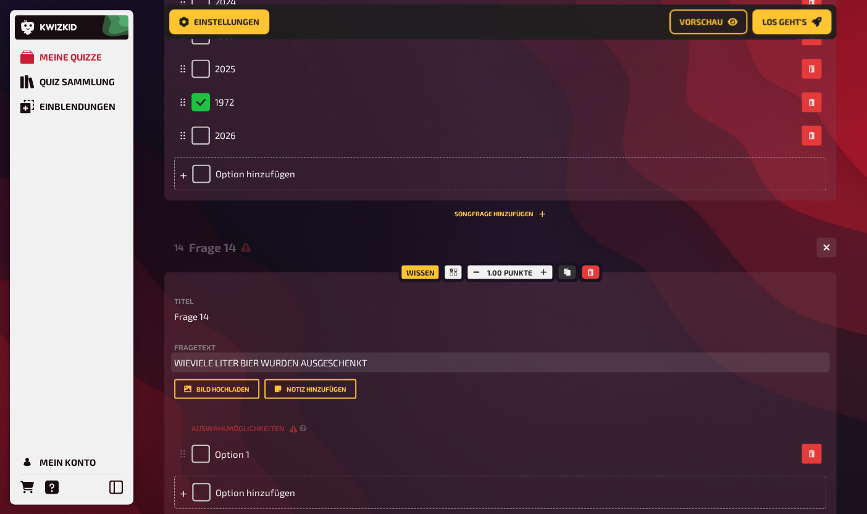
click at [244, 366] on span "WIEVIELE LITER BIER WURDEN AUSGESCHENKT" at bounding box center [270, 361] width 193 height 11
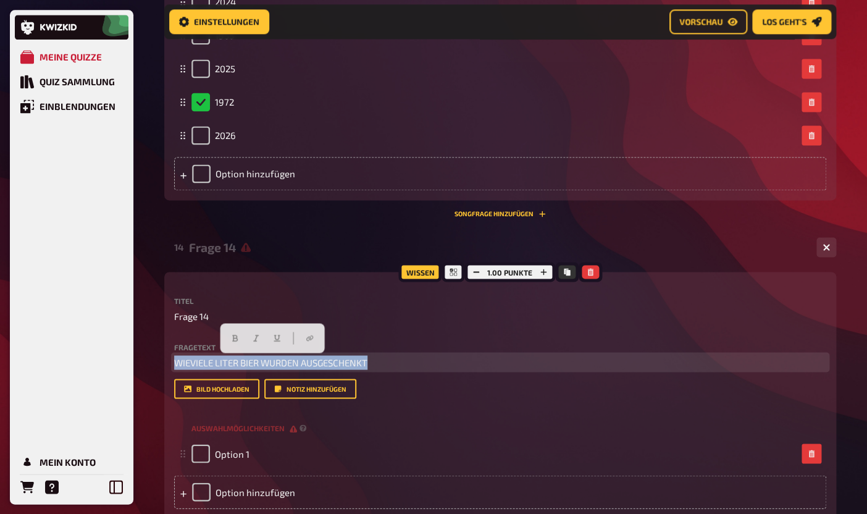
click at [244, 366] on span "WIEVIELE LITER BIER WURDEN AUSGESCHENKT" at bounding box center [270, 361] width 193 height 11
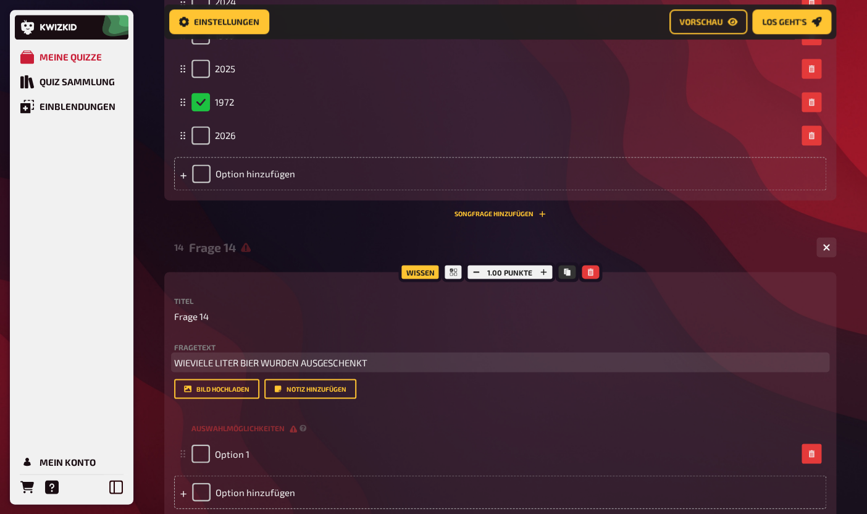
click at [393, 364] on p "WIEVIELE LITER BIER WURDEN AUSGESCHENKT" at bounding box center [500, 362] width 652 height 14
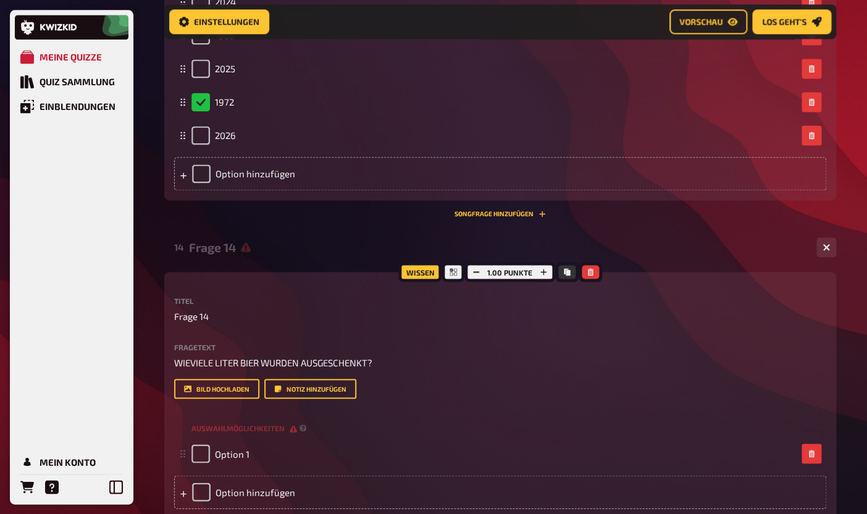
click at [341, 373] on div "Fragetext WIEVIELE LITER BIER WURDEN AUSGESCHENKT? Hier hinziehen für Dateiuplo…" at bounding box center [500, 371] width 652 height 56
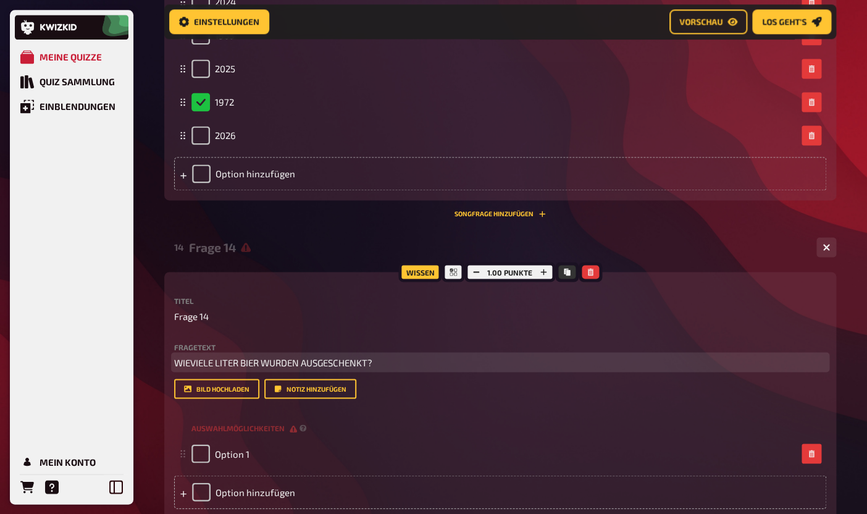
click at [339, 365] on span "WIEVIELE LITER BIER WURDEN AUSGESCHENKT?" at bounding box center [273, 361] width 198 height 11
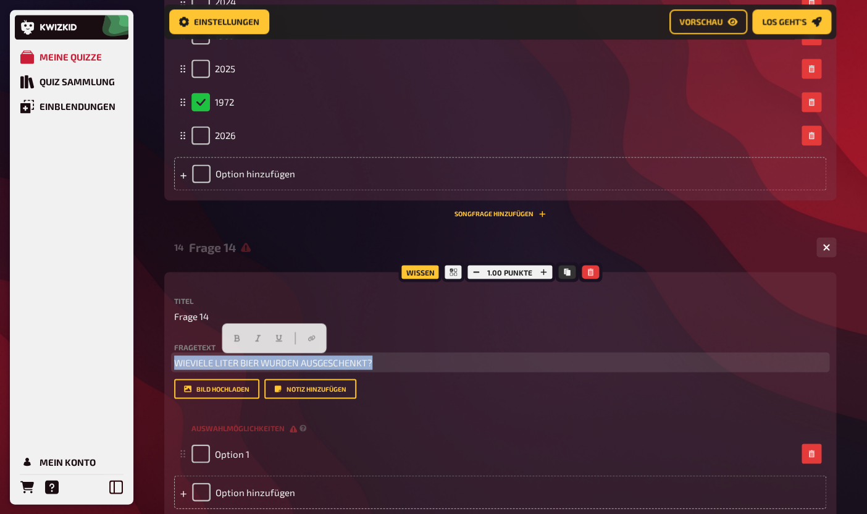
copy span "WIEVIELE LITER BIER WURDEN AUSGESCHENKT?"
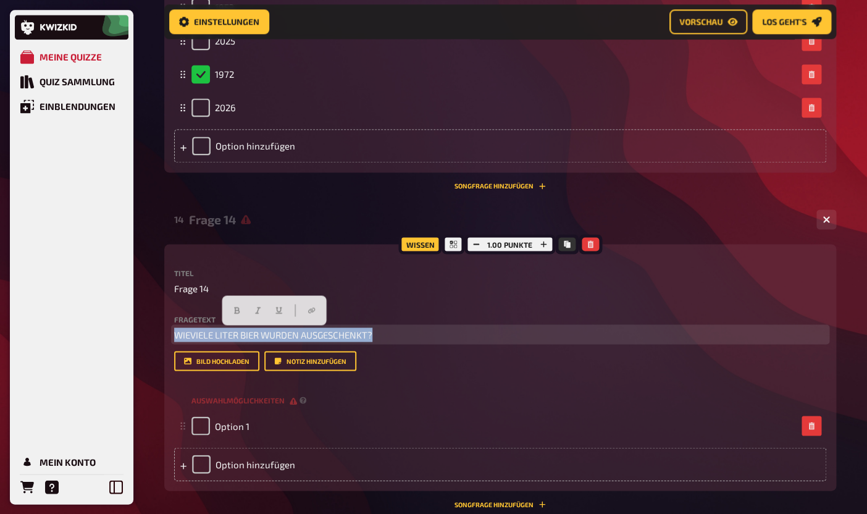
scroll to position [5854, 0]
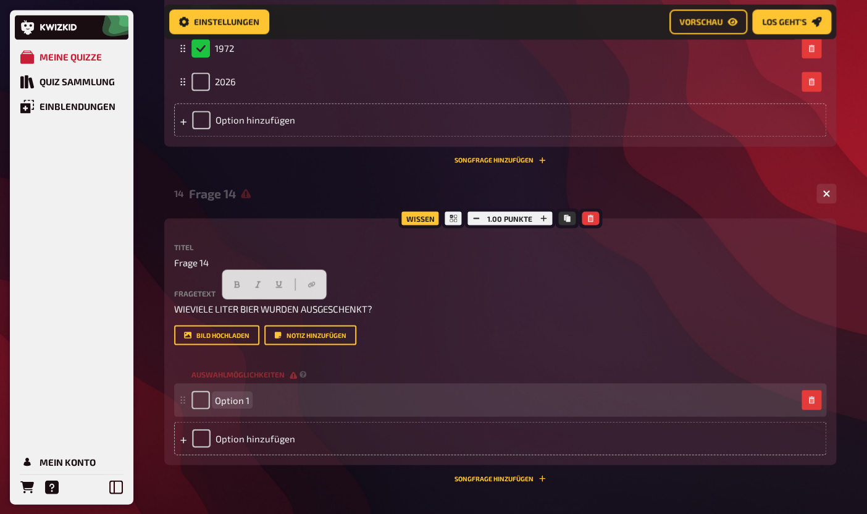
click at [238, 399] on span "Option 1" at bounding box center [232, 399] width 35 height 11
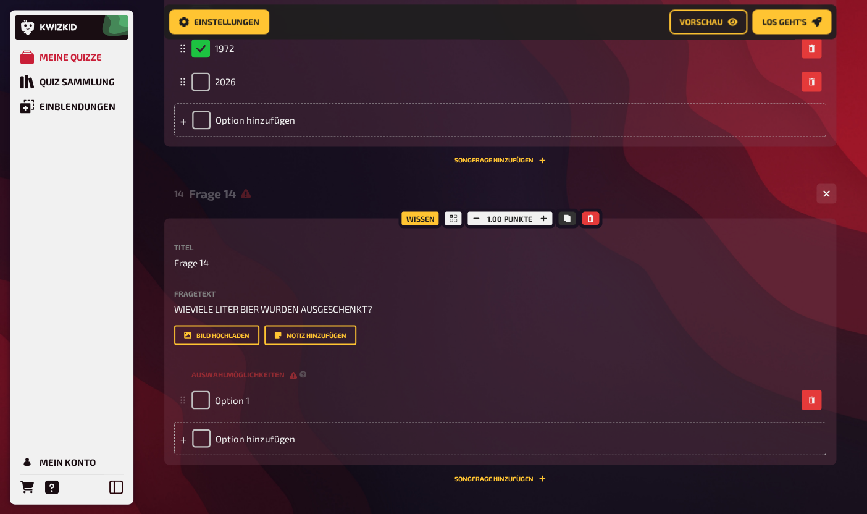
click at [306, 248] on label "Titel" at bounding box center [500, 246] width 652 height 7
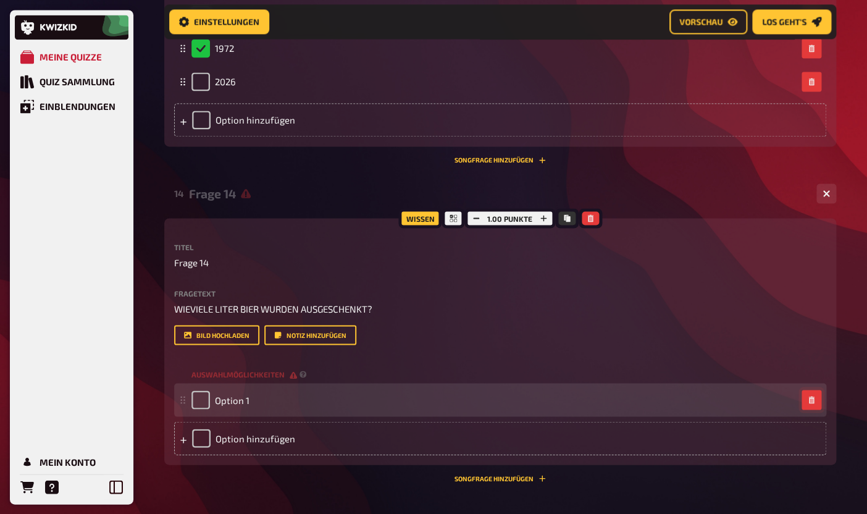
click at [803, 404] on button "button" at bounding box center [811, 399] width 20 height 20
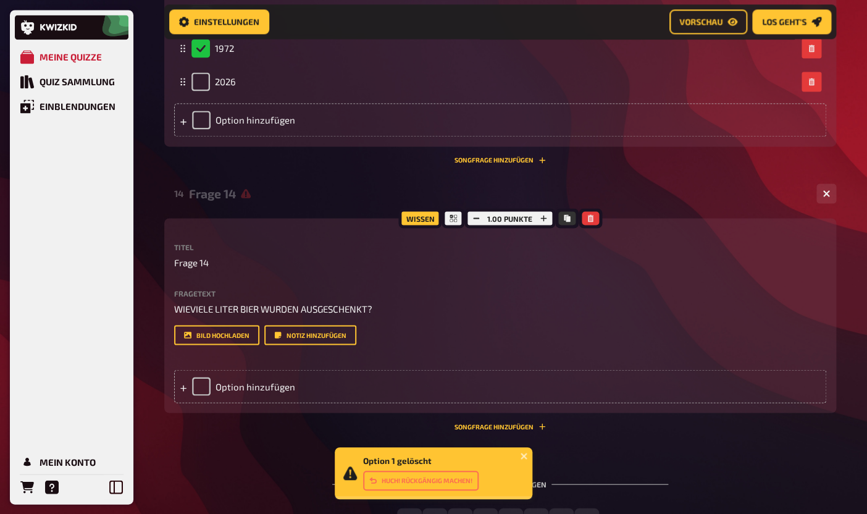
click at [296, 221] on div "Wissen 1.00 Punkte Titel Frage 14 Fragetext WIEVIELE LITER BIER WURDEN AUSGESCH…" at bounding box center [500, 315] width 672 height 194
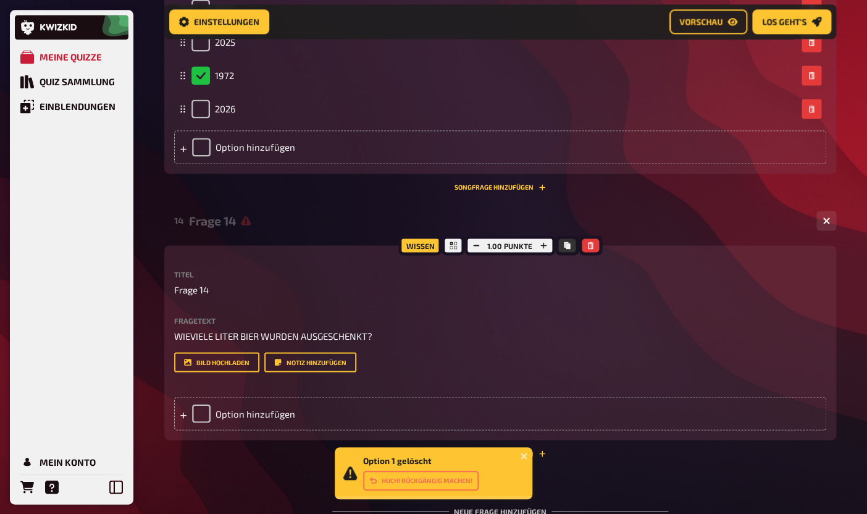
scroll to position [5826, 0]
click at [312, 257] on div "Wissen 1.00 Punkte Titel Frage 14 Fragetext WIEVIELE LITER BIER WURDEN AUSGESCH…" at bounding box center [500, 343] width 672 height 194
click at [416, 247] on div "Wissen" at bounding box center [419, 246] width 43 height 20
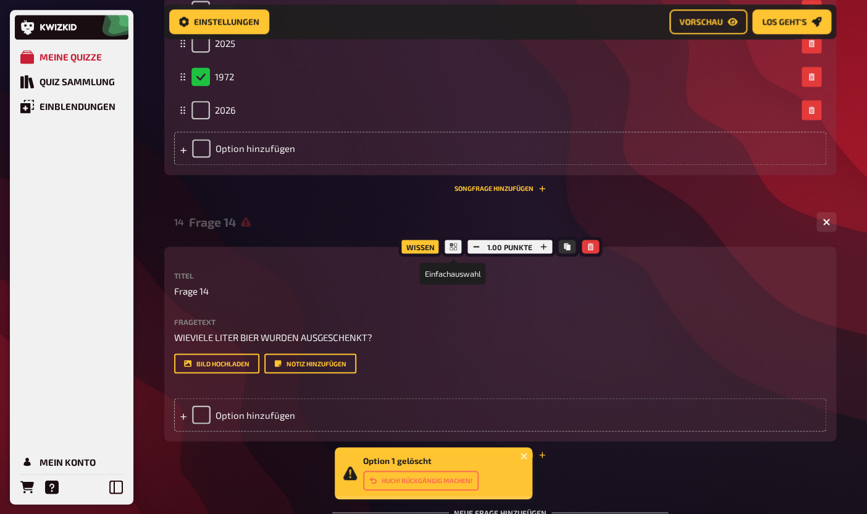
click at [451, 249] on icon at bounding box center [452, 246] width 7 height 7
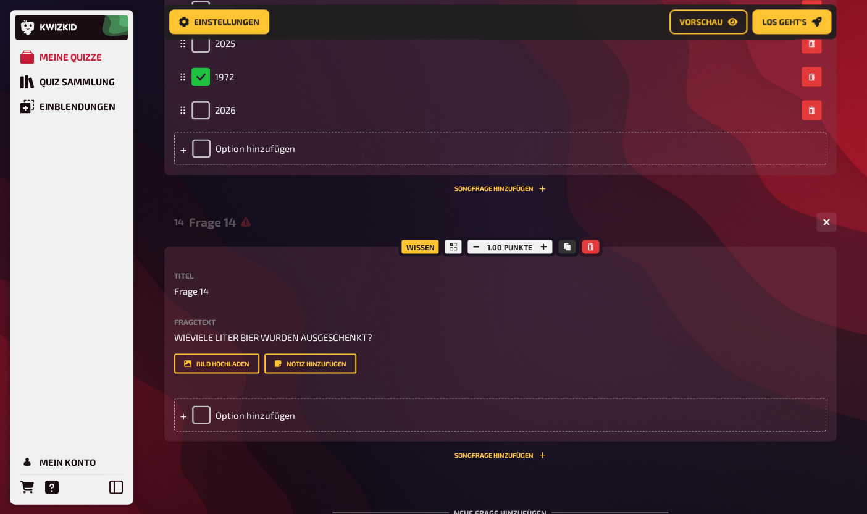
click at [589, 246] on icon "button" at bounding box center [589, 246] width 7 height 7
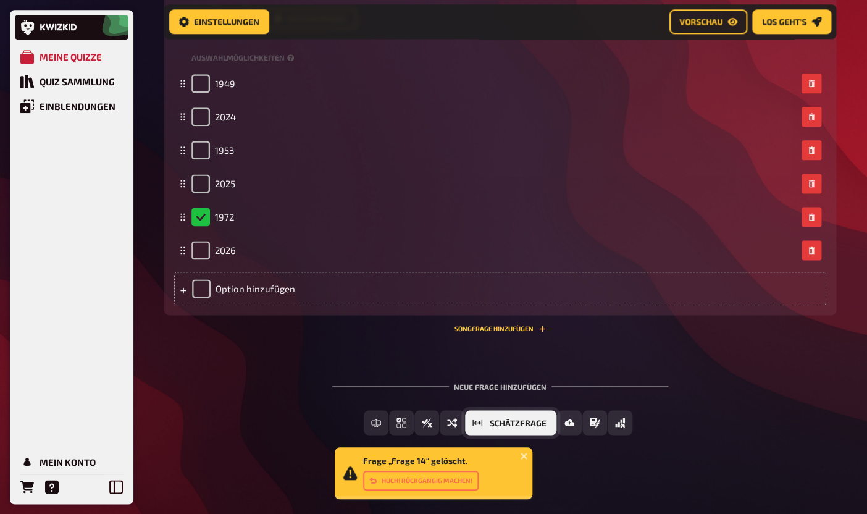
click at [517, 426] on button "Schätzfrage" at bounding box center [510, 422] width 91 height 25
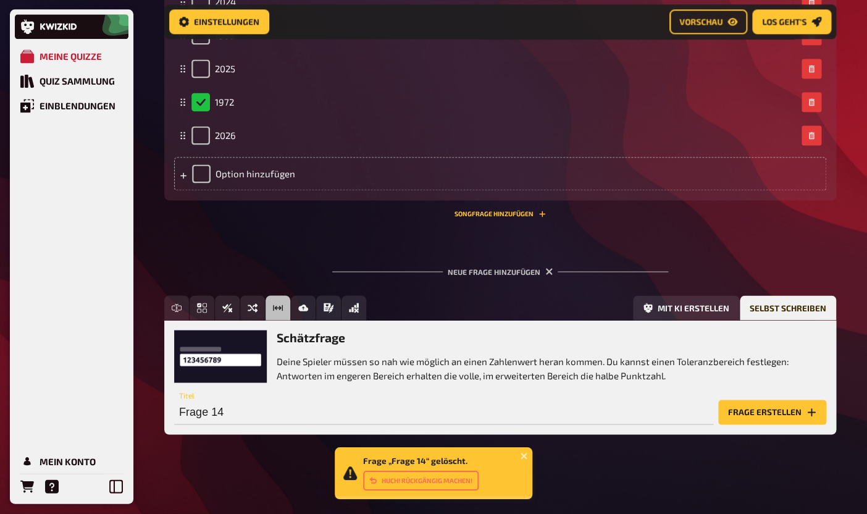
scroll to position [5800, 0]
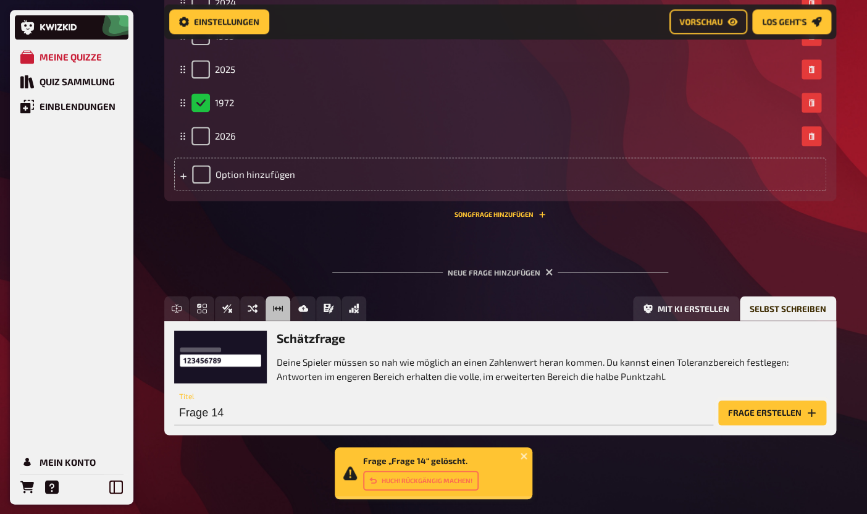
click at [781, 409] on button "Frage erstellen" at bounding box center [772, 412] width 108 height 25
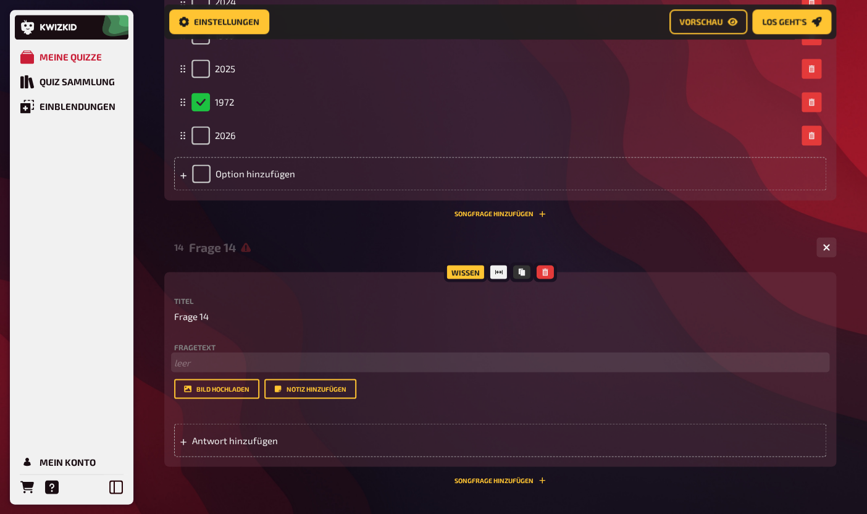
click at [248, 367] on p "﻿ leer" at bounding box center [500, 362] width 652 height 14
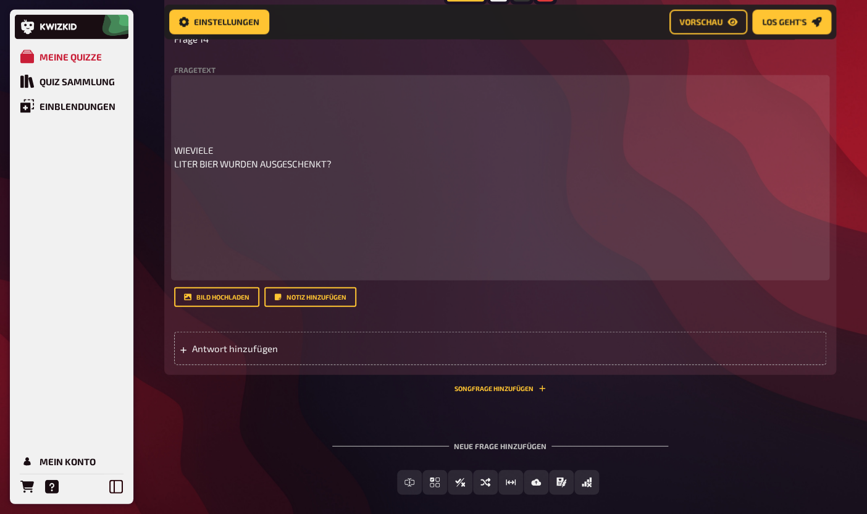
scroll to position [6063, 0]
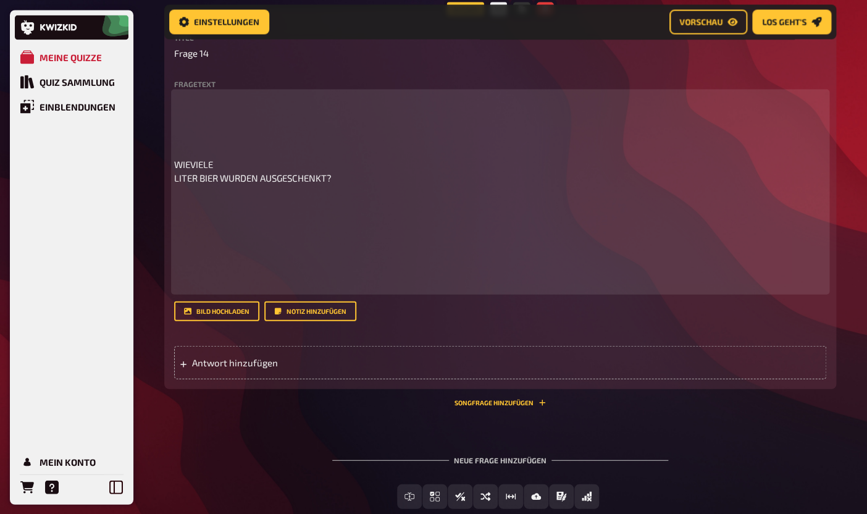
click at [250, 280] on p at bounding box center [500, 243] width 652 height 98
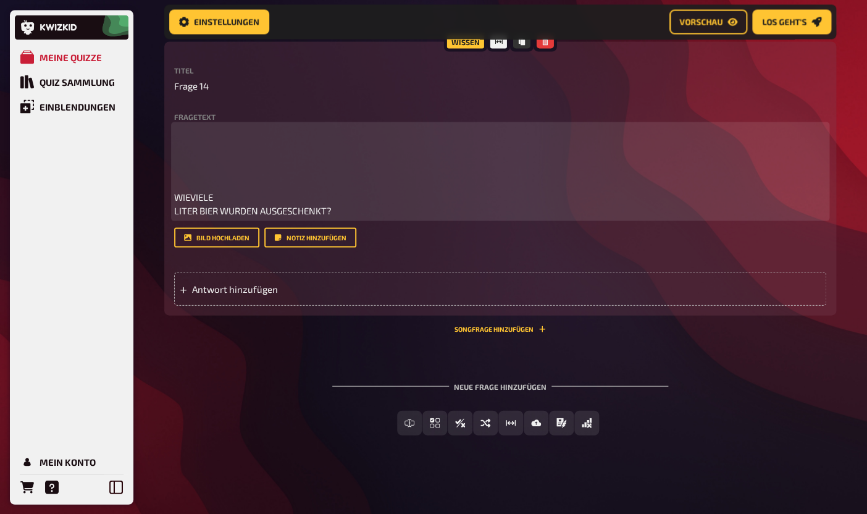
scroll to position [6031, 0]
click at [176, 212] on span "WIEVIELE LITER BIER WURDEN AUSGESCHENKT?" at bounding box center [252, 203] width 157 height 25
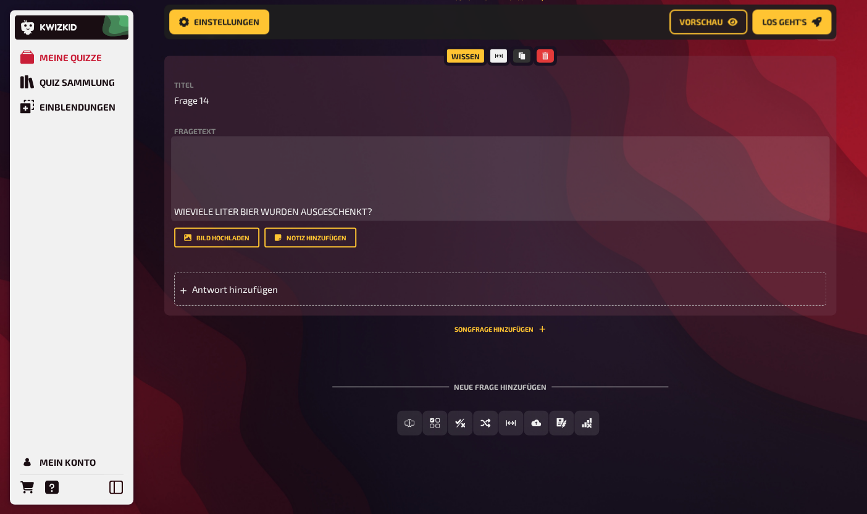
click at [177, 206] on span "WIEVIELE LITER BIER WURDEN AUSGESCHENKT?" at bounding box center [273, 210] width 198 height 11
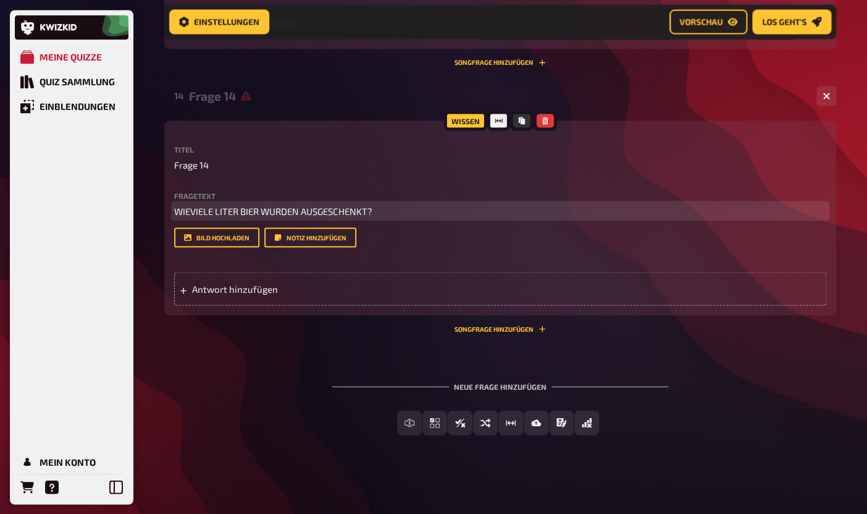
scroll to position [5953, 0]
click at [304, 290] on span "Antwort hinzufügen" at bounding box center [288, 288] width 192 height 11
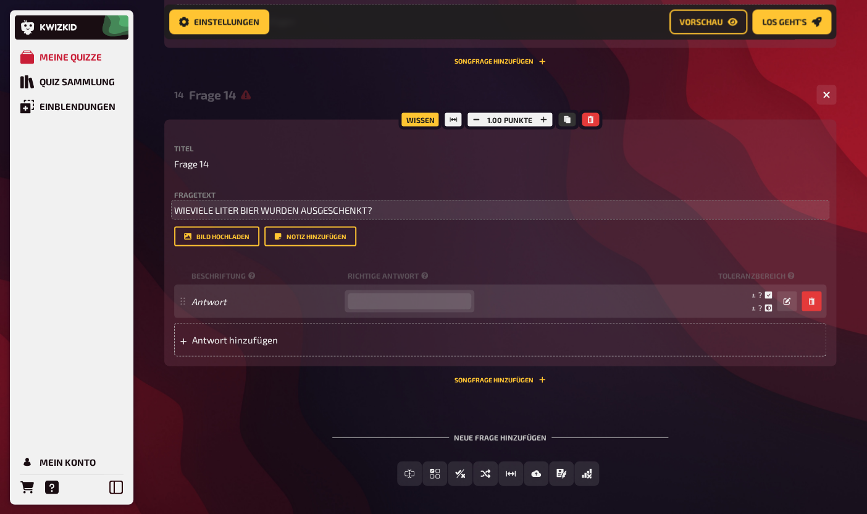
click at [402, 307] on input "number" at bounding box center [409, 301] width 123 height 16
type input "2000"
click at [786, 301] on icon "button" at bounding box center [786, 300] width 7 height 7
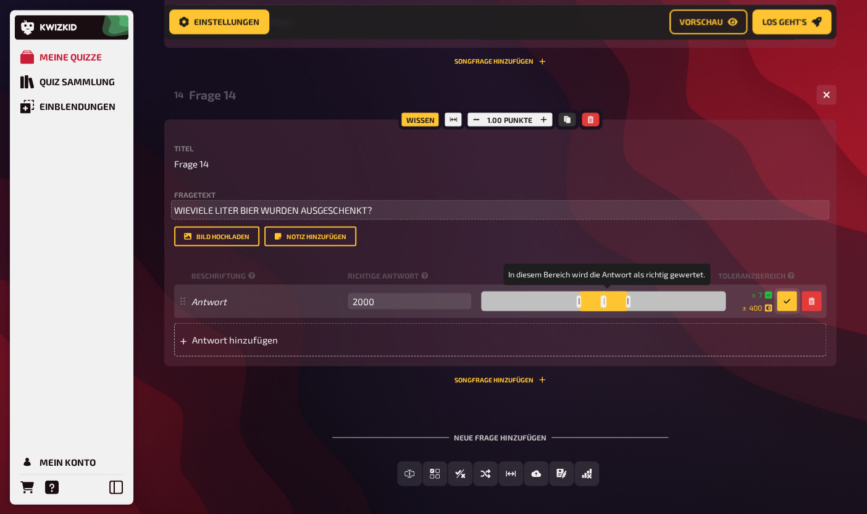
drag, startPoint x: 613, startPoint y: 302, endPoint x: 607, endPoint y: 301, distance: 6.2
click at [606, 301] on div at bounding box center [603, 301] width 4 height 12
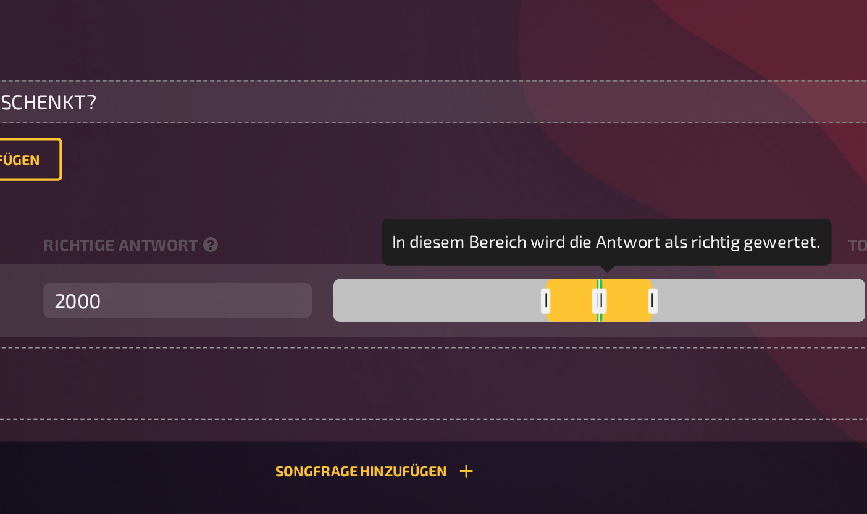
click at [606, 301] on div at bounding box center [604, 301] width 4 height 12
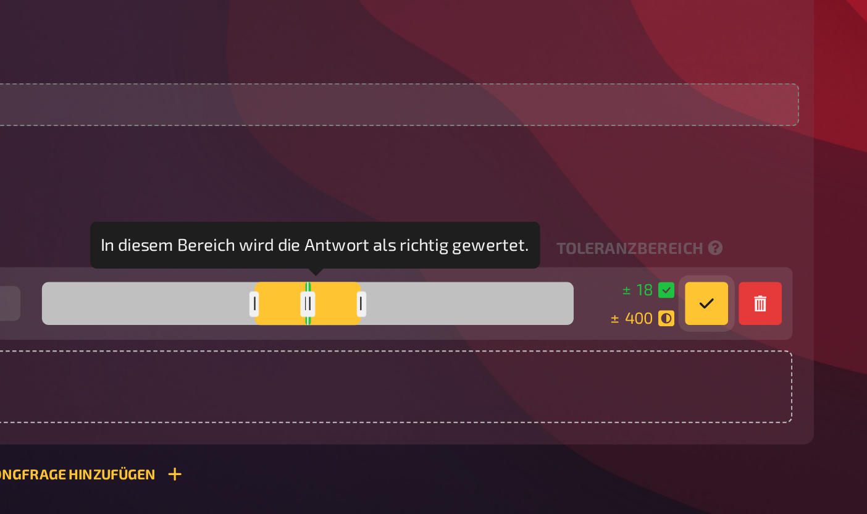
click at [606, 301] on div at bounding box center [604, 301] width 4 height 12
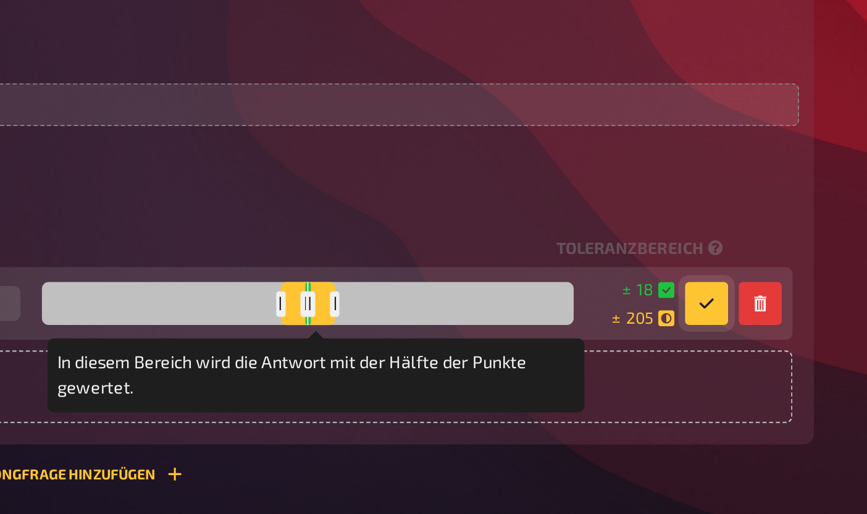
drag, startPoint x: 630, startPoint y: 301, endPoint x: 618, endPoint y: 299, distance: 11.8
click at [618, 299] on div at bounding box center [616, 301] width 4 height 12
click at [616, 299] on div at bounding box center [614, 301] width 4 height 12
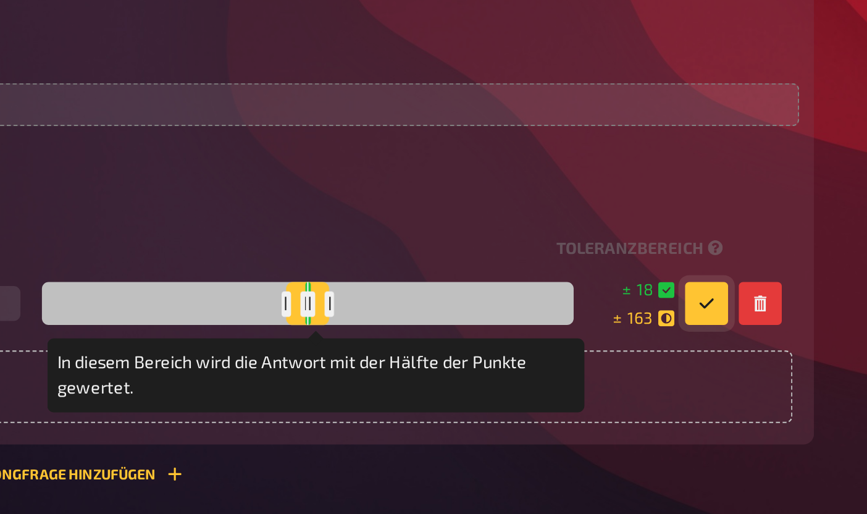
click at [654, 240] on div "Bild hochladen Notiz hinzufügen" at bounding box center [500, 236] width 652 height 20
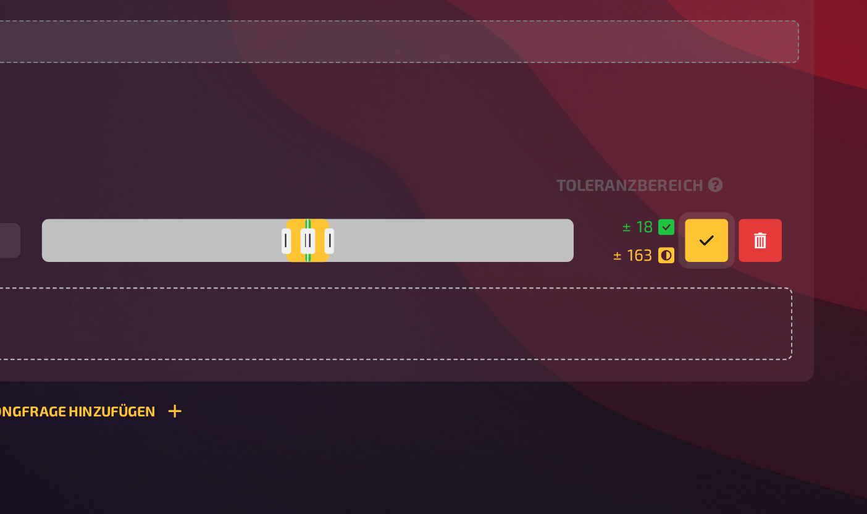
click at [793, 301] on button "button" at bounding box center [787, 301] width 20 height 20
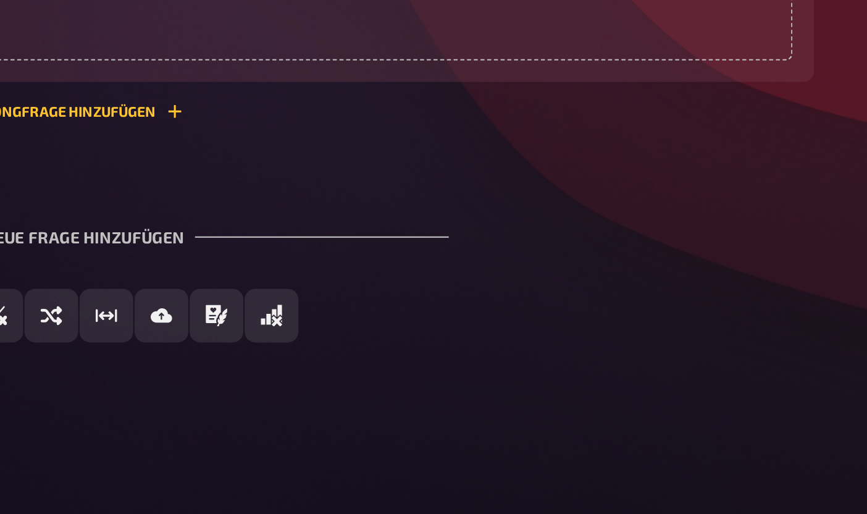
scroll to position [6004, 0]
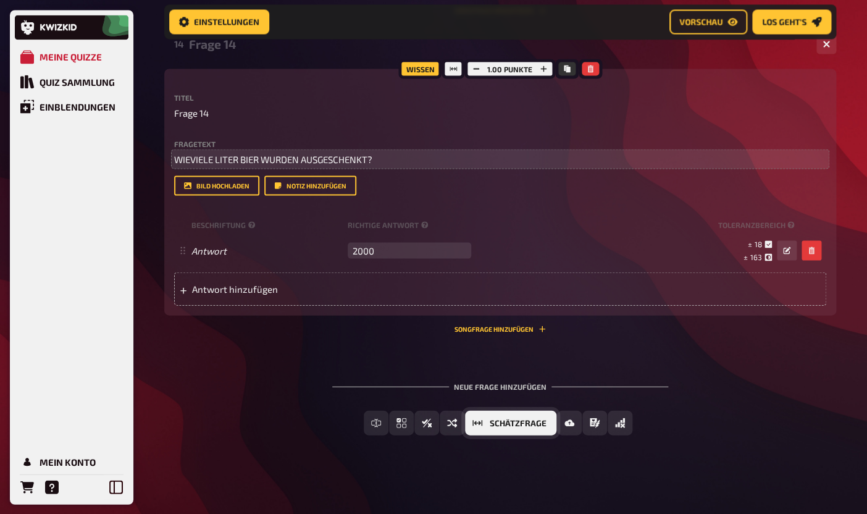
click at [498, 425] on span "Schätzfrage" at bounding box center [517, 423] width 57 height 9
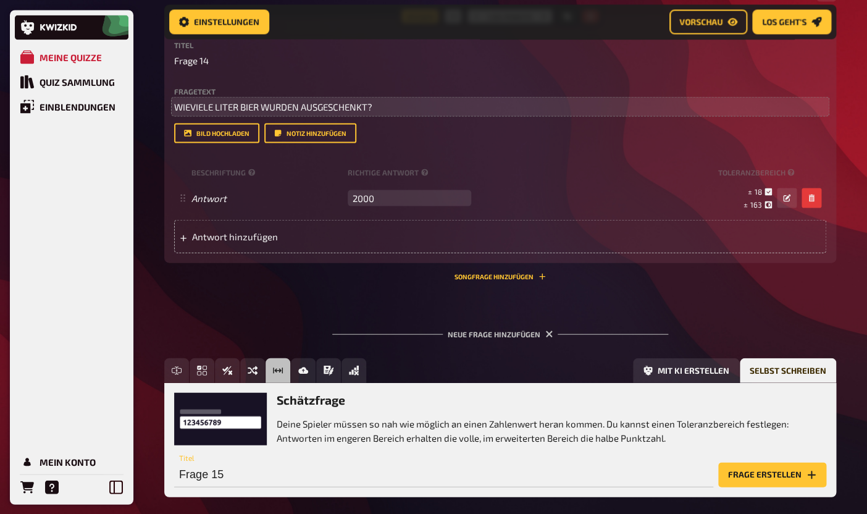
scroll to position [6067, 0]
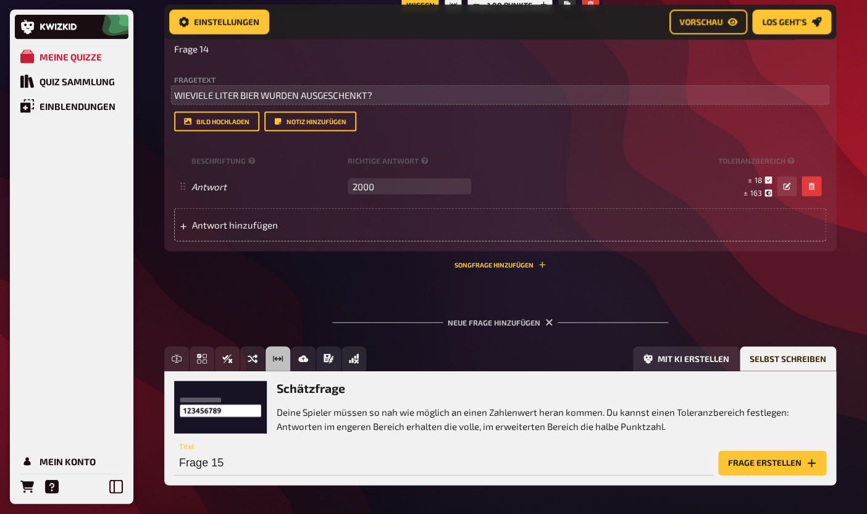
click at [752, 469] on button "Frage erstellen" at bounding box center [772, 463] width 108 height 25
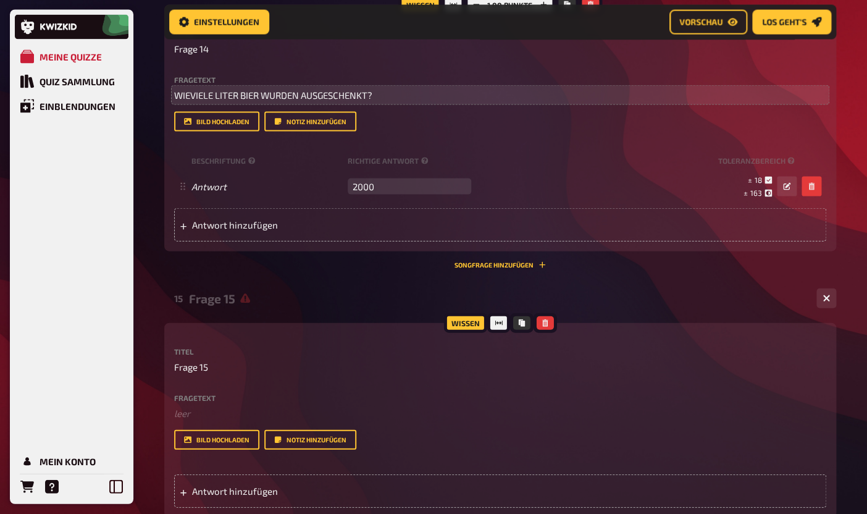
click at [196, 403] on div "Fragetext ﻿ leer Hier hinziehen für Dateiupload" at bounding box center [500, 407] width 652 height 27
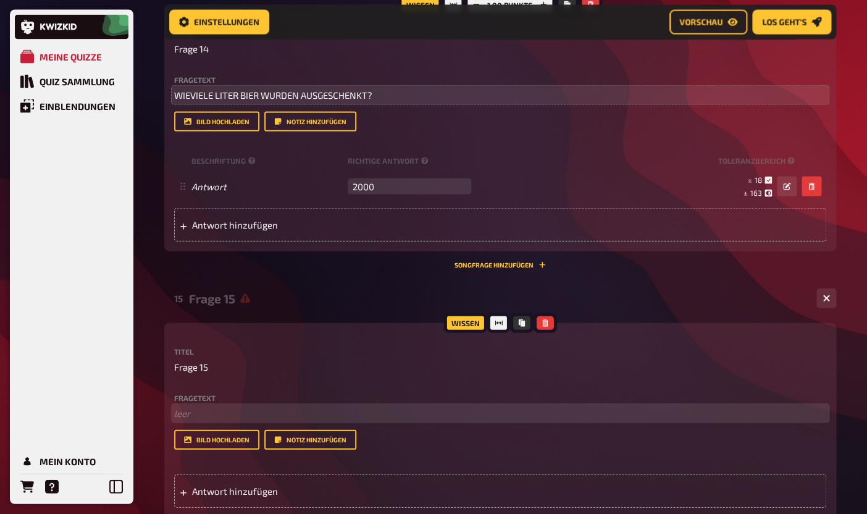
click at [197, 415] on p "﻿ leer" at bounding box center [500, 413] width 652 height 14
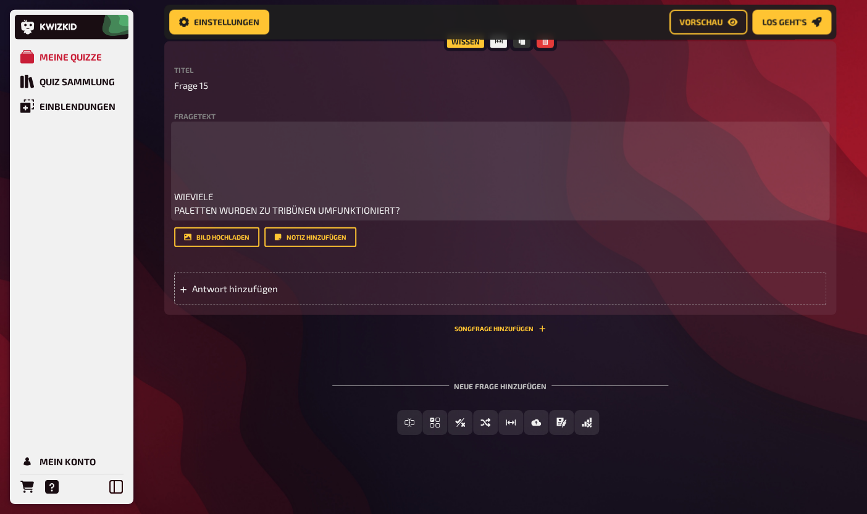
scroll to position [6349, 0]
click at [175, 214] on span "WIEVIELE PALETTEN WURDEN ZU TRIBÜNEN UMFUNKTIONIERT?" at bounding box center [287, 203] width 226 height 25
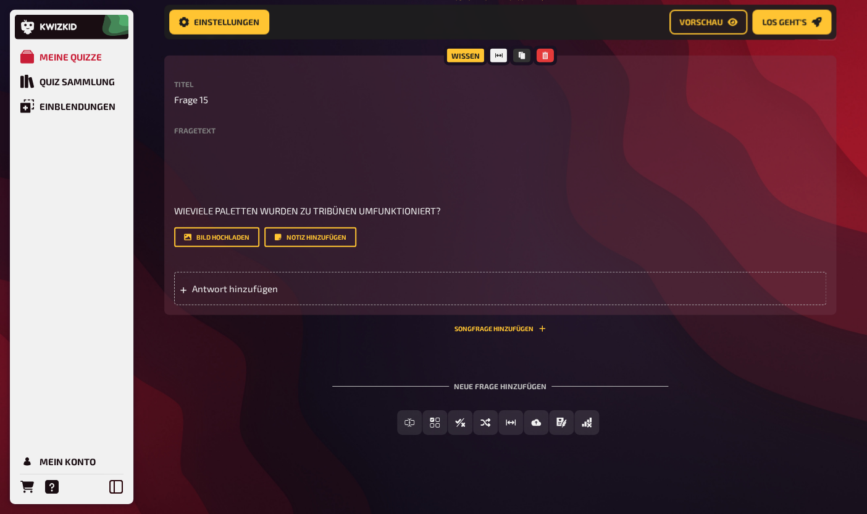
click at [174, 205] on div "Wissen Titel Frage 15 Fragetext WIEVIELE PALETTEN WURDEN ZU TRIBÜNEN UMFUNKTION…" at bounding box center [500, 185] width 672 height 259
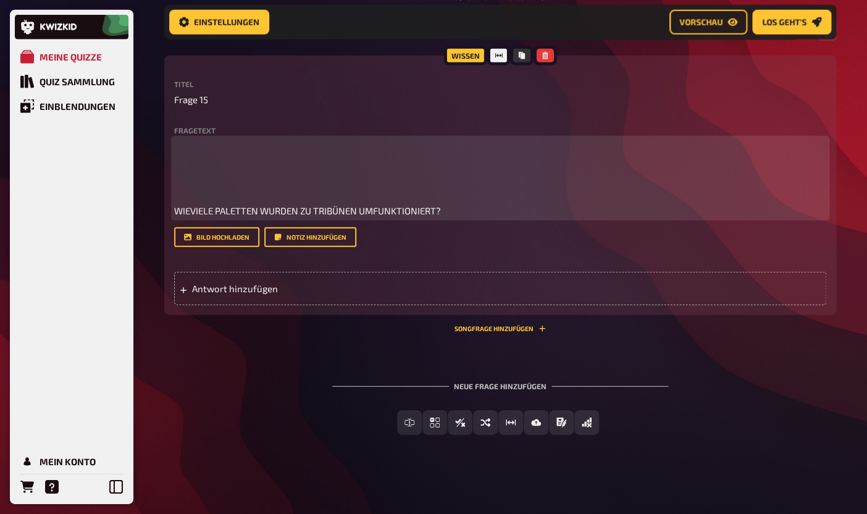
click at [175, 210] on span "WIEVIELE PALETTEN WURDEN ZU TRIBÜNEN UMFUNKTIONIERT?" at bounding box center [307, 210] width 267 height 11
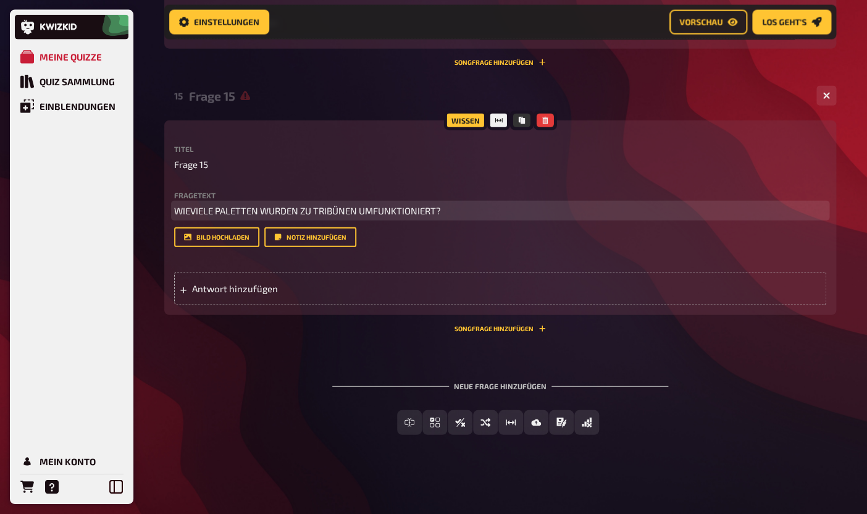
scroll to position [6271, 0]
click at [219, 293] on span "Antwort hinzufügen" at bounding box center [288, 288] width 192 height 11
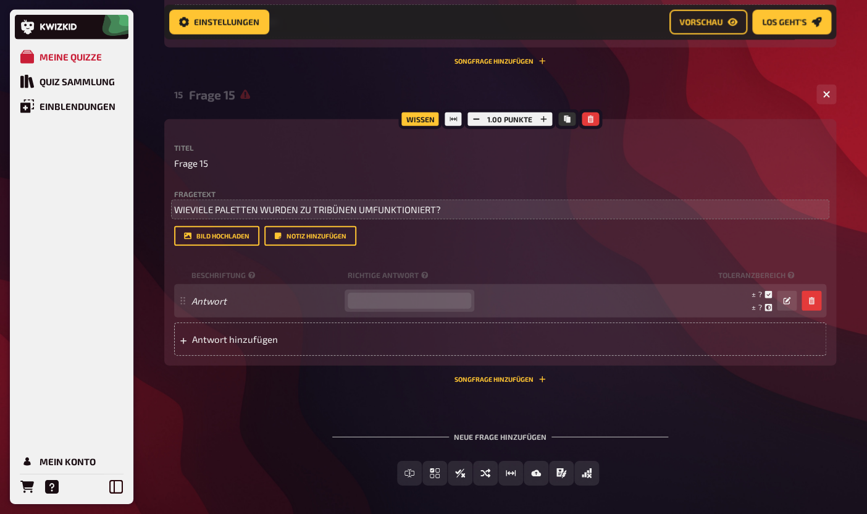
click at [411, 299] on input "number" at bounding box center [409, 301] width 123 height 16
type input "540"
click at [782, 306] on button "button" at bounding box center [787, 301] width 20 height 20
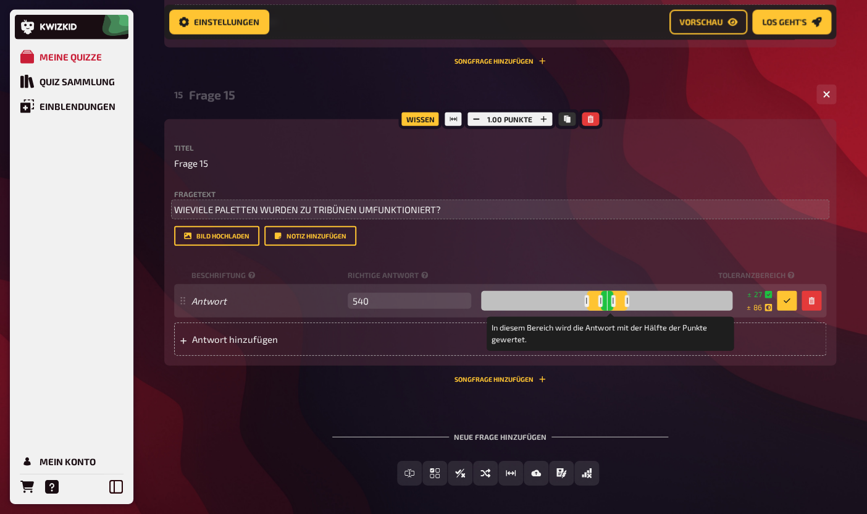
click at [629, 302] on div at bounding box center [627, 301] width 4 height 12
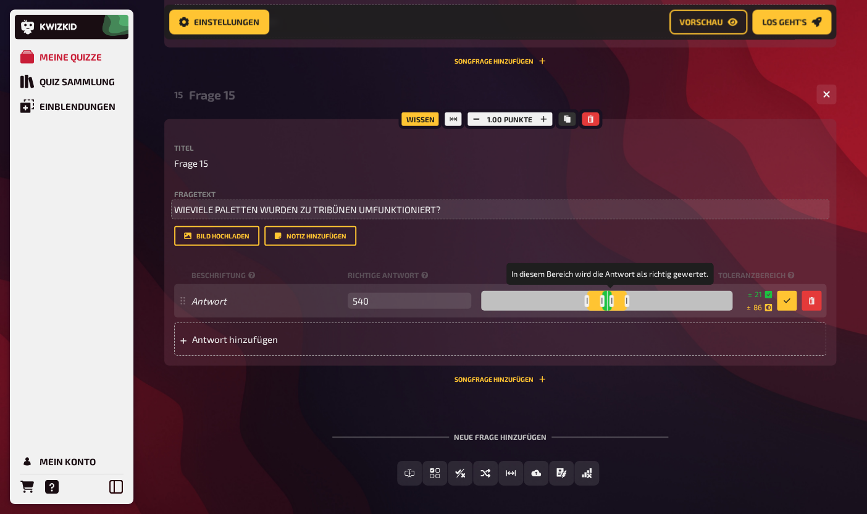
click at [614, 302] on div at bounding box center [611, 301] width 4 height 12
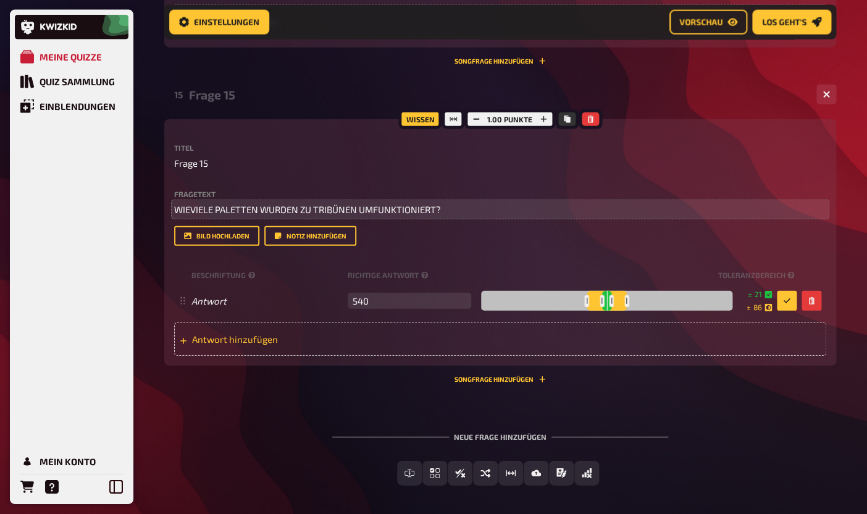
click at [307, 349] on div "Antwort hinzufügen" at bounding box center [500, 338] width 652 height 33
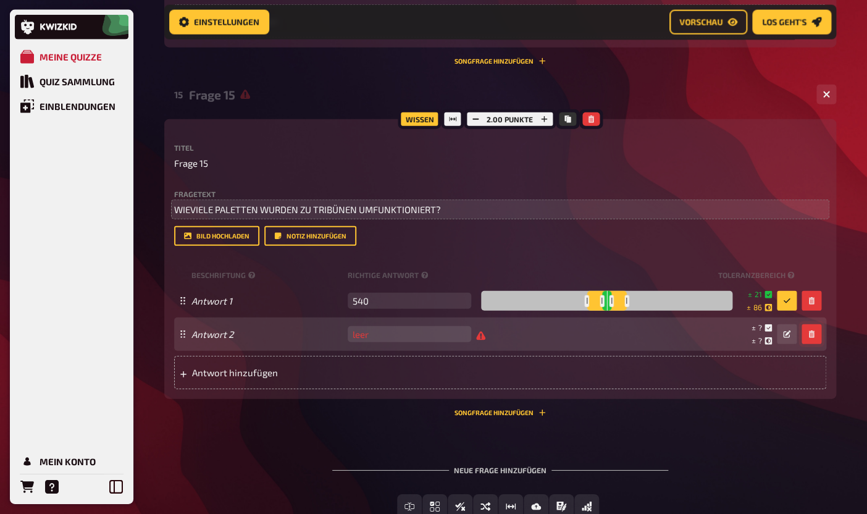
click at [809, 339] on button "button" at bounding box center [811, 334] width 20 height 20
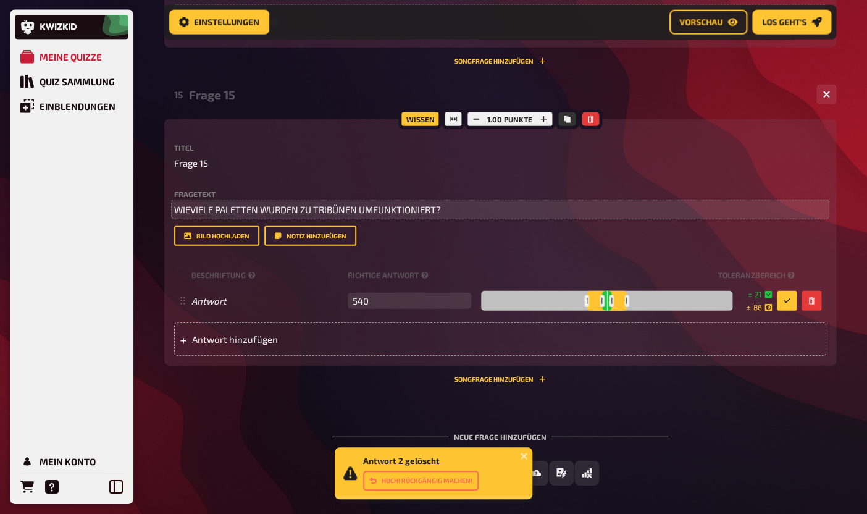
scroll to position [6263, 0]
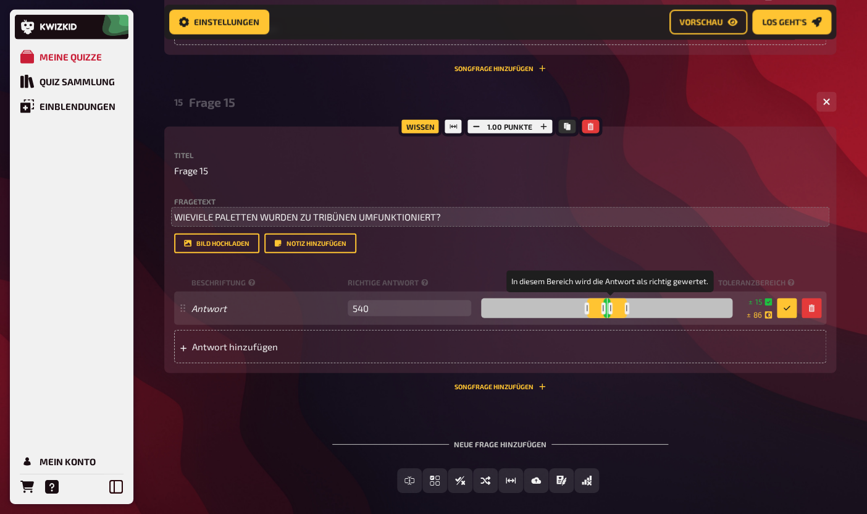
click at [612, 310] on div at bounding box center [610, 308] width 4 height 12
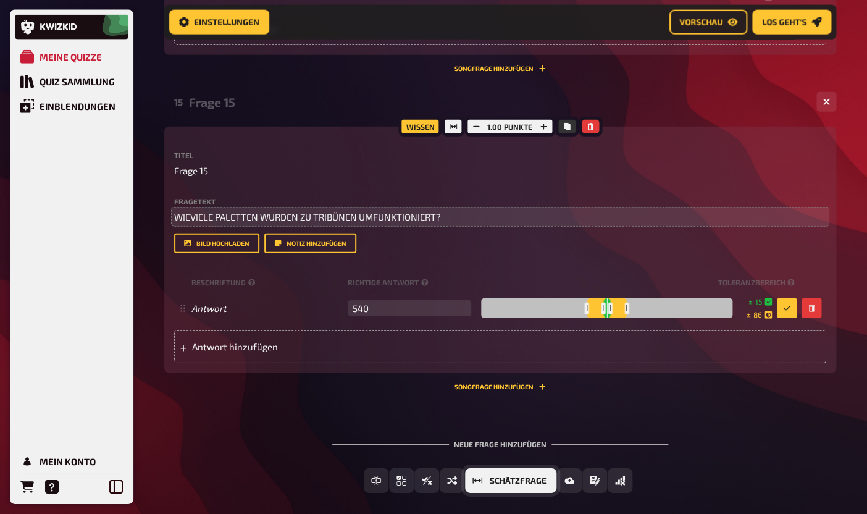
click at [520, 488] on button "Schätzfrage" at bounding box center [510, 480] width 91 height 25
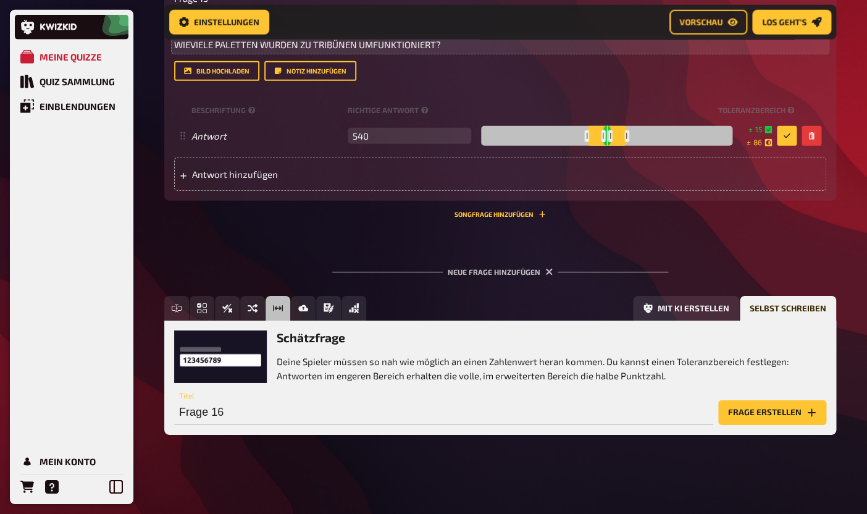
scroll to position [6436, 0]
click at [328, 364] on p "Deine Spieler müssen so nah wie möglich an einen Zahlenwert heran kommen. Du ka…" at bounding box center [551, 368] width 549 height 28
click at [736, 409] on button "Frage erstellen" at bounding box center [772, 412] width 108 height 25
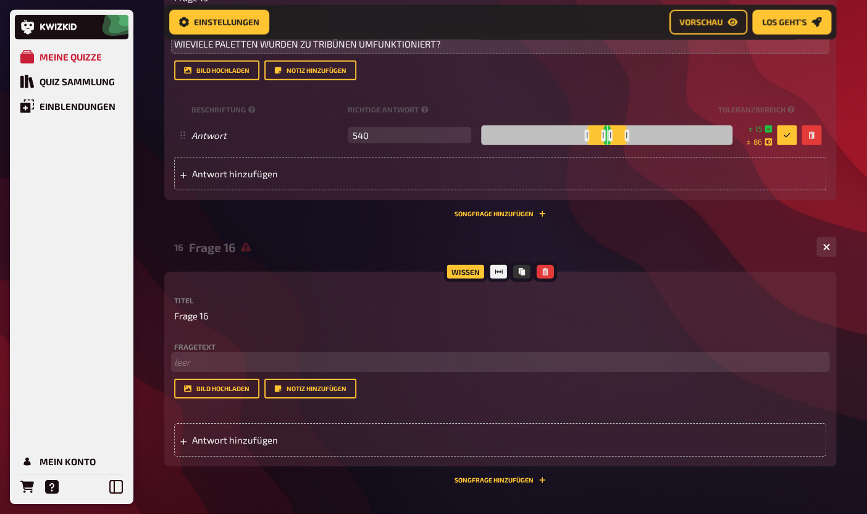
click at [286, 367] on p "﻿ leer" at bounding box center [500, 362] width 652 height 14
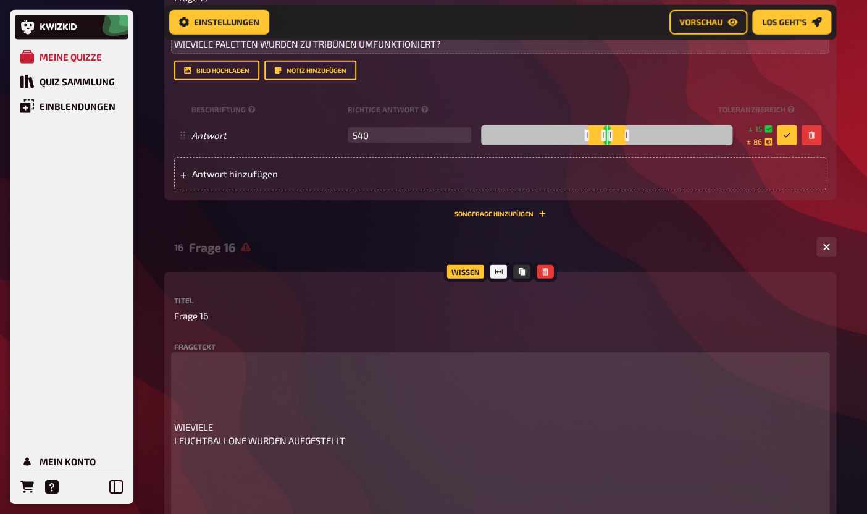
scroll to position [6713, 0]
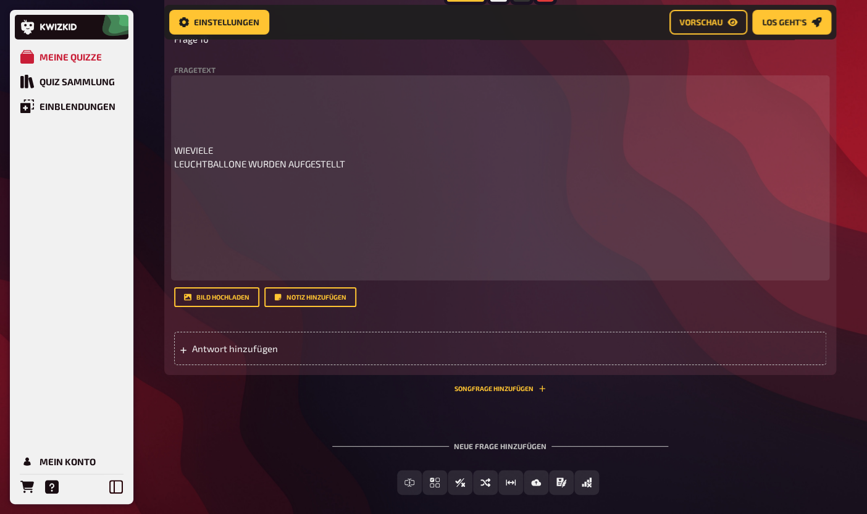
click at [235, 267] on p at bounding box center [500, 229] width 652 height 98
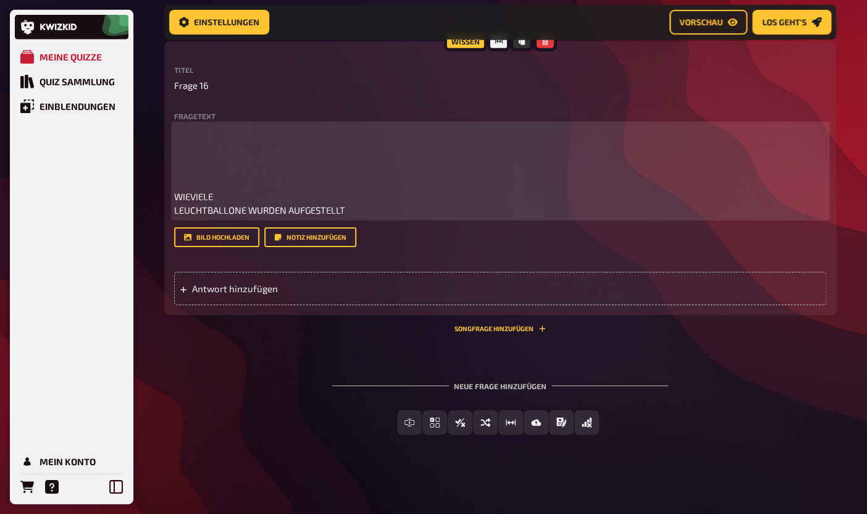
scroll to position [6667, 0]
click at [173, 214] on div "Wissen Titel Frage 16 Fragetext WIEVIELE LEUCHTBALLONE WURDEN AUFGESTELLT Hier …" at bounding box center [500, 177] width 672 height 273
click at [175, 210] on span "WIEVIELE LEUCHTBALLONE WURDEN AUFGESTELLT" at bounding box center [259, 203] width 171 height 25
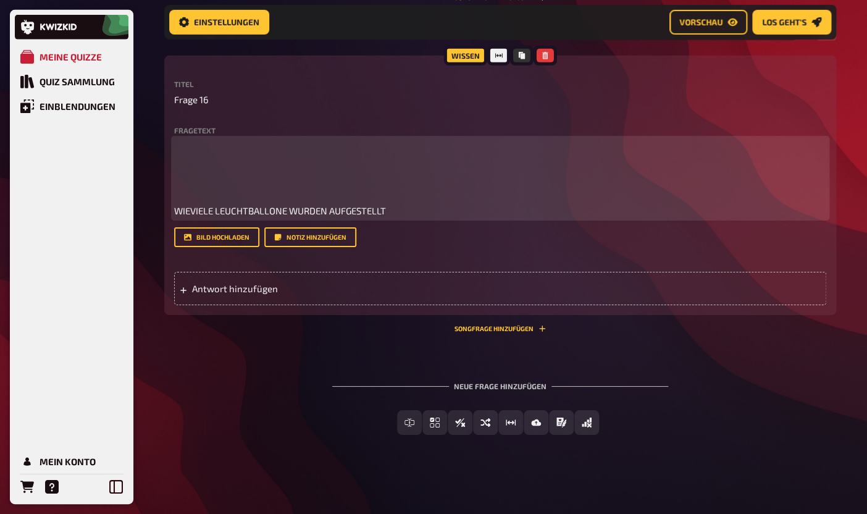
click at [177, 209] on span "WIEVIELE LEUCHTBALLONE WURDEN AUFGESTELLT" at bounding box center [280, 210] width 212 height 11
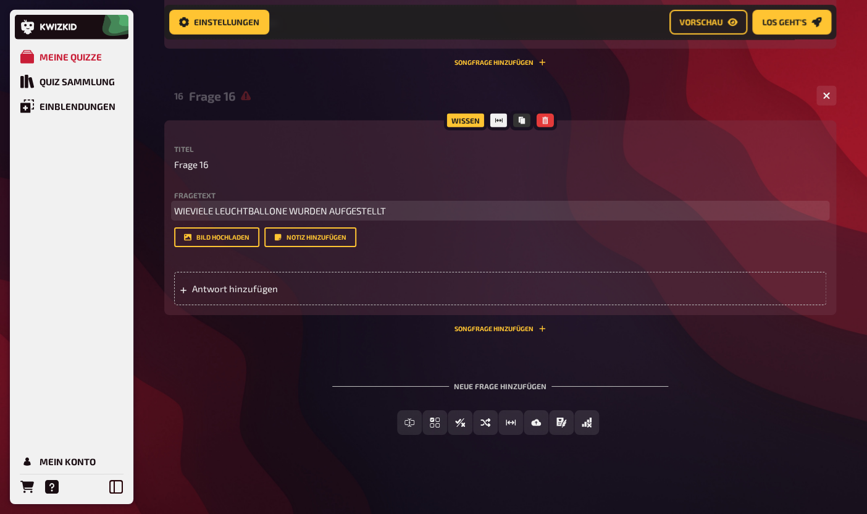
scroll to position [6589, 0]
click at [431, 267] on div "Antwort hinzufügen" at bounding box center [500, 286] width 652 height 38
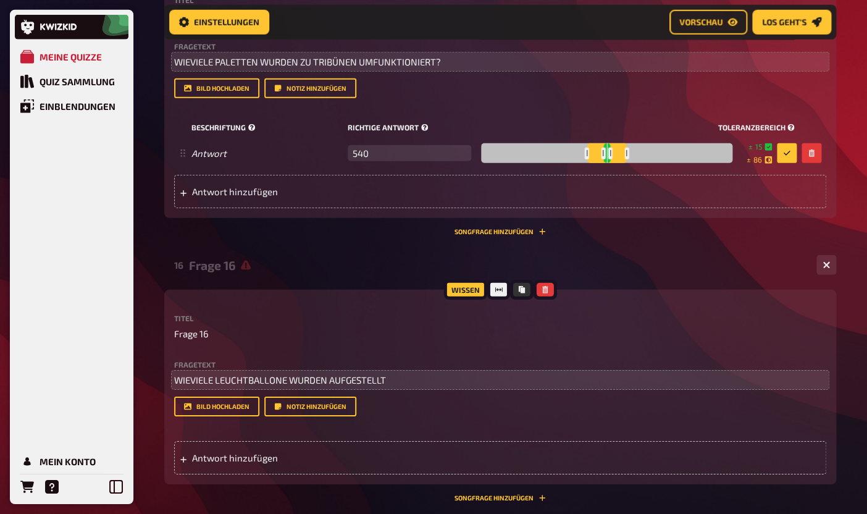
scroll to position [6465, 0]
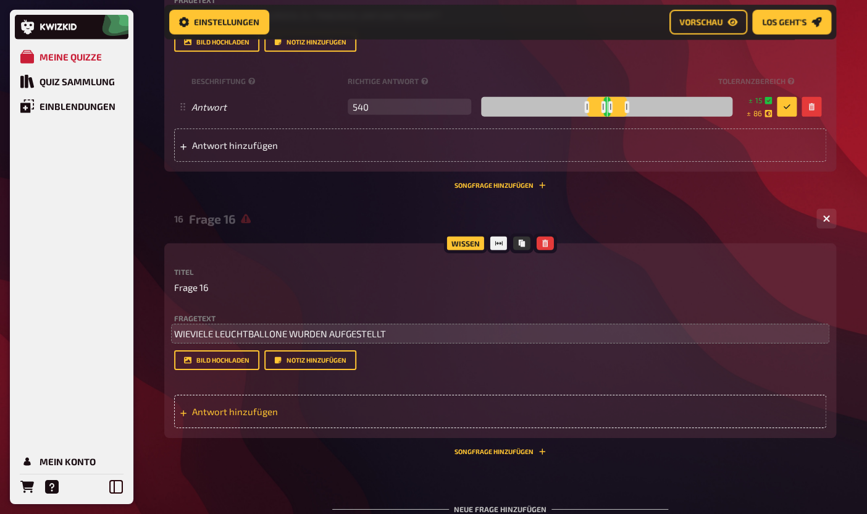
click at [277, 407] on span "Antwort hinzufügen" at bounding box center [288, 411] width 192 height 11
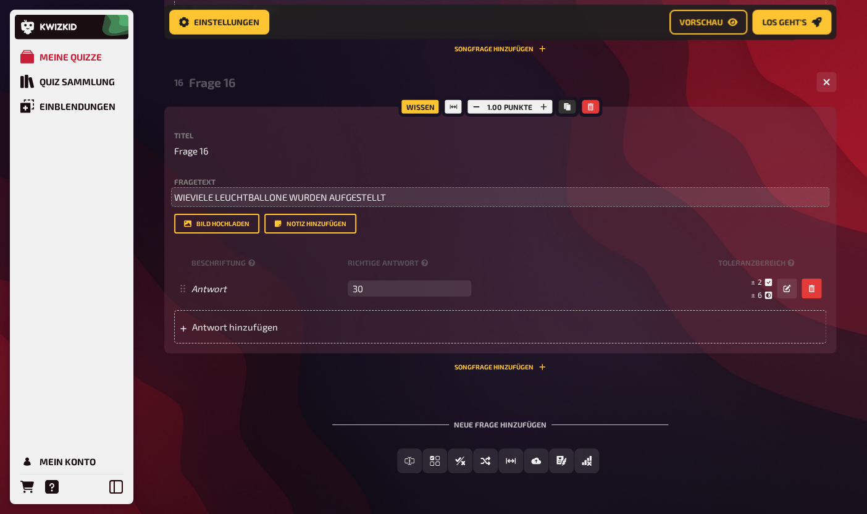
scroll to position [6641, 0]
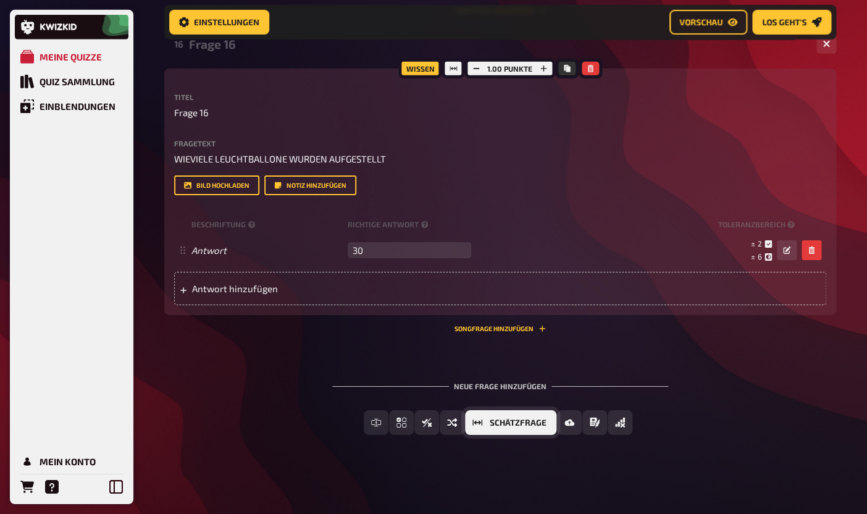
type input "30"
click at [529, 425] on span "Schätzfrage" at bounding box center [517, 423] width 57 height 9
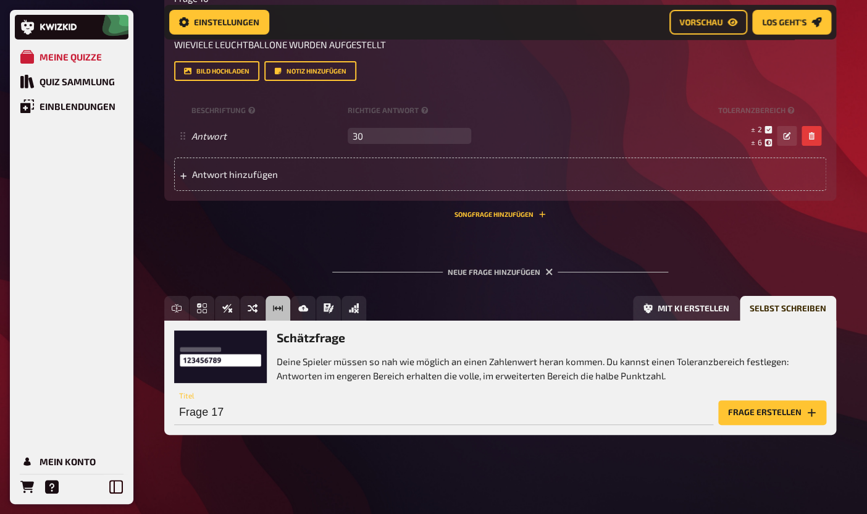
scroll to position [6754, 0]
click at [298, 364] on p "Deine Spieler müssen so nah wie möglich an einen Zahlenwert heran kommen. Du ka…" at bounding box center [551, 368] width 549 height 28
click at [194, 415] on input "Frage 17" at bounding box center [443, 412] width 539 height 25
click at [784, 406] on button "Frage erstellen" at bounding box center [772, 412] width 108 height 25
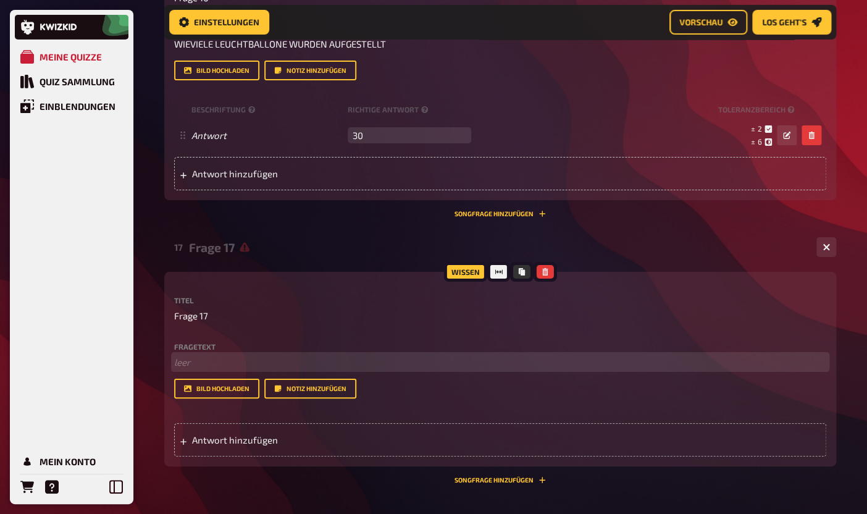
click at [344, 365] on p "﻿ leer" at bounding box center [500, 362] width 652 height 14
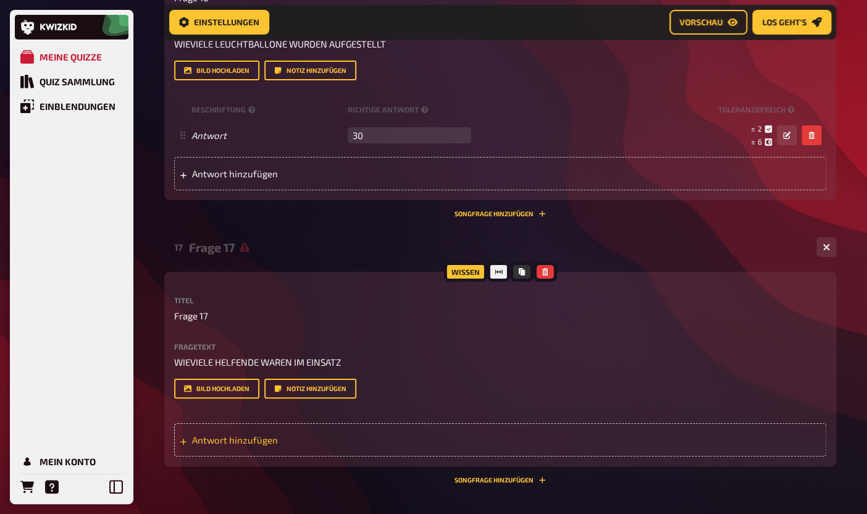
click at [326, 427] on div "Antwort hinzufügen" at bounding box center [500, 439] width 652 height 33
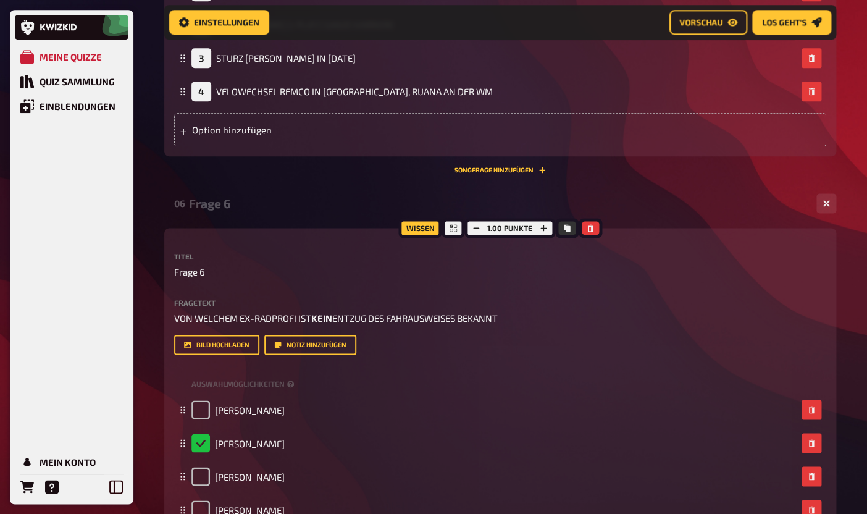
scroll to position [2182, 0]
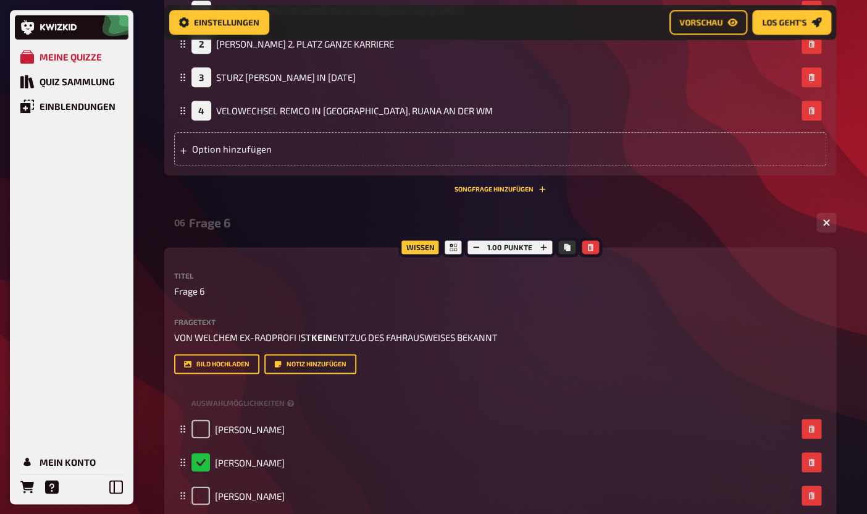
type input "157"
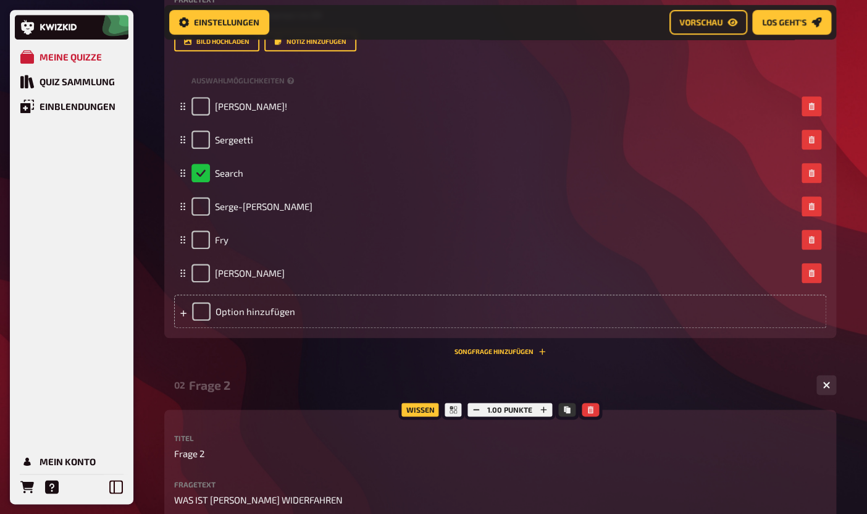
scroll to position [0, 0]
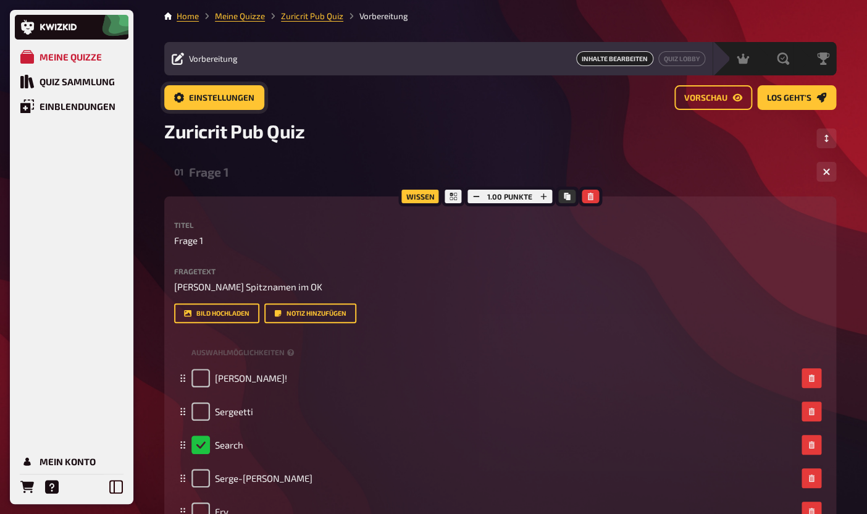
click at [255, 106] on link "Einstellungen" at bounding box center [214, 97] width 100 height 25
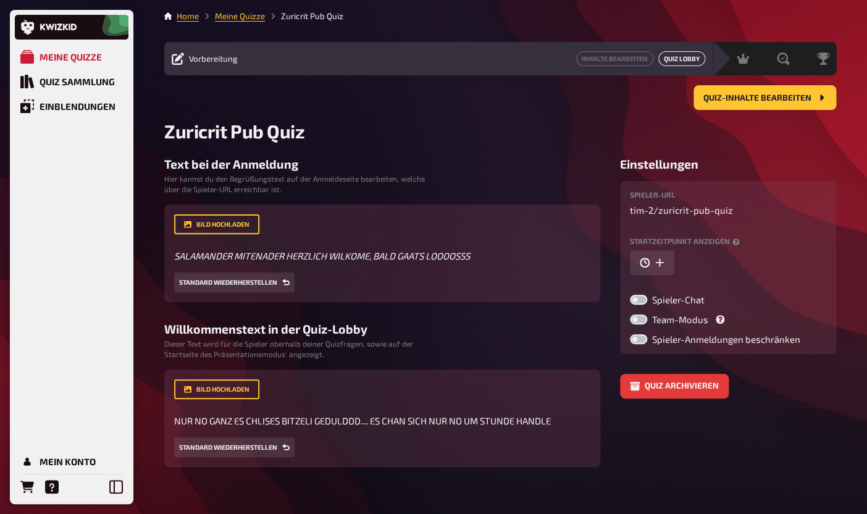
click at [683, 62] on link "Quiz Lobby" at bounding box center [681, 58] width 47 height 15
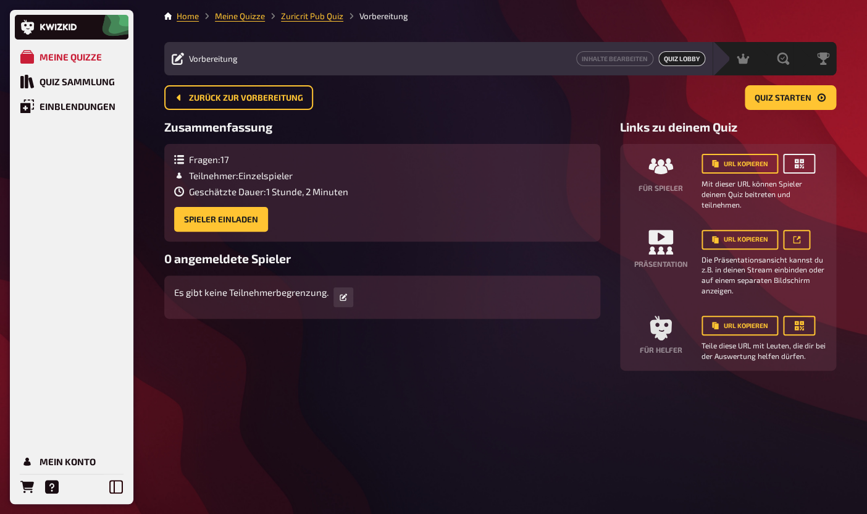
click at [801, 169] on icon "button" at bounding box center [799, 163] width 12 height 12
